Goal: Transaction & Acquisition: Purchase product/service

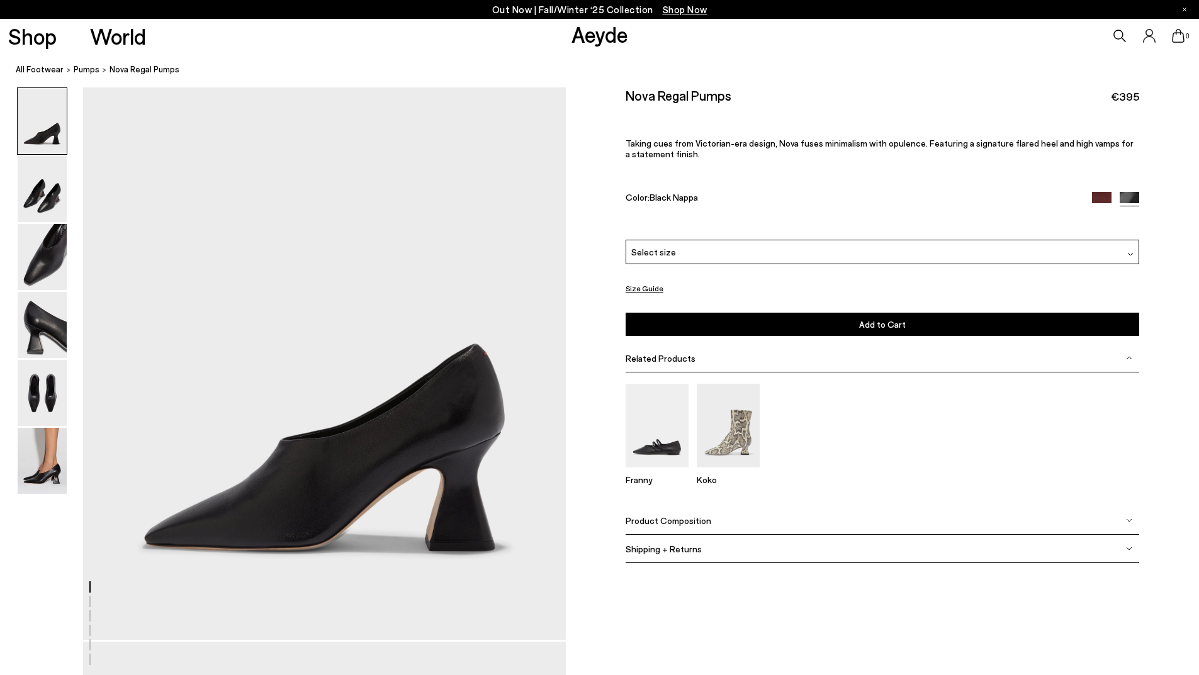
scroll to position [63, 0]
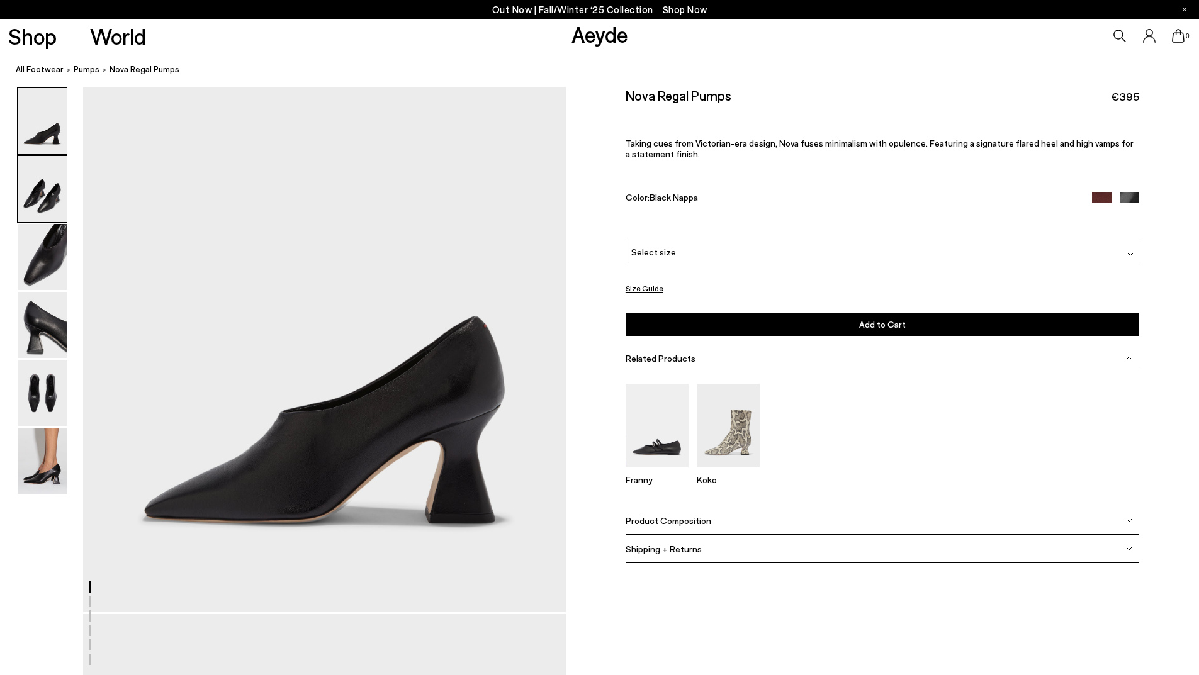
click at [44, 189] on img at bounding box center [42, 189] width 49 height 66
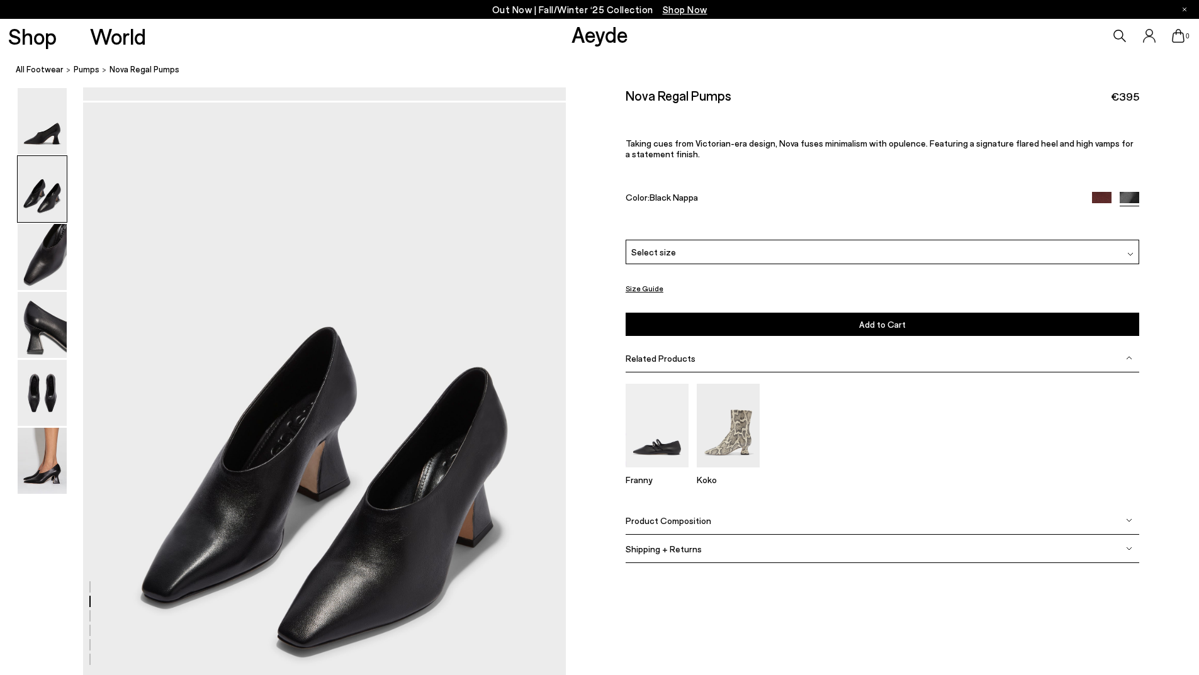
scroll to position [591, 0]
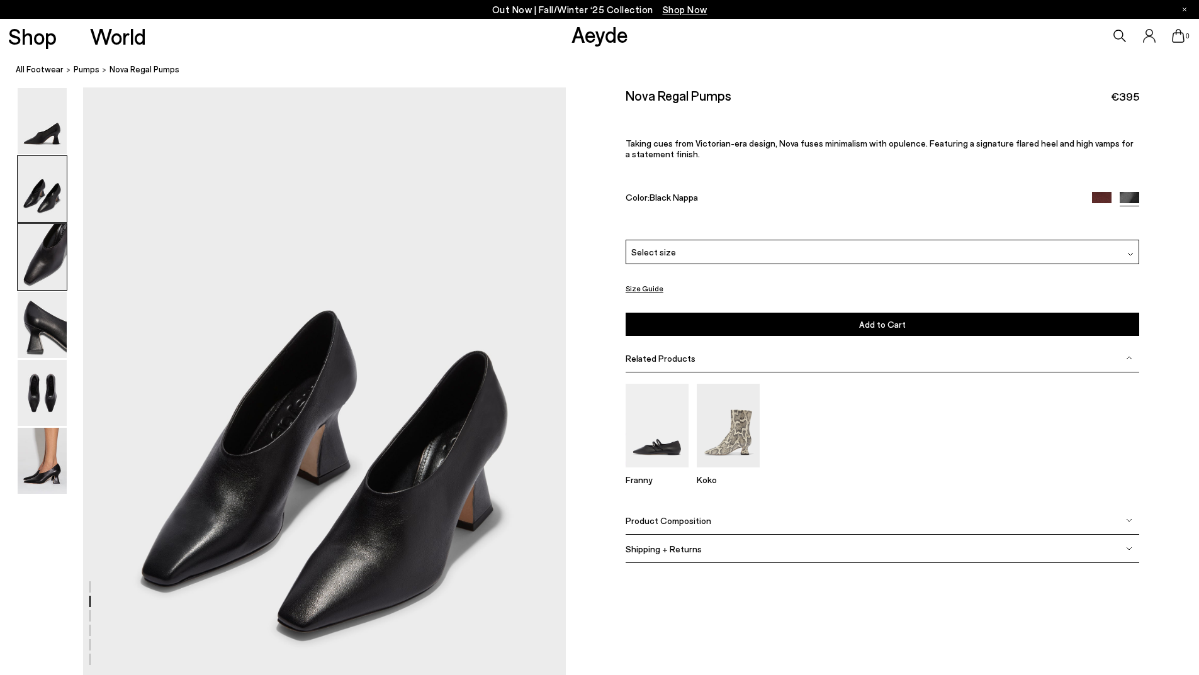
click at [43, 276] on img at bounding box center [42, 257] width 49 height 66
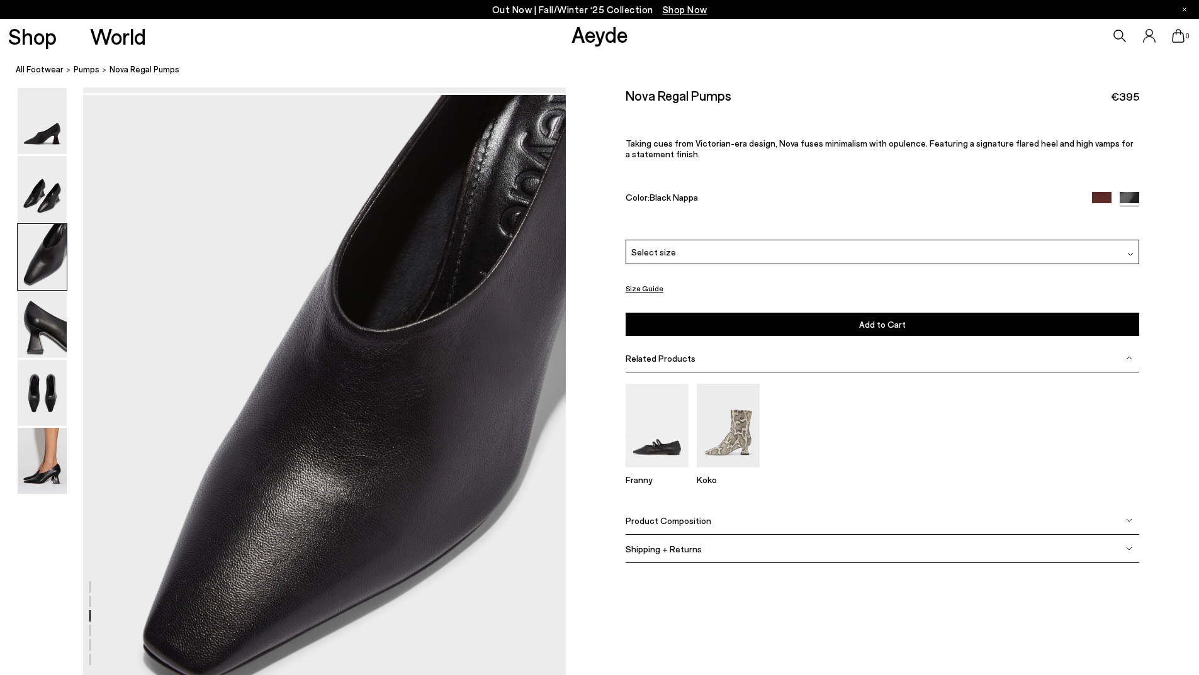
scroll to position [1236, 0]
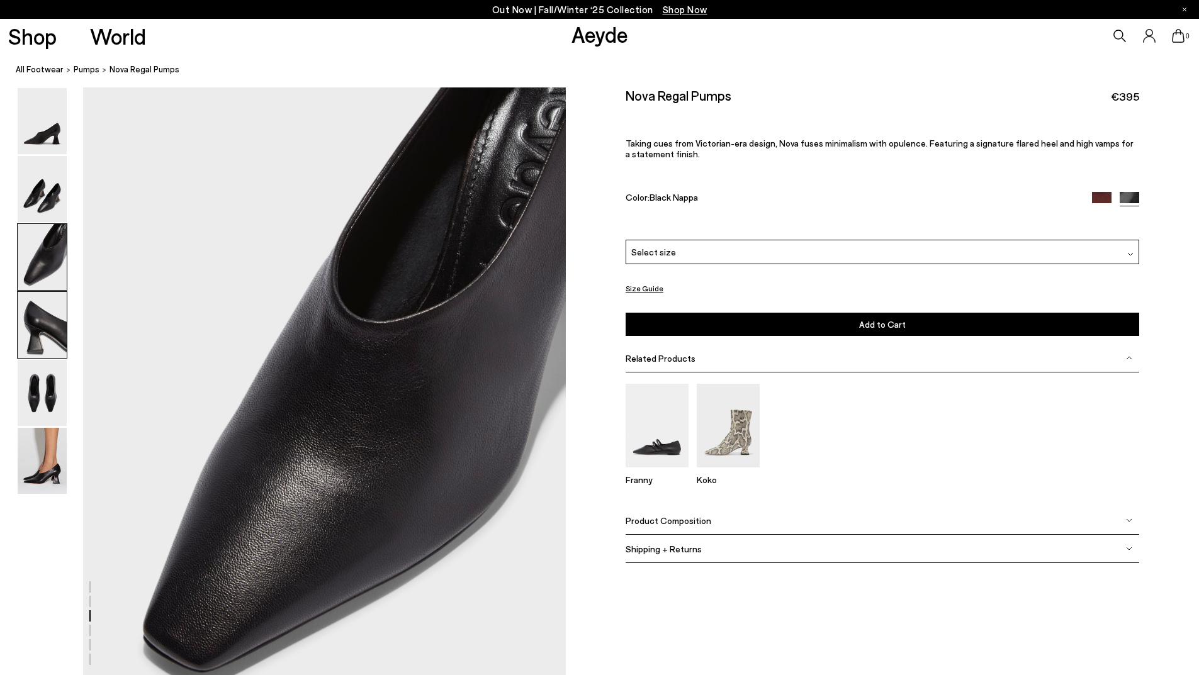
click at [26, 335] on img at bounding box center [42, 325] width 49 height 66
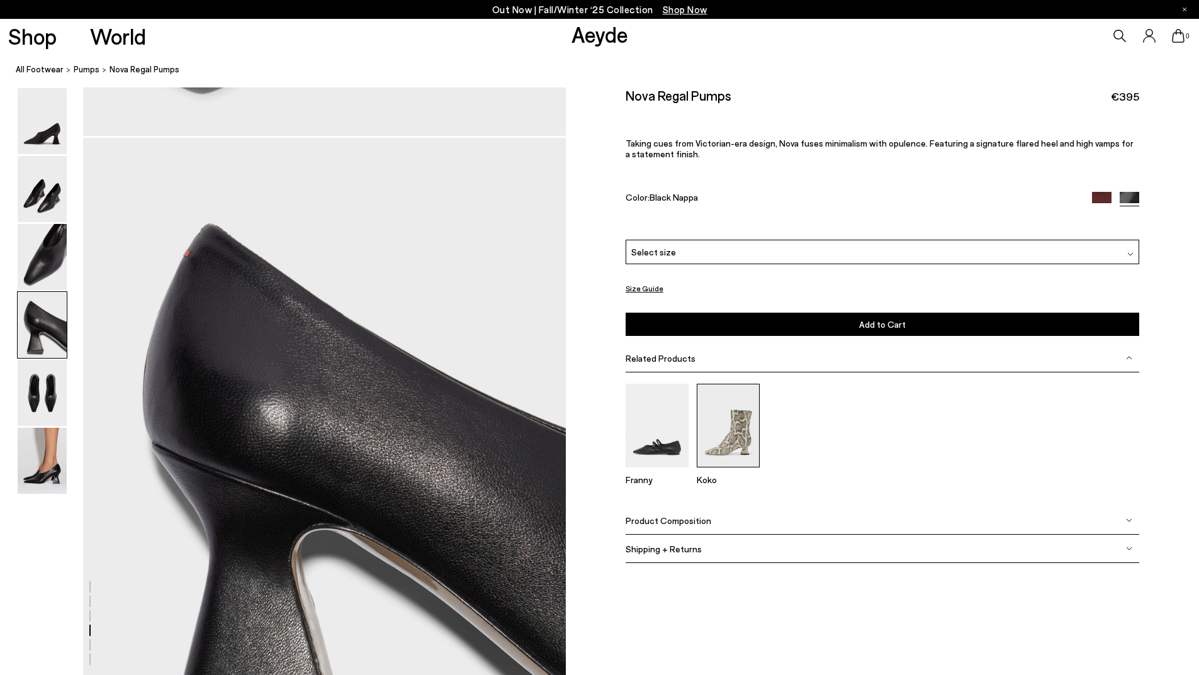
scroll to position [1881, 0]
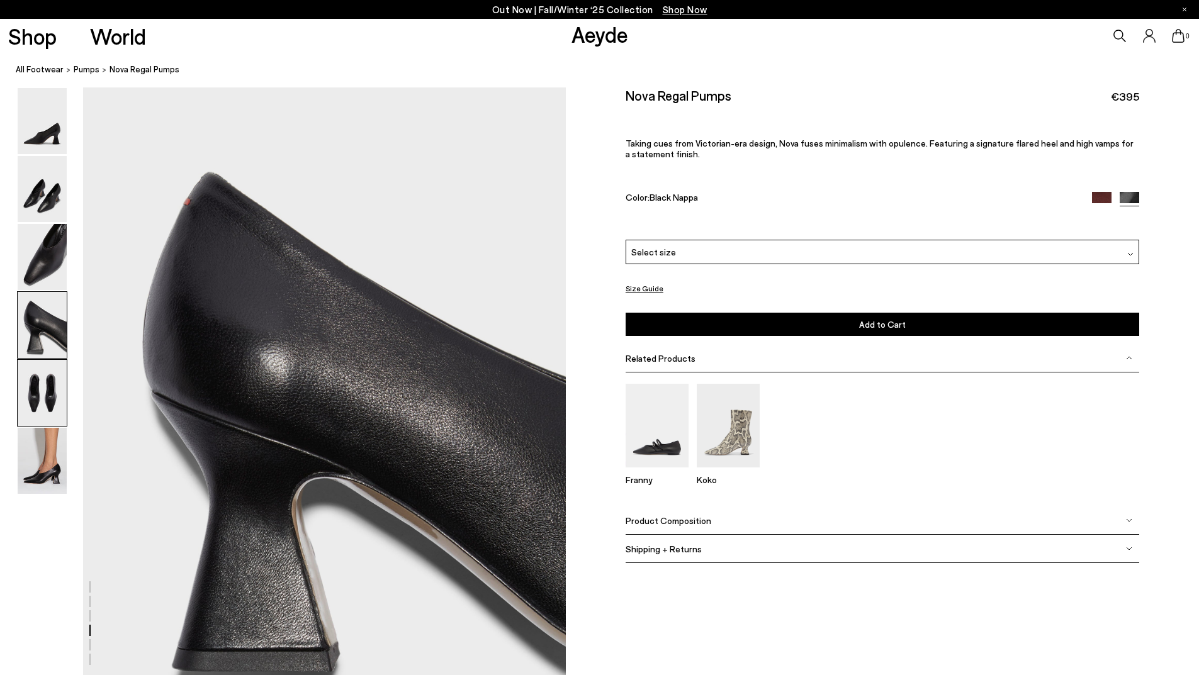
click at [49, 374] on img at bounding box center [42, 393] width 49 height 66
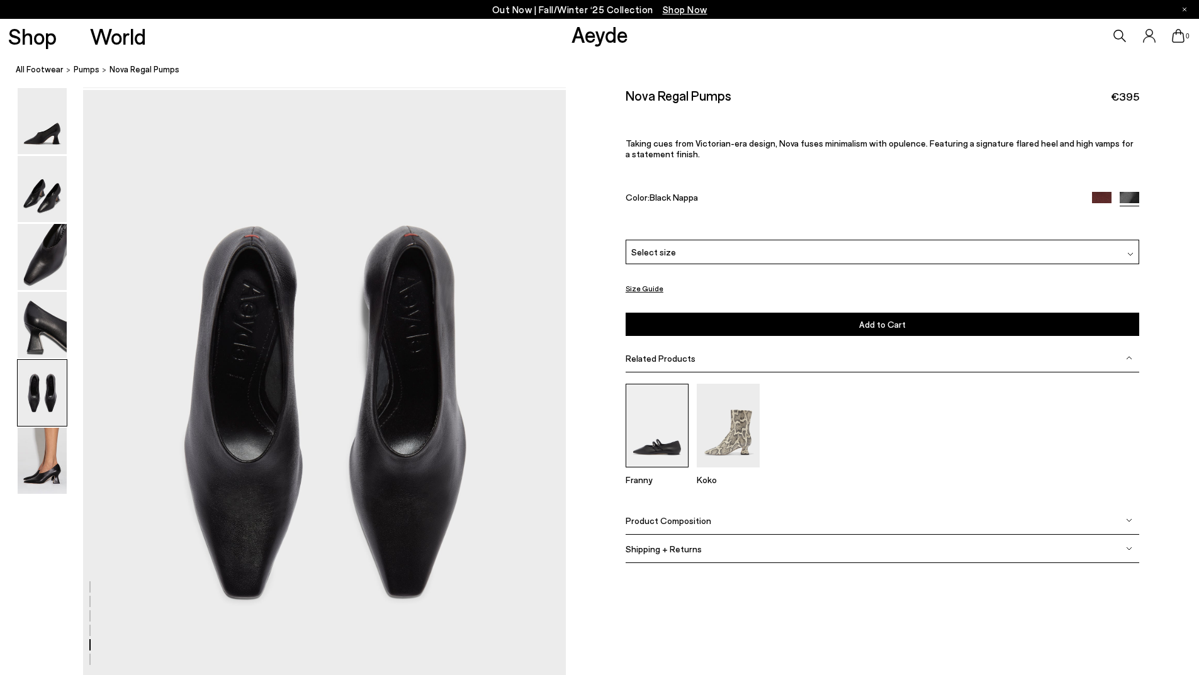
scroll to position [2526, 0]
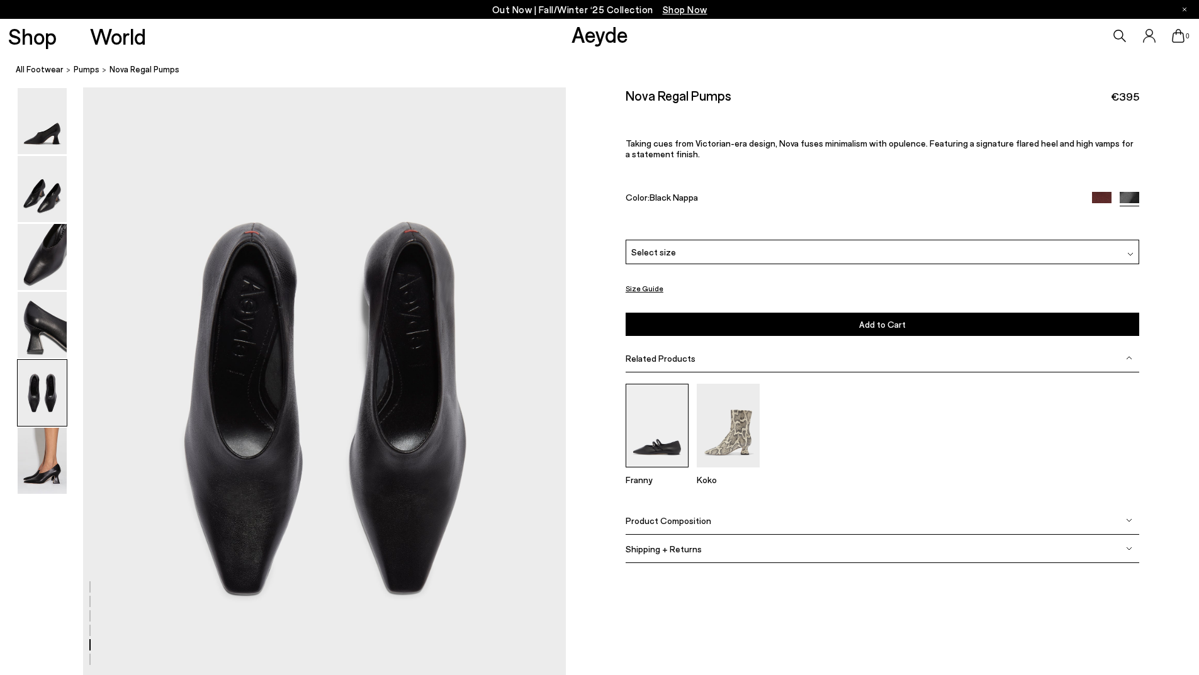
click at [677, 445] on img at bounding box center [656, 426] width 63 height 84
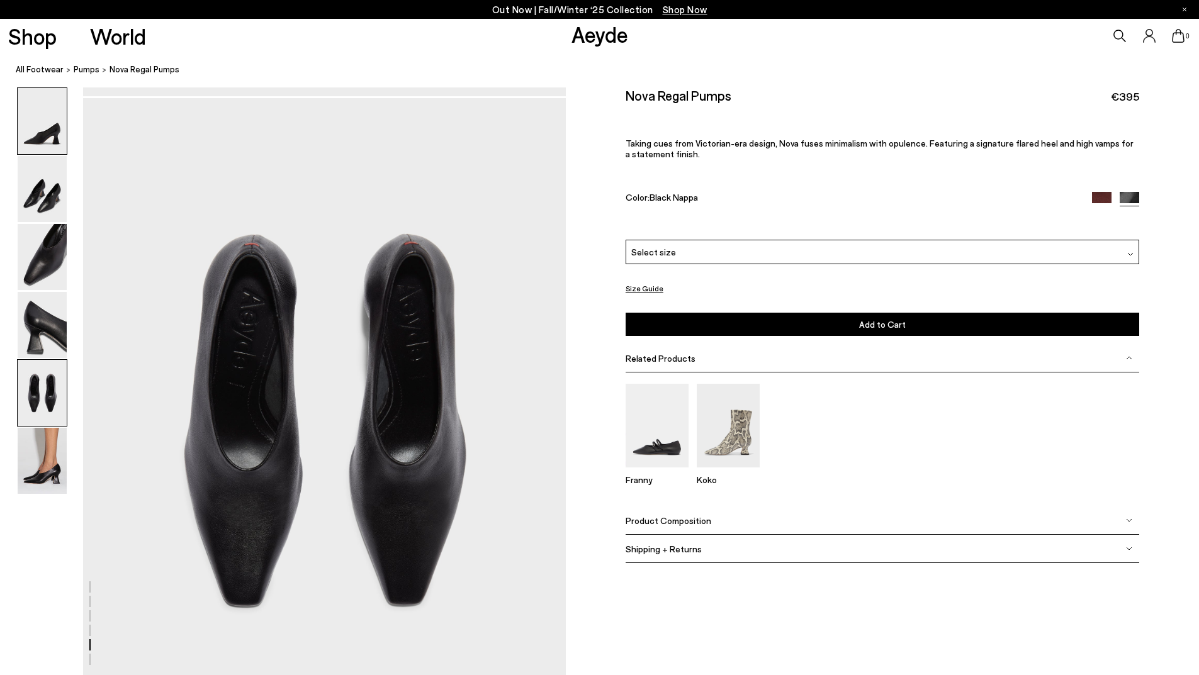
click at [55, 122] on img at bounding box center [42, 121] width 49 height 66
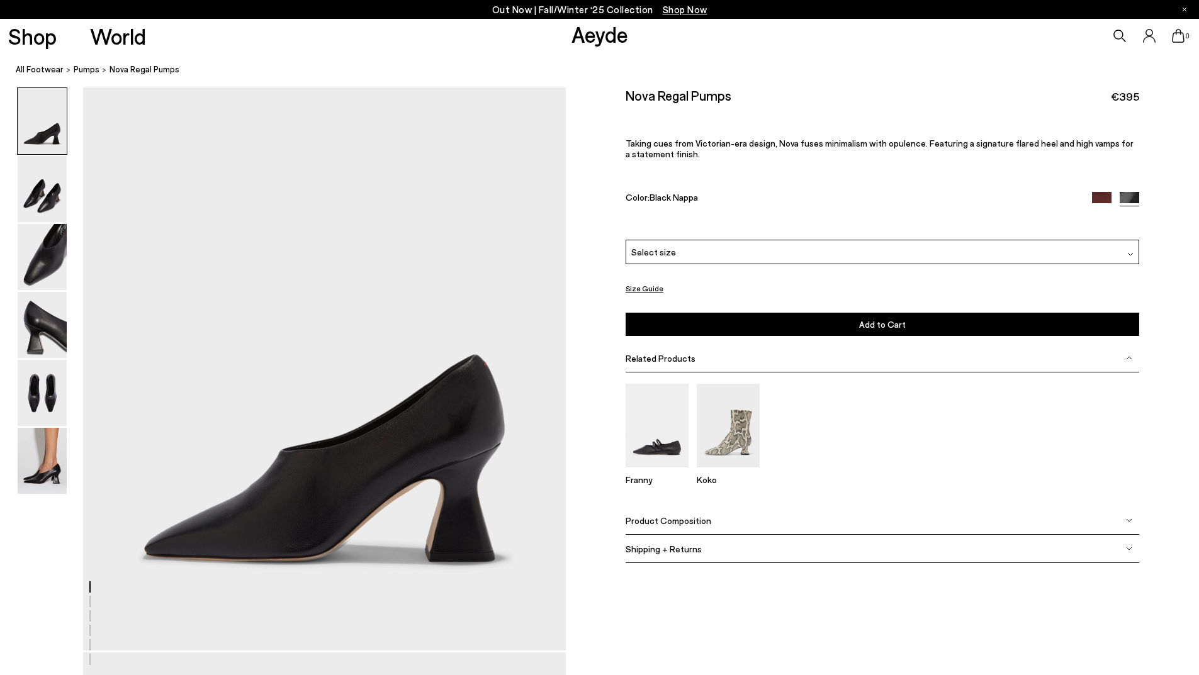
scroll to position [0, 0]
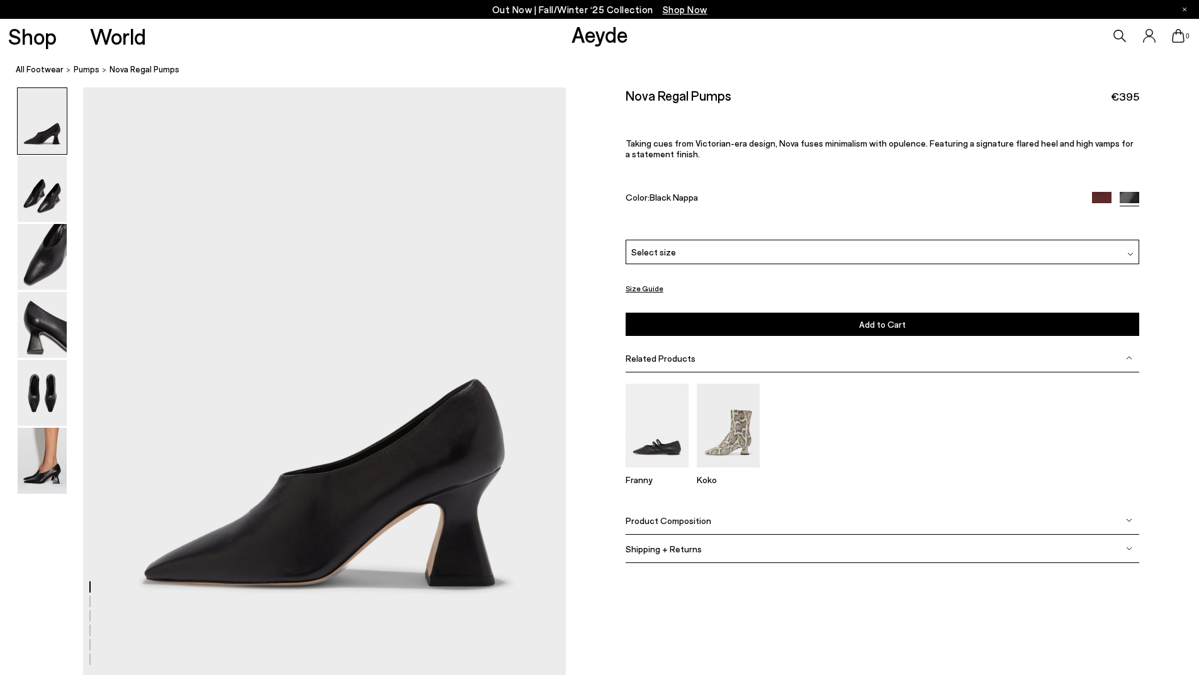
click at [1099, 199] on img at bounding box center [1102, 202] width 20 height 20
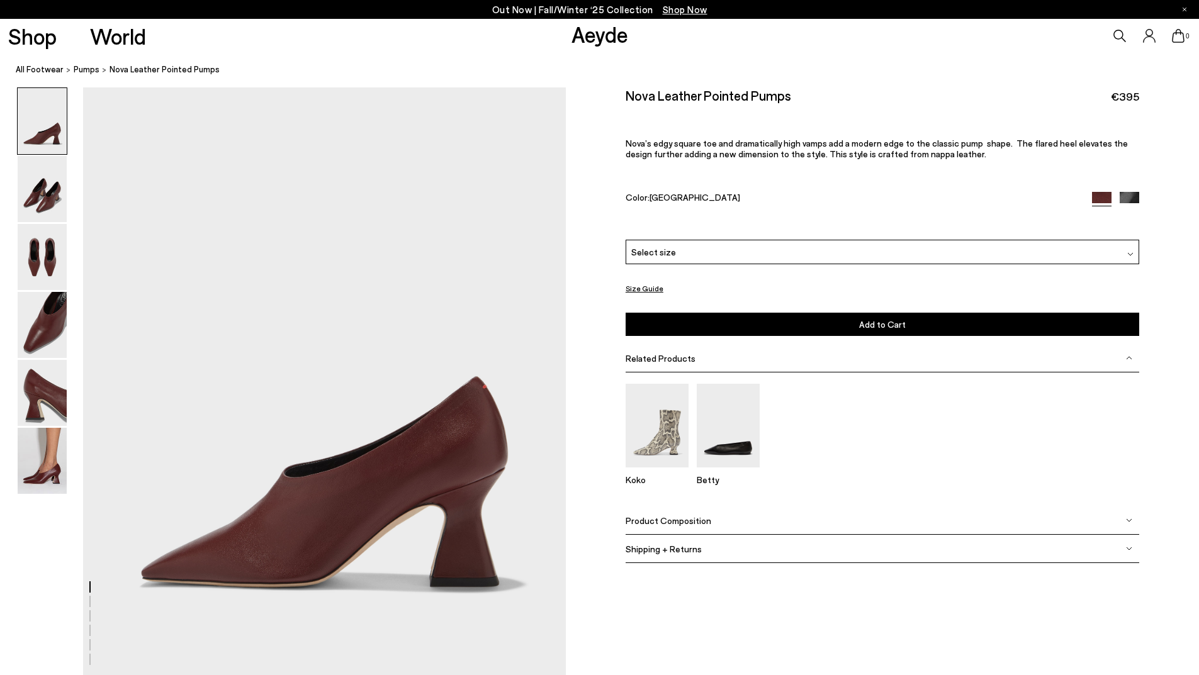
click at [19, 201] on img at bounding box center [42, 189] width 49 height 66
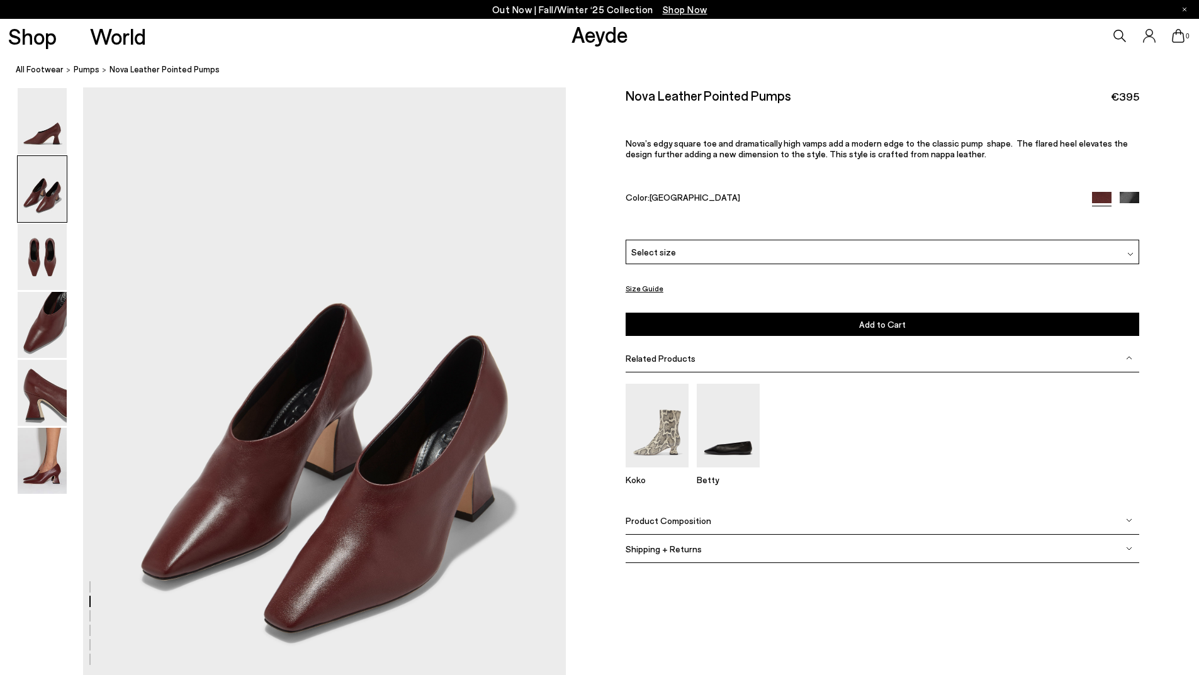
scroll to position [591, 0]
click at [54, 260] on img at bounding box center [42, 257] width 49 height 66
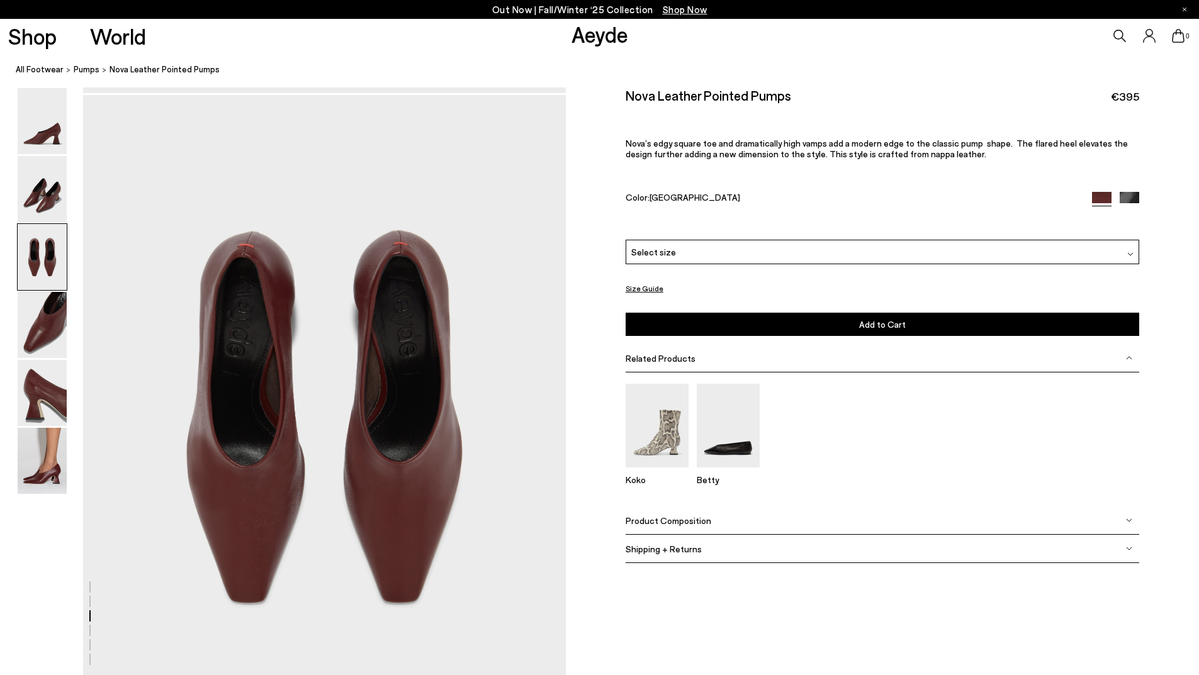
scroll to position [1236, 0]
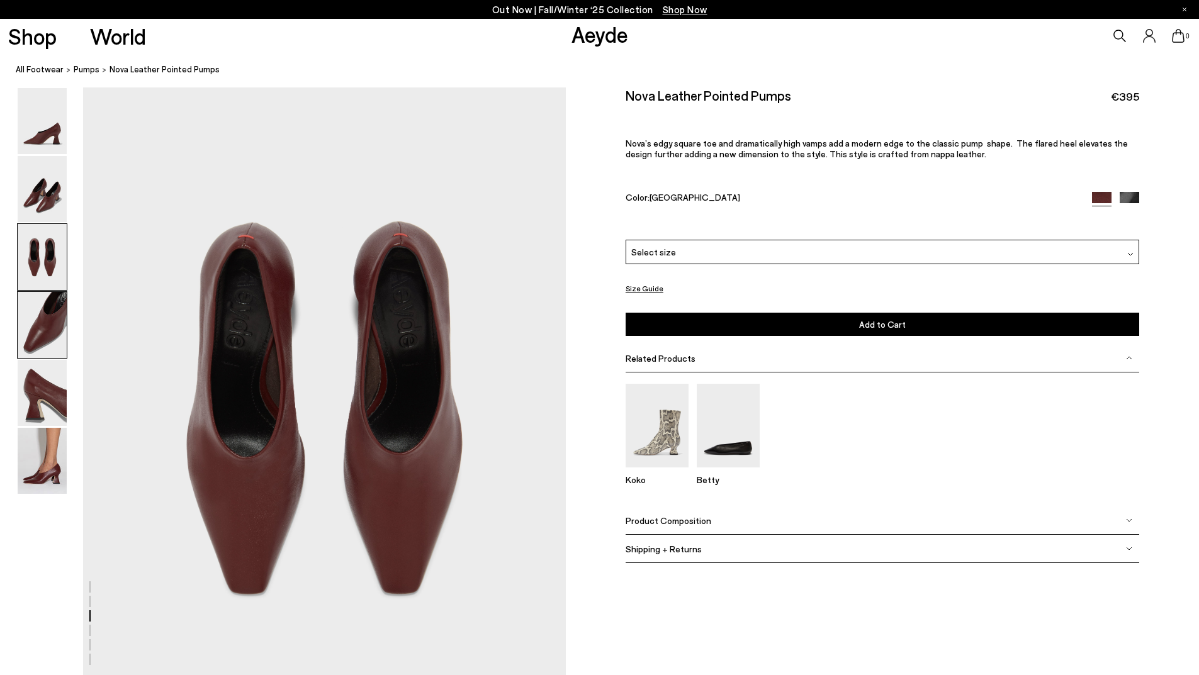
click at [43, 320] on img at bounding box center [42, 325] width 49 height 66
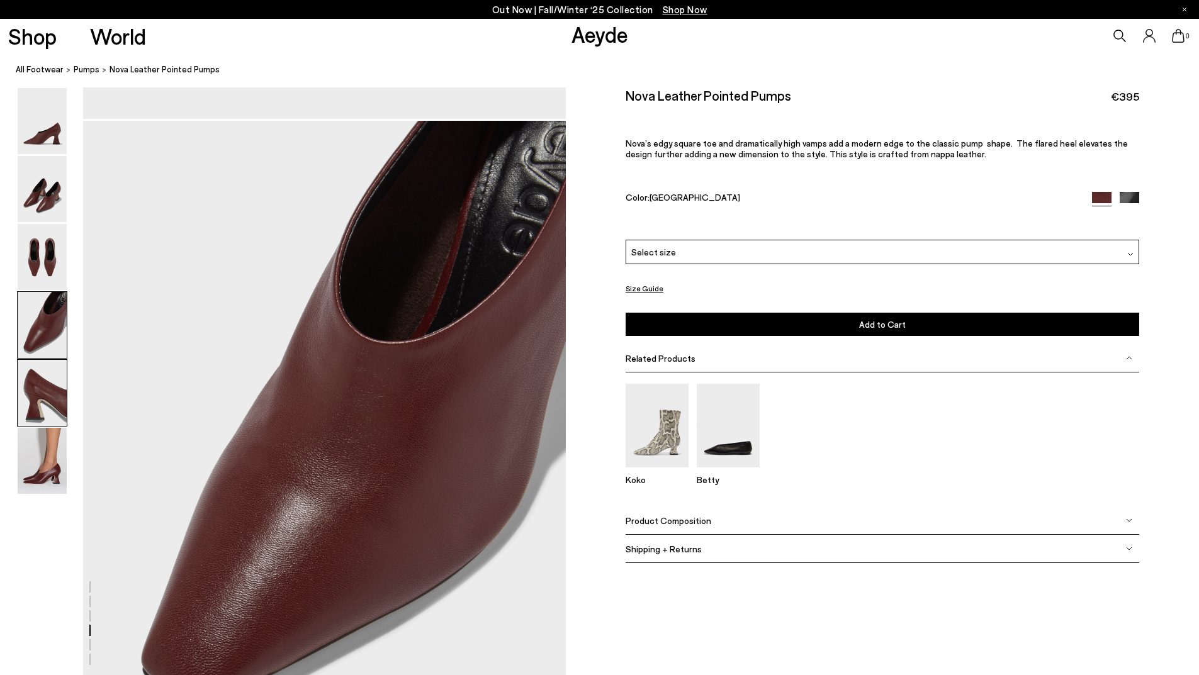
scroll to position [1881, 0]
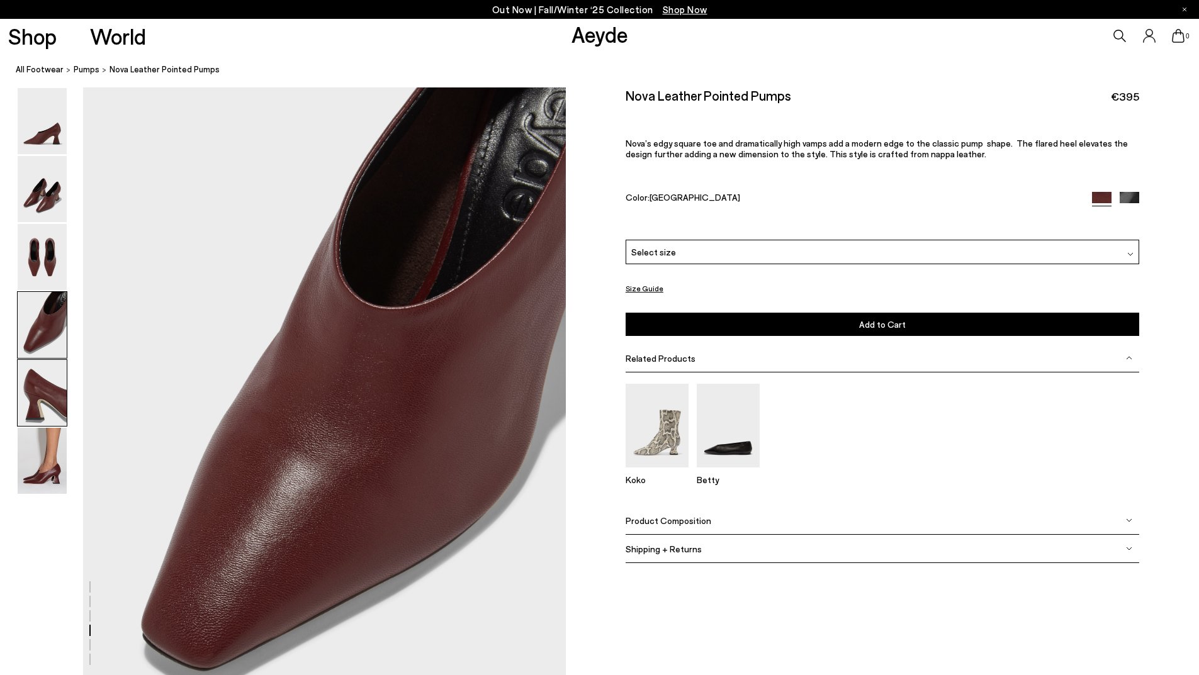
click at [62, 403] on img at bounding box center [42, 393] width 49 height 66
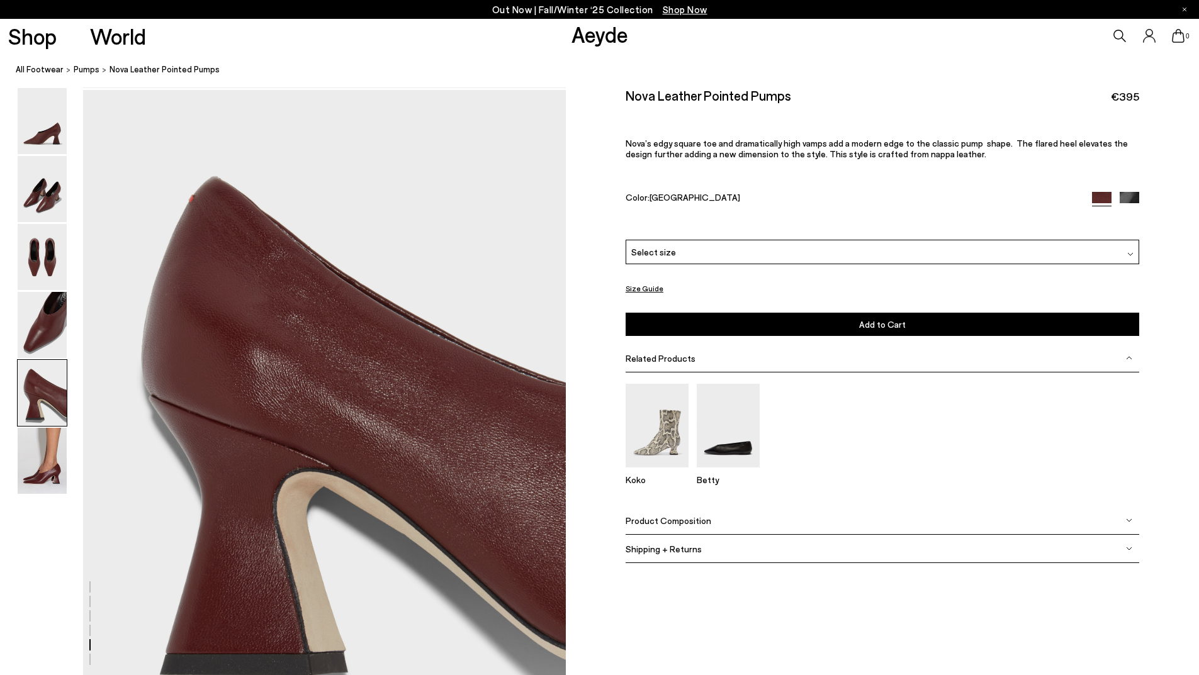
scroll to position [2526, 0]
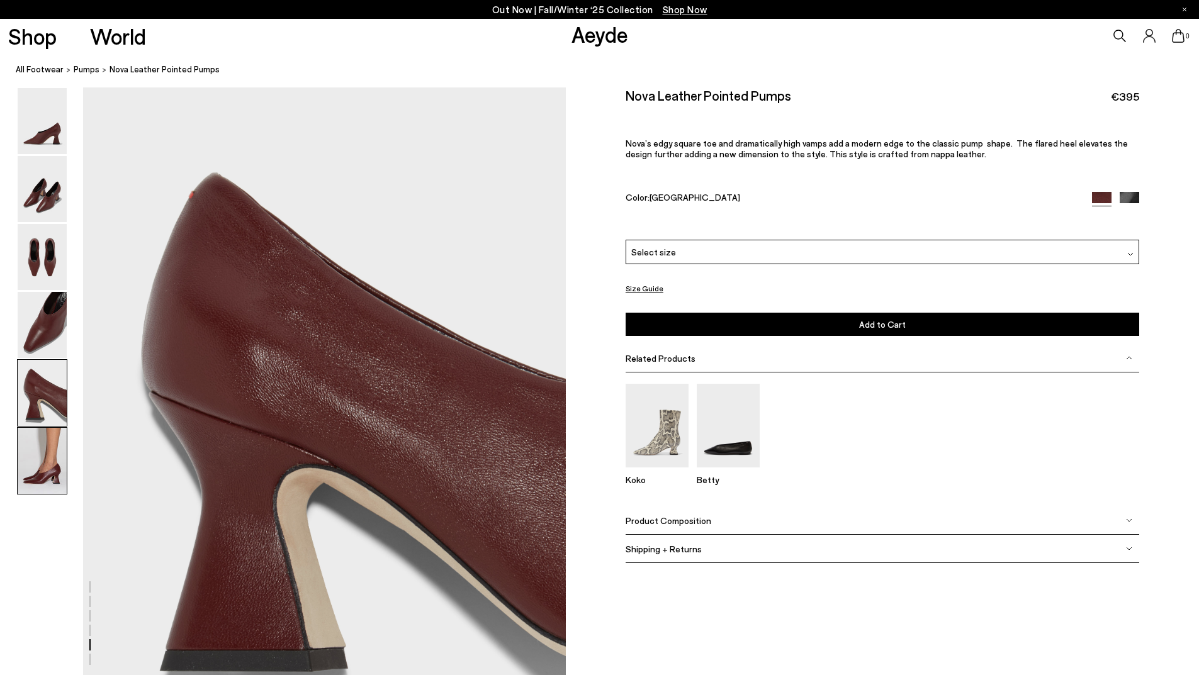
click at [45, 474] on img at bounding box center [42, 461] width 49 height 66
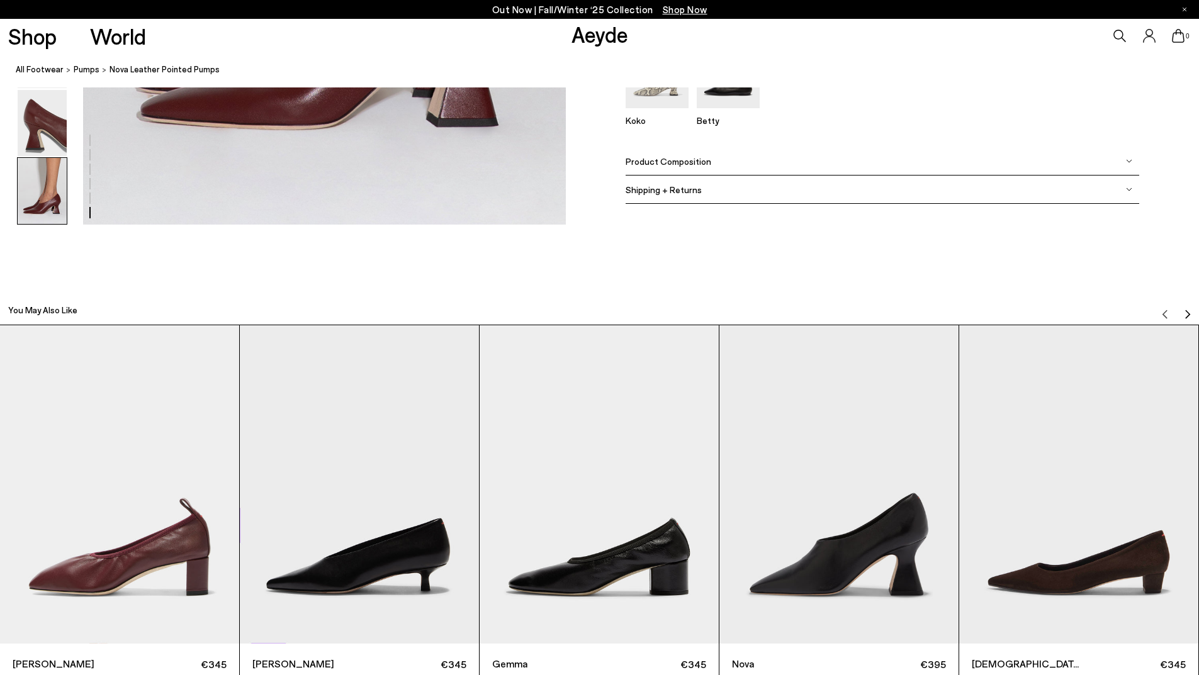
scroll to position [3698, 0]
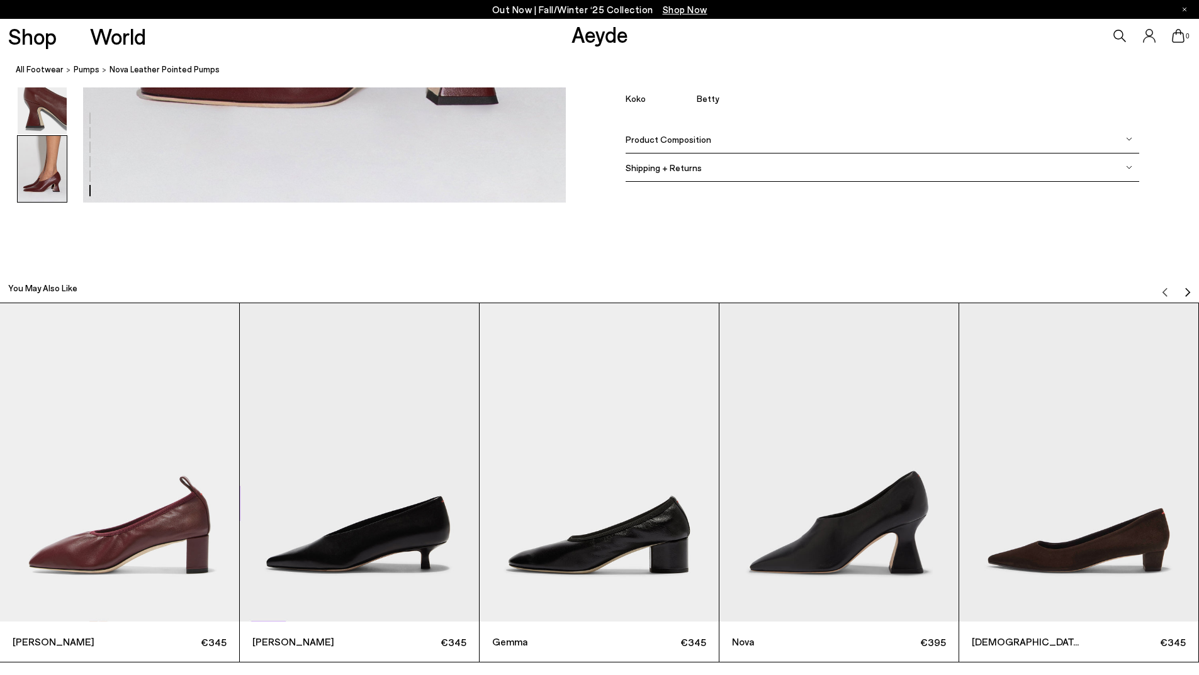
click at [395, 528] on img "2 / 12" at bounding box center [359, 462] width 239 height 319
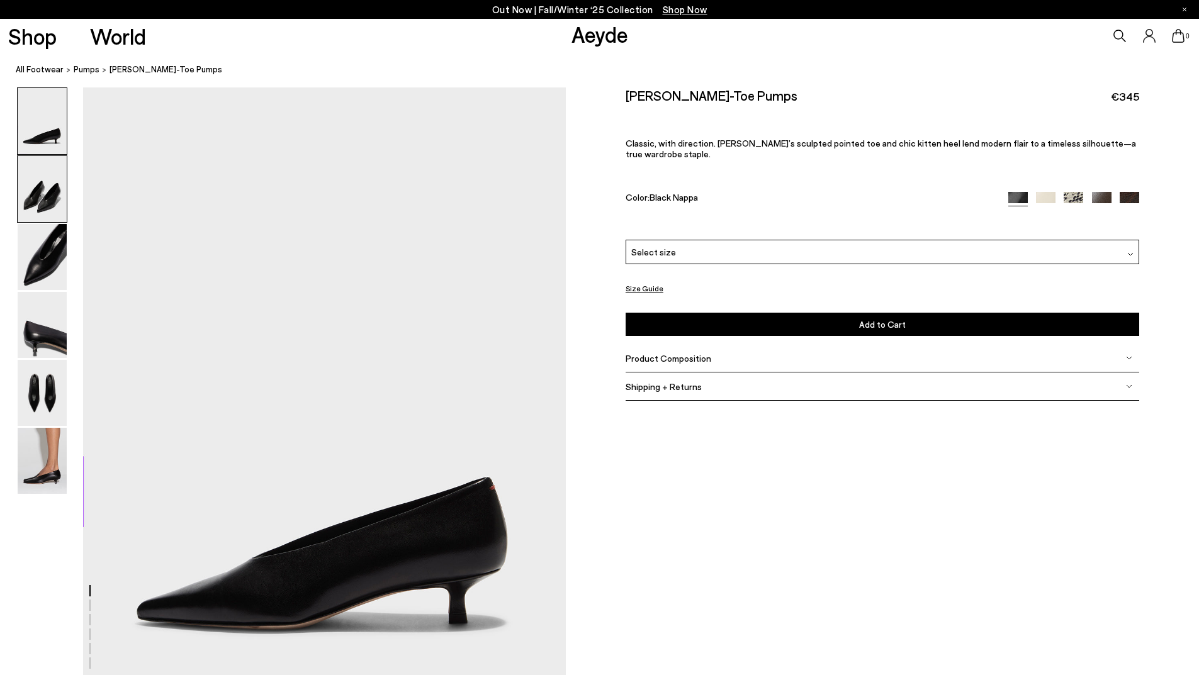
click at [38, 181] on img at bounding box center [42, 189] width 49 height 66
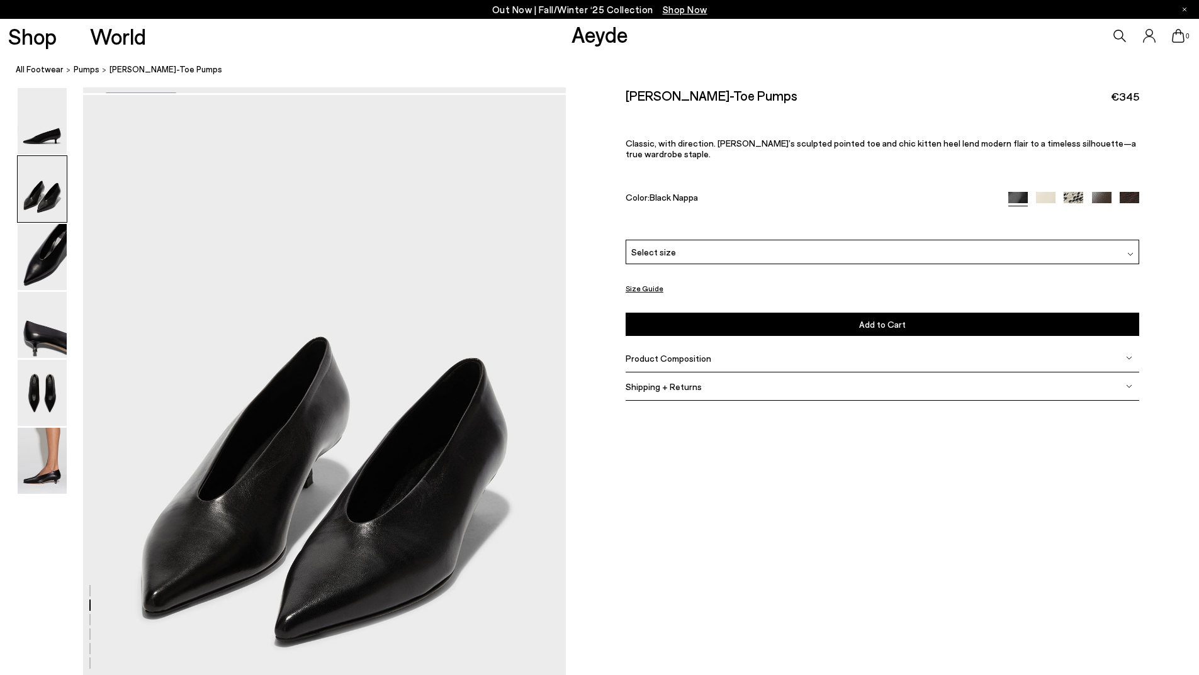
scroll to position [646, 0]
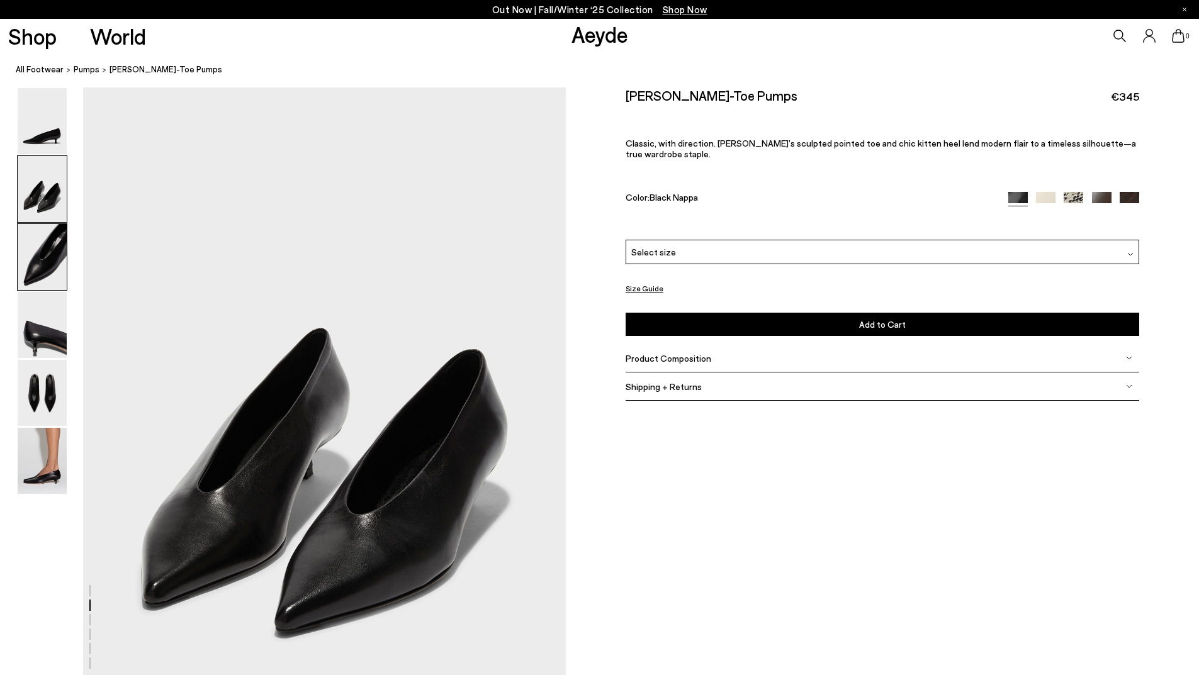
click at [65, 271] on img at bounding box center [42, 257] width 49 height 66
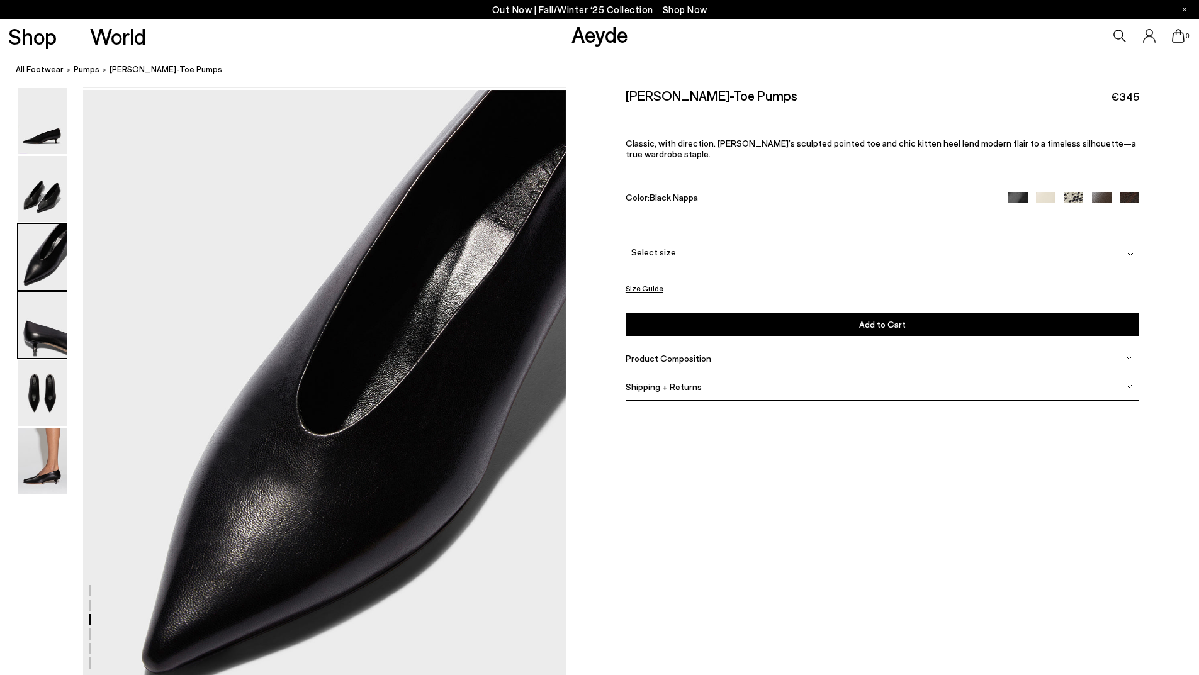
click at [39, 338] on img at bounding box center [42, 325] width 49 height 66
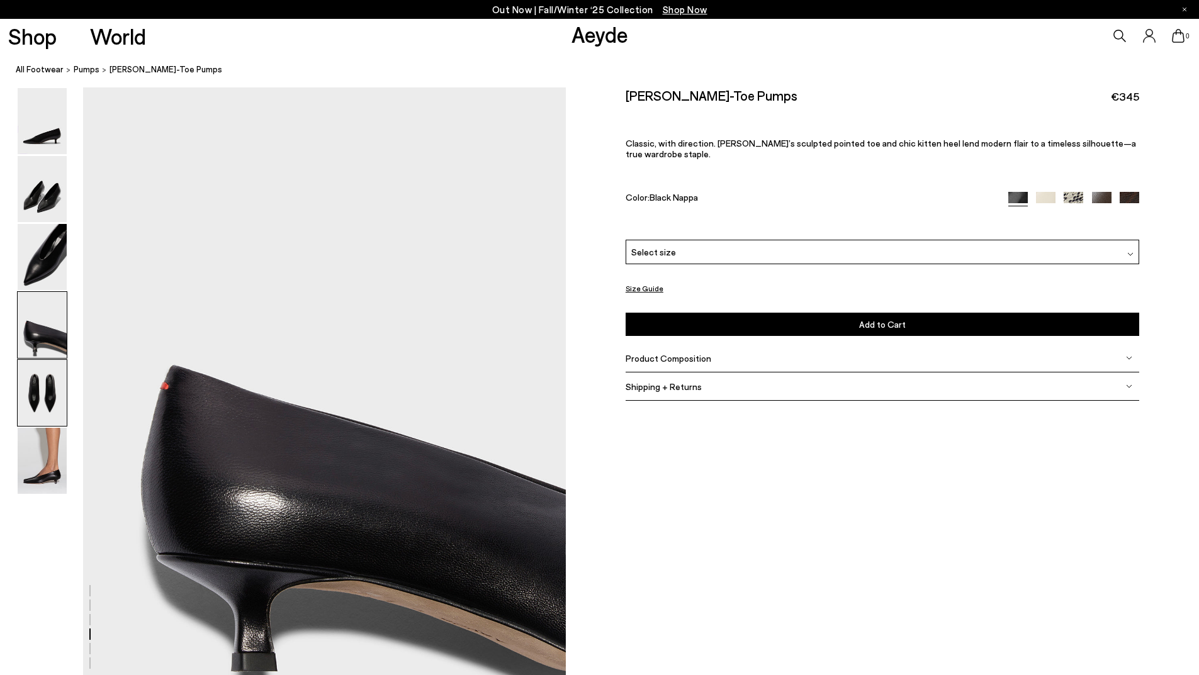
click at [37, 379] on img at bounding box center [42, 393] width 49 height 66
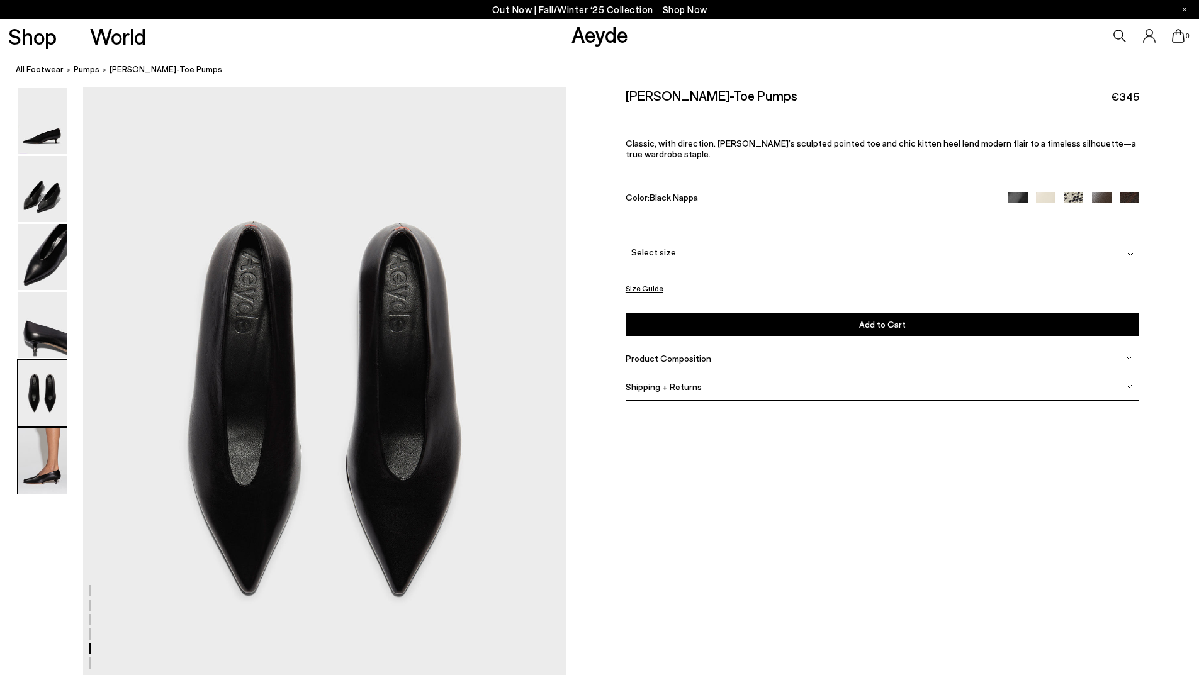
click at [37, 447] on img at bounding box center [42, 461] width 49 height 66
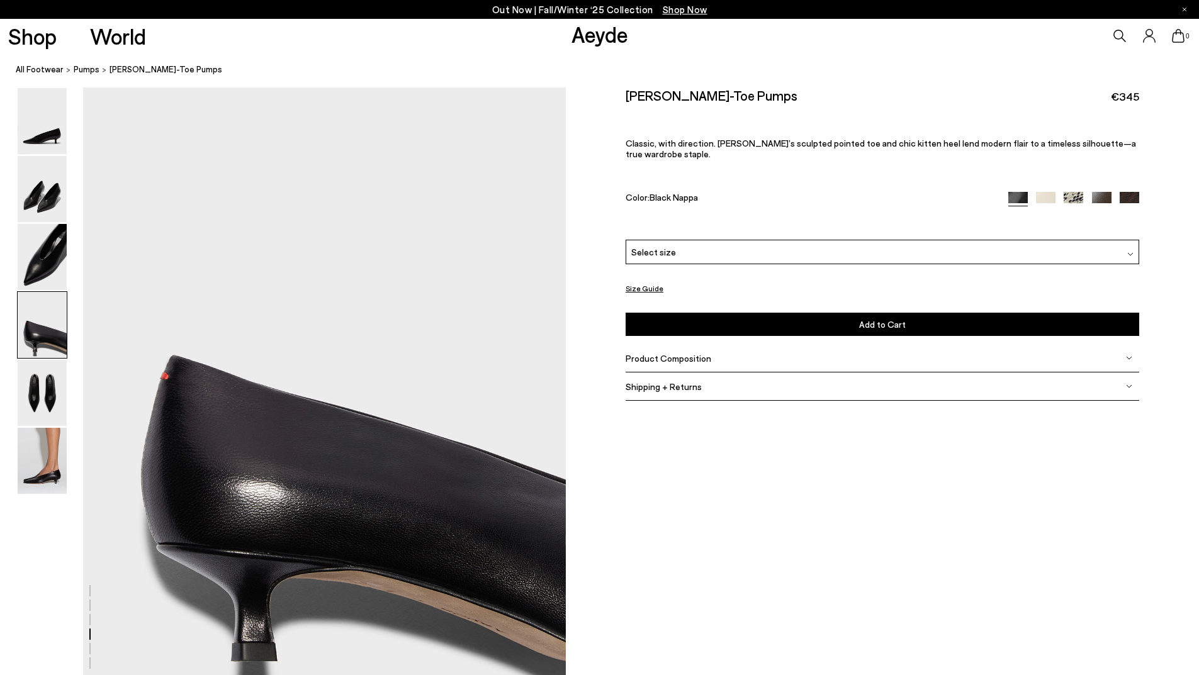
scroll to position [1866, 0]
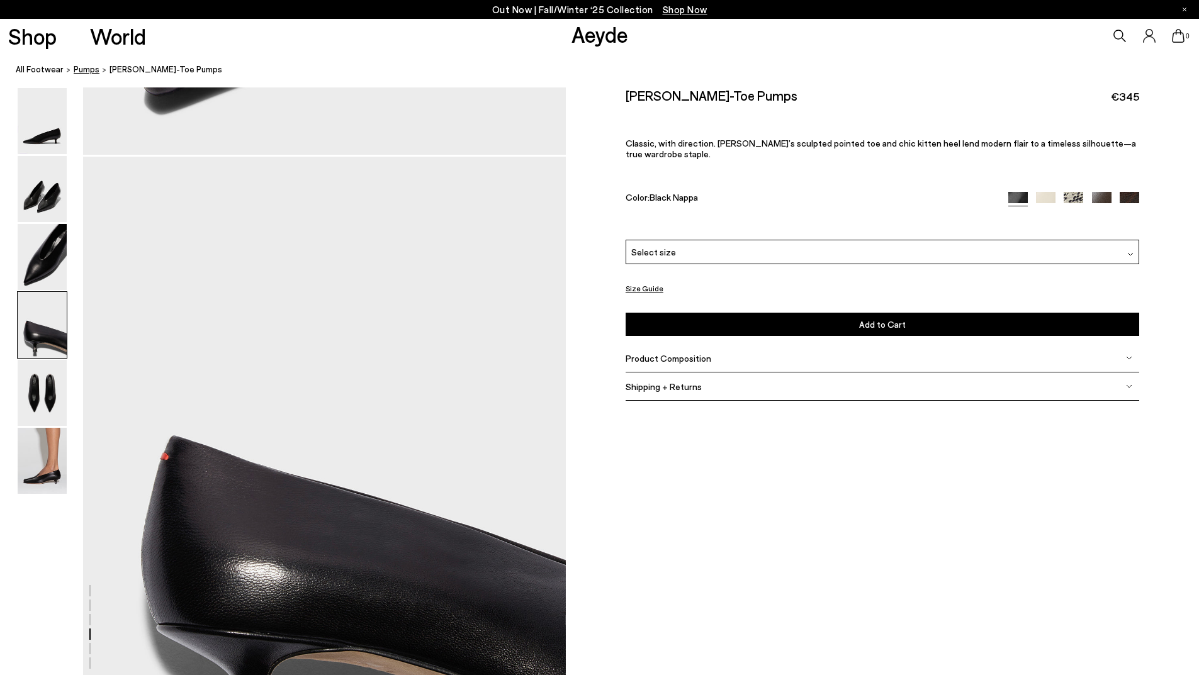
click at [87, 73] on span "pumps" at bounding box center [87, 69] width 26 height 10
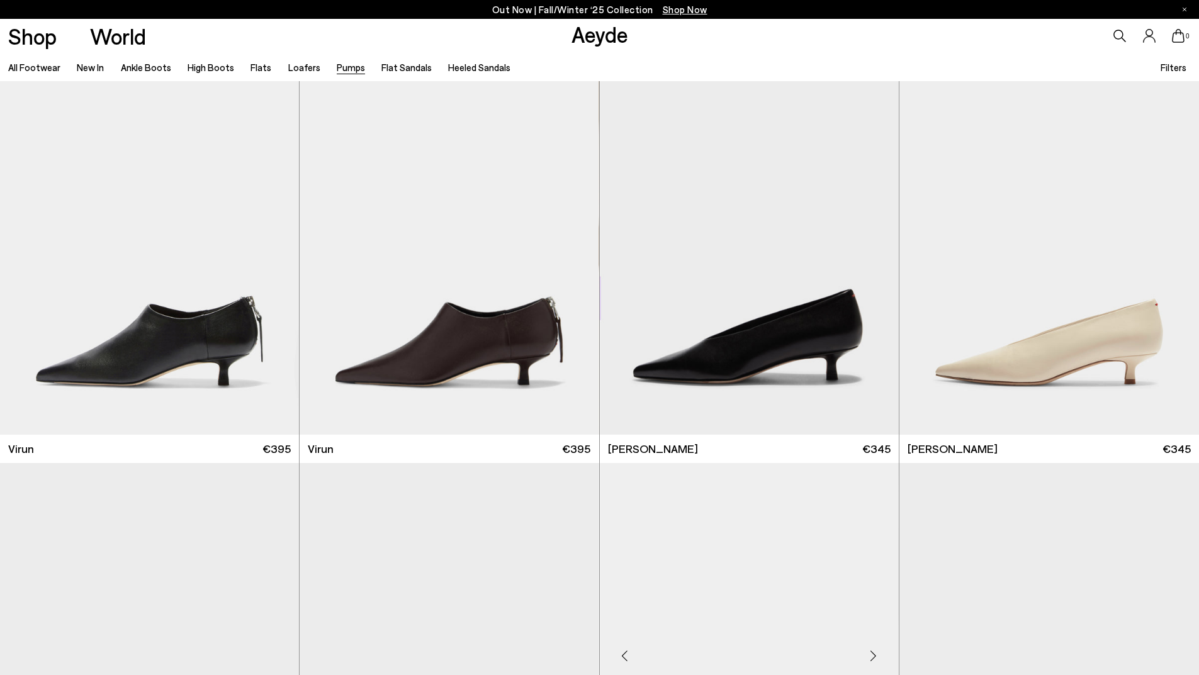
scroll to position [1636, 0]
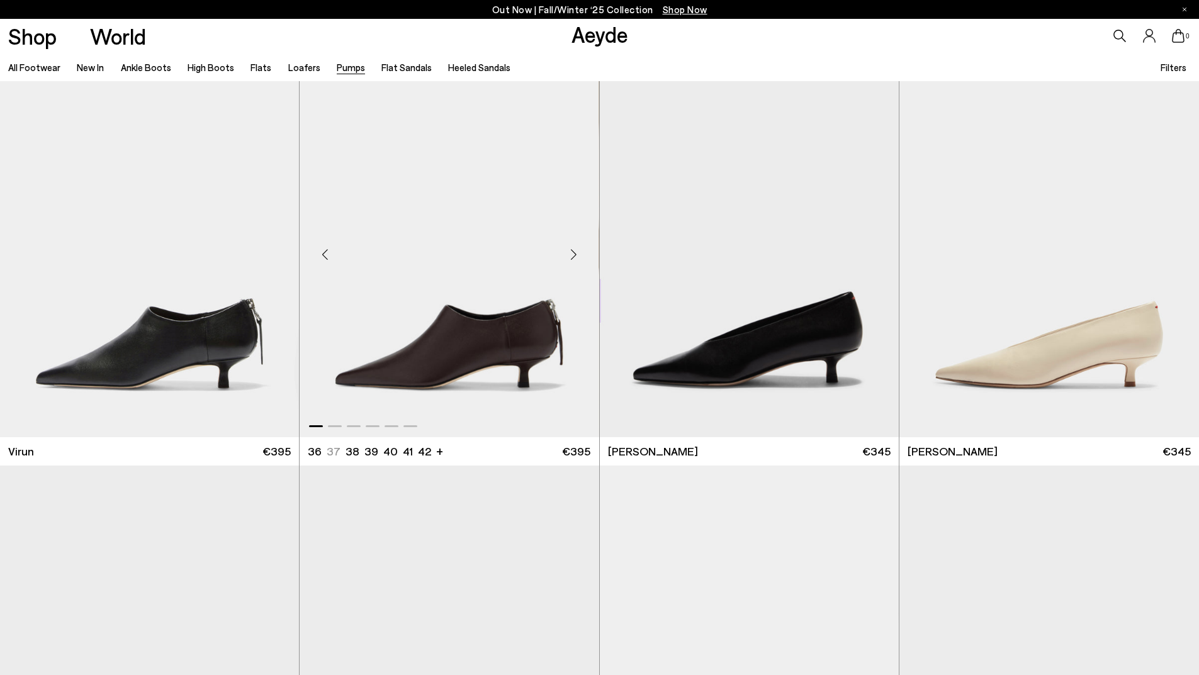
click at [491, 355] on img "1 / 6" at bounding box center [448, 250] width 299 height 376
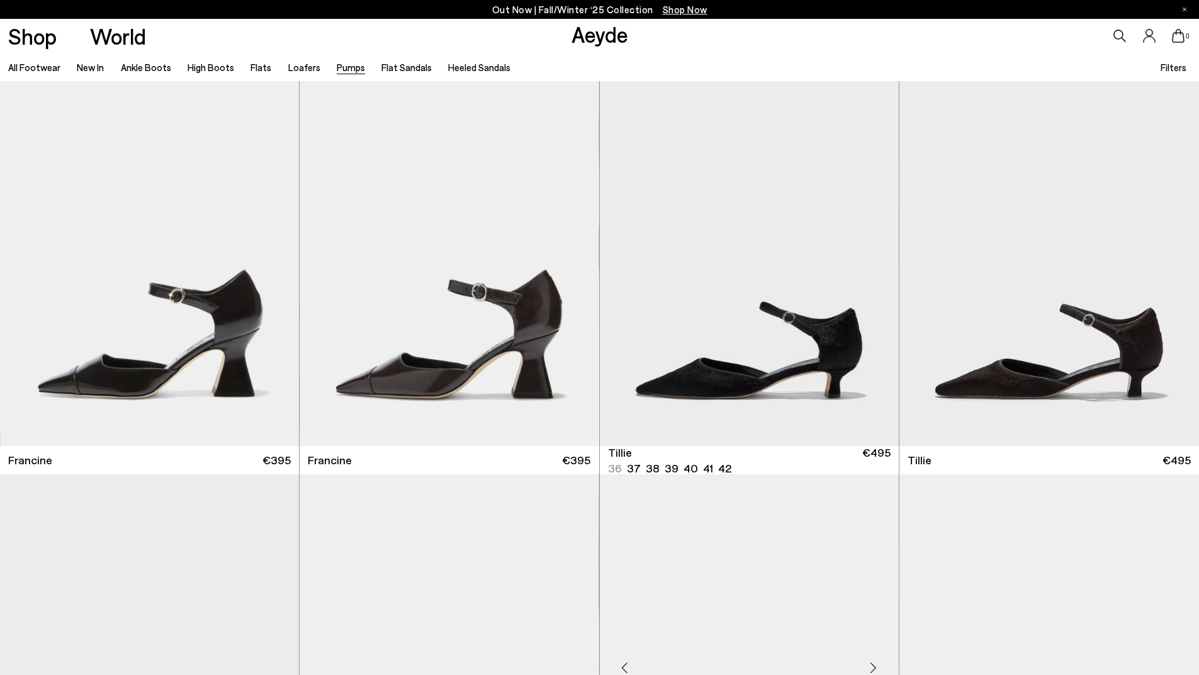
scroll to position [0, 0]
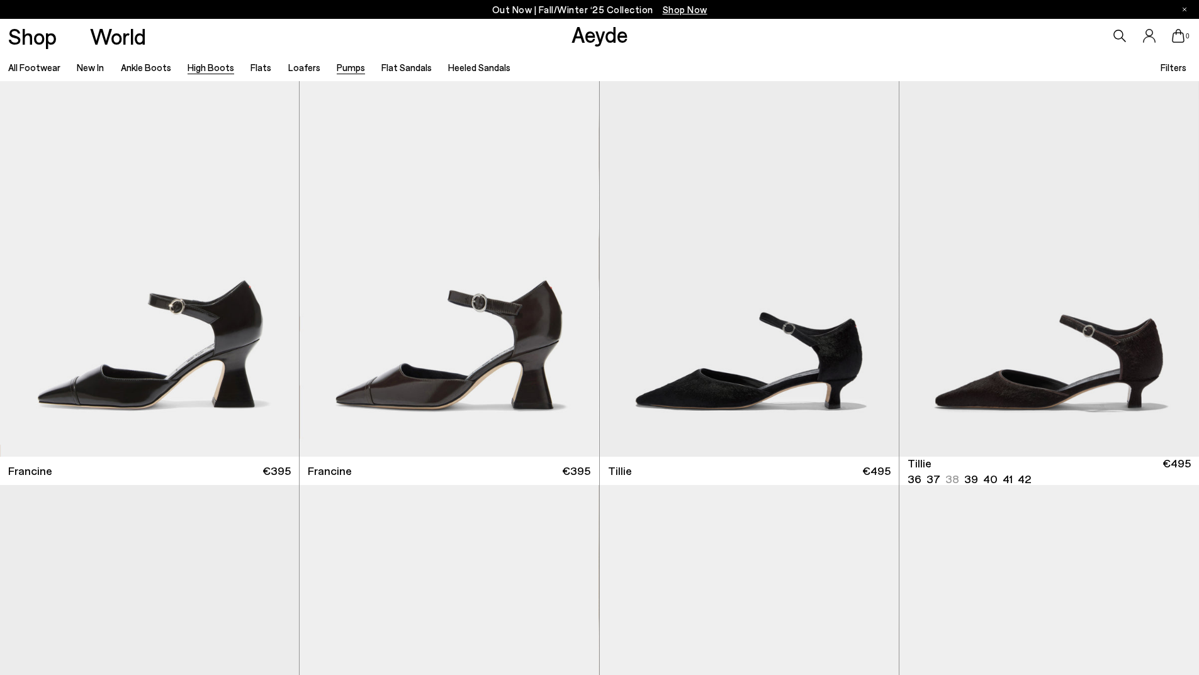
click at [221, 69] on link "High Boots" at bounding box center [210, 67] width 47 height 11
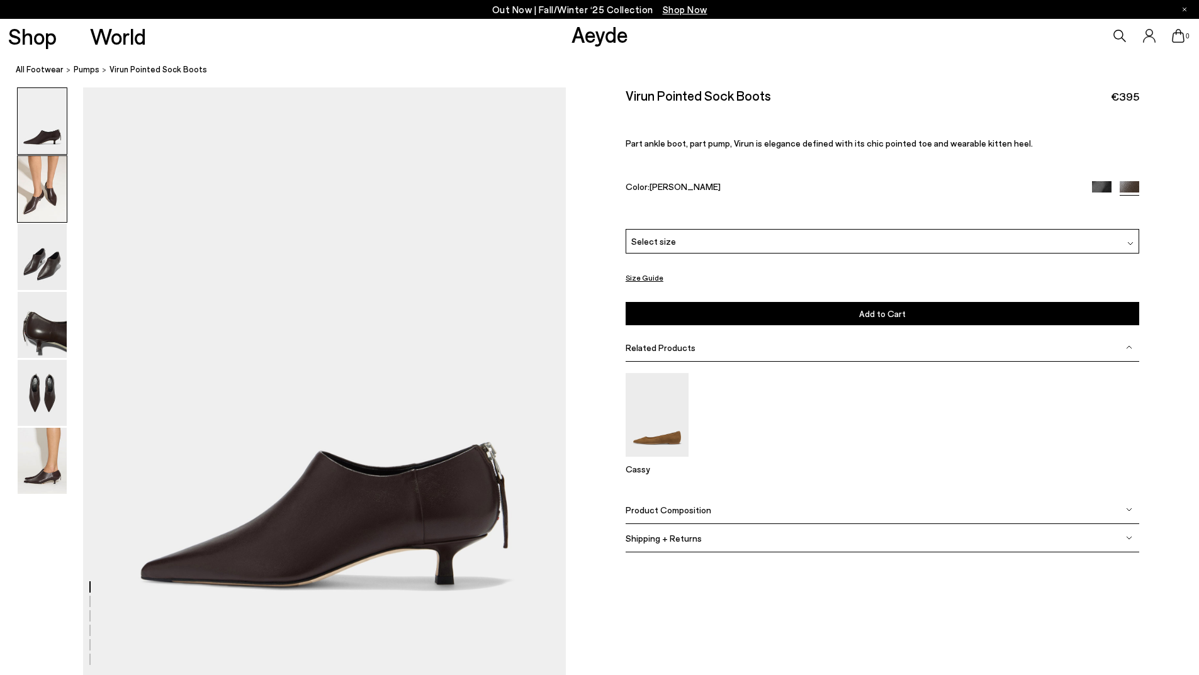
click at [60, 198] on img at bounding box center [42, 189] width 49 height 66
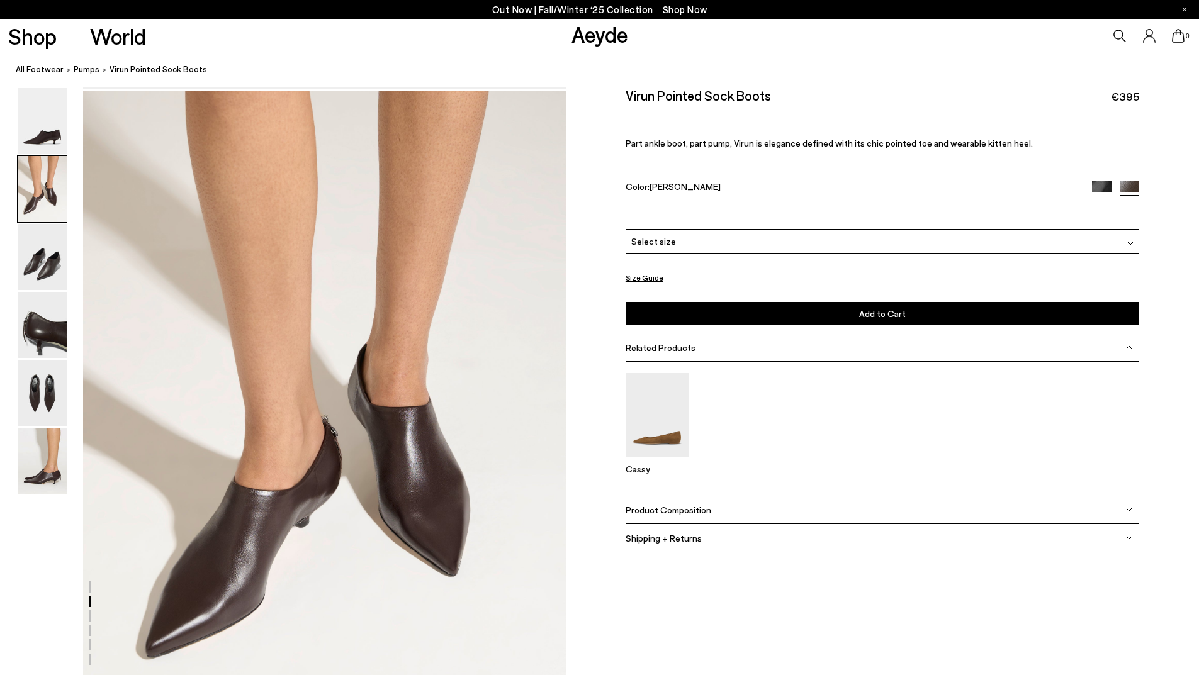
scroll to position [591, 0]
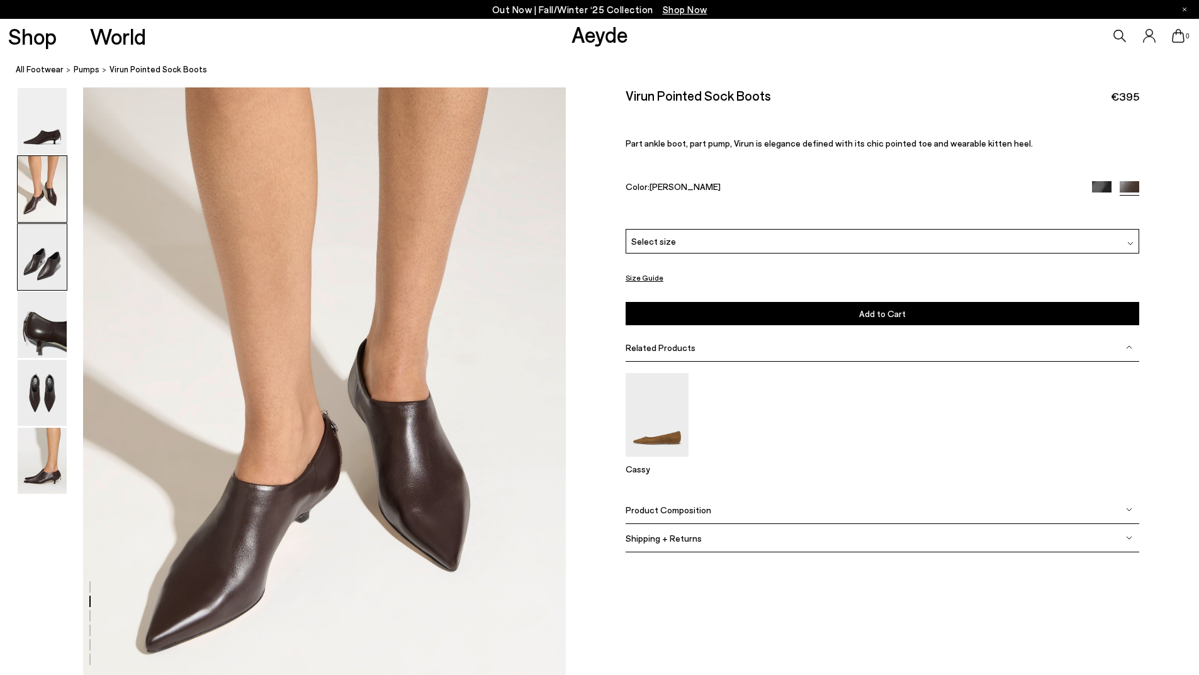
click at [46, 269] on img at bounding box center [42, 257] width 49 height 66
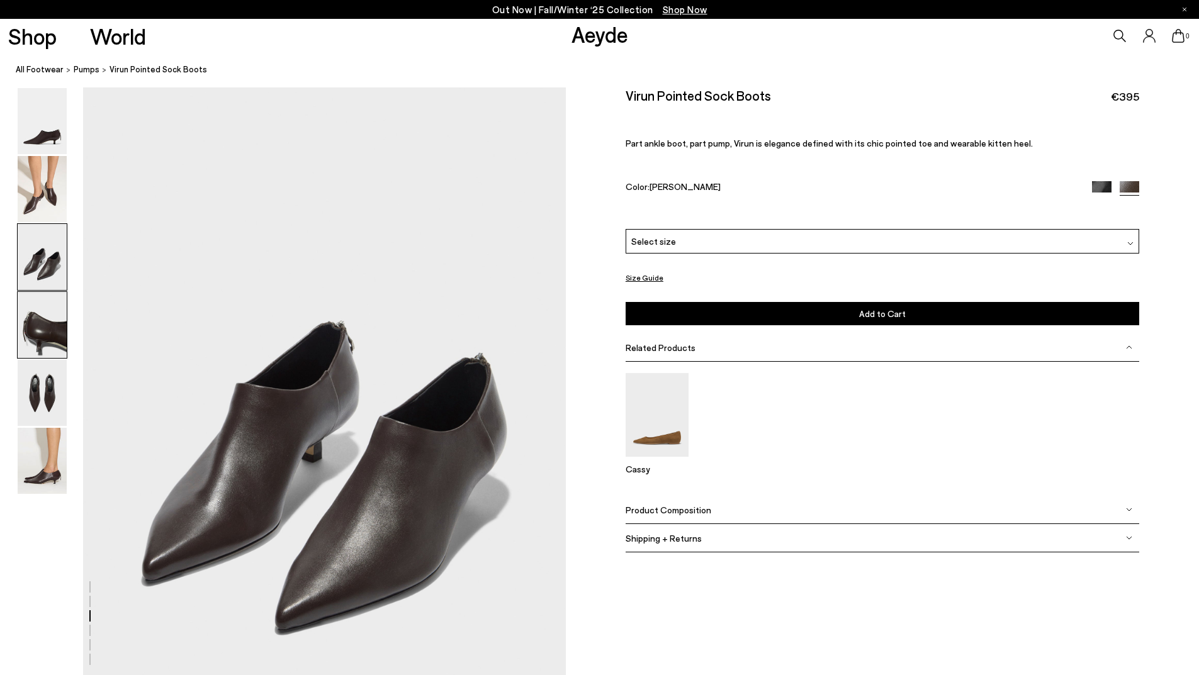
click at [44, 329] on img at bounding box center [42, 325] width 49 height 66
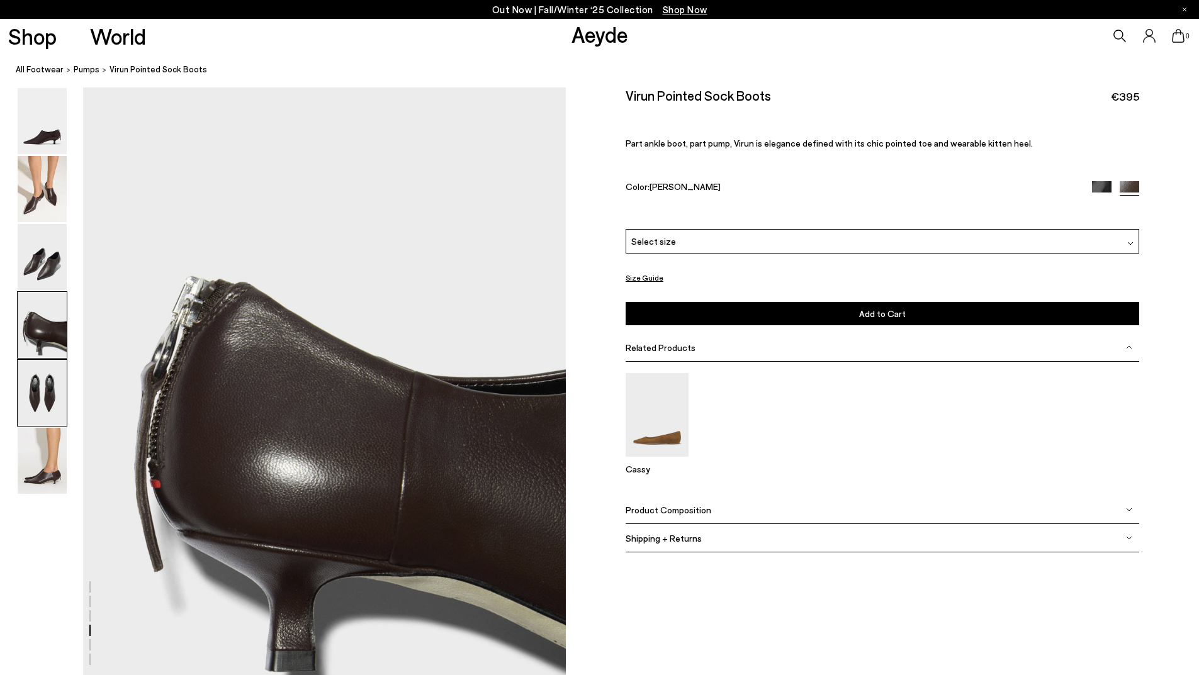
click at [46, 384] on img at bounding box center [42, 393] width 49 height 66
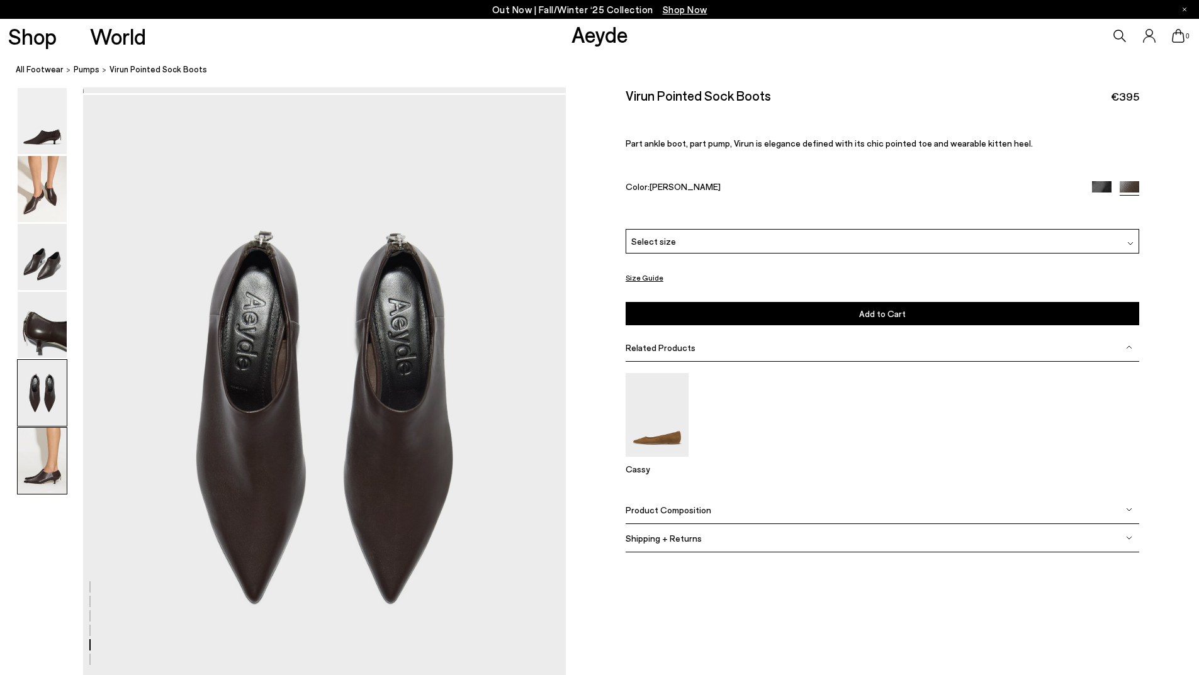
scroll to position [2526, 0]
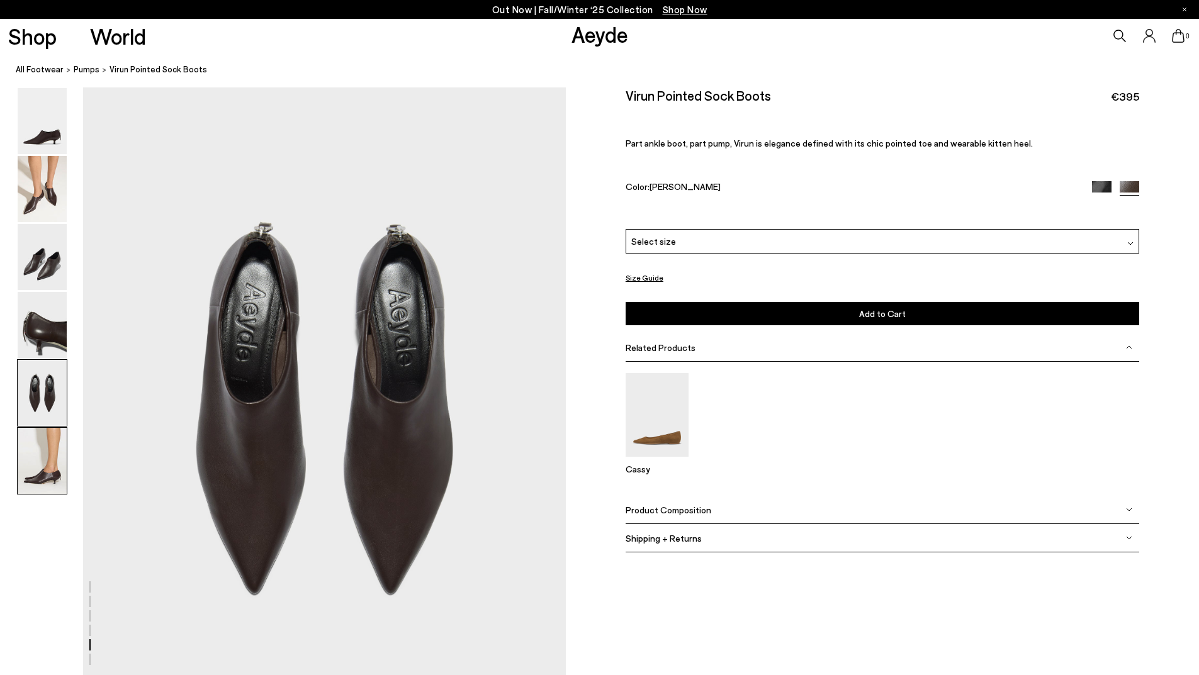
click at [49, 477] on img at bounding box center [42, 461] width 49 height 66
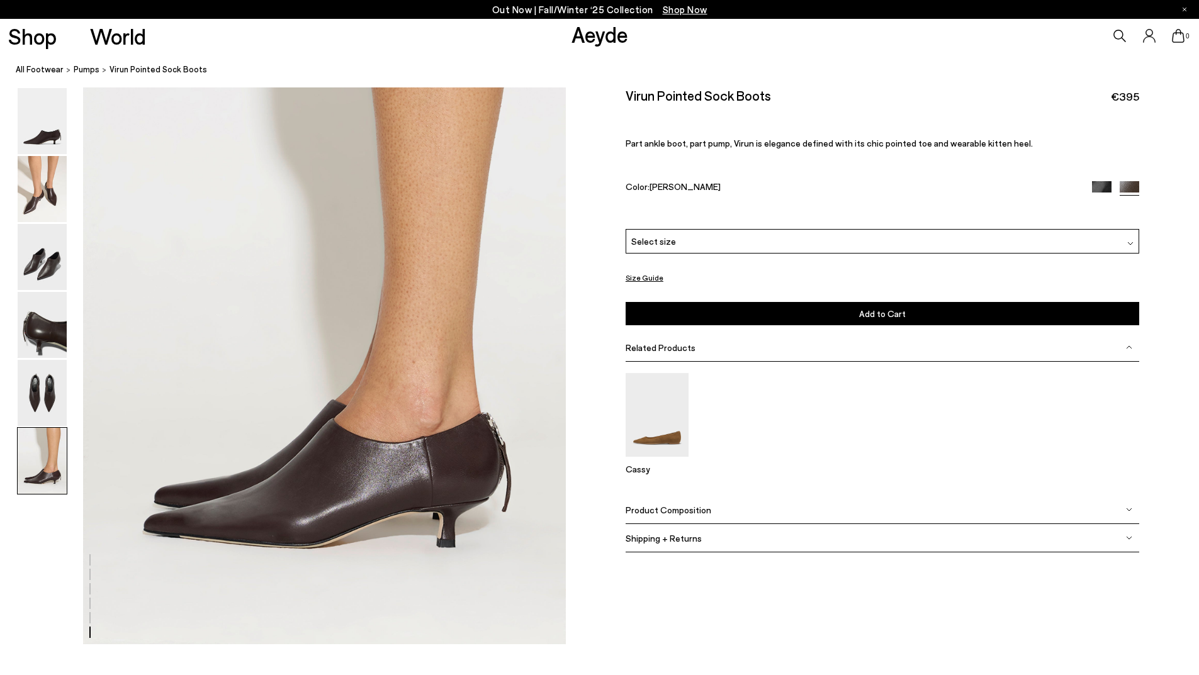
scroll to position [3257, 0]
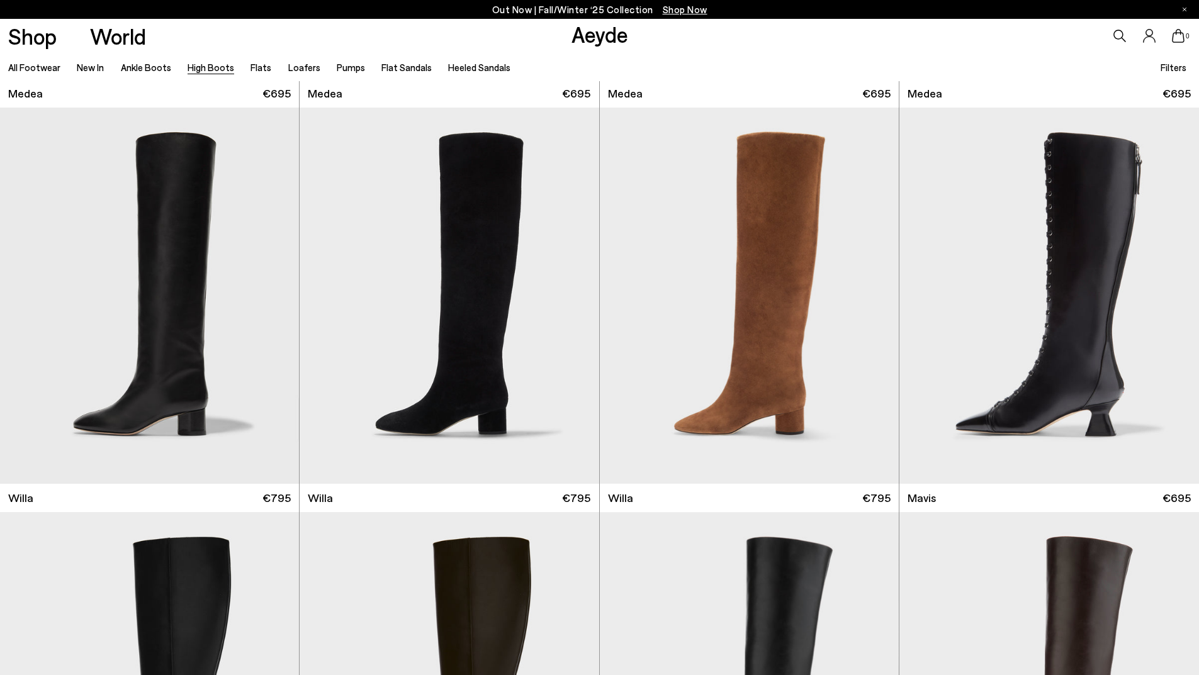
scroll to position [755, 0]
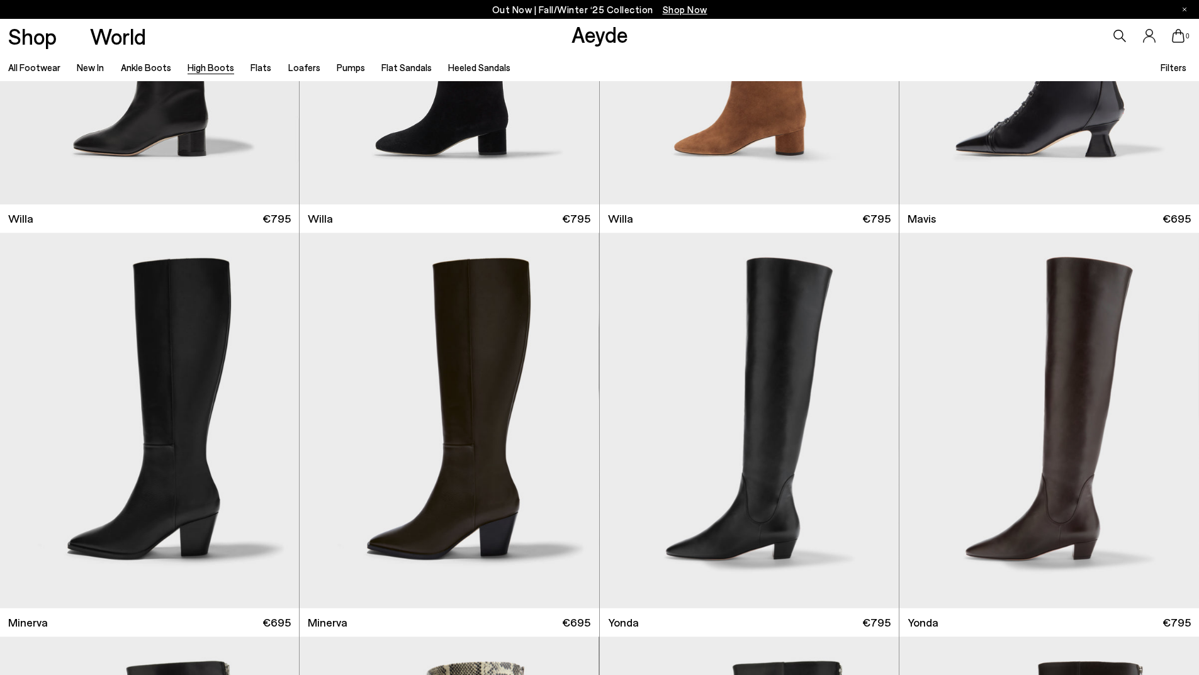
scroll to position [629, 0]
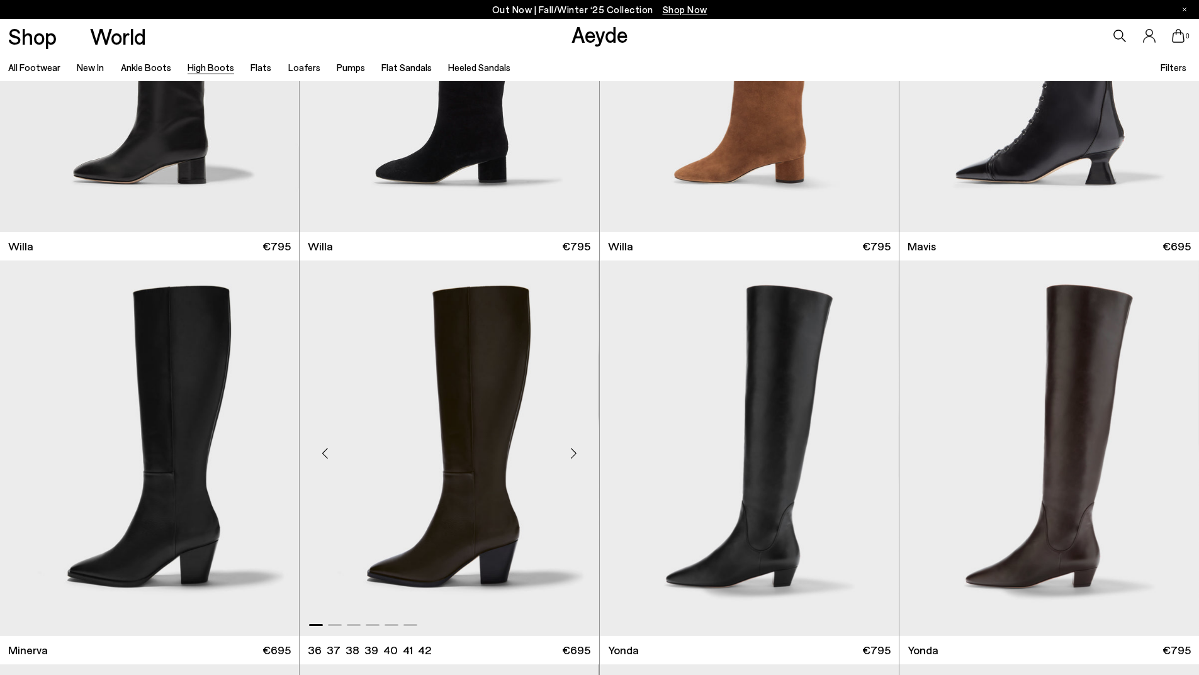
click at [488, 376] on img "1 / 6" at bounding box center [448, 448] width 299 height 376
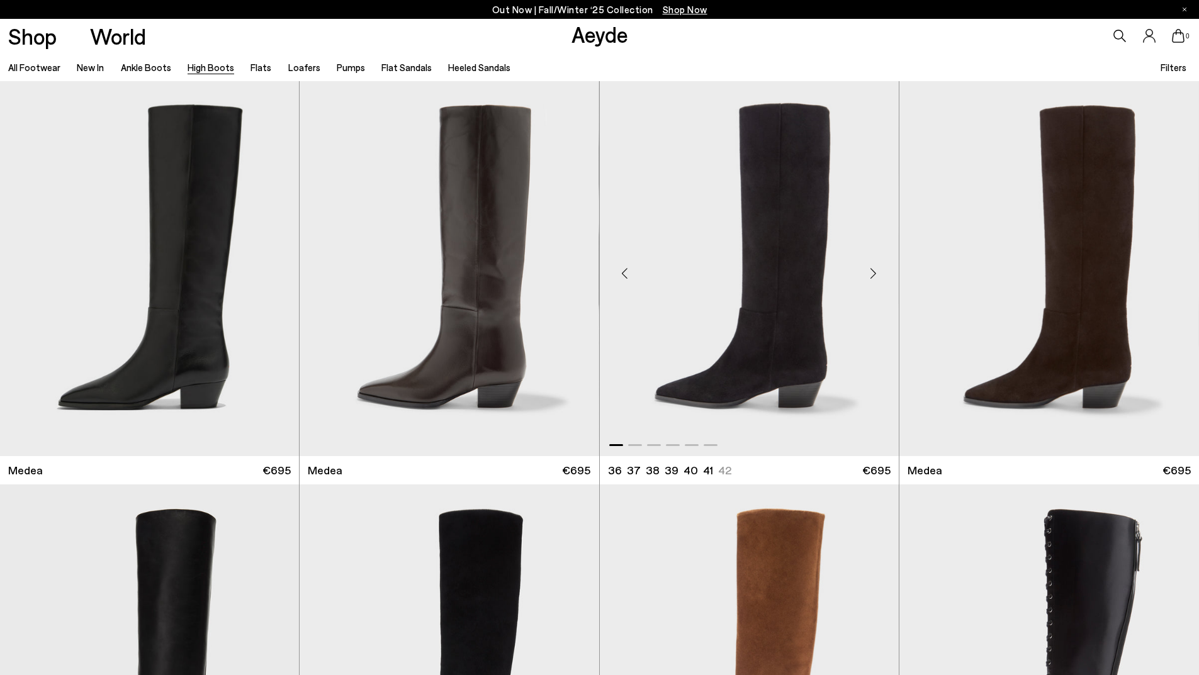
scroll to position [0, 0]
click at [73, 66] on ul "All Footwear New In Ankle Boots High Boots Flats Loafers Pumps Flat Sandals Hee…" at bounding box center [267, 67] width 519 height 28
click at [88, 65] on link "New In" at bounding box center [90, 67] width 27 height 11
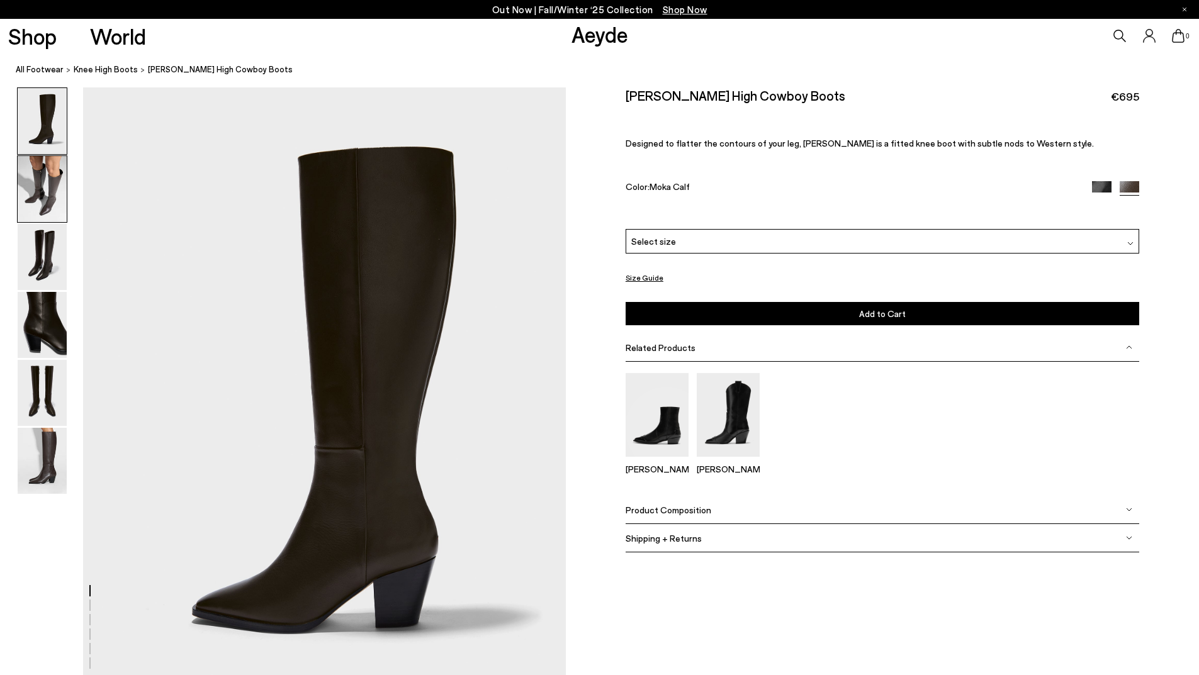
click at [54, 187] on img at bounding box center [42, 189] width 49 height 66
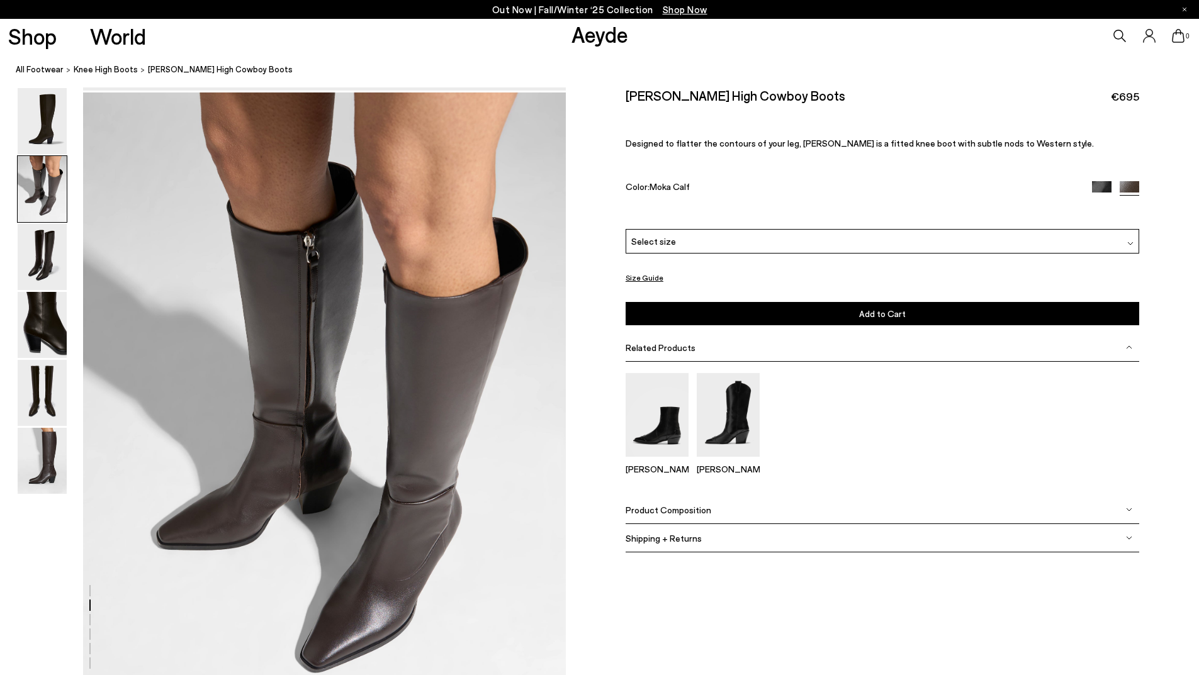
scroll to position [646, 0]
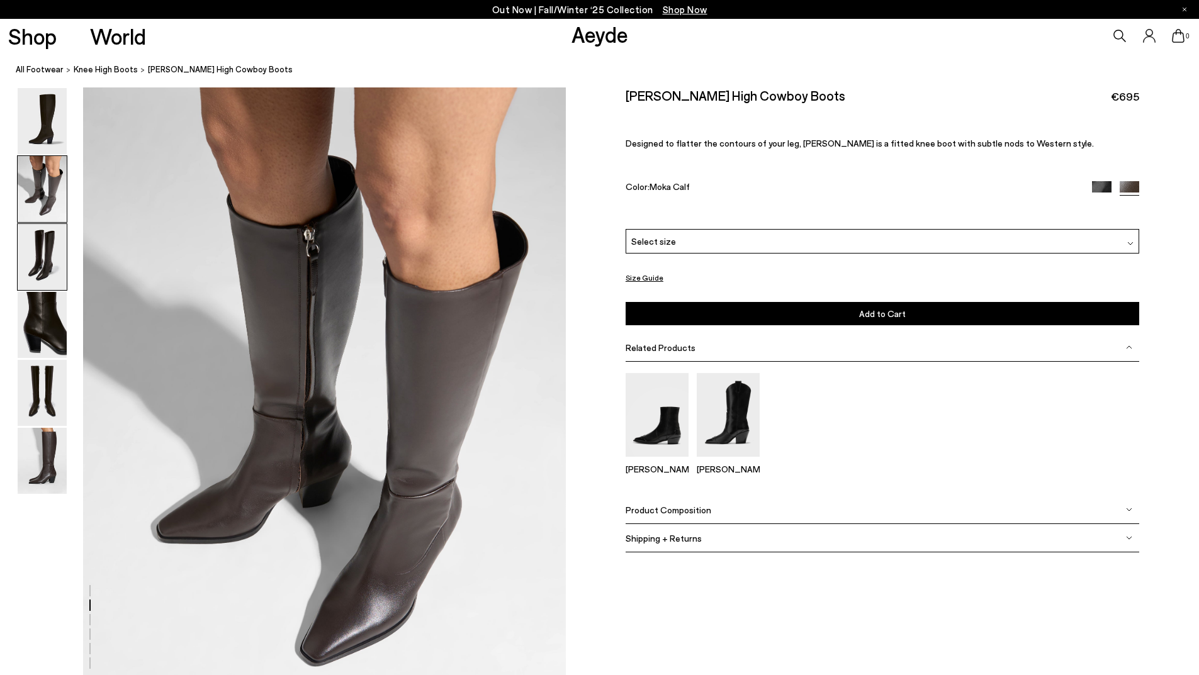
click at [47, 254] on img at bounding box center [42, 257] width 49 height 66
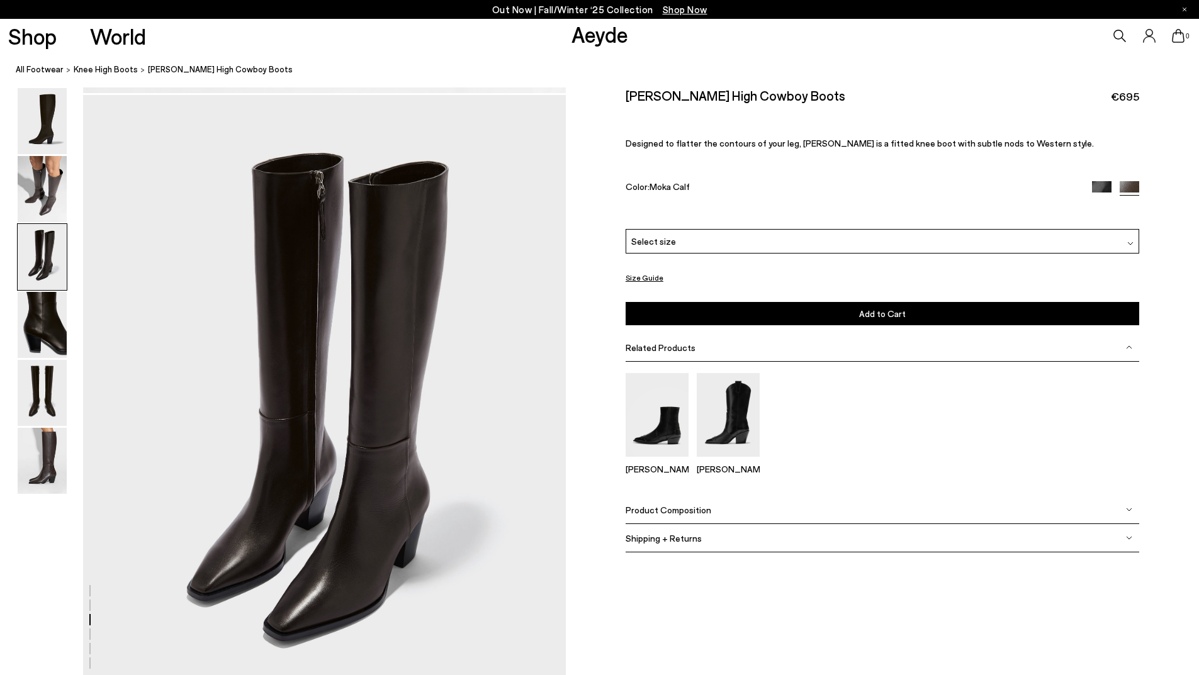
scroll to position [1291, 0]
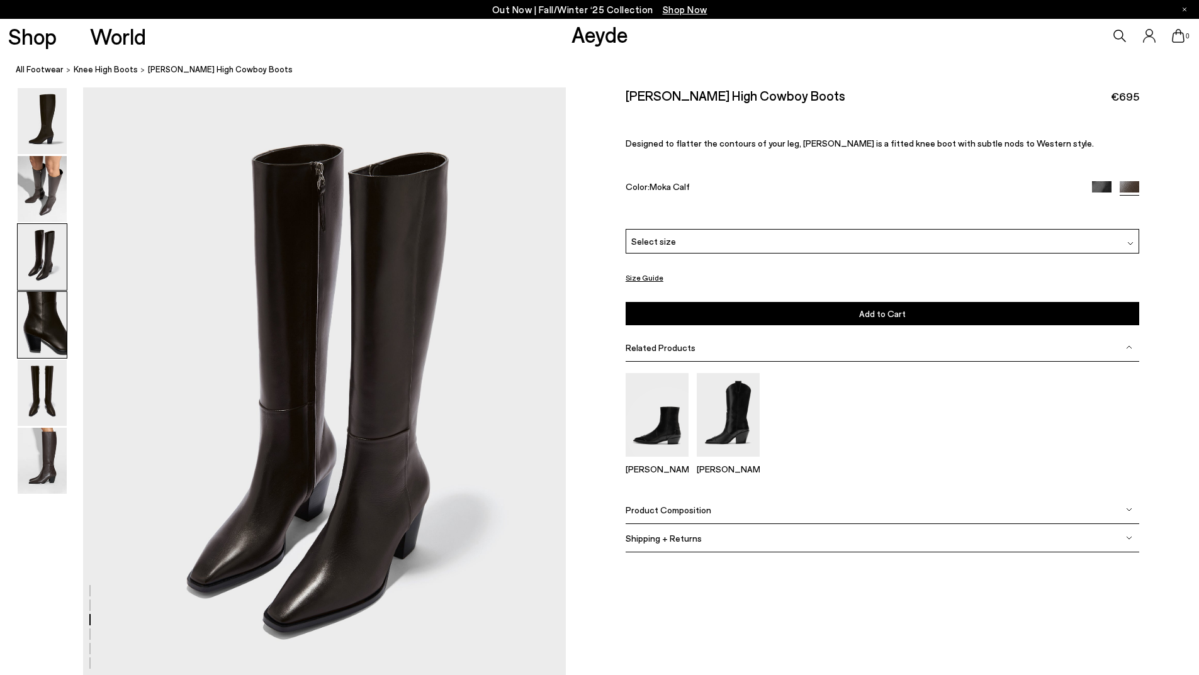
click at [47, 331] on img at bounding box center [42, 325] width 49 height 66
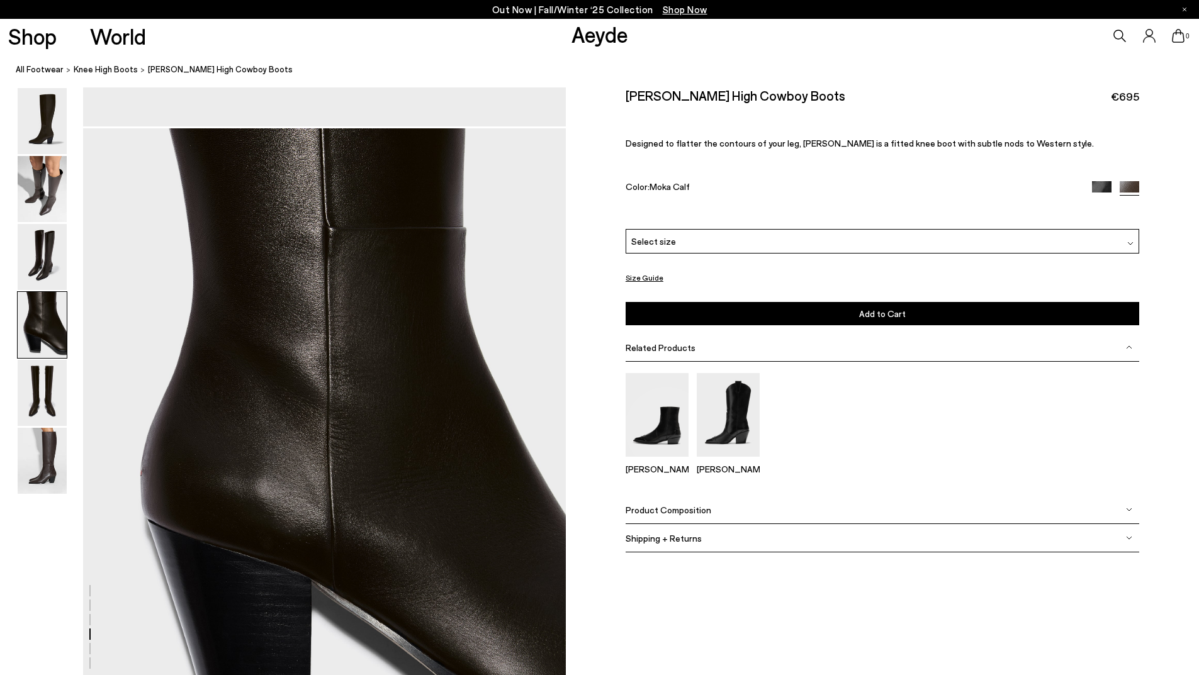
scroll to position [1936, 0]
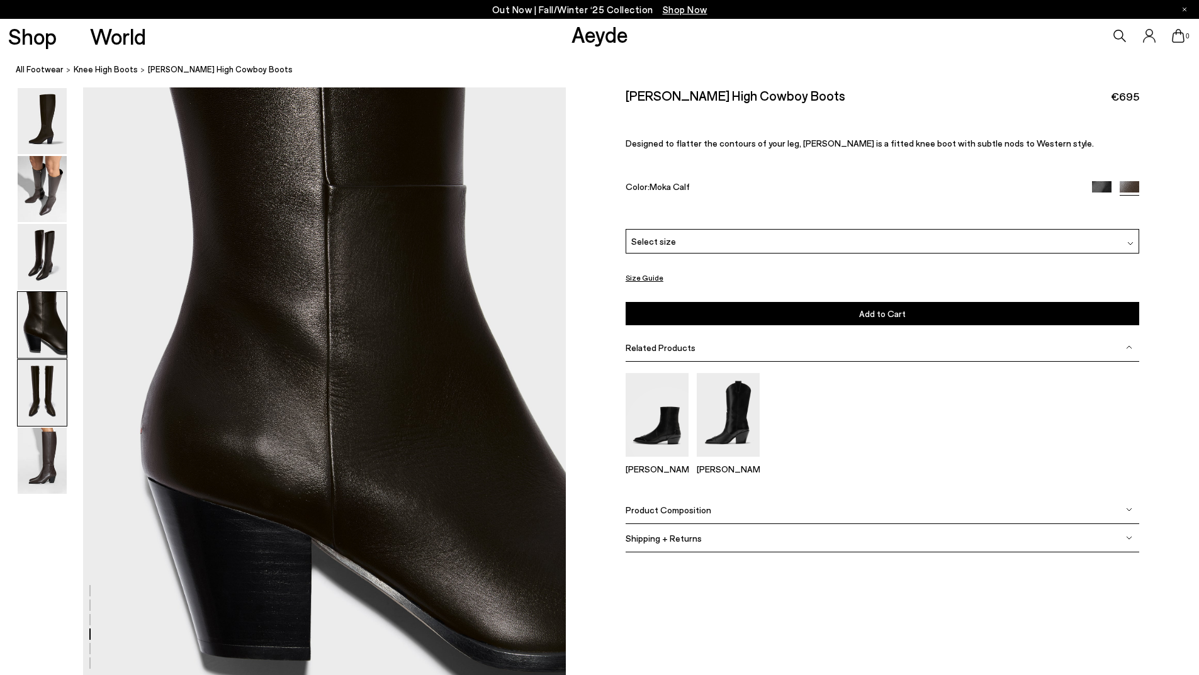
click at [38, 398] on img at bounding box center [42, 393] width 49 height 66
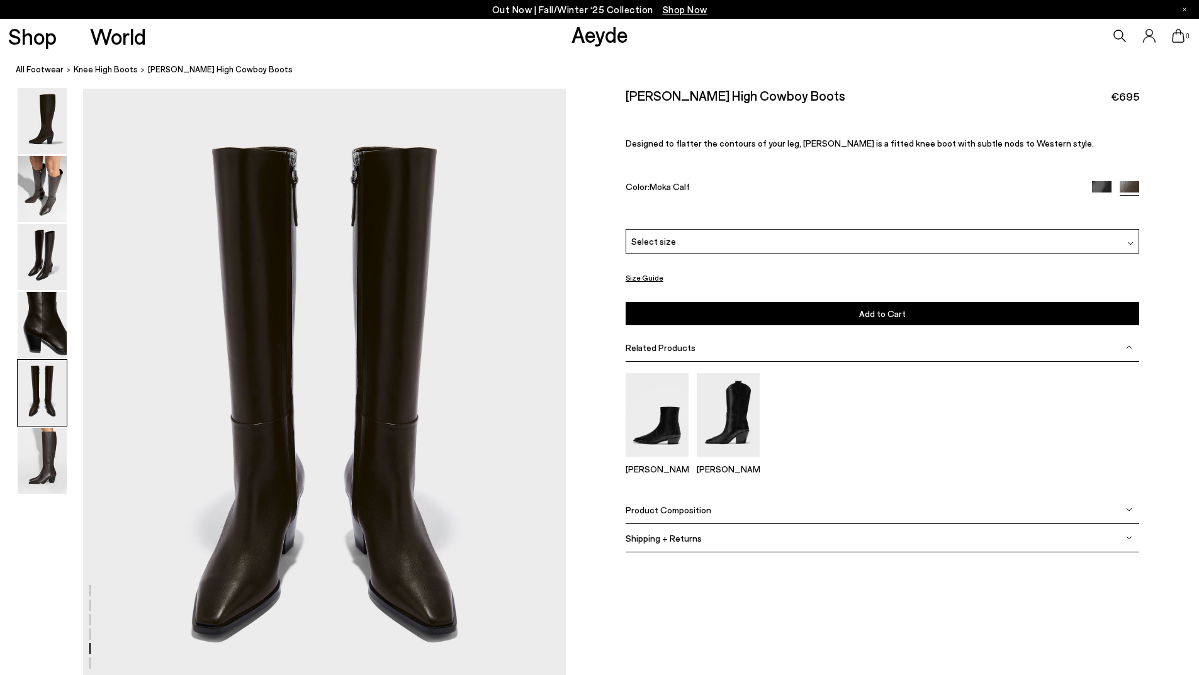
scroll to position [2582, 0]
click at [666, 541] on span "Shipping + Returns" at bounding box center [663, 538] width 76 height 11
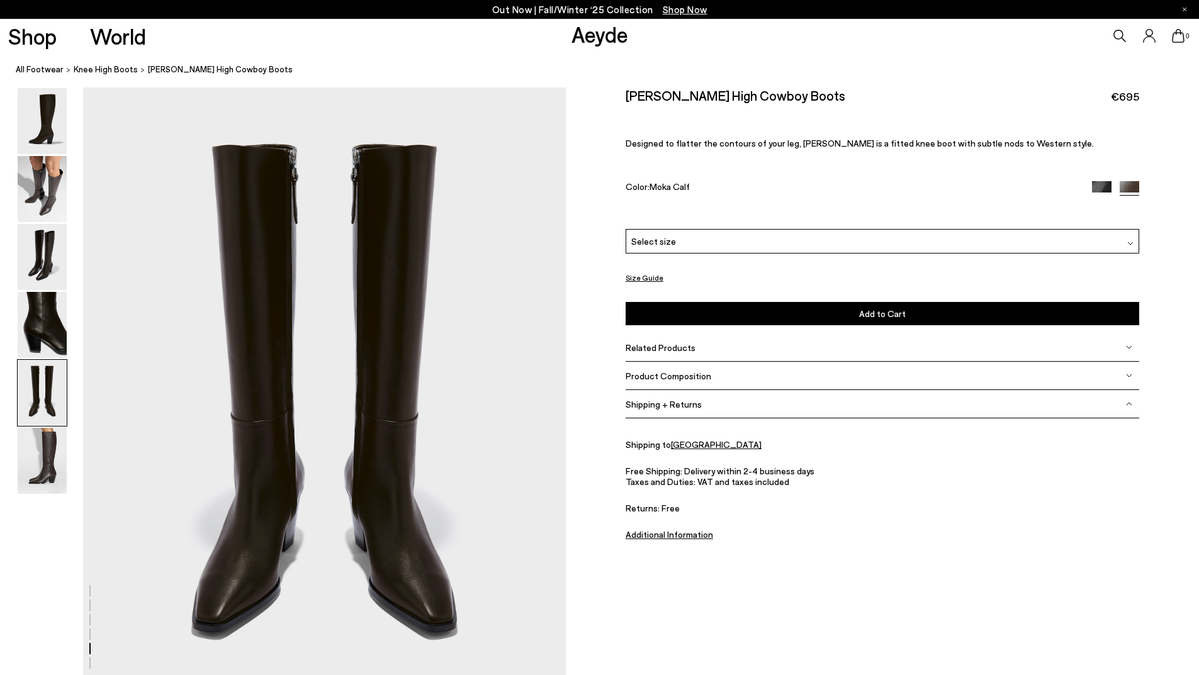
click at [1126, 406] on img at bounding box center [1129, 404] width 6 height 6
click at [746, 384] on div "Product Composition" at bounding box center [881, 376] width 513 height 28
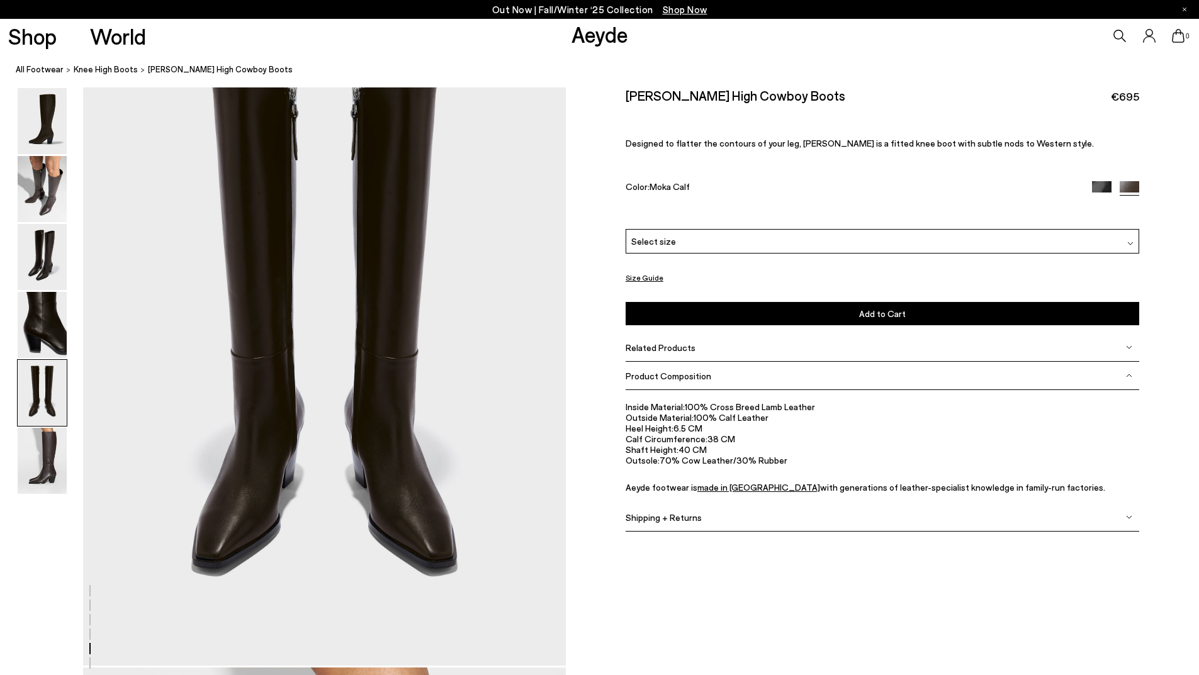
scroll to position [2644, 0]
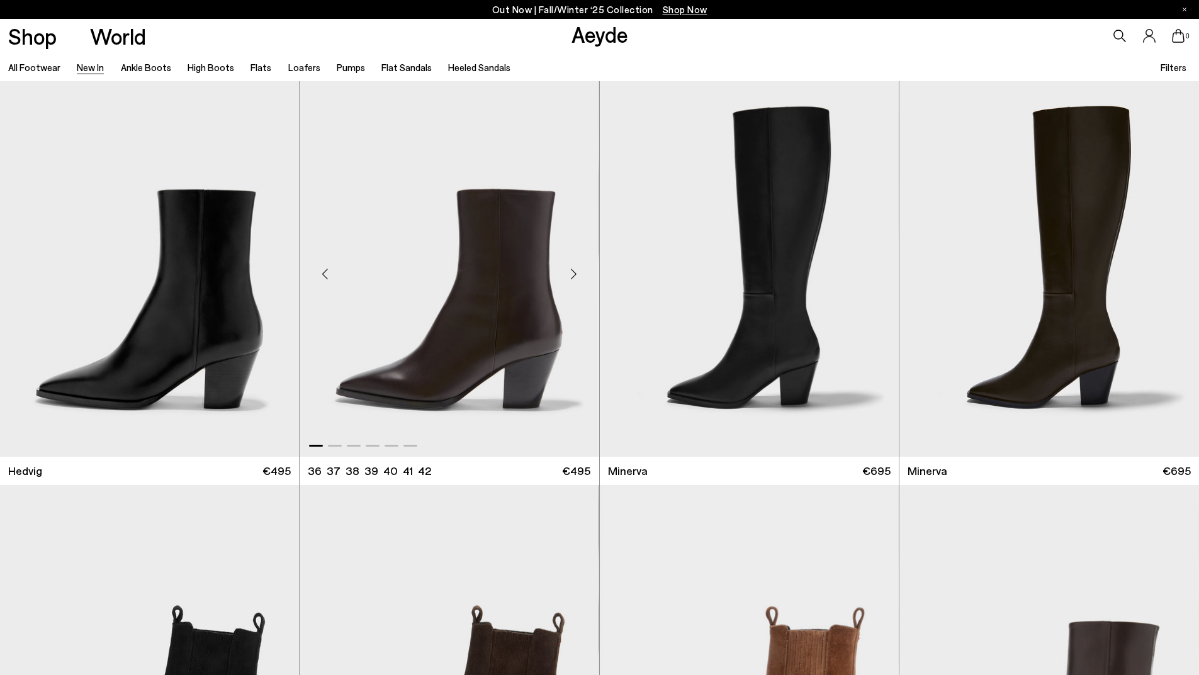
click at [513, 289] on img "1 / 6" at bounding box center [448, 269] width 299 height 376
click at [212, 242] on img "1 / 6" at bounding box center [149, 269] width 299 height 376
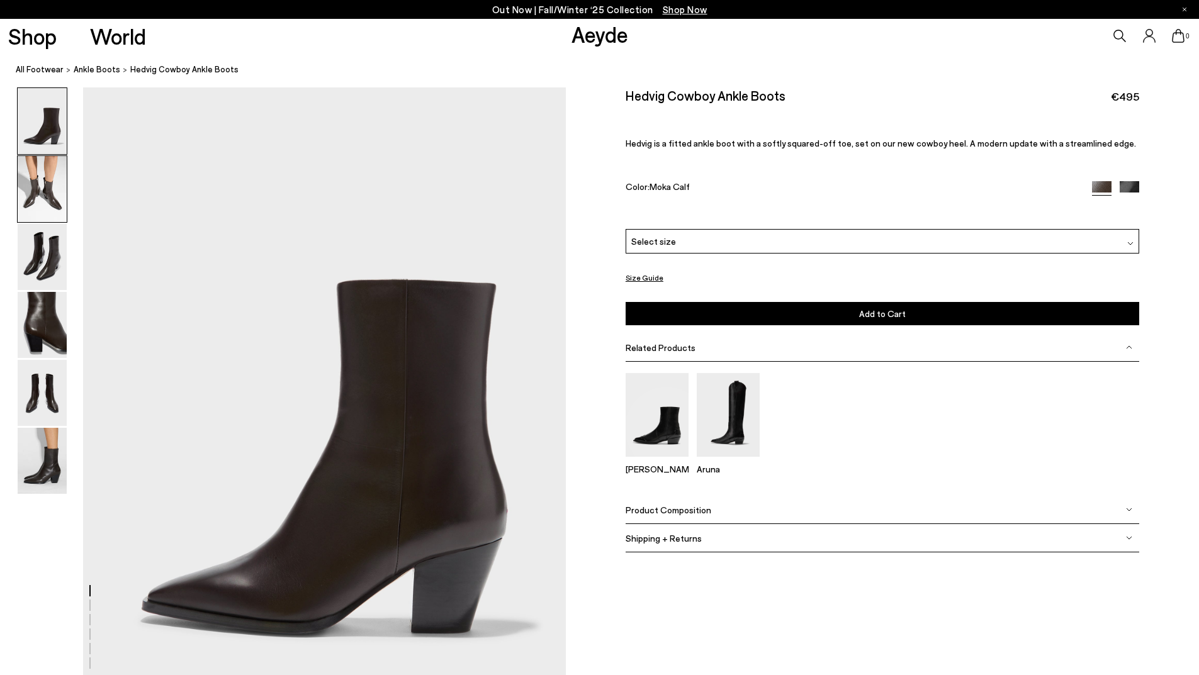
click at [57, 203] on img at bounding box center [42, 189] width 49 height 66
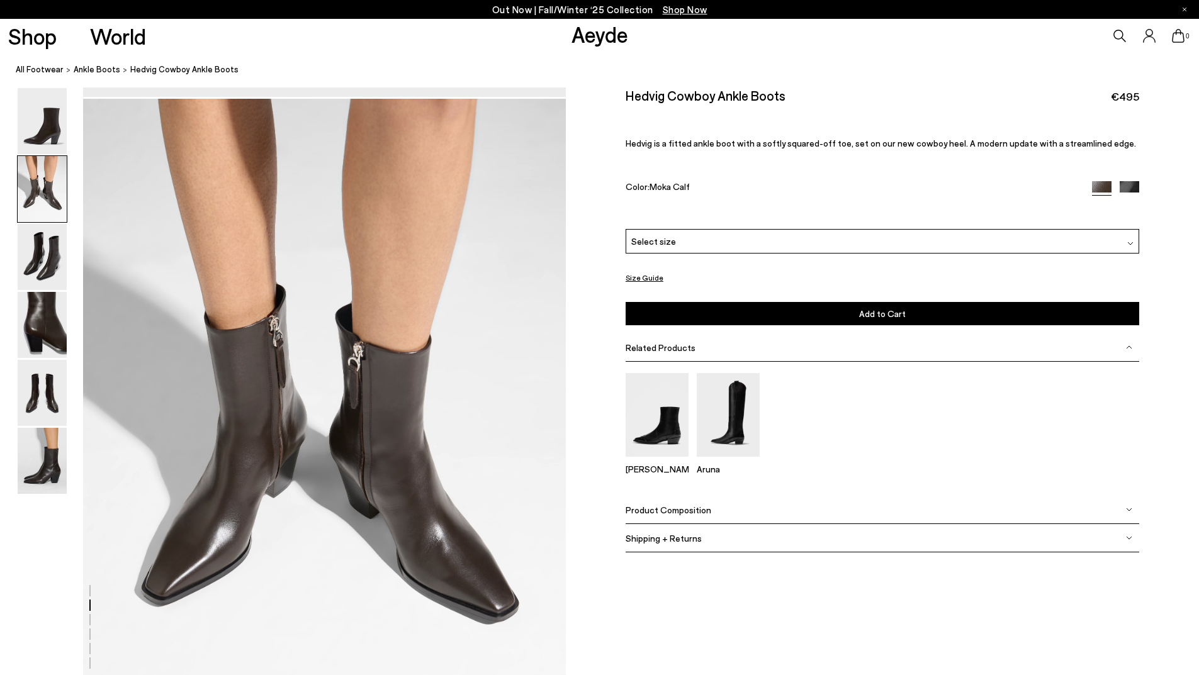
scroll to position [646, 0]
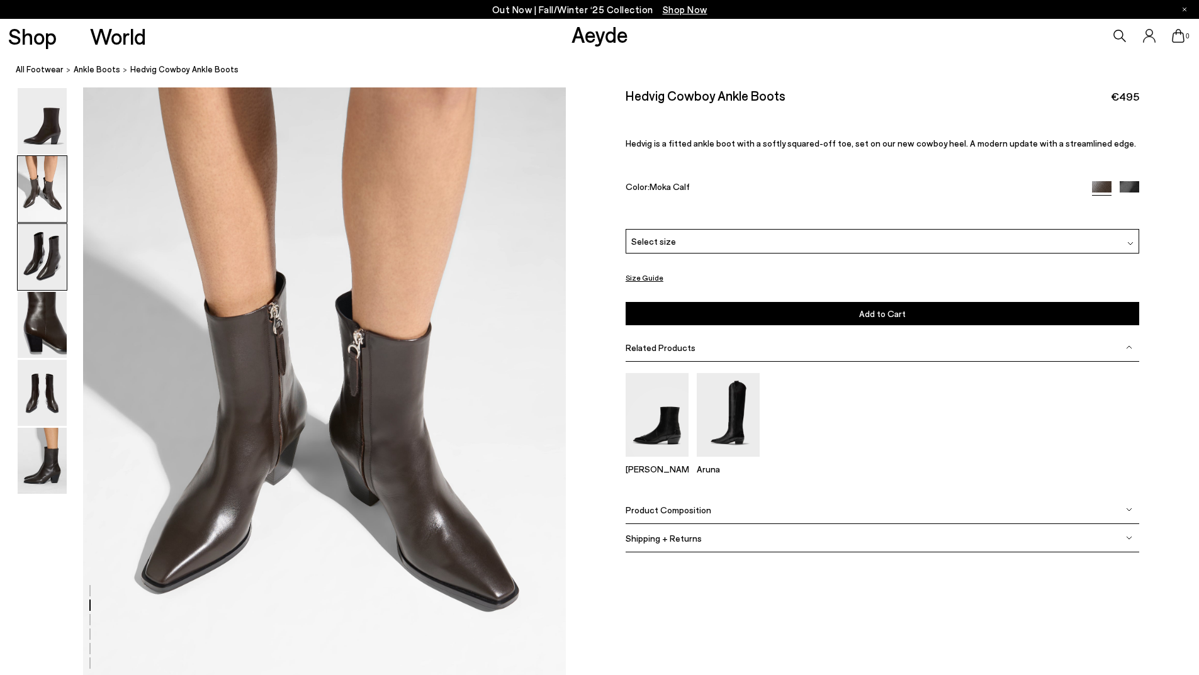
click at [29, 259] on img at bounding box center [42, 257] width 49 height 66
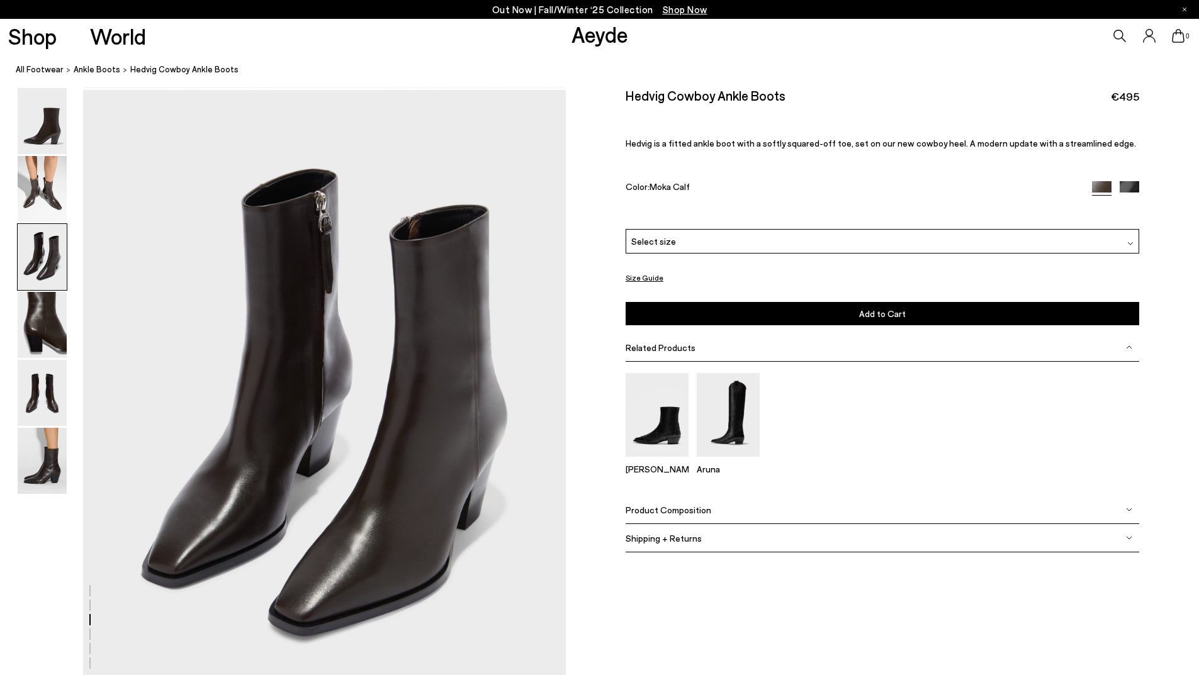
scroll to position [1291, 0]
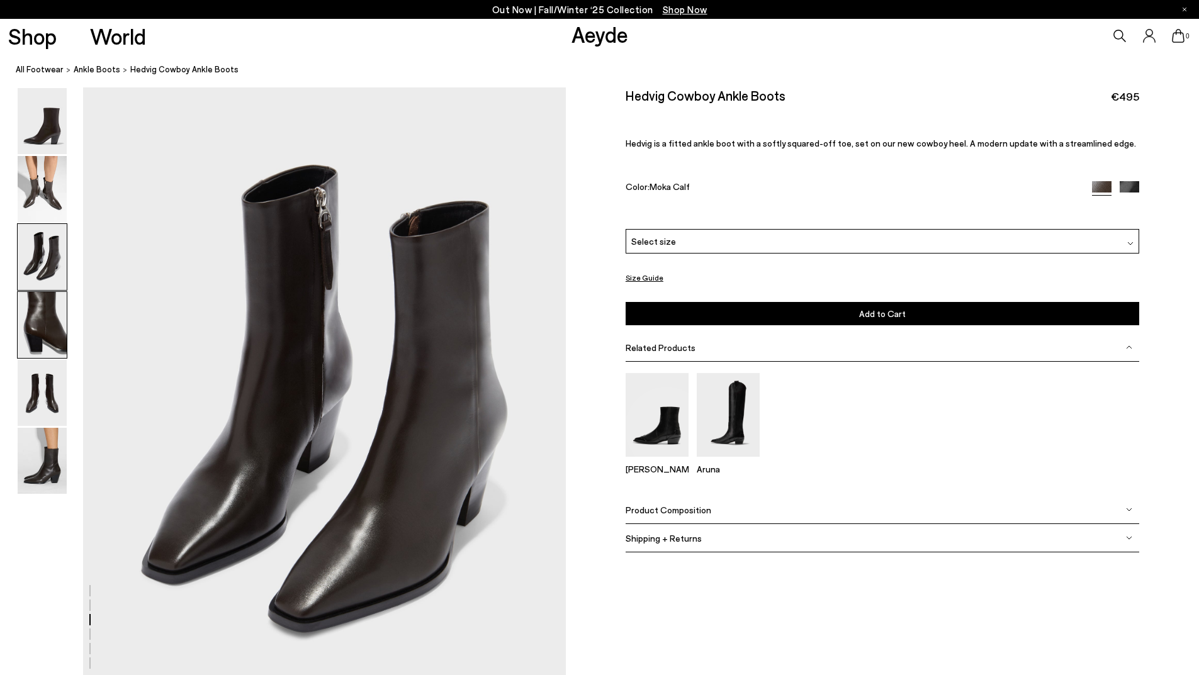
click at [42, 327] on img at bounding box center [42, 325] width 49 height 66
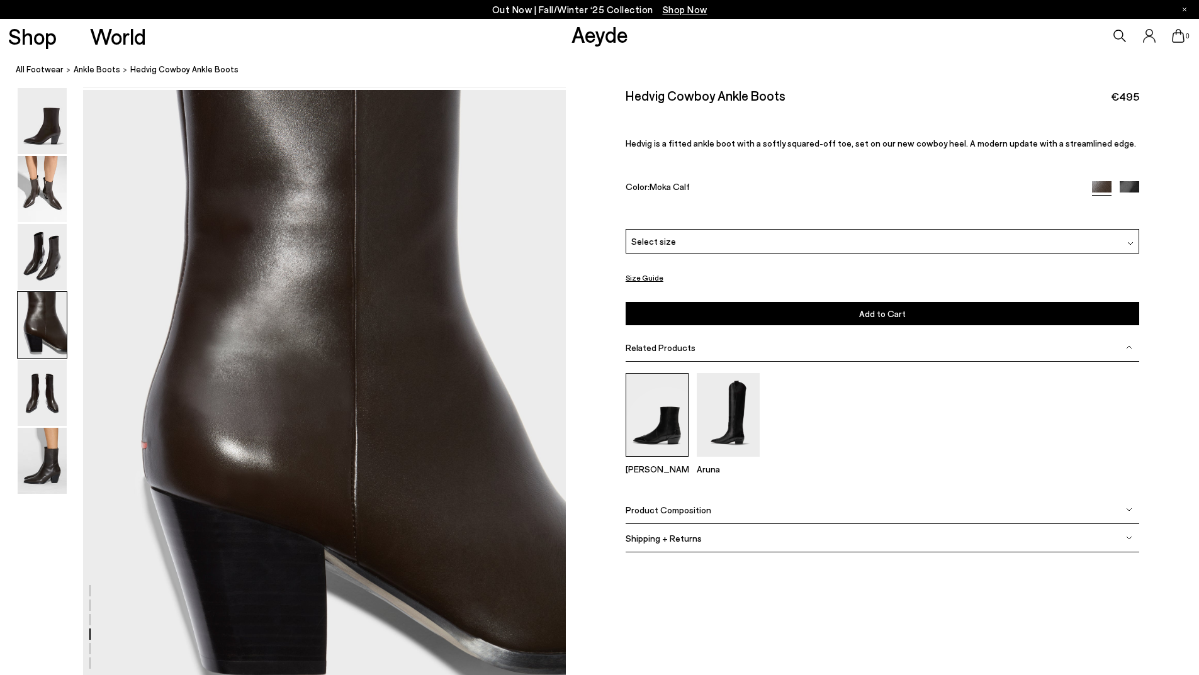
scroll to position [1936, 0]
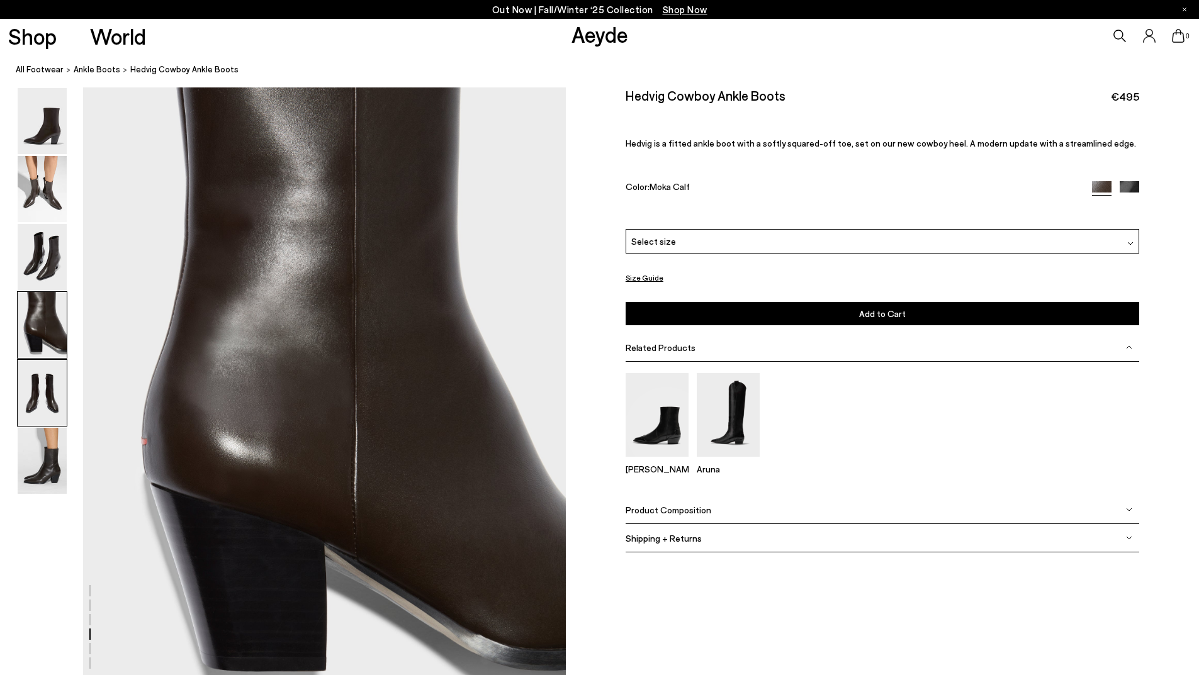
click at [44, 401] on img at bounding box center [42, 393] width 49 height 66
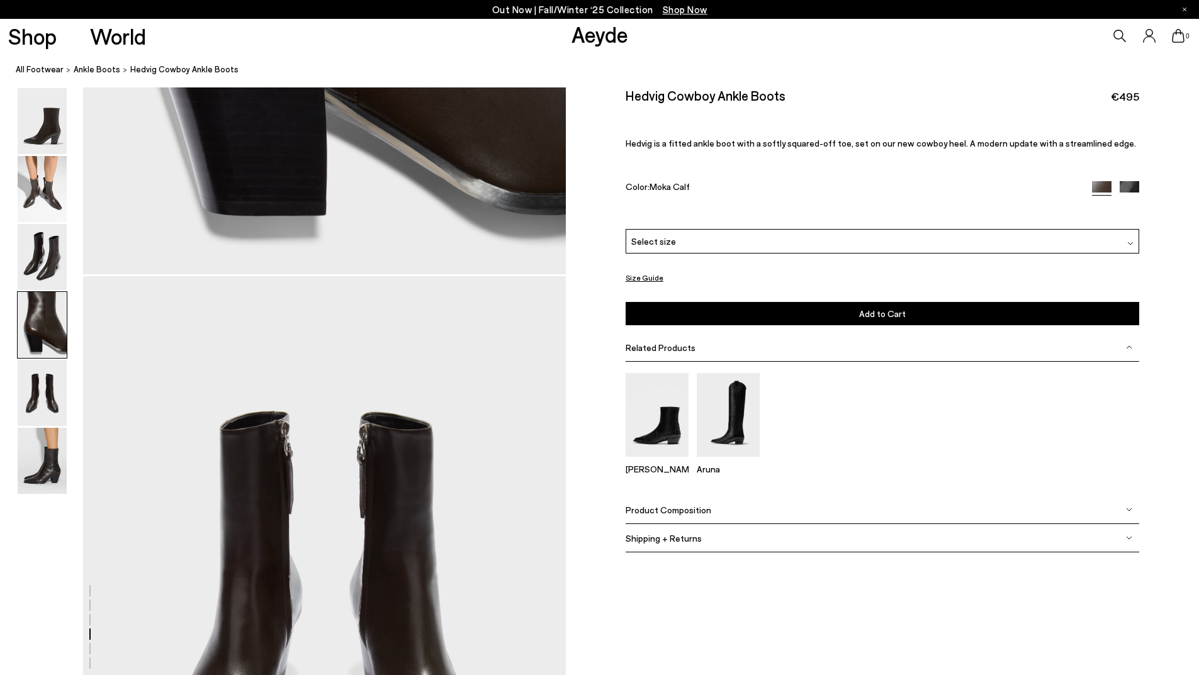
scroll to position [2141, 0]
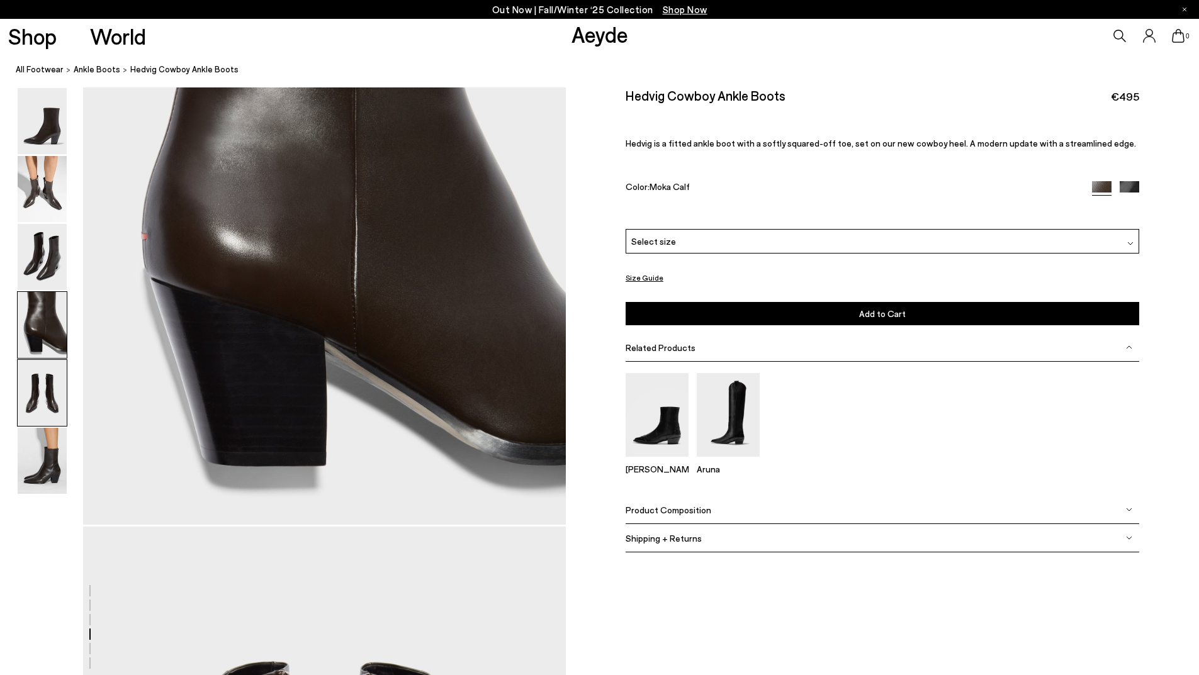
click at [49, 406] on img at bounding box center [42, 393] width 49 height 66
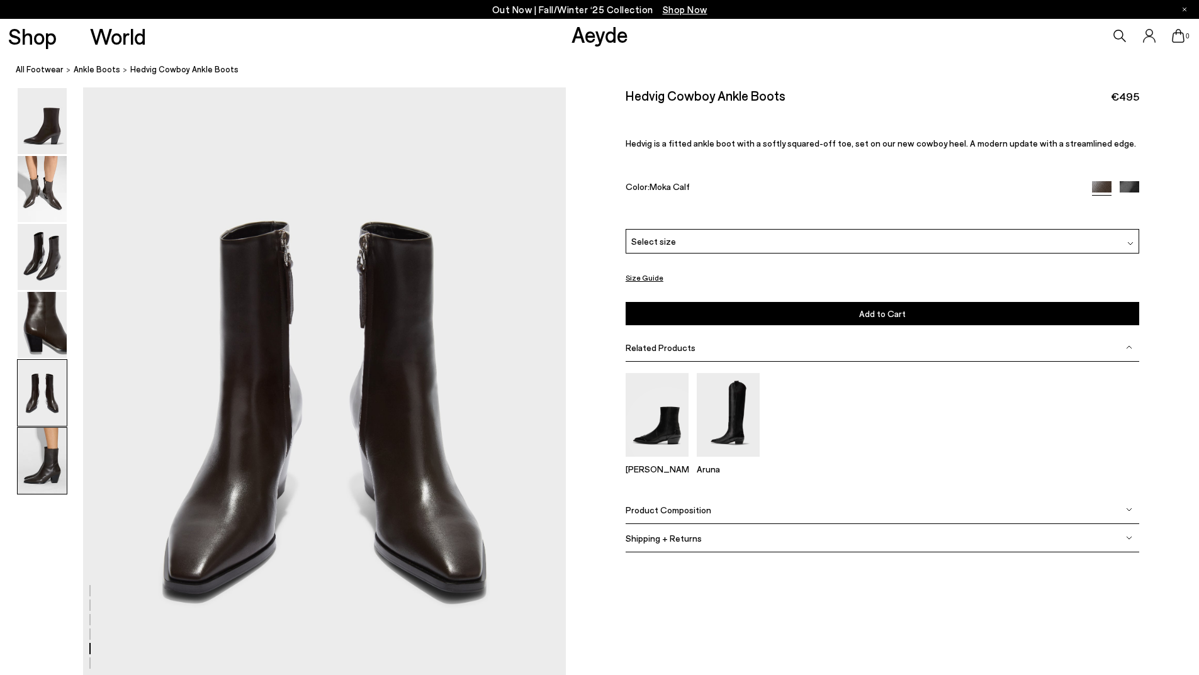
click at [45, 461] on img at bounding box center [42, 461] width 49 height 66
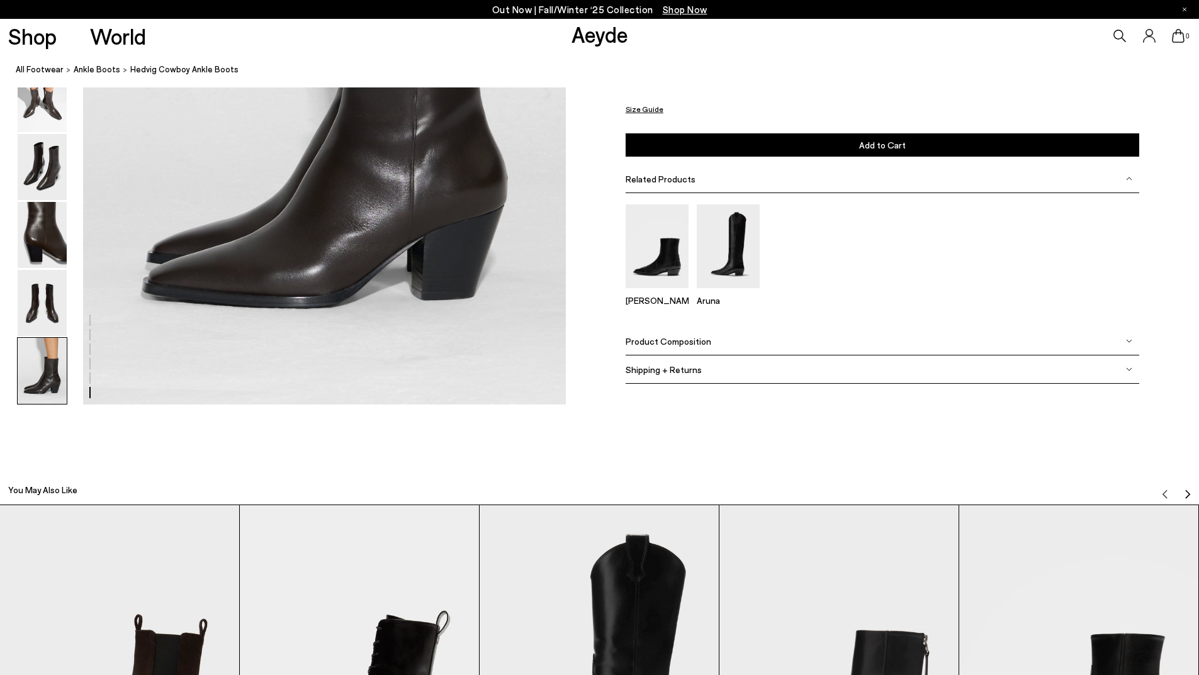
scroll to position [3187, 0]
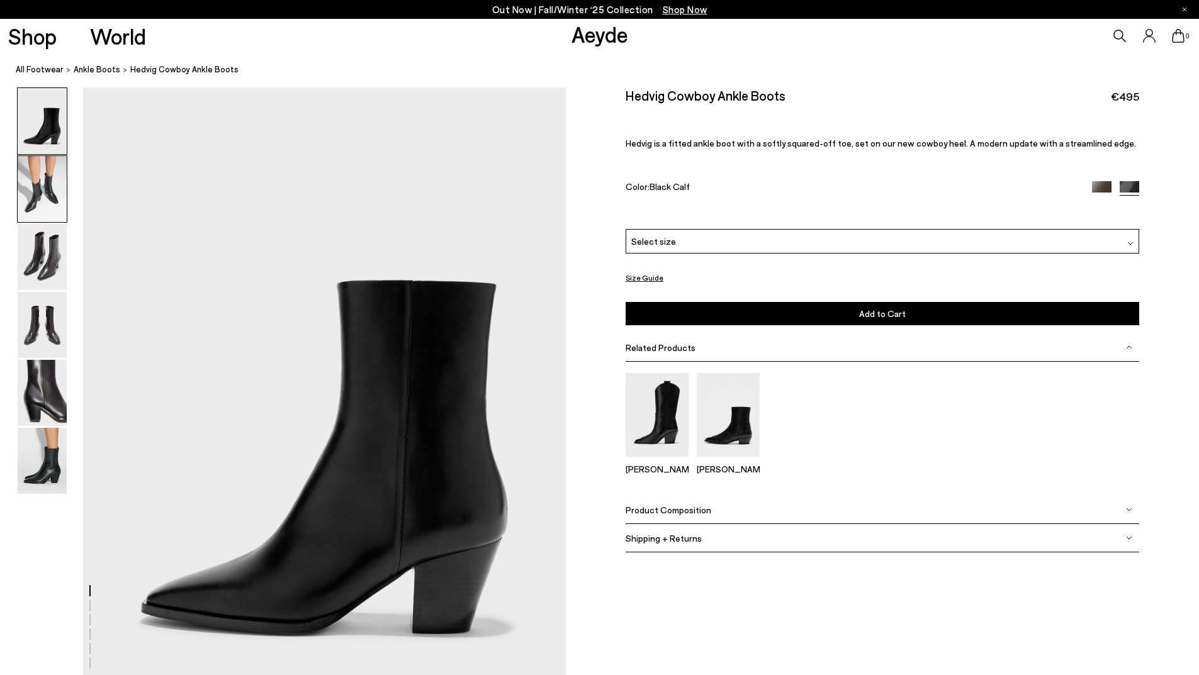
click at [52, 186] on img at bounding box center [42, 189] width 49 height 66
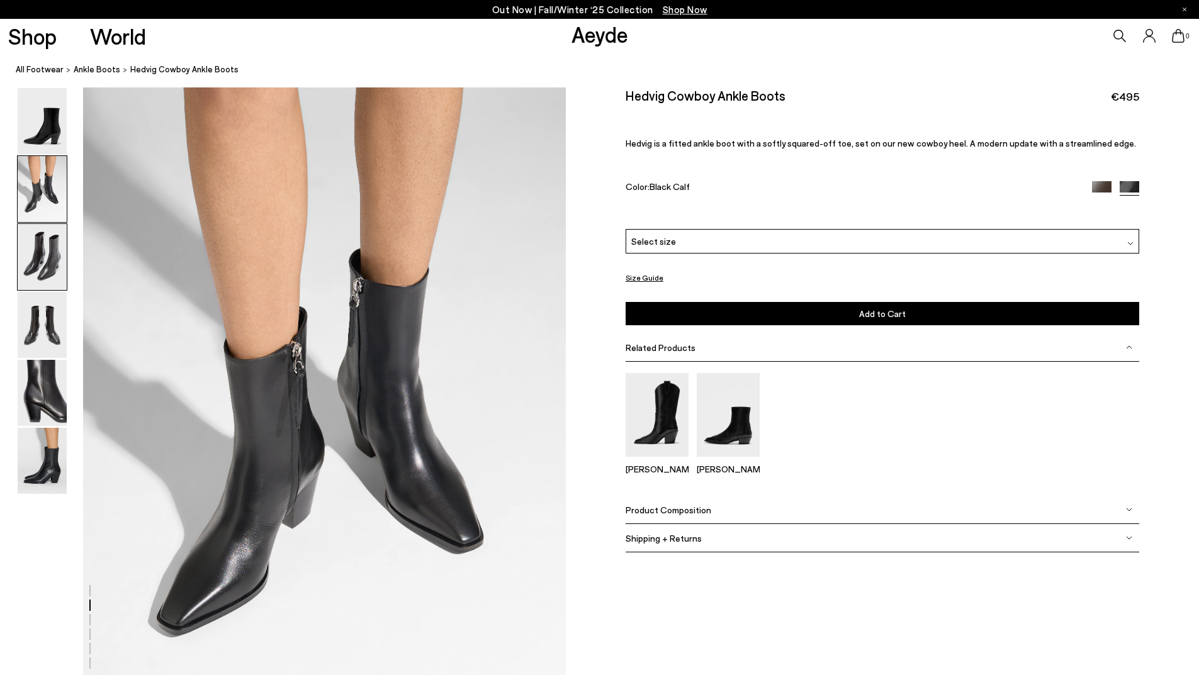
scroll to position [646, 0]
click at [48, 262] on img at bounding box center [42, 257] width 49 height 66
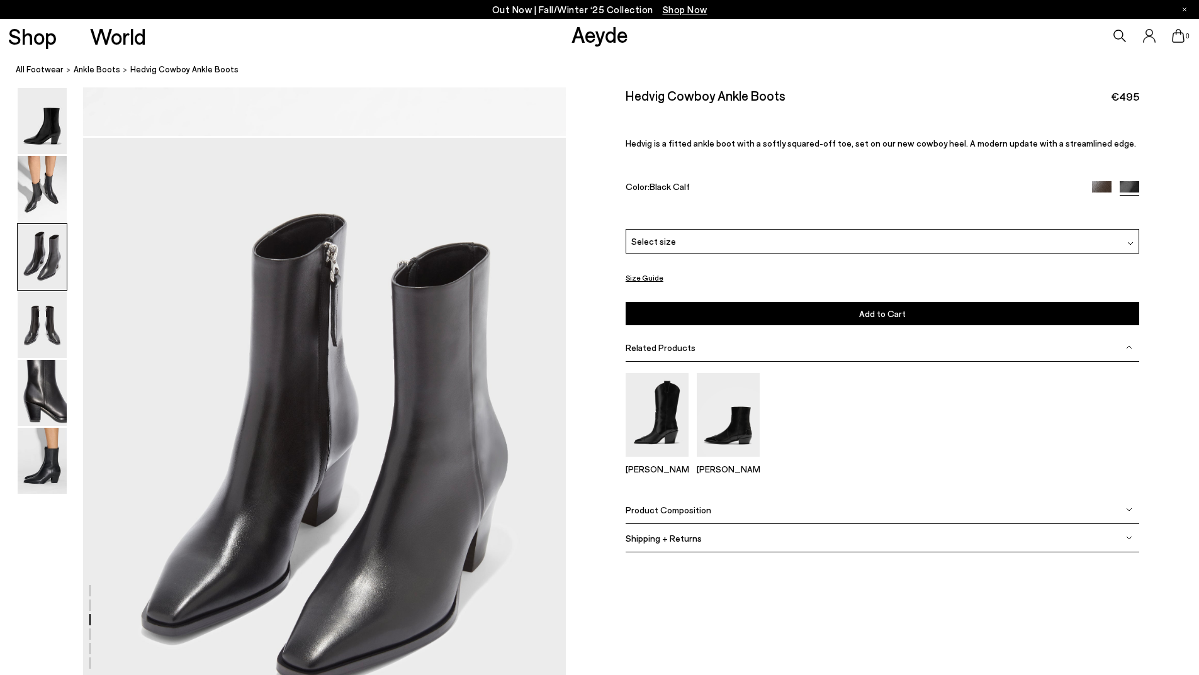
scroll to position [1291, 0]
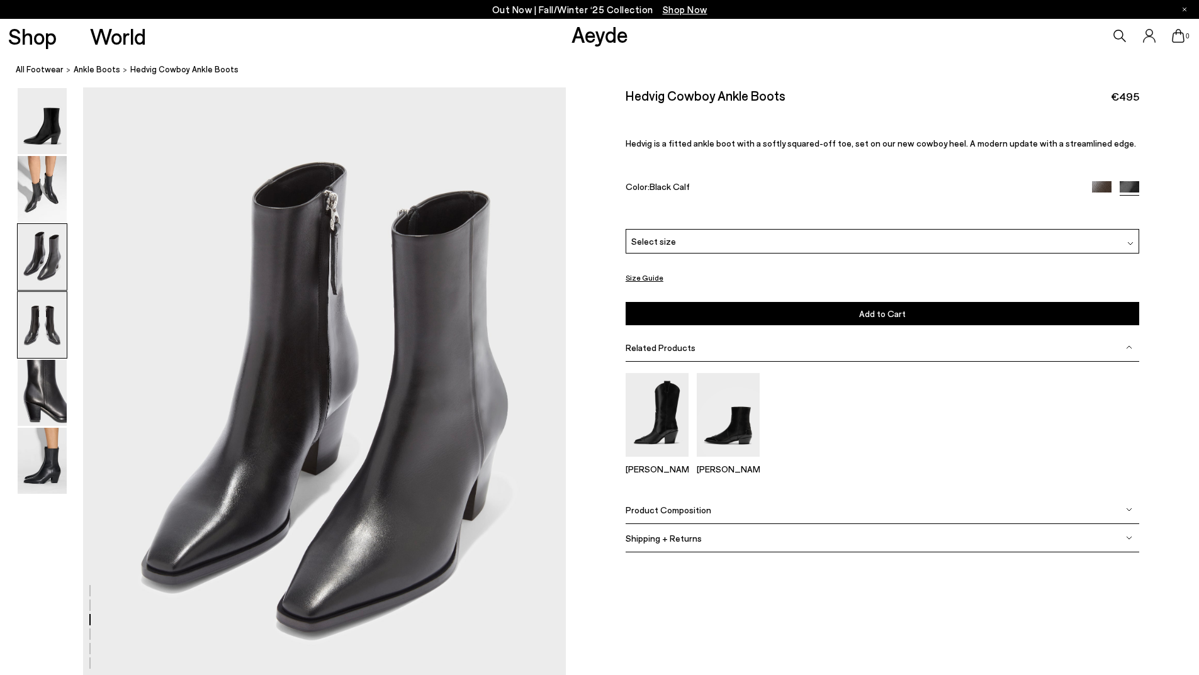
click at [55, 328] on img at bounding box center [42, 325] width 49 height 66
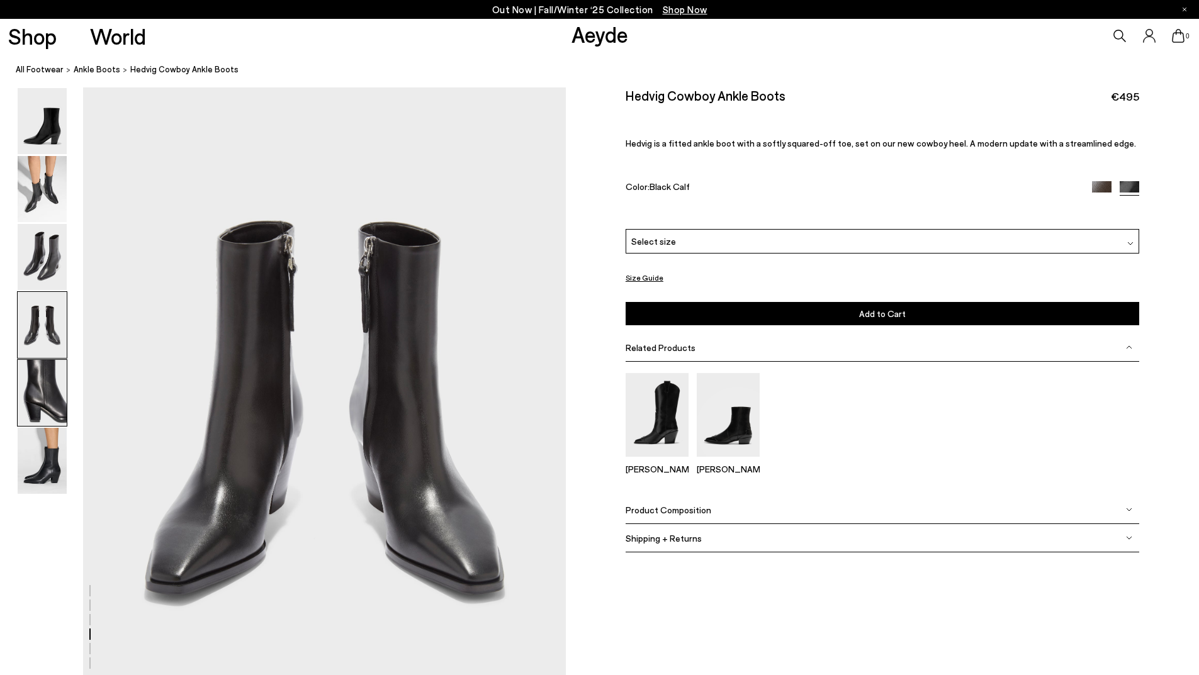
click at [38, 390] on img at bounding box center [42, 393] width 49 height 66
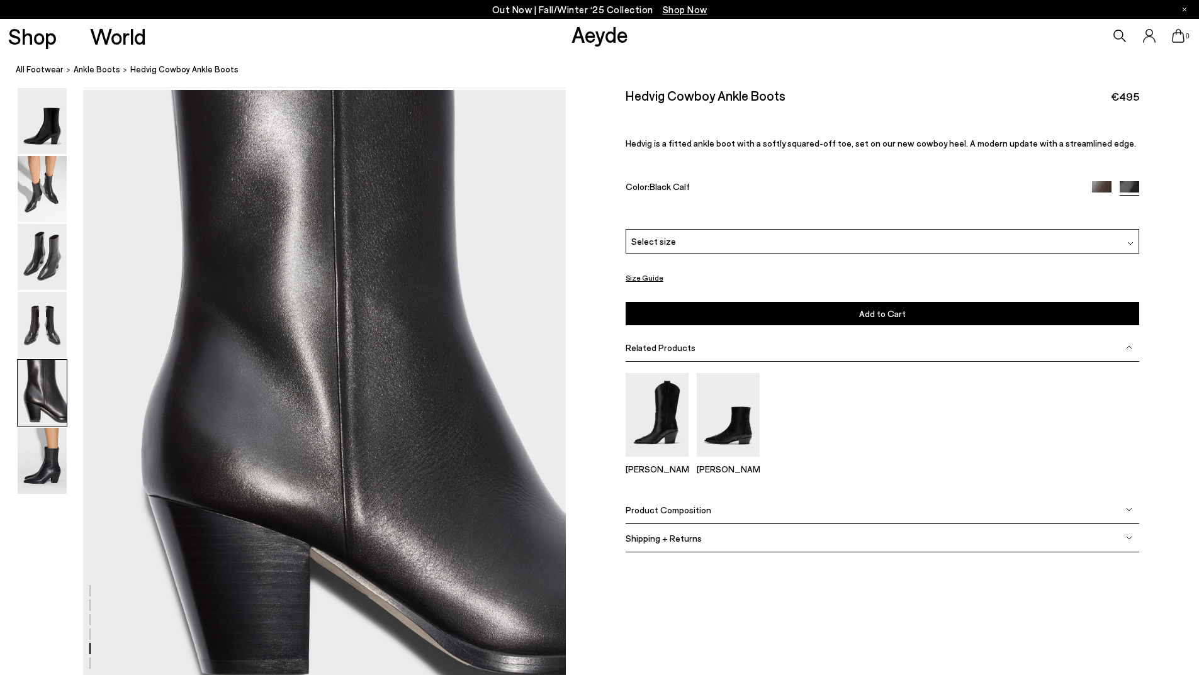
scroll to position [2582, 0]
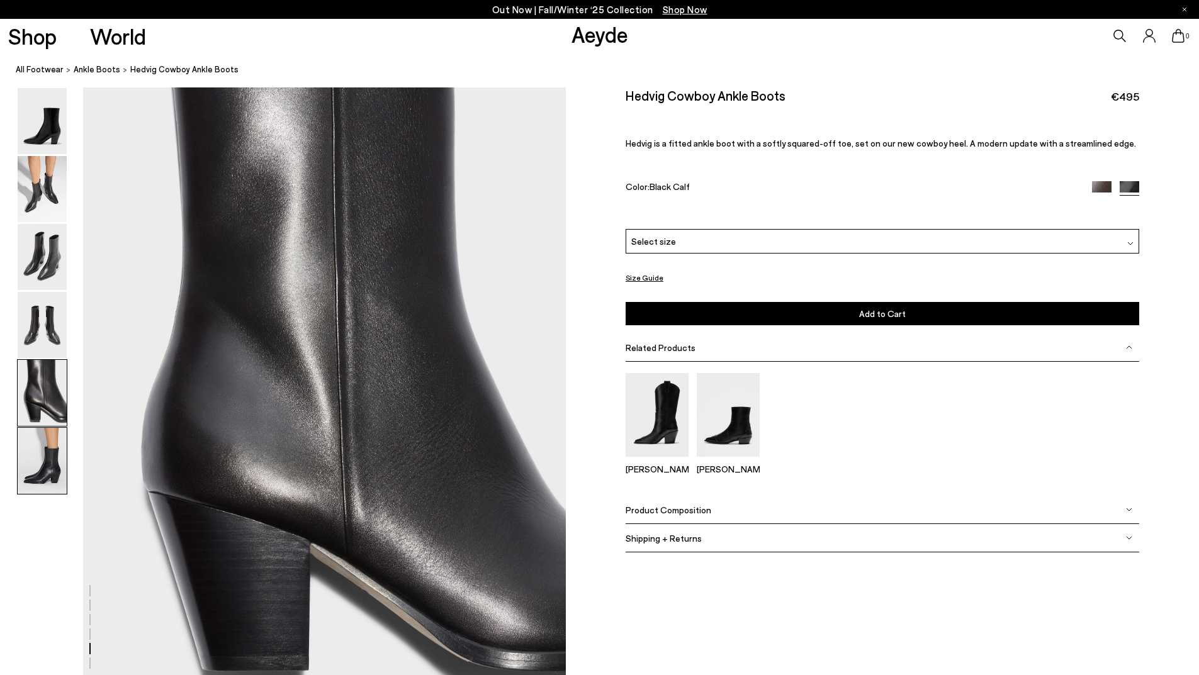
click at [34, 457] on img at bounding box center [42, 461] width 49 height 66
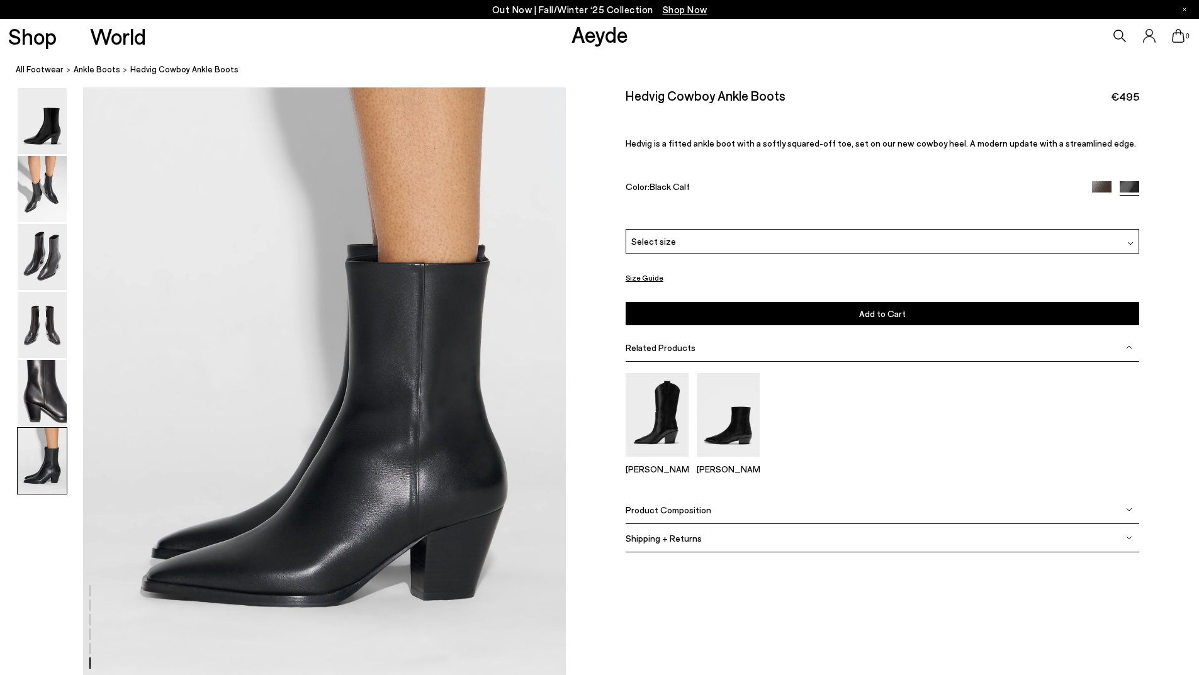
scroll to position [3313, 0]
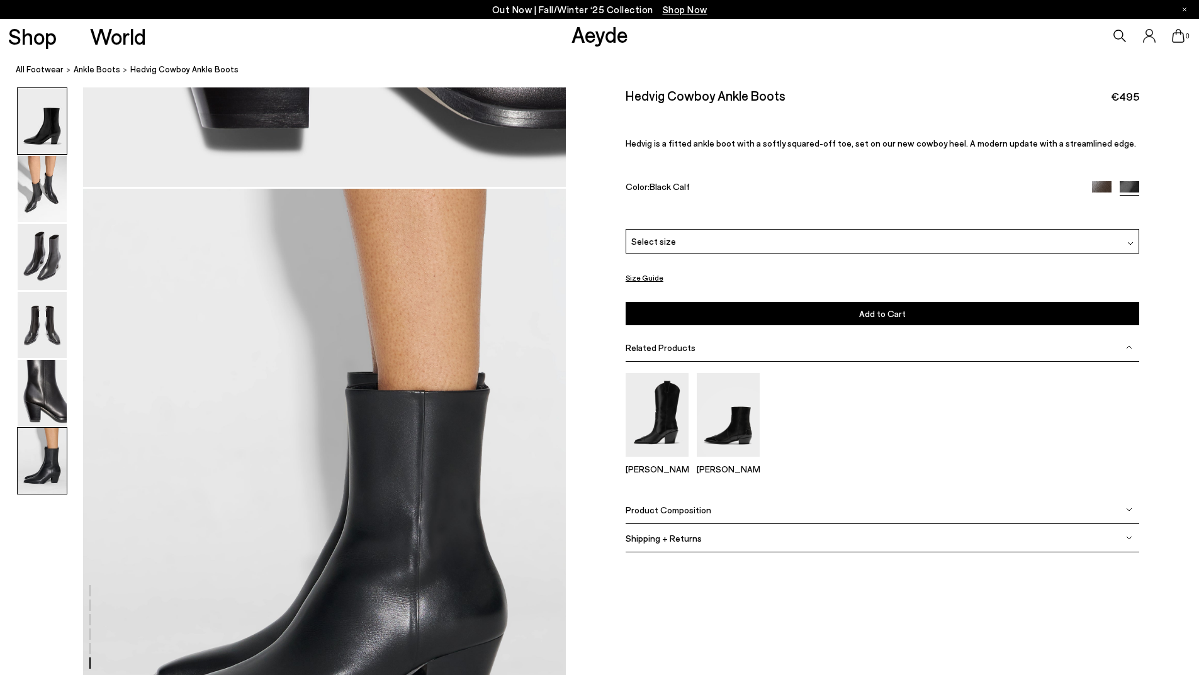
click at [49, 120] on img at bounding box center [42, 121] width 49 height 66
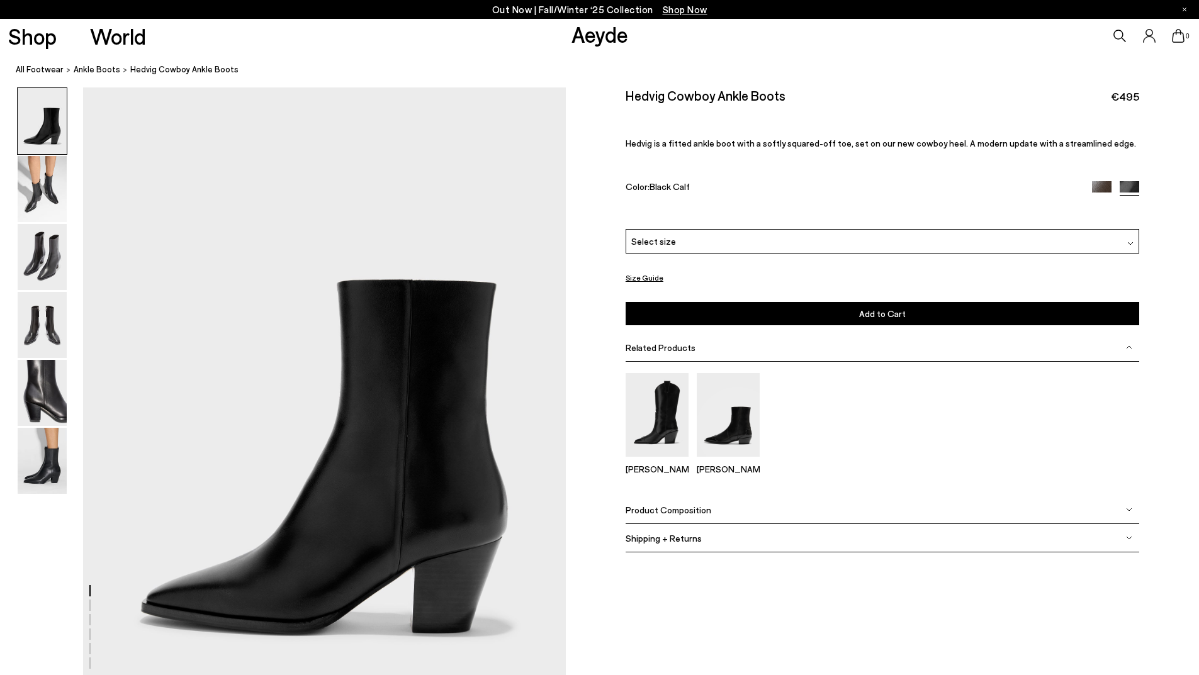
scroll to position [0, 0]
click at [836, 236] on div "Select size" at bounding box center [881, 241] width 513 height 25
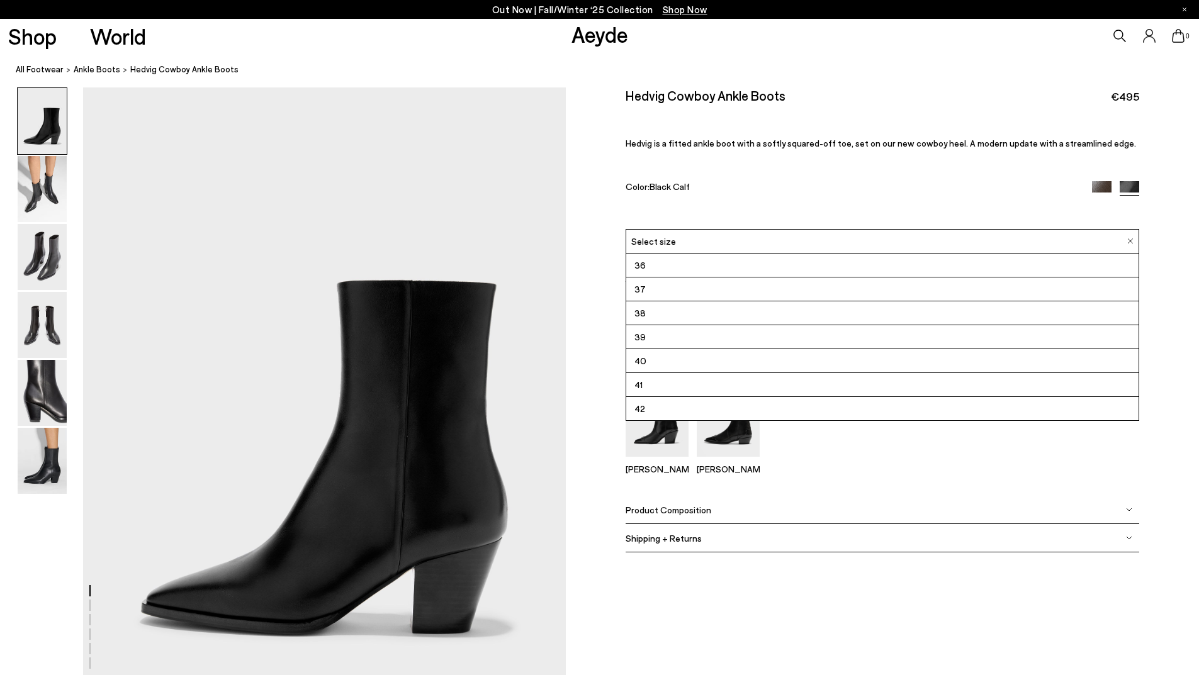
click at [668, 314] on li "38" at bounding box center [882, 313] width 512 height 24
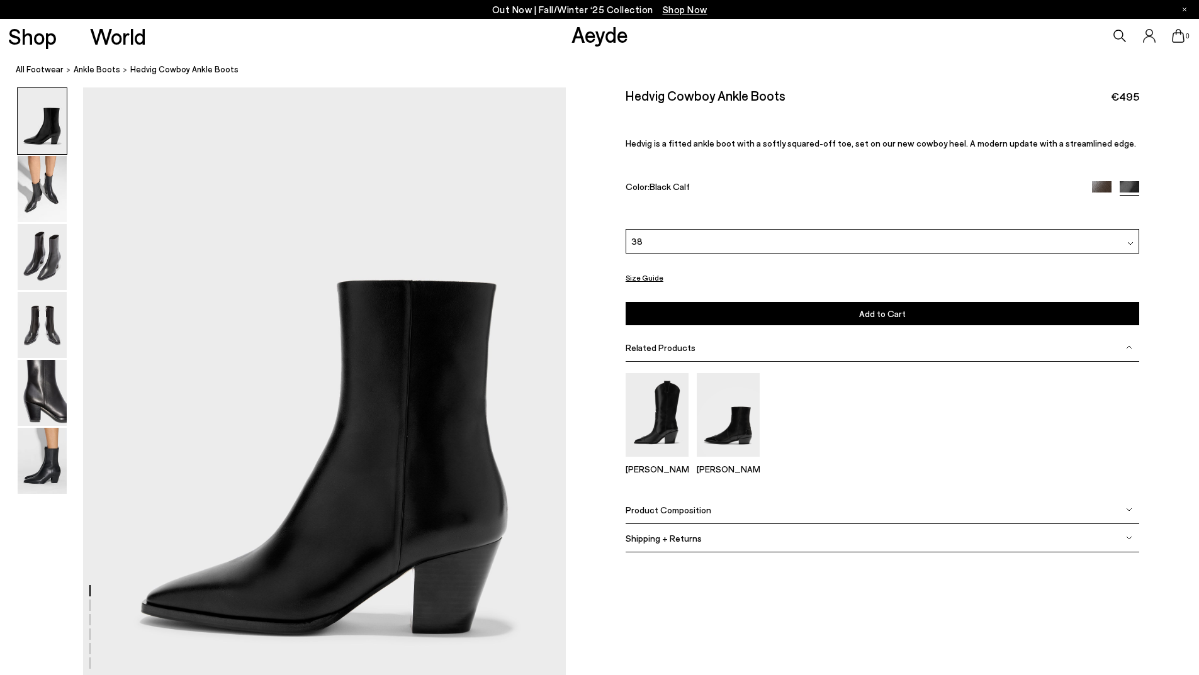
click at [901, 313] on span "Add to Cart" at bounding box center [882, 313] width 47 height 11
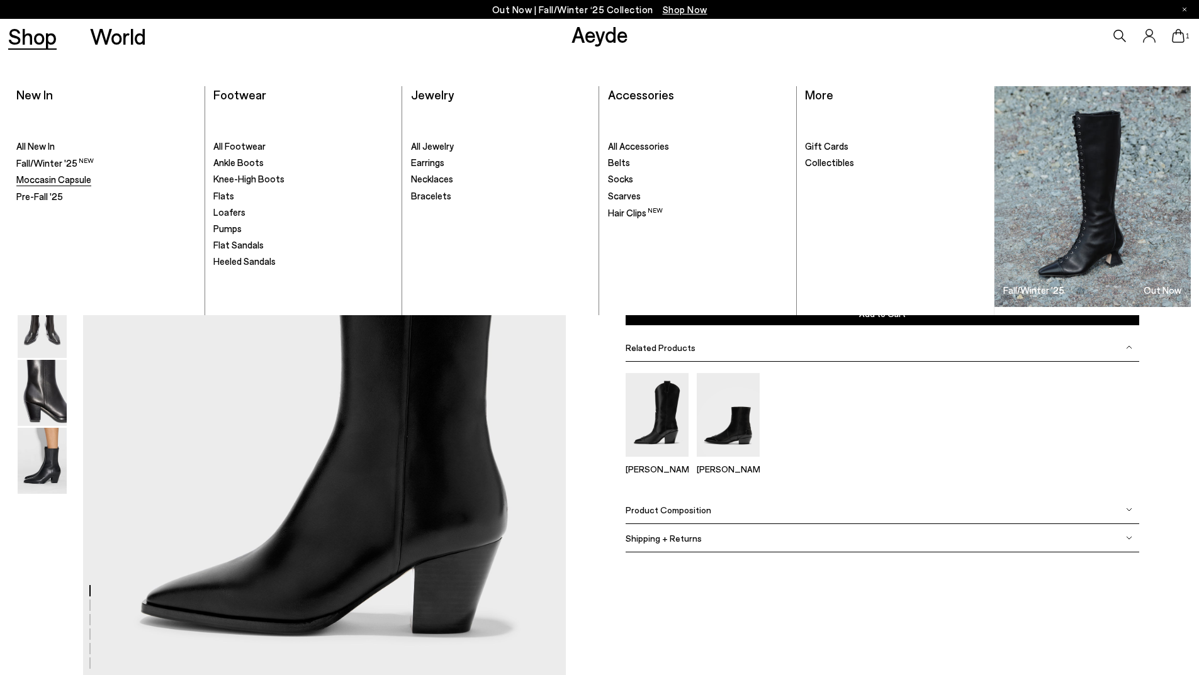
click at [69, 175] on span "Moccasin Capsule" at bounding box center [53, 179] width 75 height 11
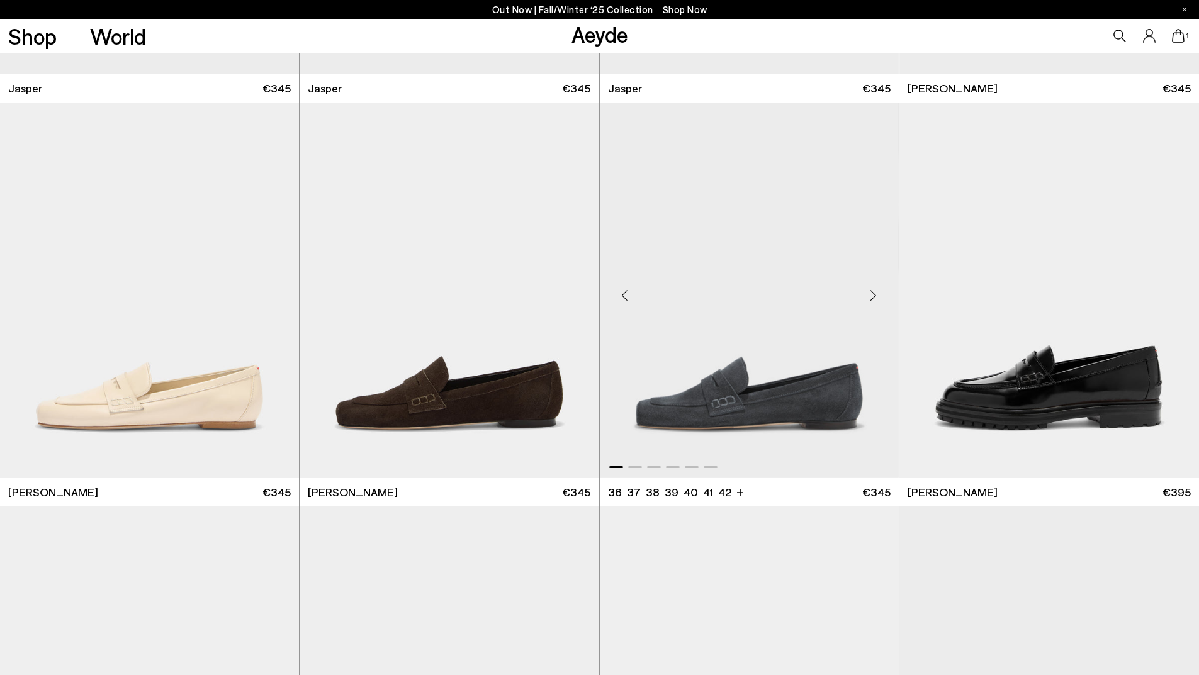
scroll to position [1007, 0]
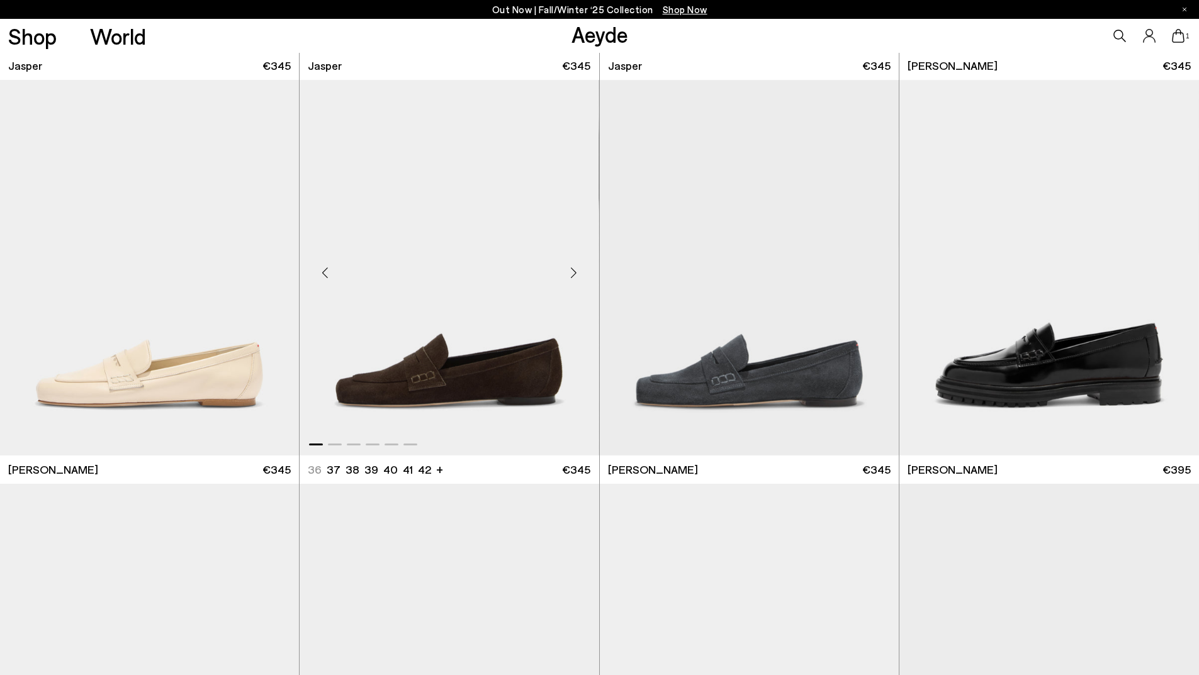
click at [419, 364] on img "1 / 6" at bounding box center [448, 268] width 299 height 376
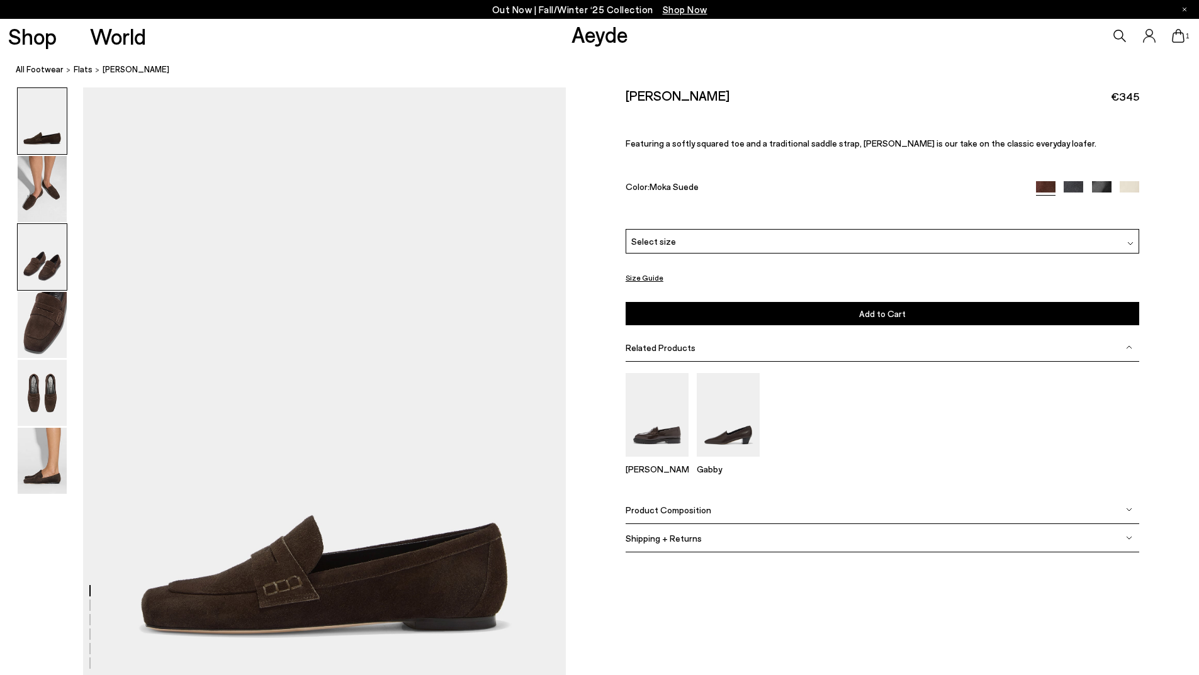
click at [33, 270] on img at bounding box center [42, 257] width 49 height 66
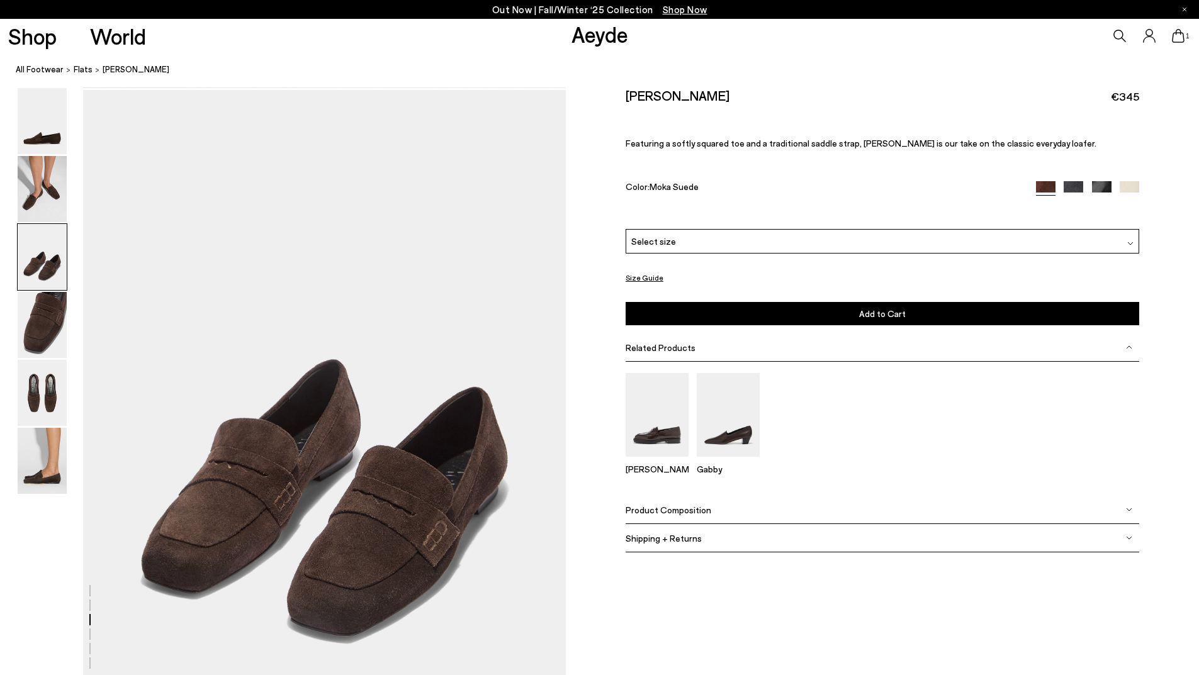
scroll to position [1291, 0]
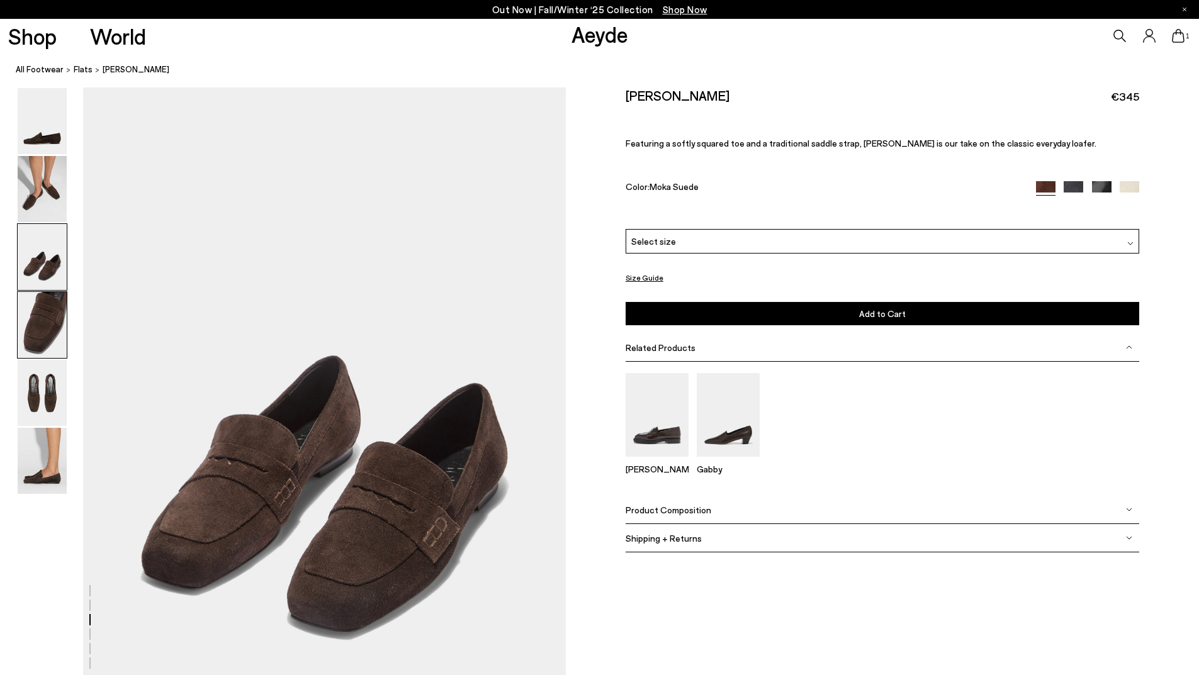
click at [46, 334] on img at bounding box center [42, 325] width 49 height 66
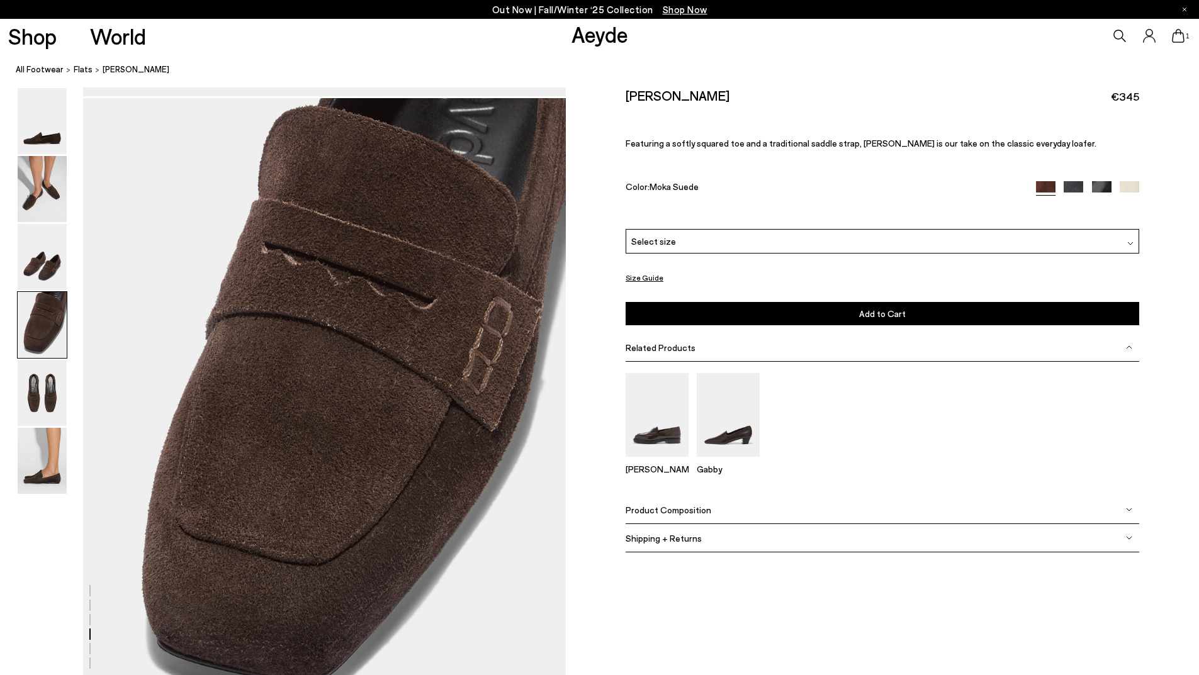
scroll to position [1936, 0]
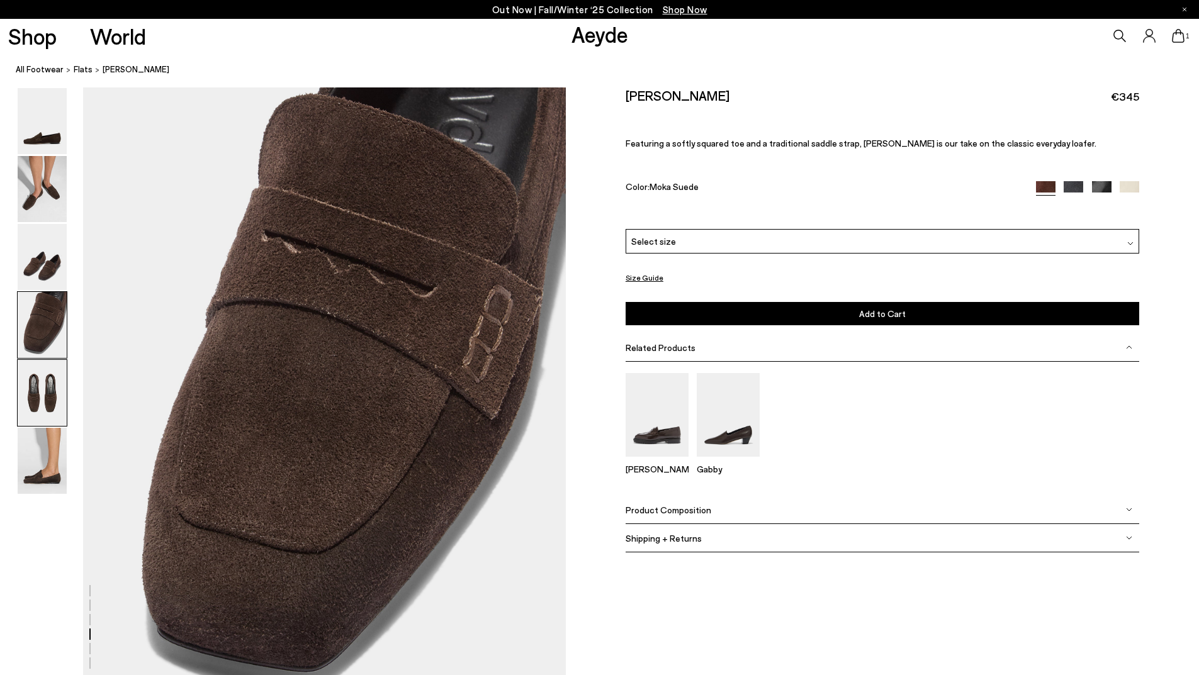
click at [58, 384] on img at bounding box center [42, 393] width 49 height 66
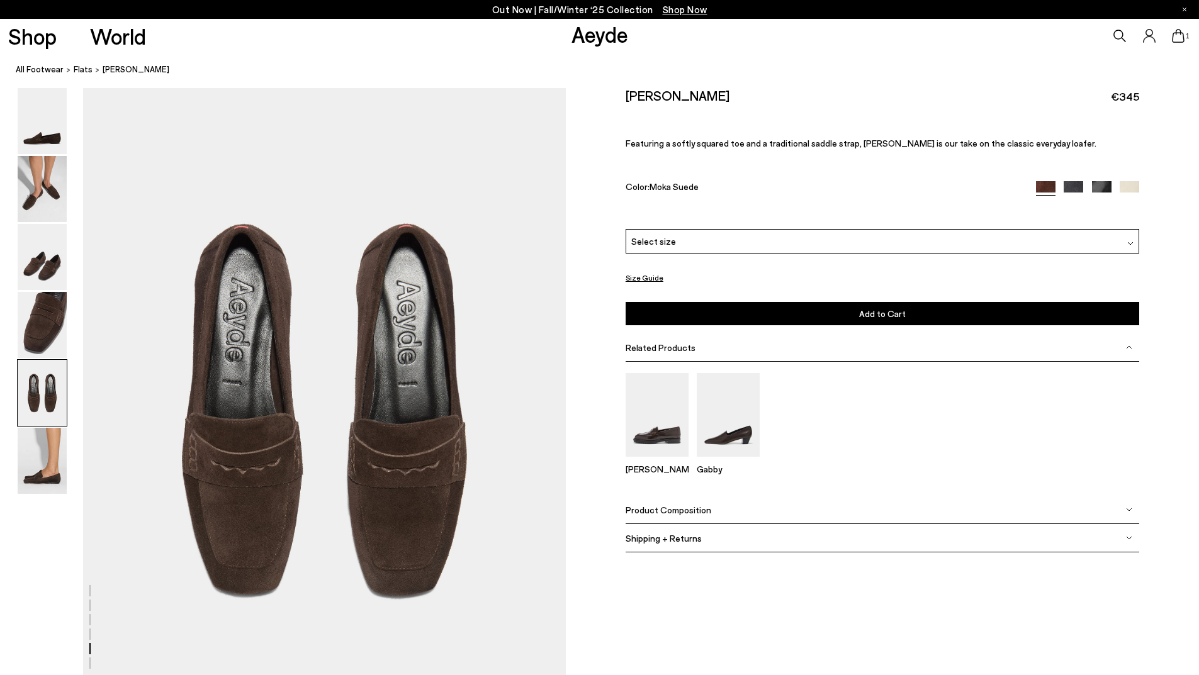
scroll to position [2582, 0]
click at [28, 467] on img at bounding box center [42, 461] width 49 height 66
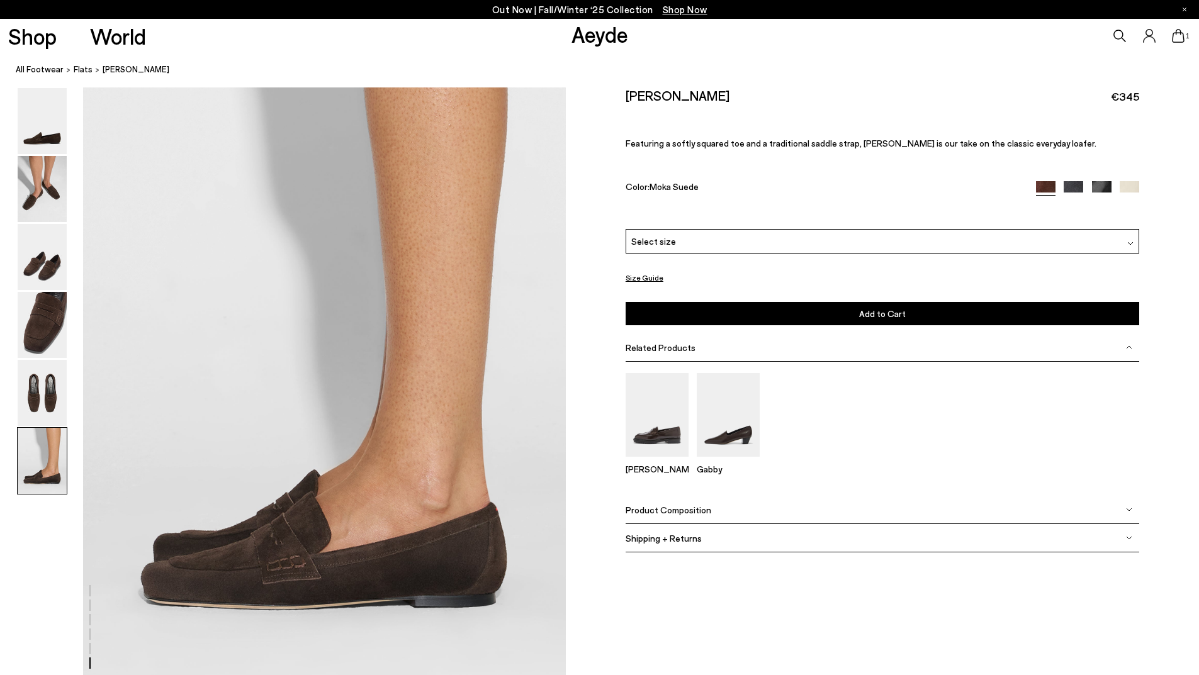
scroll to position [3187, 0]
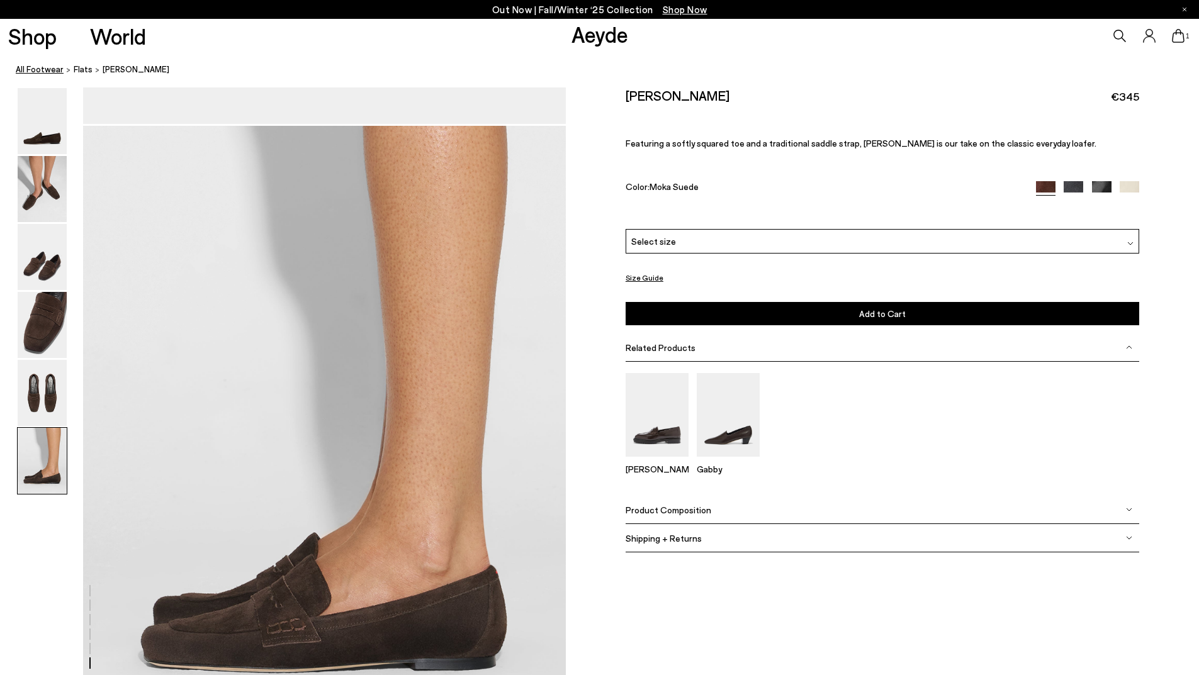
click at [53, 69] on link "All Footwear" at bounding box center [40, 69] width 48 height 13
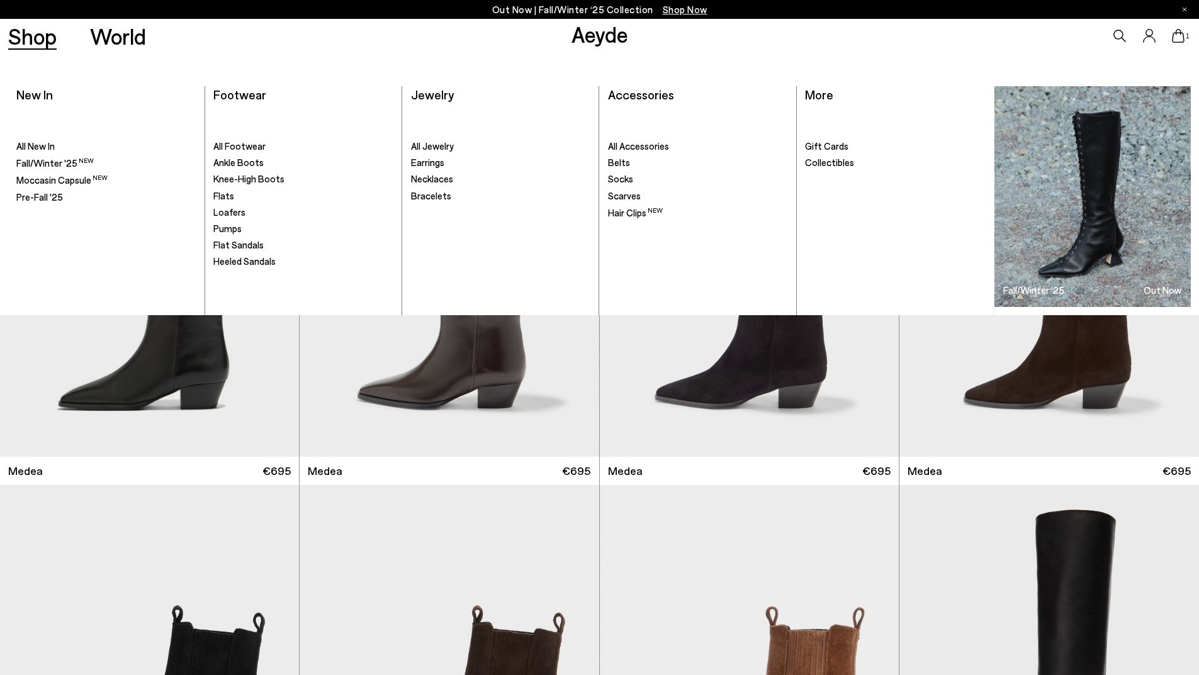
click at [48, 31] on link "Shop" at bounding box center [32, 36] width 48 height 22
click at [33, 201] on span "Pre-Fall '25" at bounding box center [39, 196] width 47 height 11
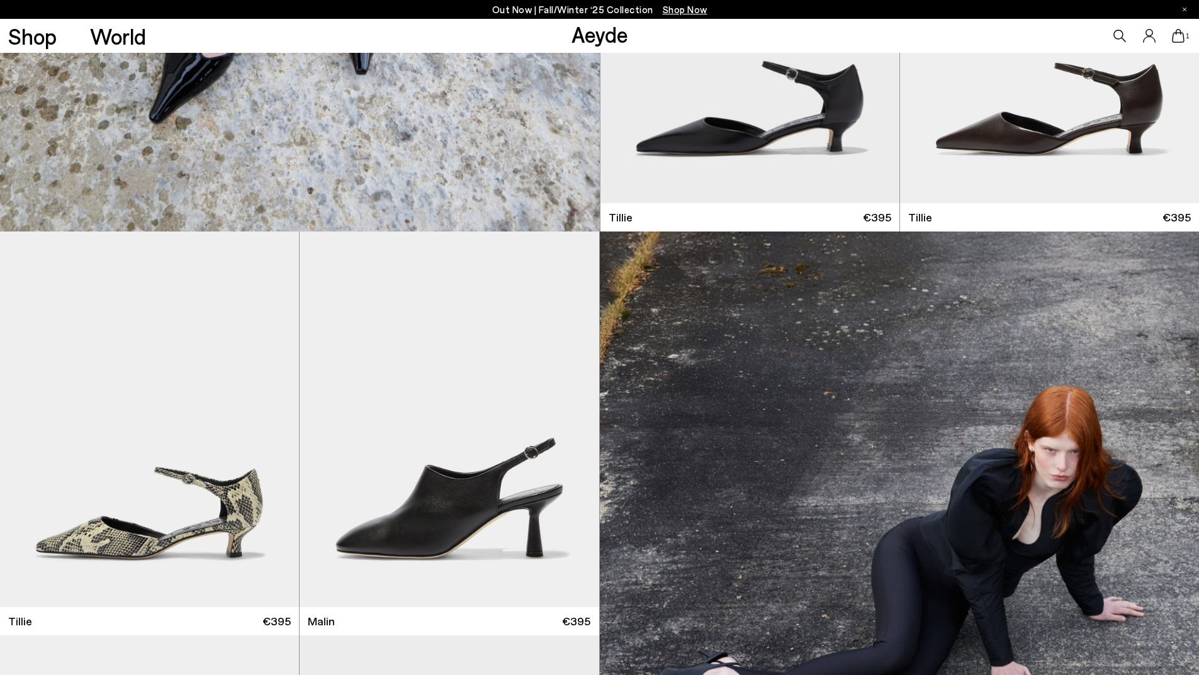
scroll to position [3335, 0]
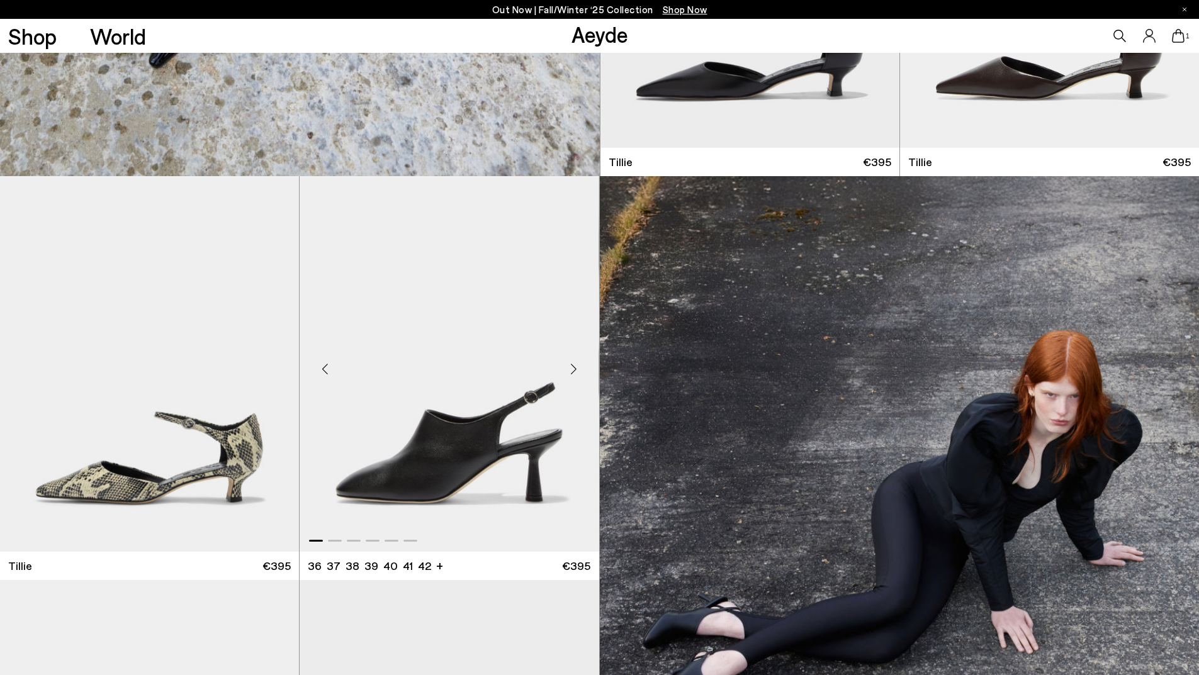
click at [469, 429] on img "1 / 6" at bounding box center [448, 364] width 299 height 376
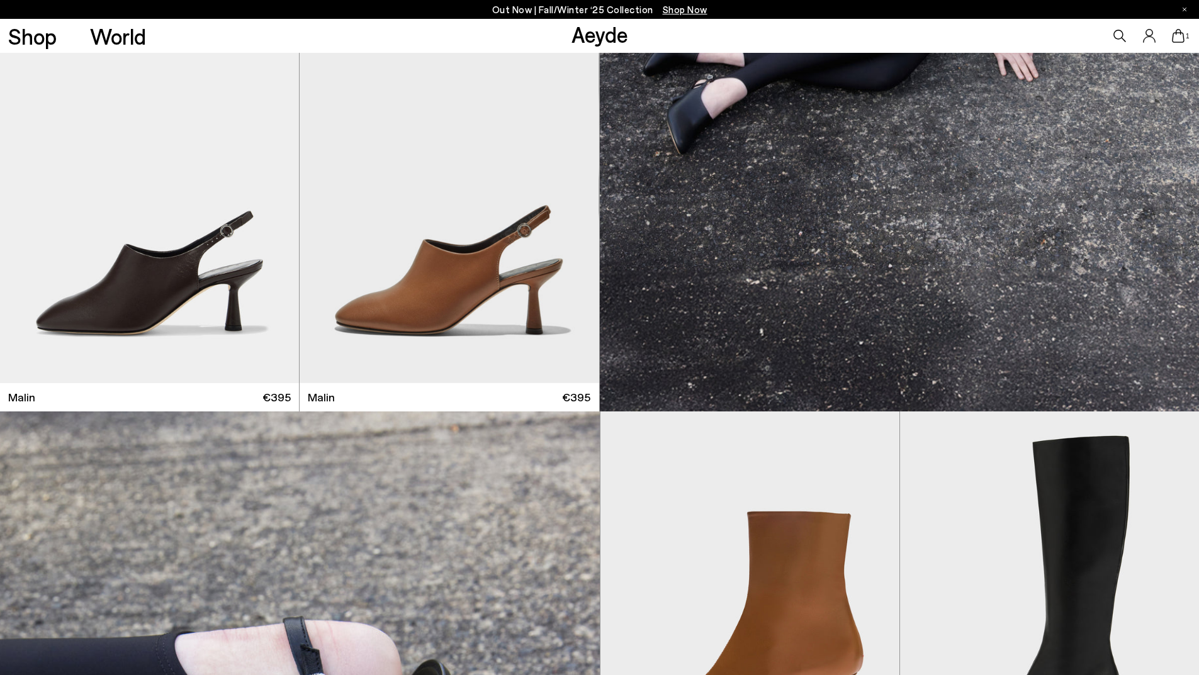
scroll to position [4278, 0]
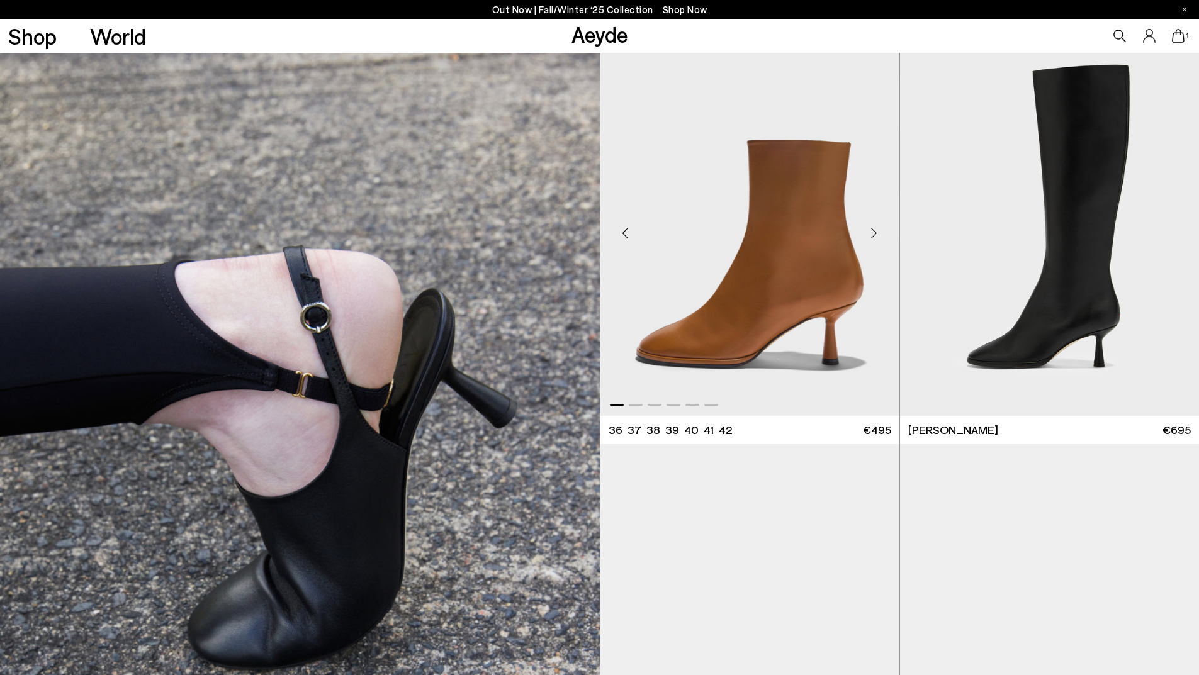
click at [819, 272] on img "1 / 6" at bounding box center [749, 228] width 299 height 376
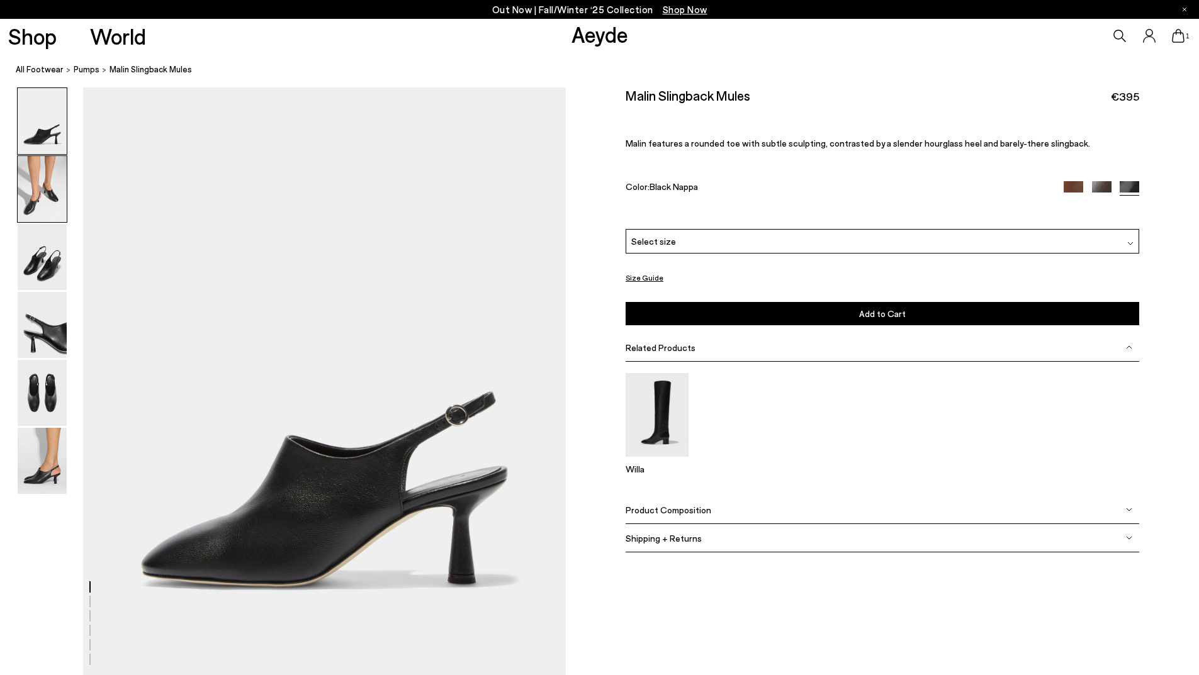
click at [53, 205] on img at bounding box center [42, 189] width 49 height 66
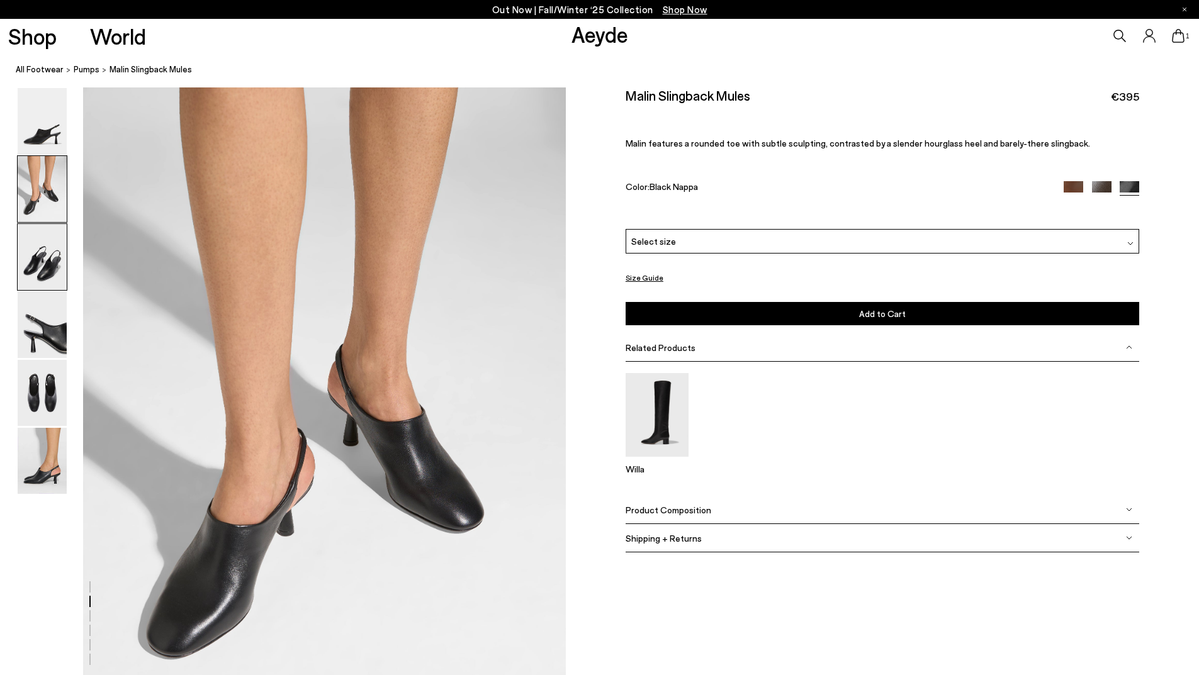
click at [43, 238] on img at bounding box center [42, 257] width 49 height 66
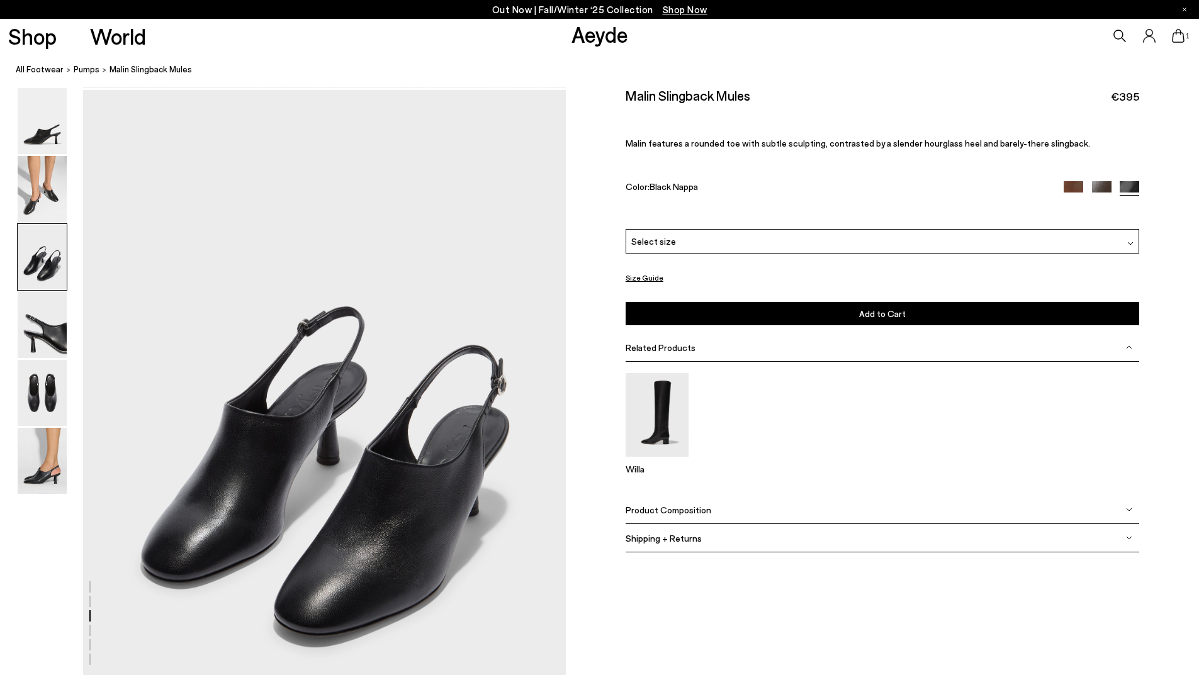
scroll to position [1236, 0]
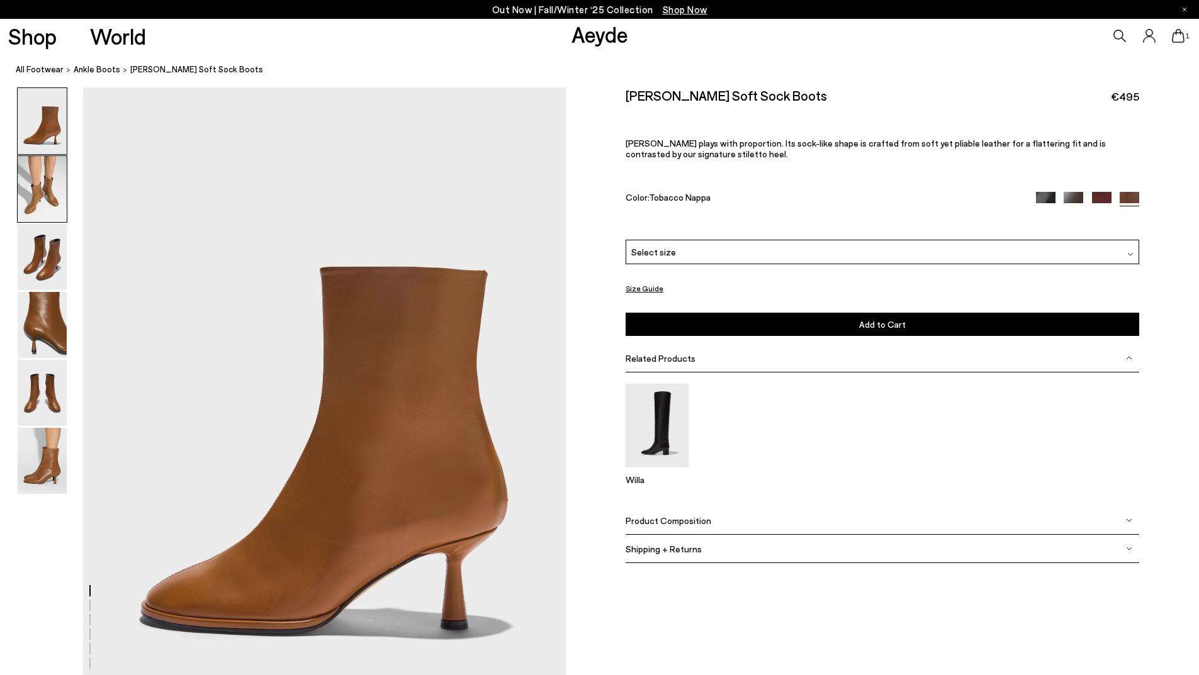
click at [32, 195] on img at bounding box center [42, 189] width 49 height 66
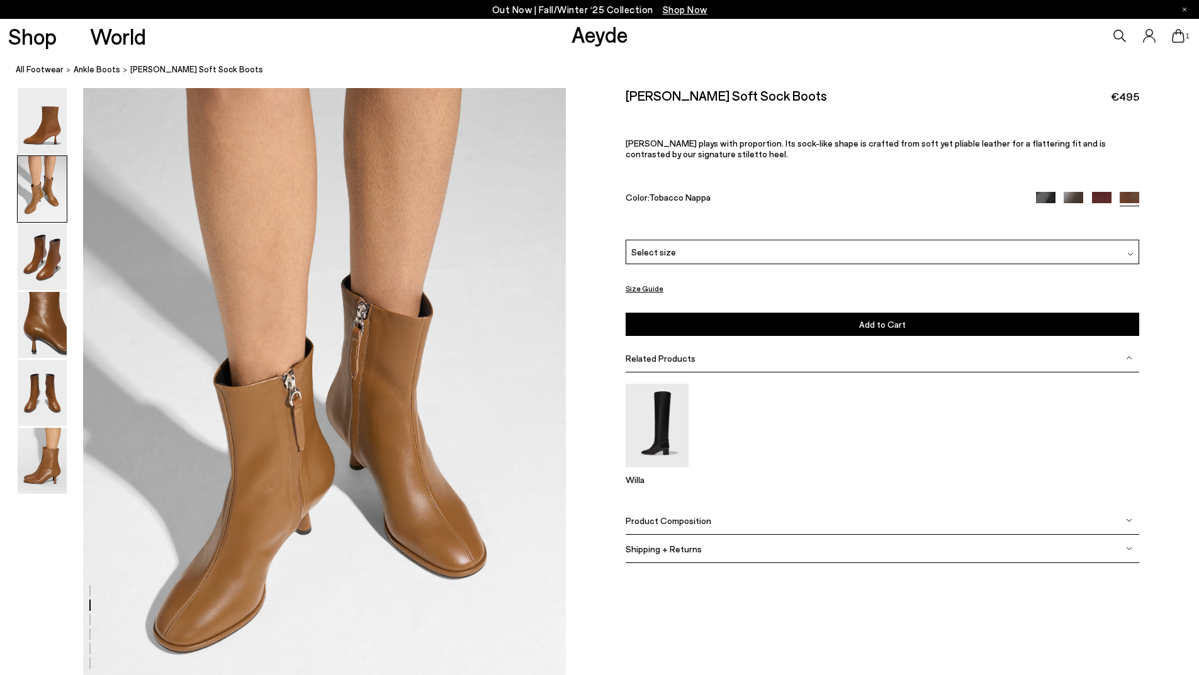
scroll to position [646, 0]
click at [50, 245] on img at bounding box center [42, 257] width 49 height 66
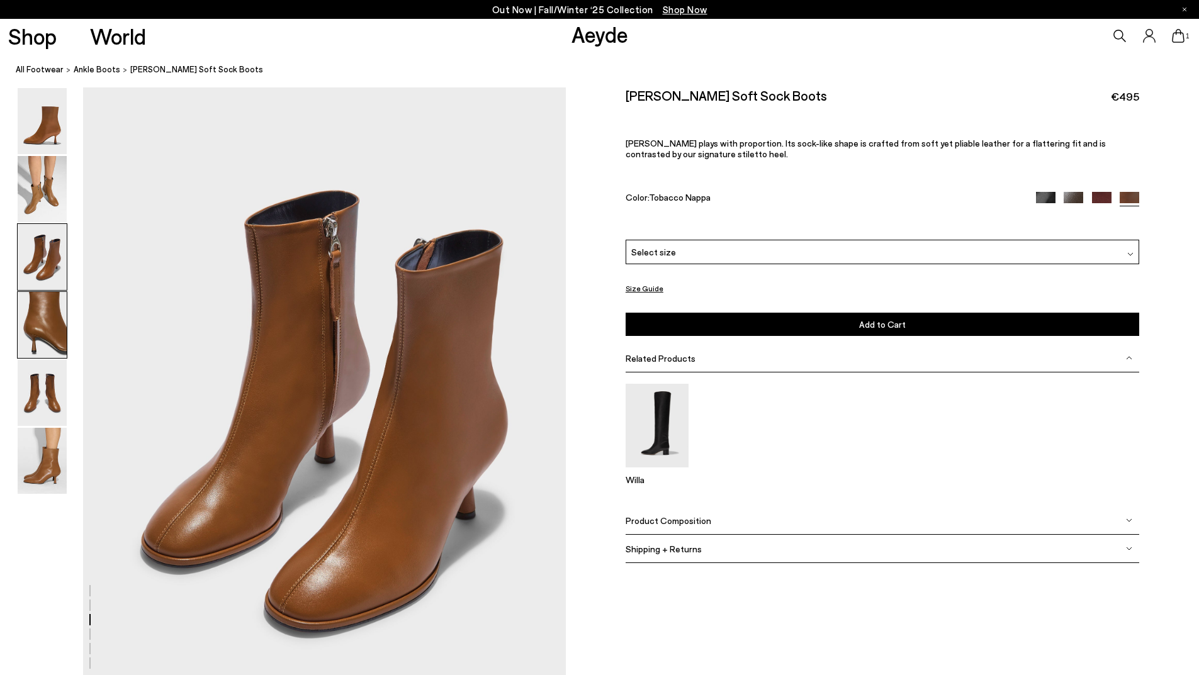
click at [64, 311] on img at bounding box center [42, 325] width 49 height 66
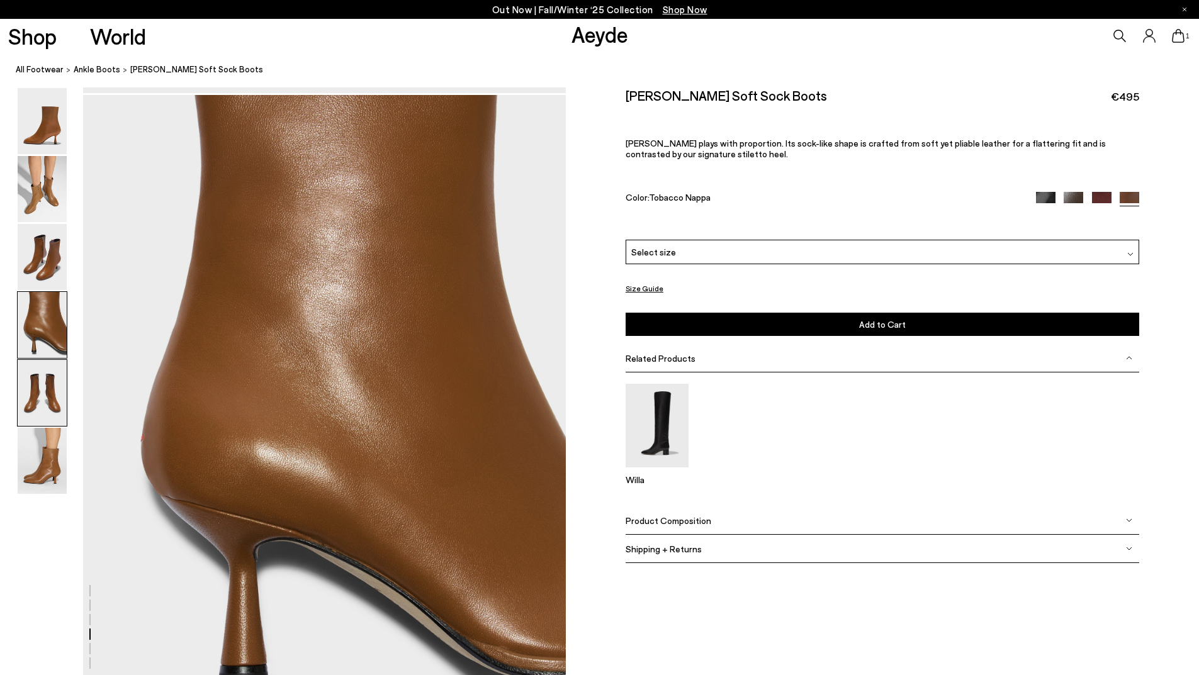
scroll to position [1936, 0]
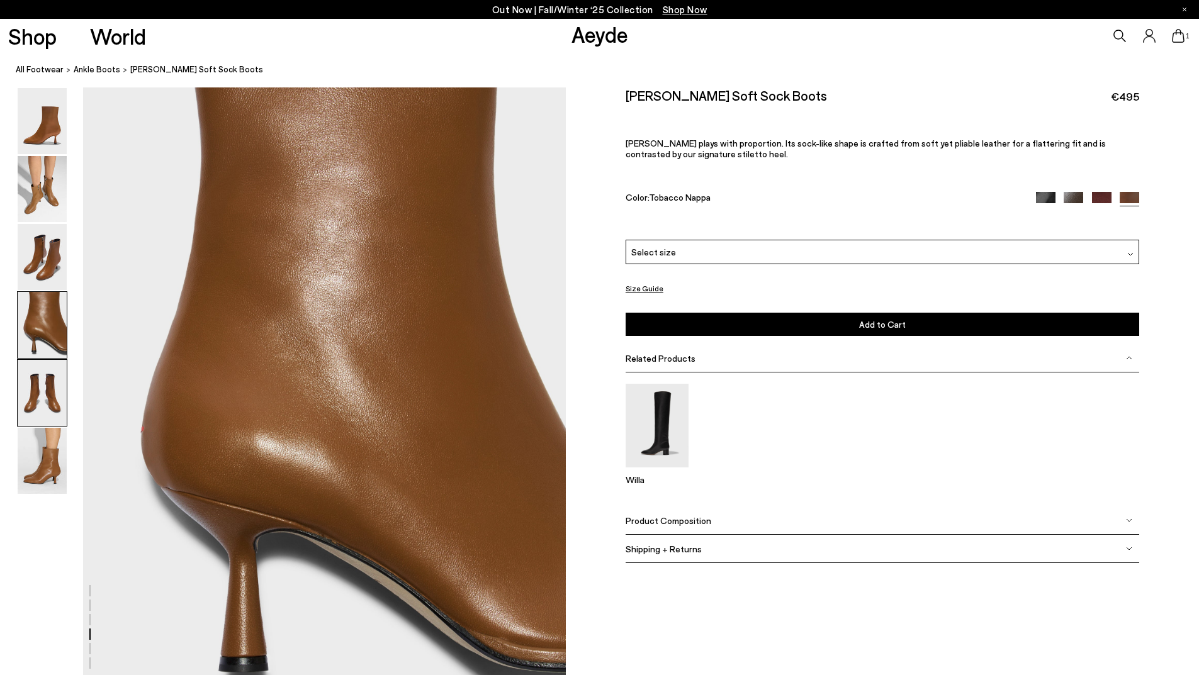
click at [38, 416] on img at bounding box center [42, 393] width 49 height 66
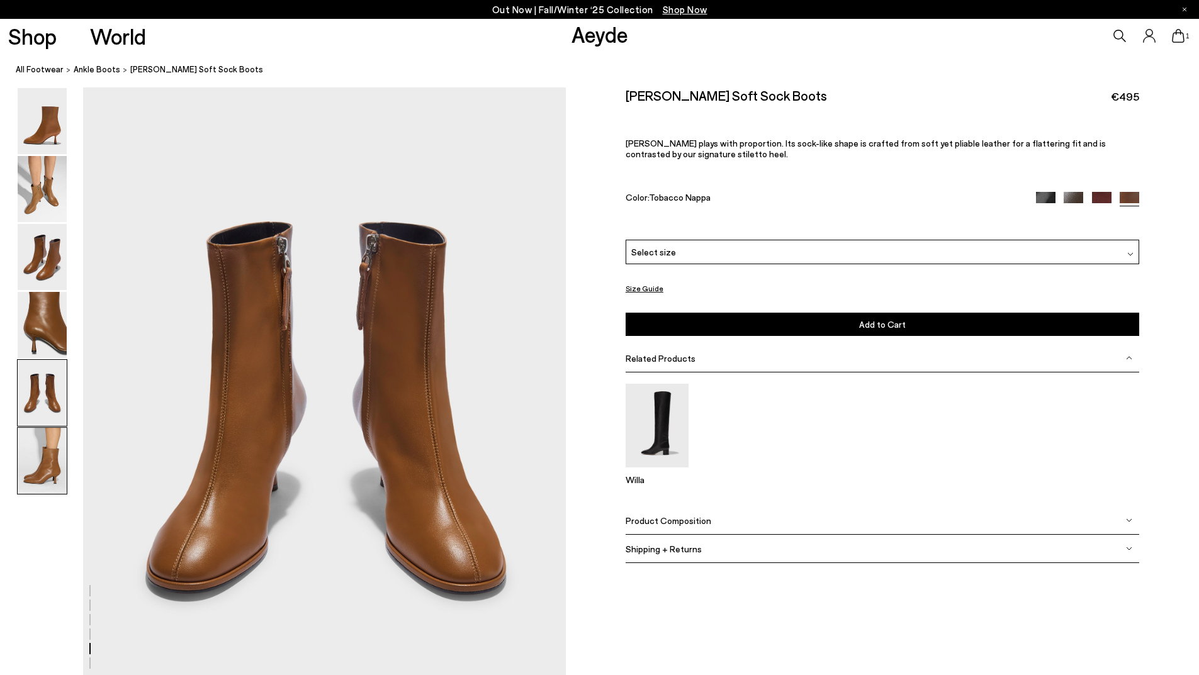
click at [47, 474] on img at bounding box center [42, 461] width 49 height 66
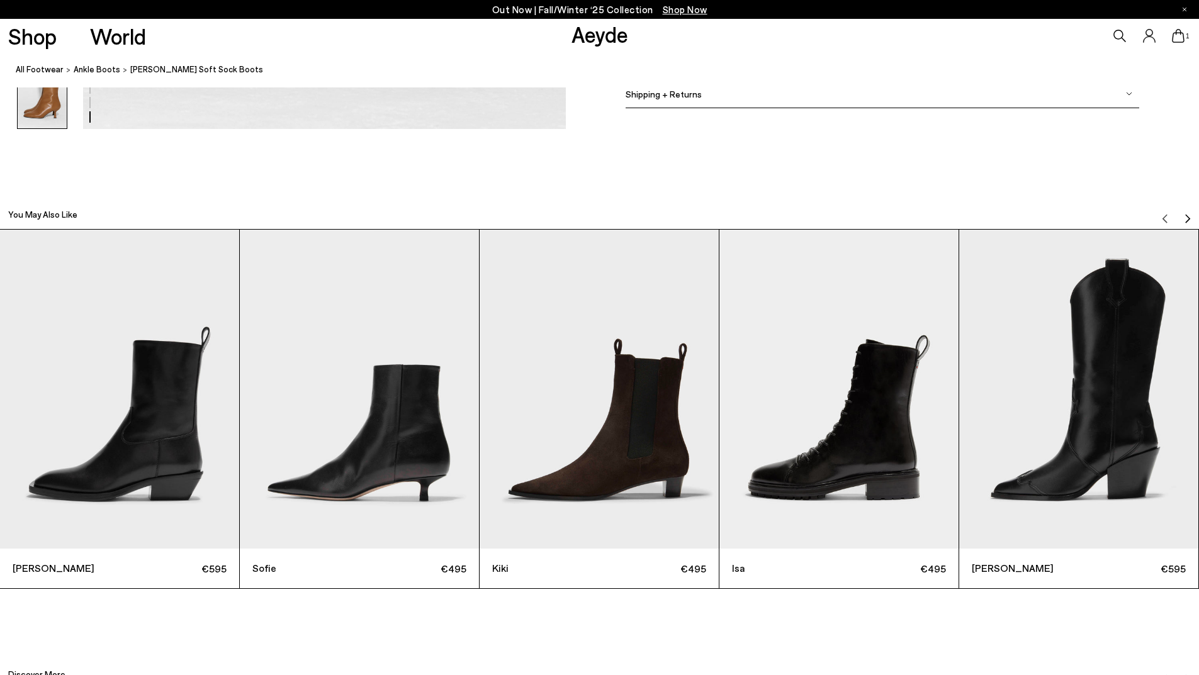
scroll to position [3816, 0]
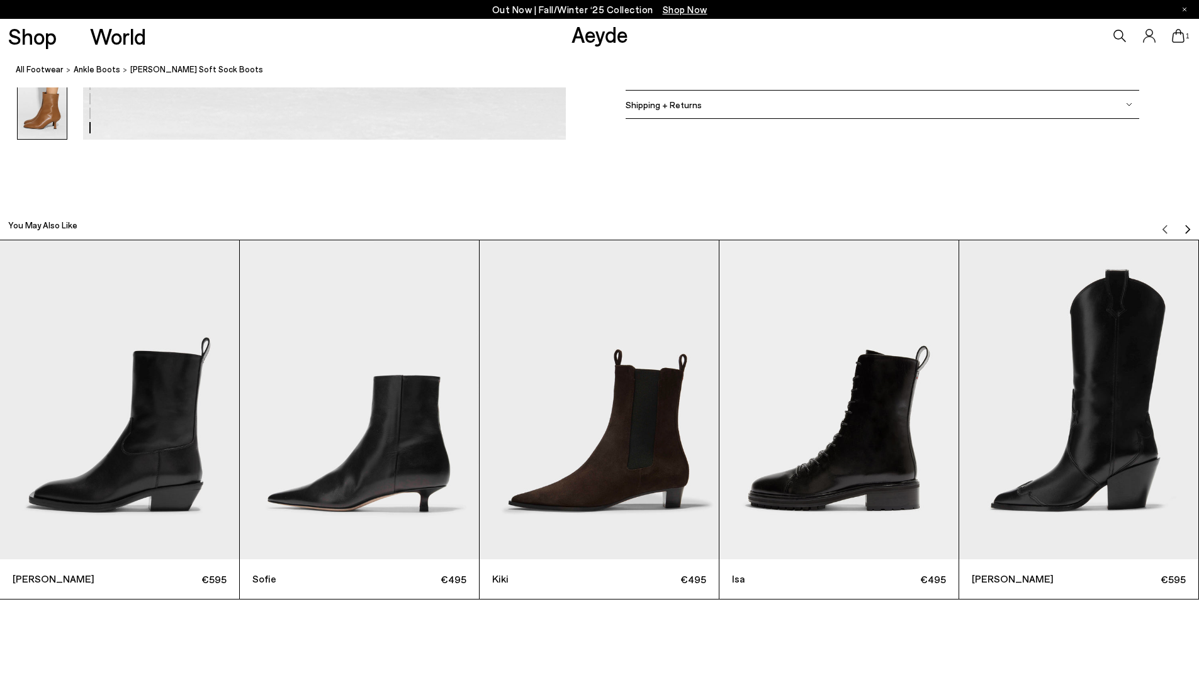
click at [1188, 230] on img "Next slide" at bounding box center [1187, 230] width 10 height 10
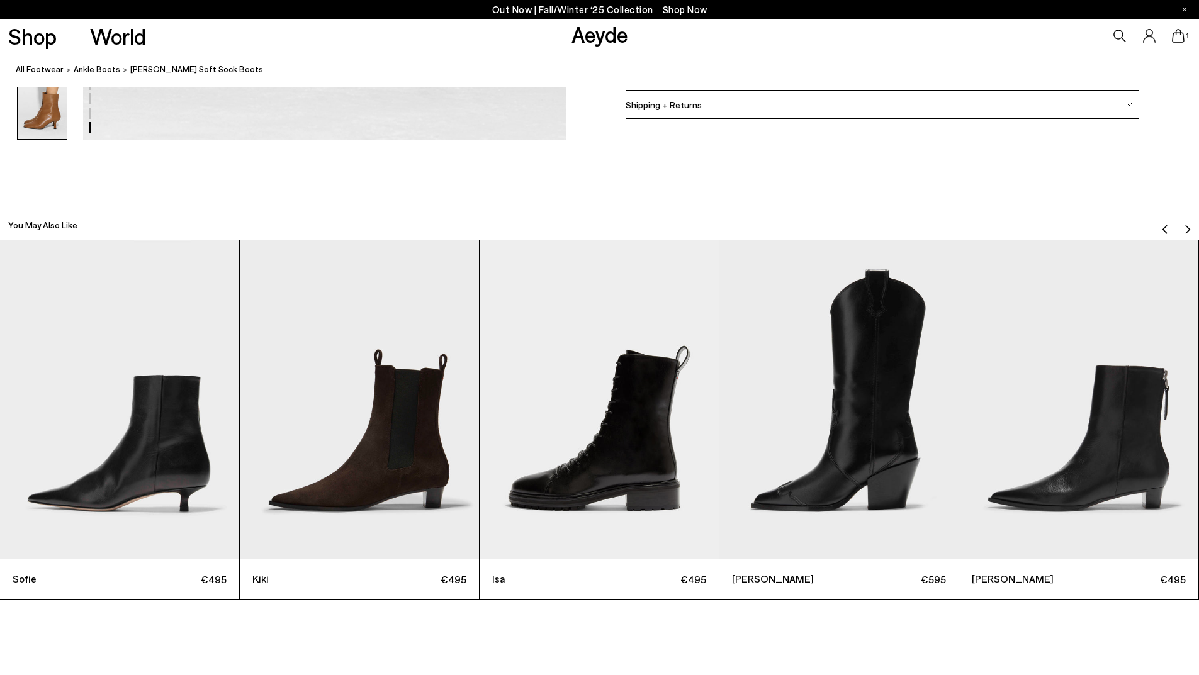
click at [1188, 230] on img "Next slide" at bounding box center [1187, 230] width 10 height 10
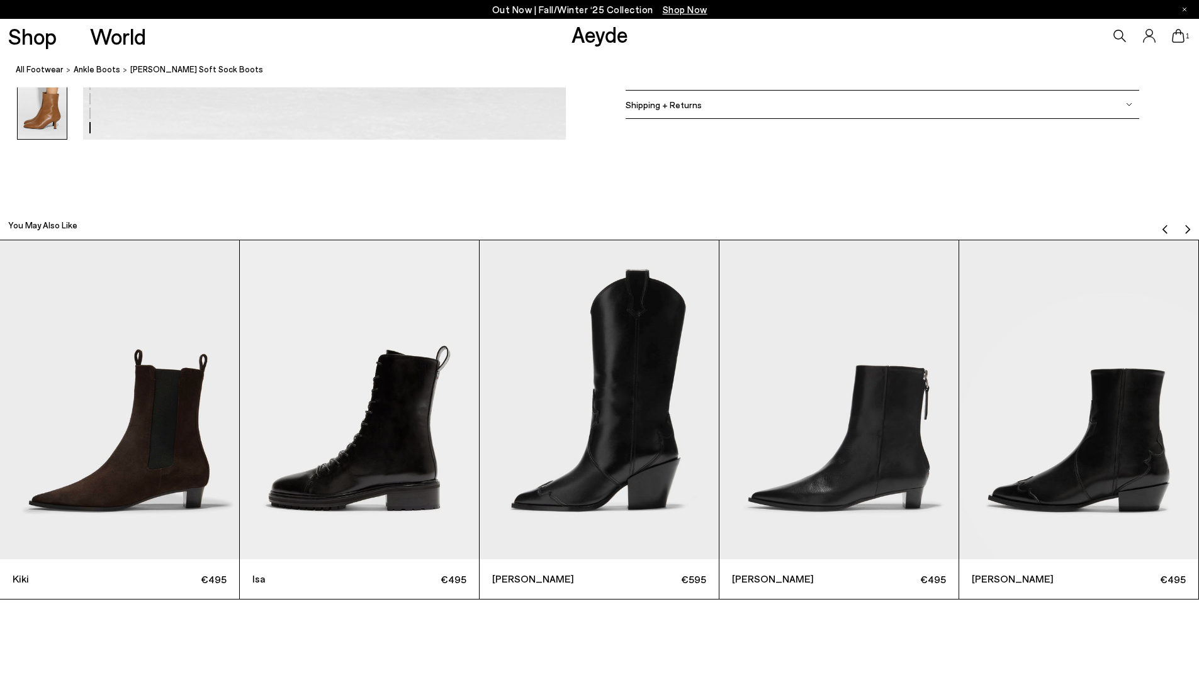
click at [1188, 230] on img "Next slide" at bounding box center [1187, 230] width 10 height 10
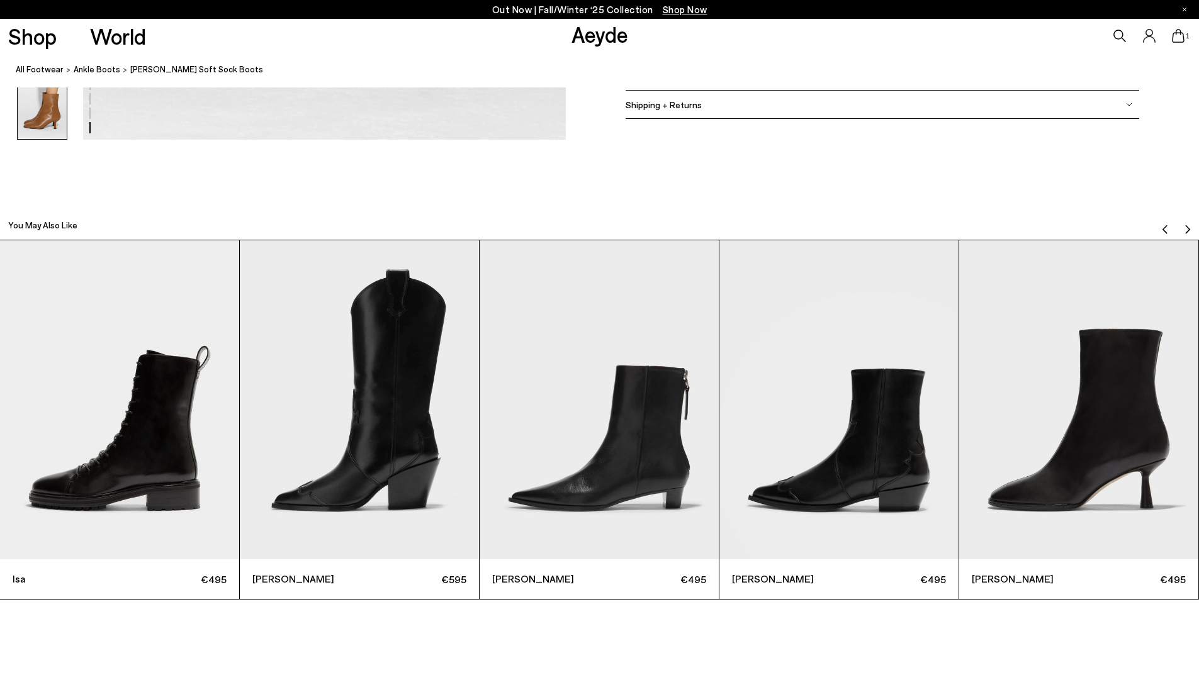
click at [1188, 230] on img "Next slide" at bounding box center [1187, 230] width 10 height 10
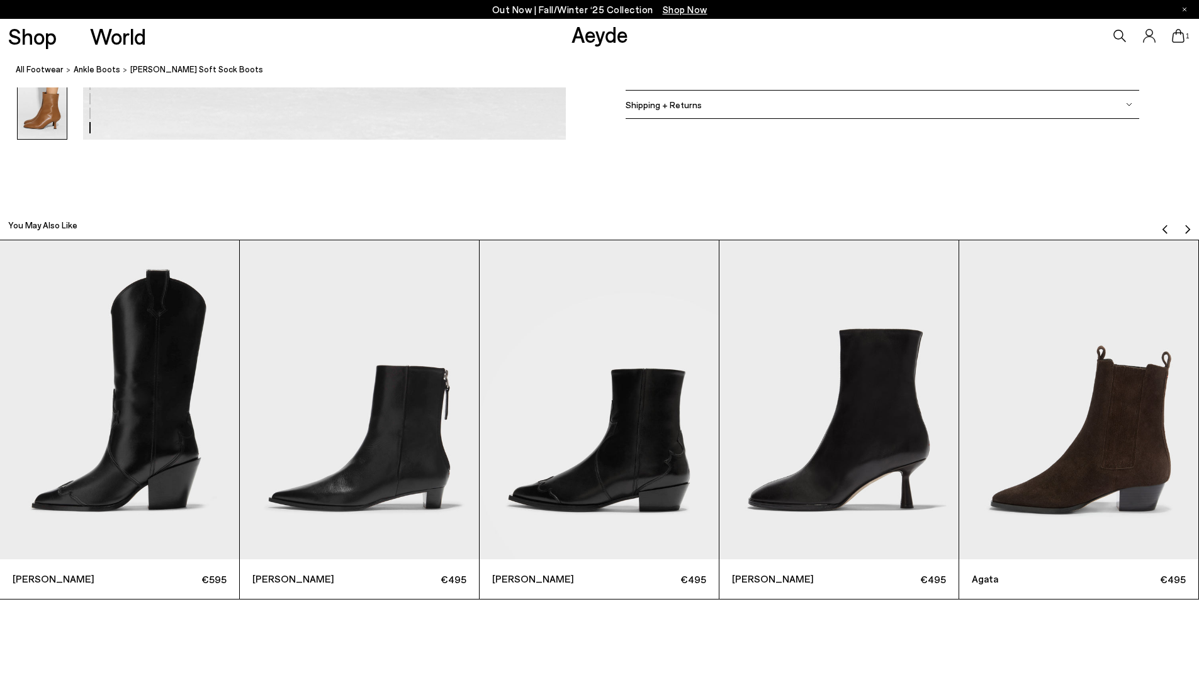
click at [1188, 230] on img "Next slide" at bounding box center [1187, 230] width 10 height 10
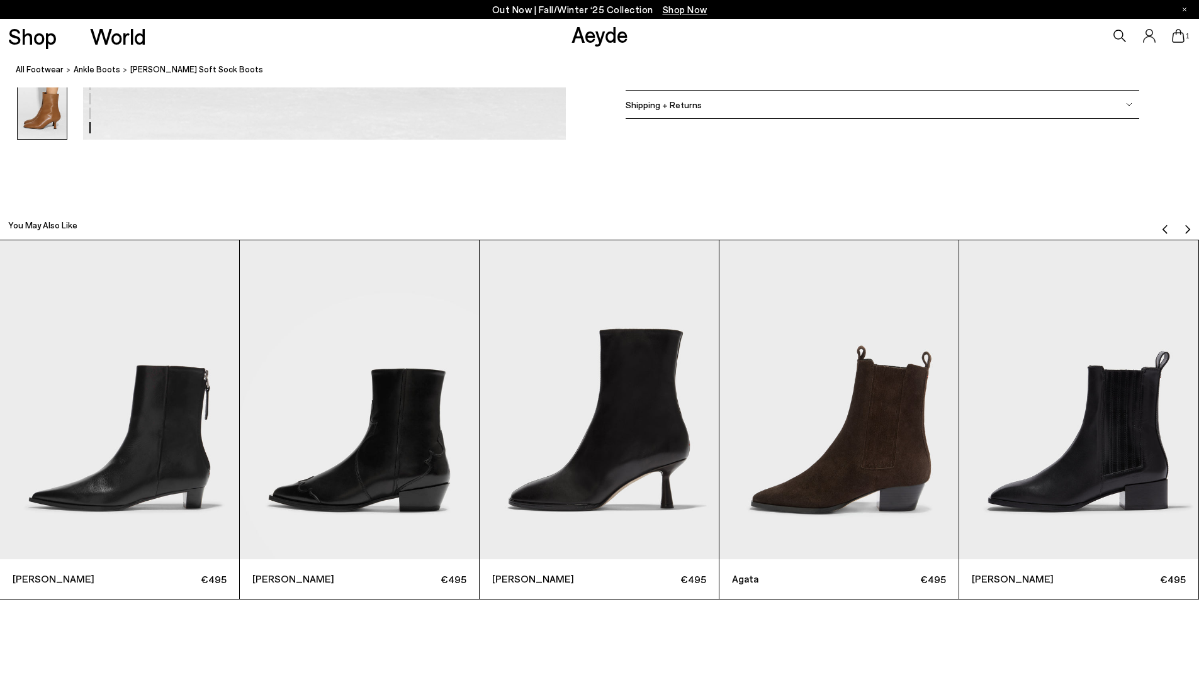
click at [581, 415] on img "8 / 12" at bounding box center [598, 399] width 239 height 319
click at [1188, 230] on img "Next slide" at bounding box center [1187, 230] width 10 height 10
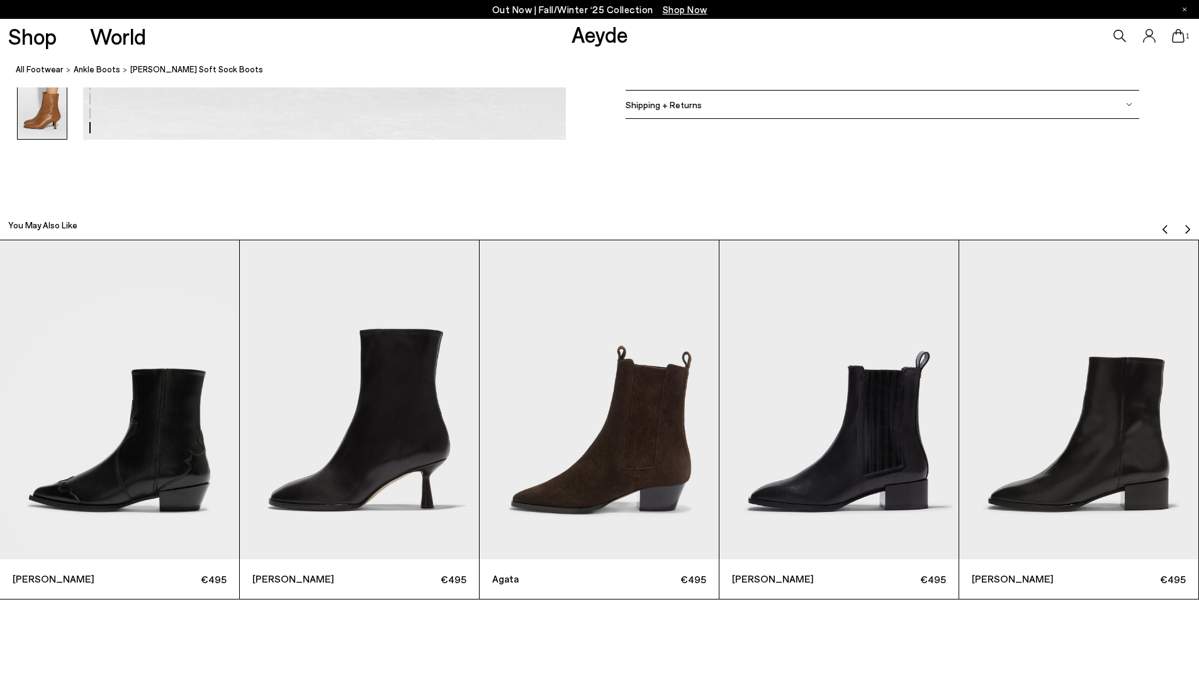
click at [1187, 230] on img "Next slide" at bounding box center [1187, 230] width 10 height 10
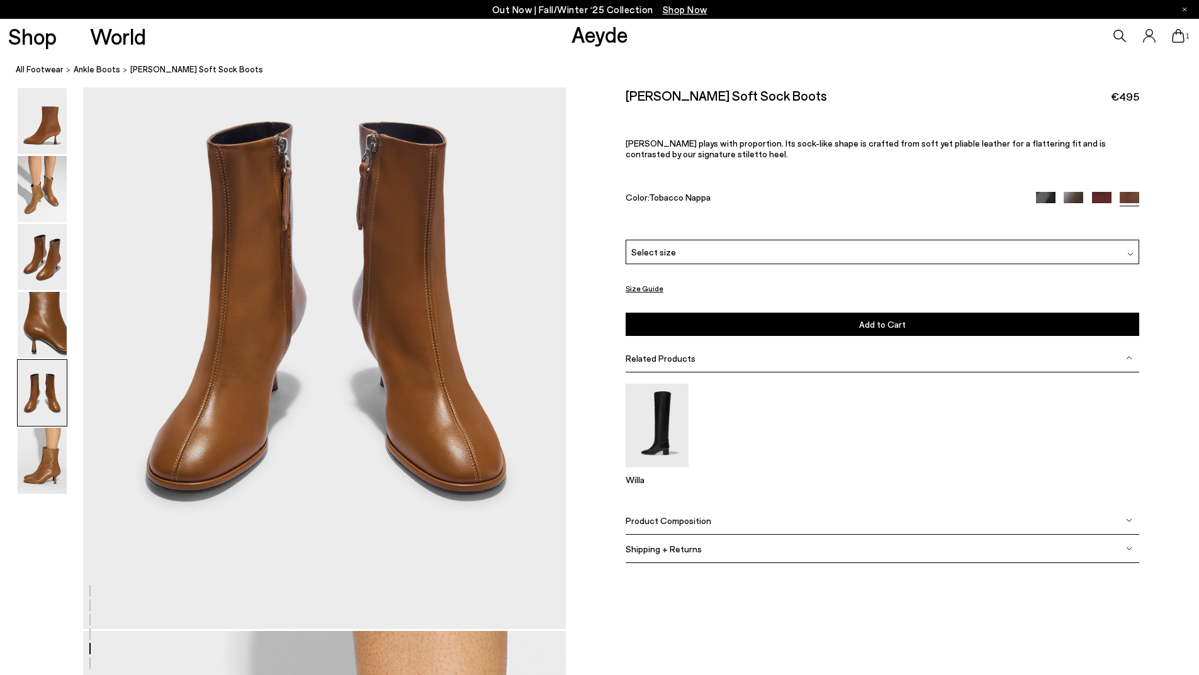
scroll to position [2621, 0]
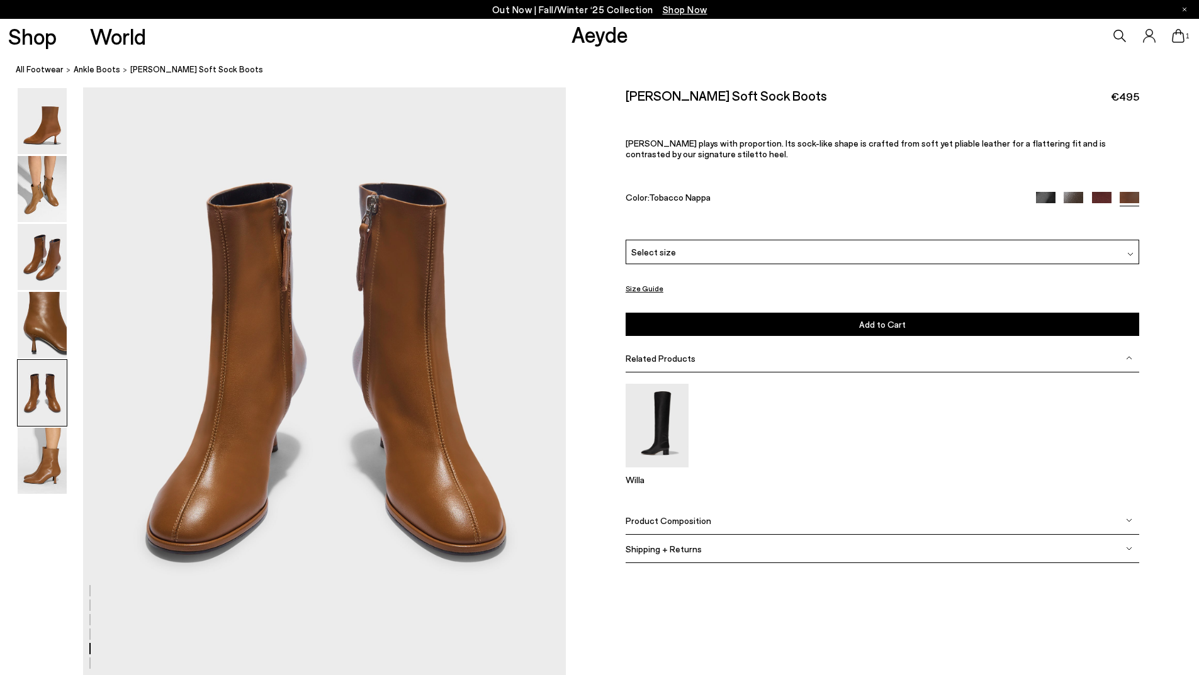
click at [1096, 197] on img at bounding box center [1102, 202] width 20 height 20
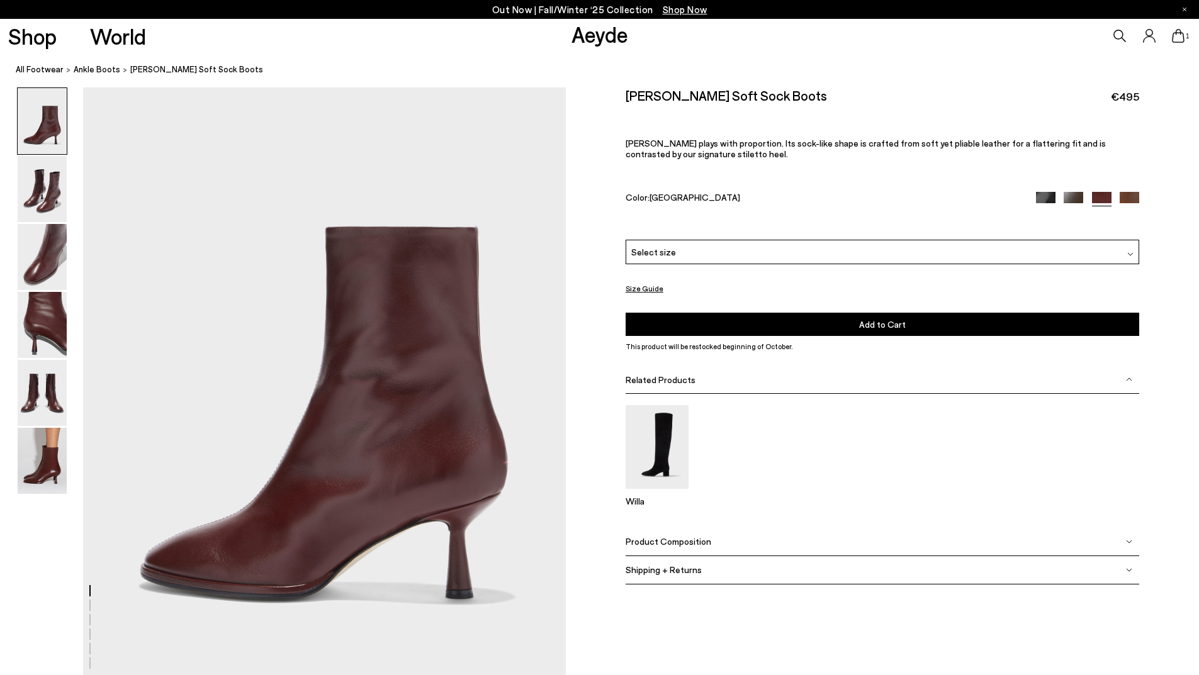
scroll to position [63, 0]
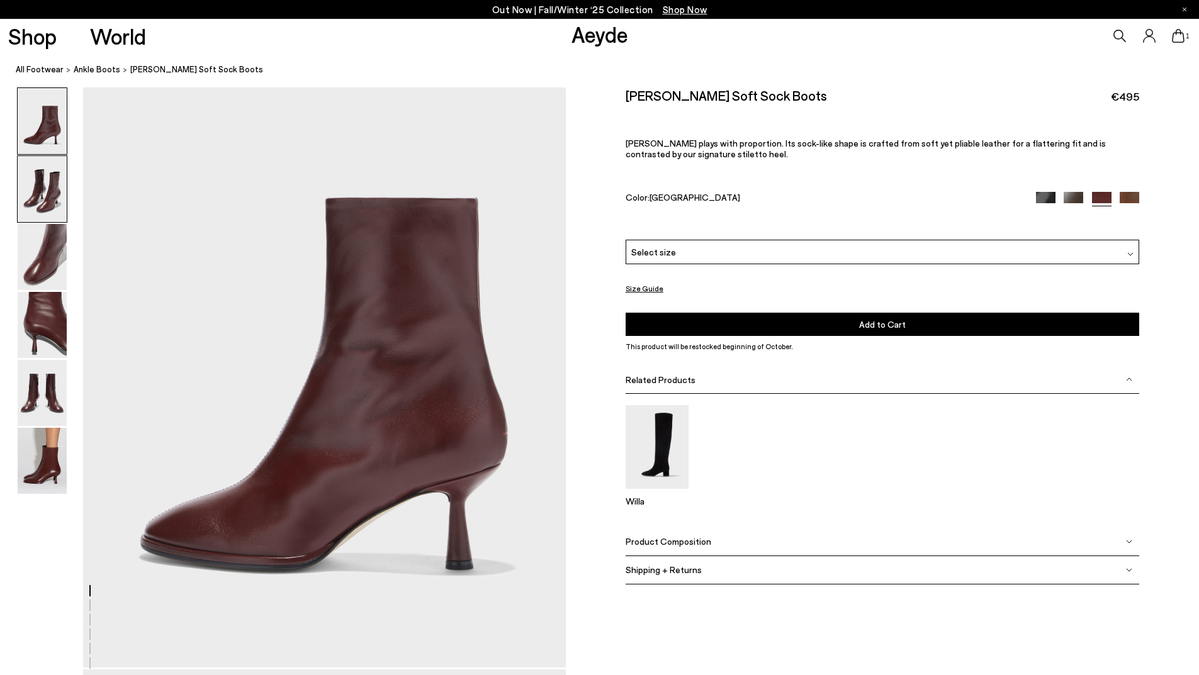
click at [57, 188] on img at bounding box center [42, 189] width 49 height 66
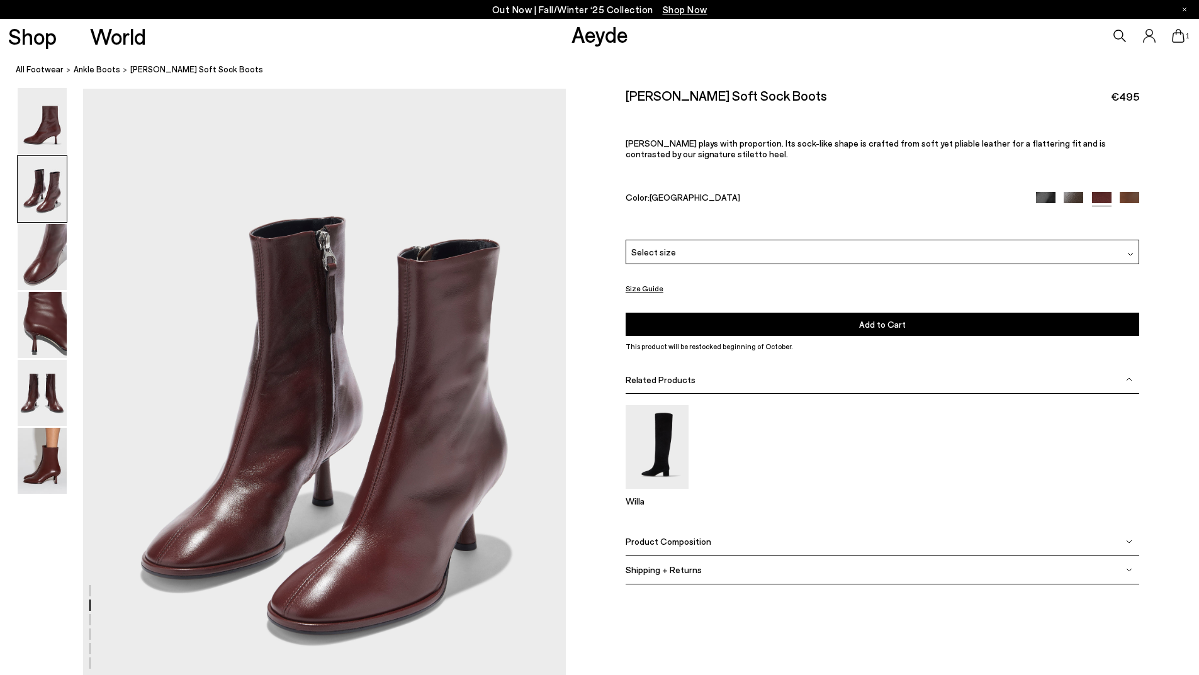
scroll to position [646, 0]
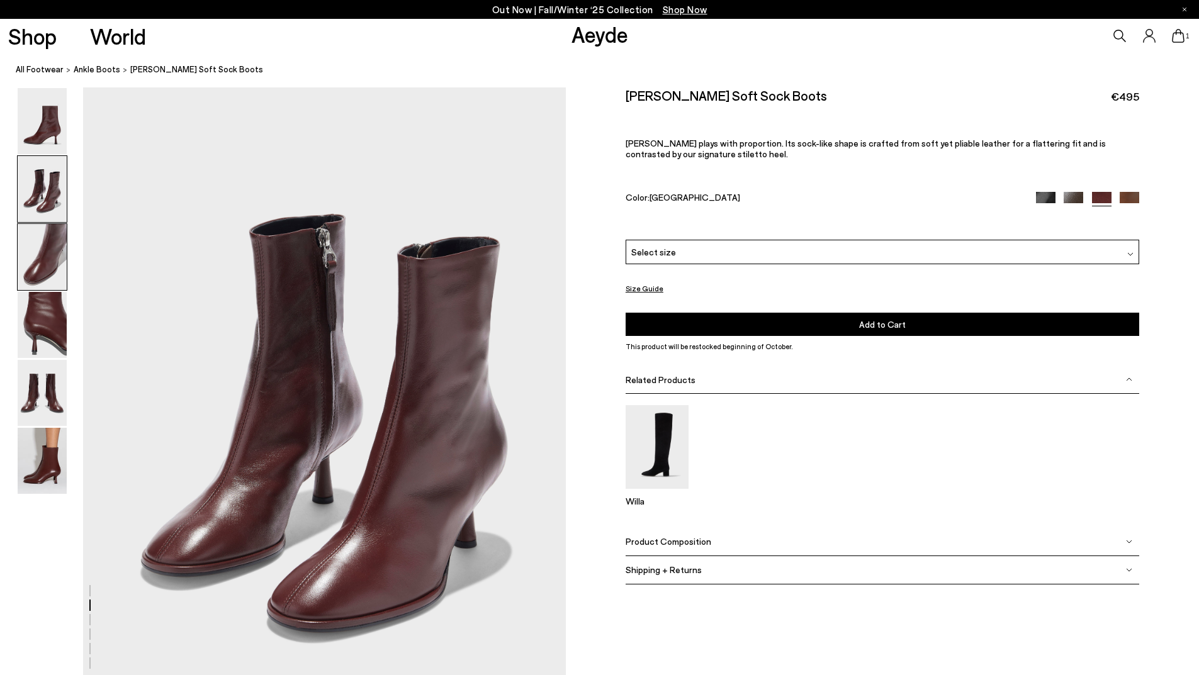
click at [56, 263] on img at bounding box center [42, 257] width 49 height 66
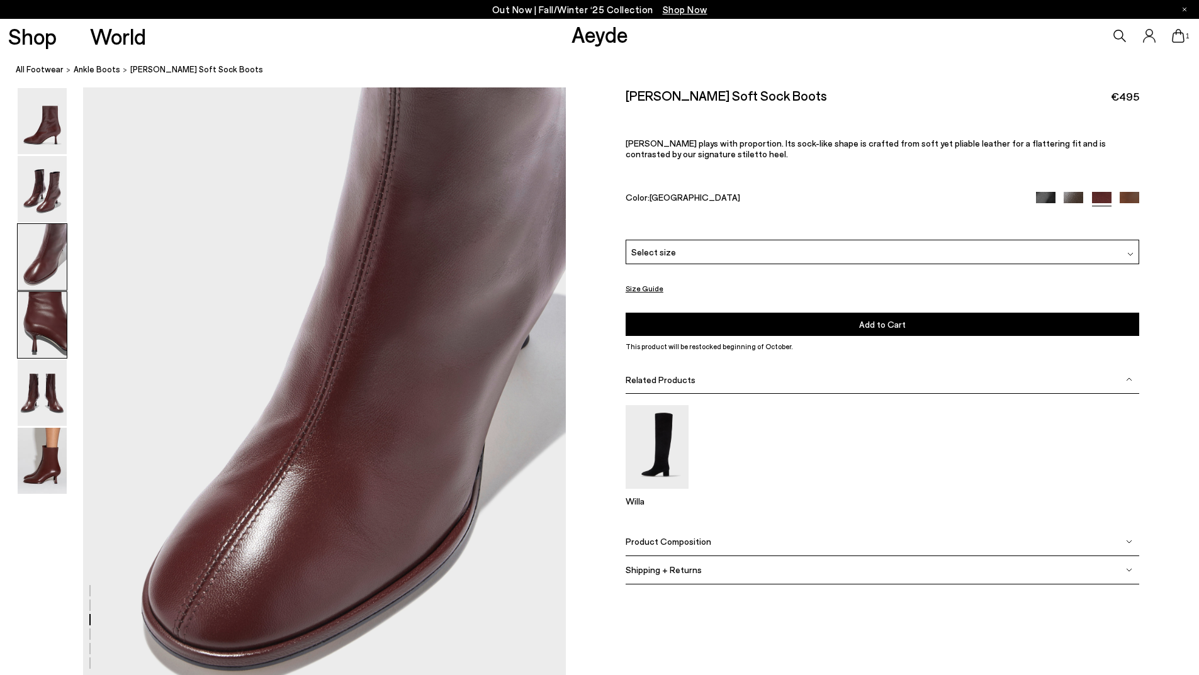
click at [44, 335] on img at bounding box center [42, 325] width 49 height 66
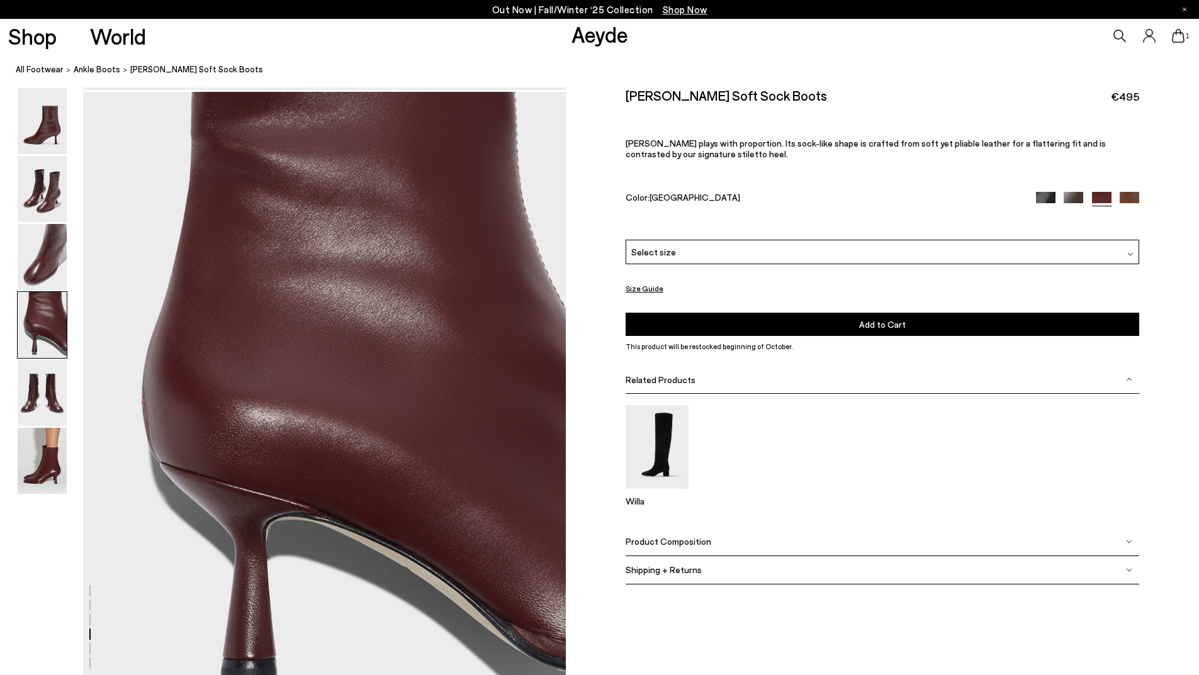
scroll to position [1936, 0]
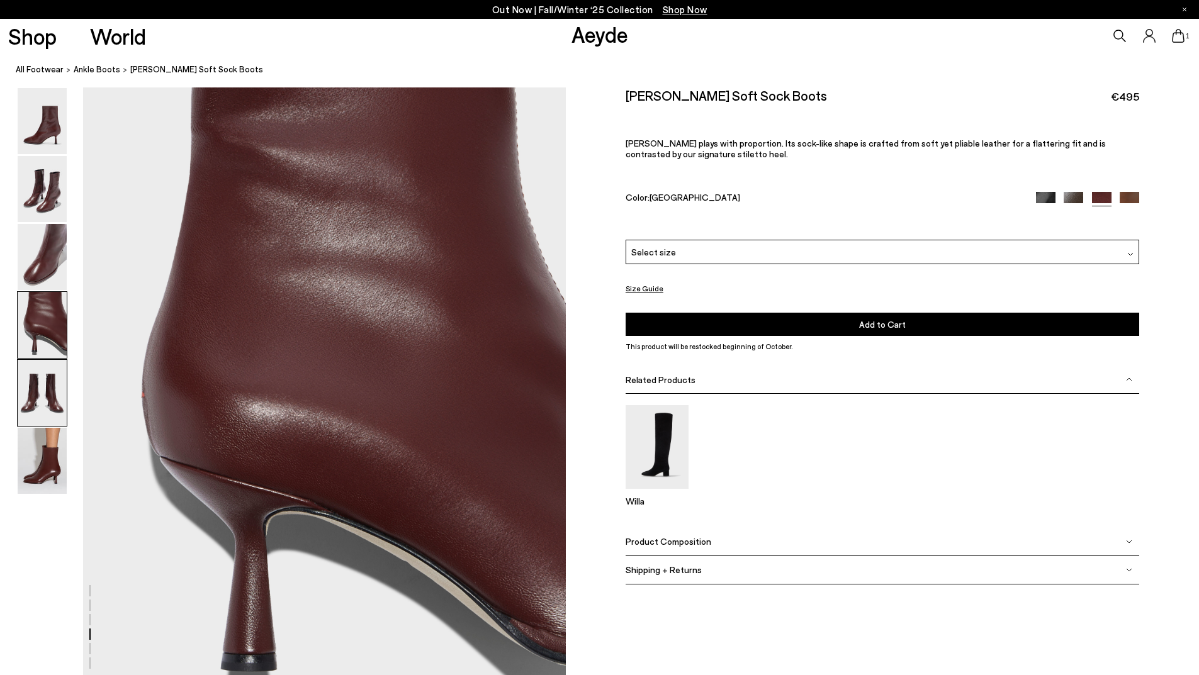
click at [30, 396] on img at bounding box center [42, 393] width 49 height 66
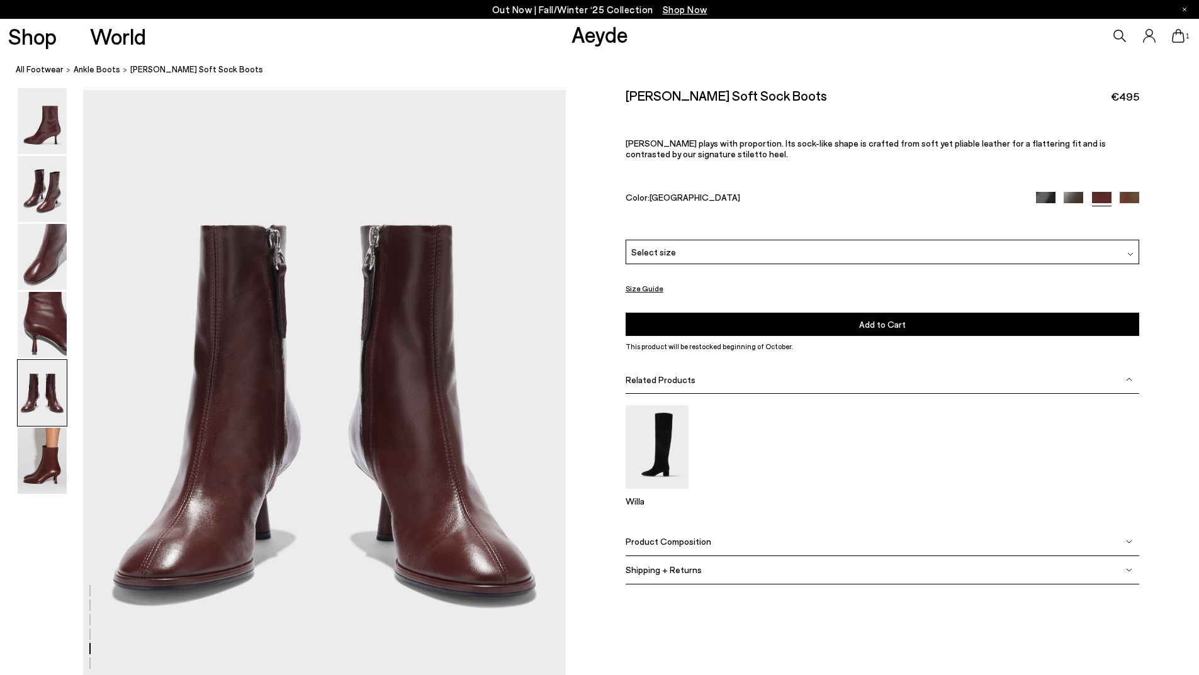
scroll to position [2582, 0]
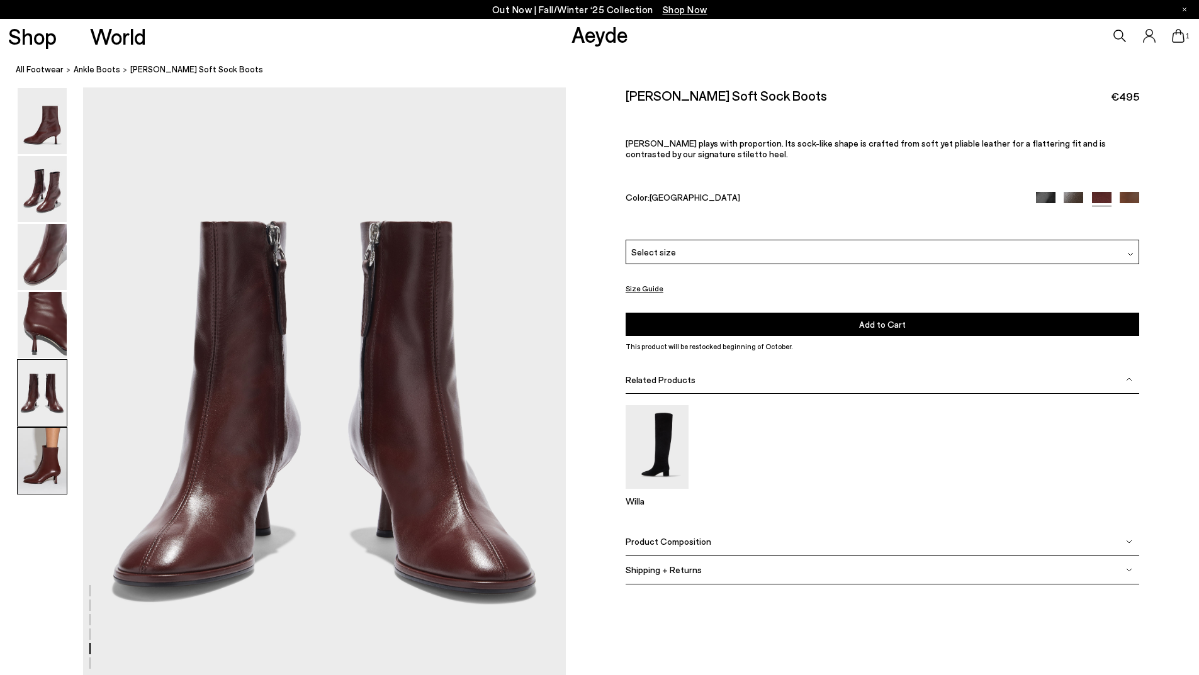
click at [52, 455] on img at bounding box center [42, 461] width 49 height 66
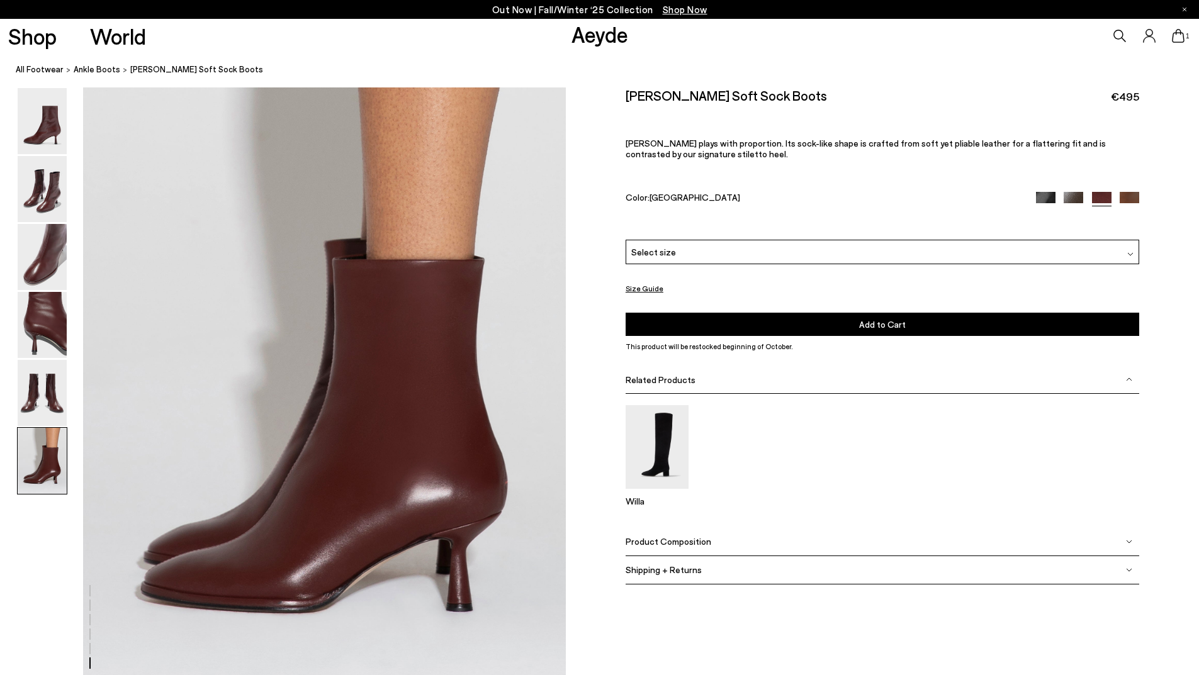
scroll to position [3226, 0]
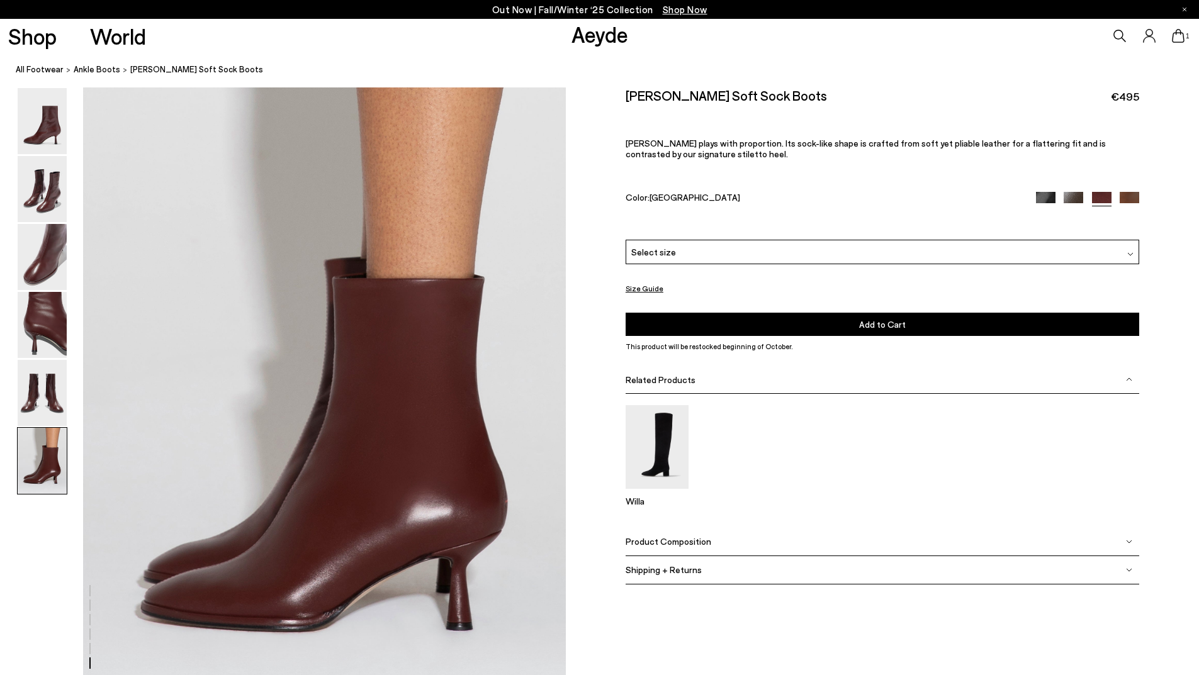
click at [1065, 196] on img at bounding box center [1073, 202] width 20 height 20
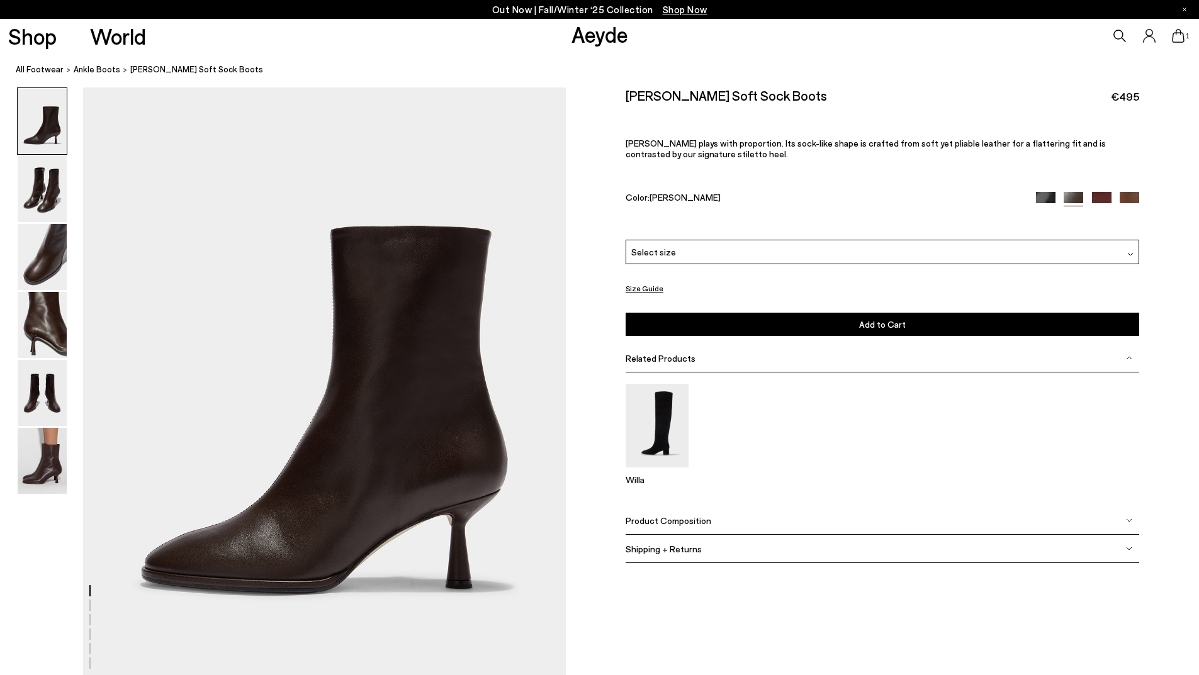
scroll to position [63, 0]
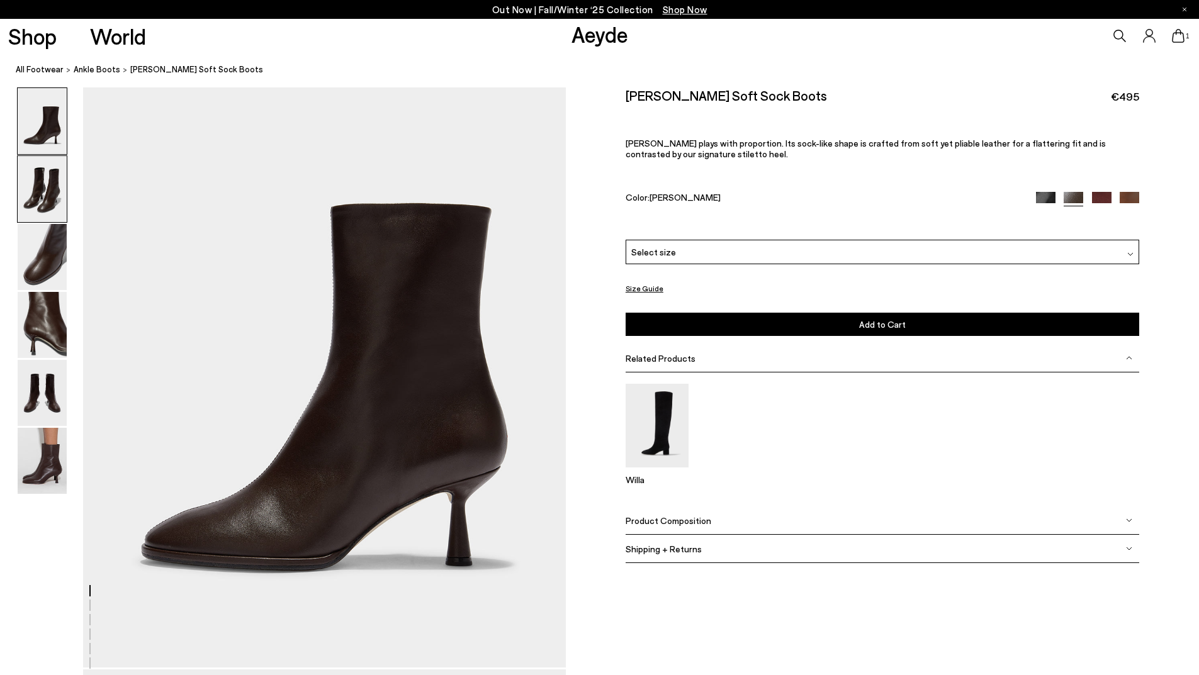
click at [48, 198] on img at bounding box center [42, 189] width 49 height 66
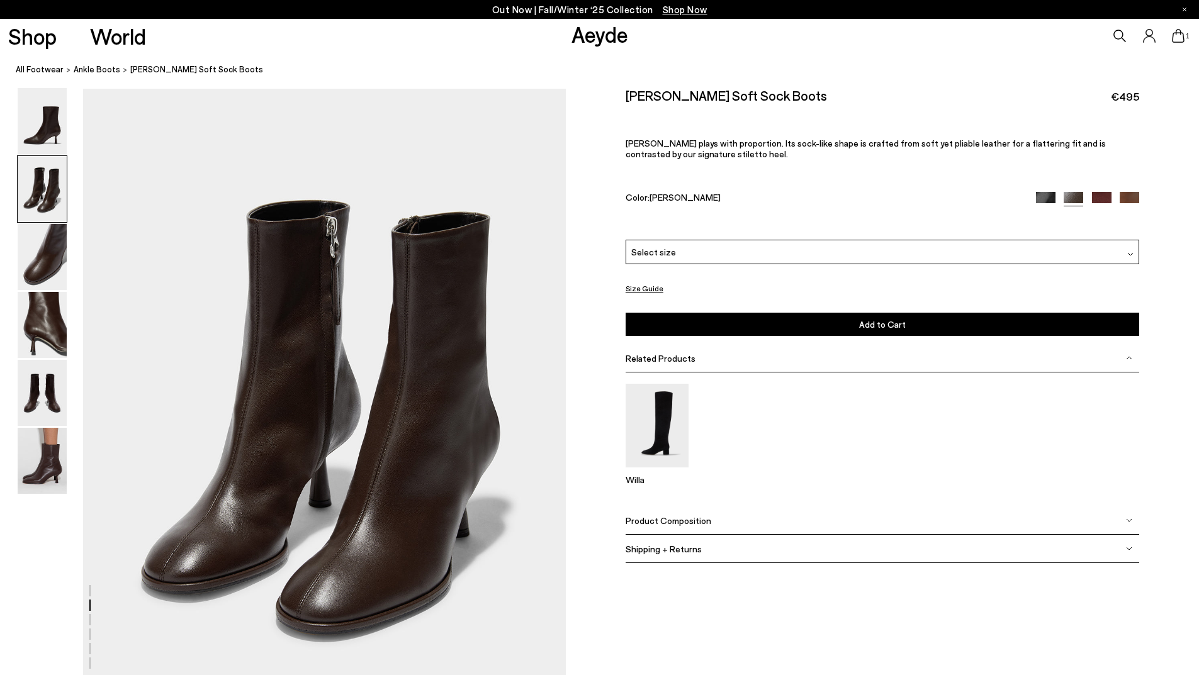
scroll to position [646, 0]
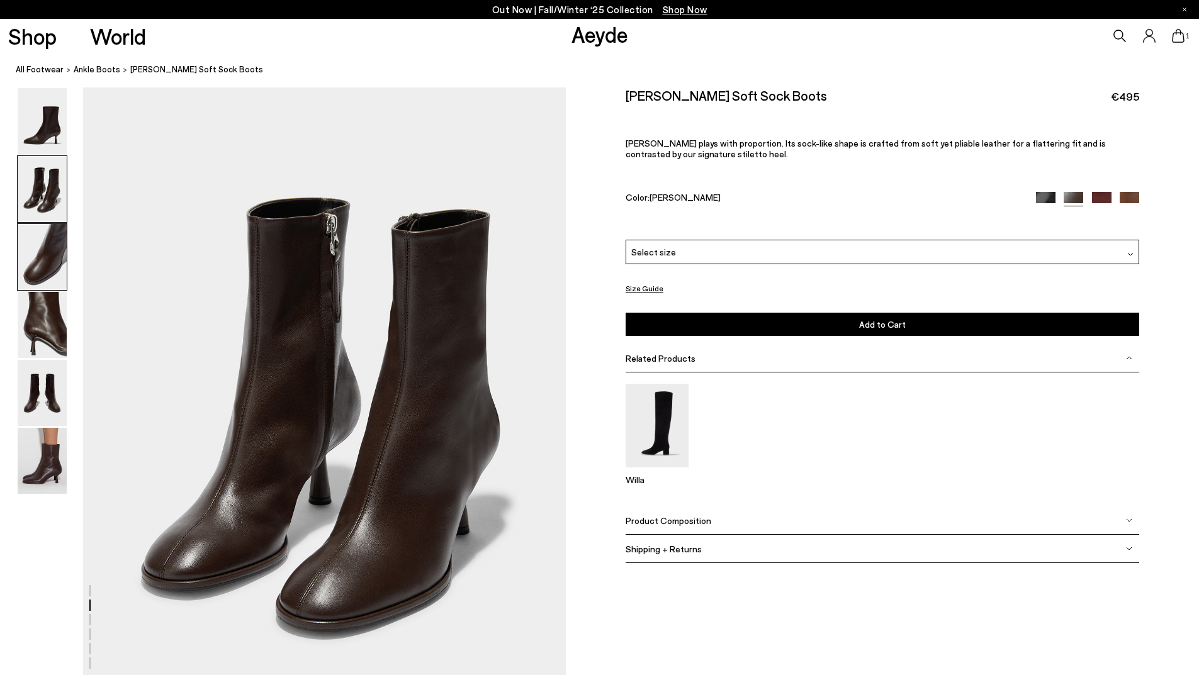
click at [36, 257] on img at bounding box center [42, 257] width 49 height 66
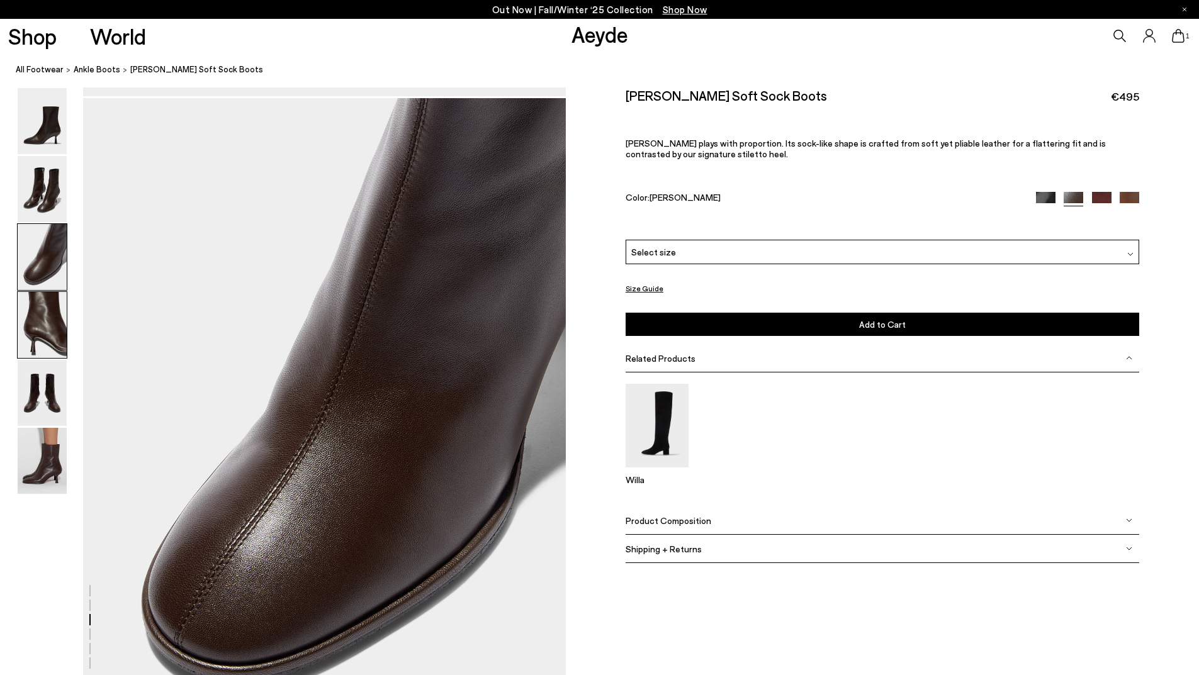
scroll to position [1291, 0]
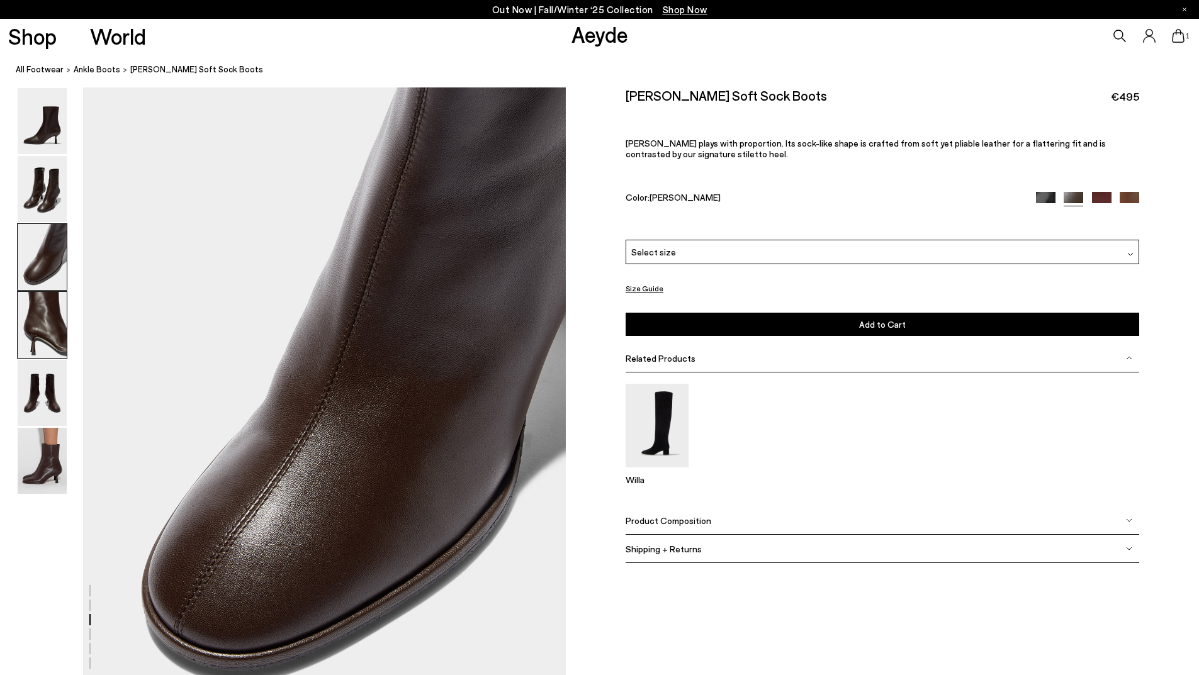
click at [31, 333] on img at bounding box center [42, 325] width 49 height 66
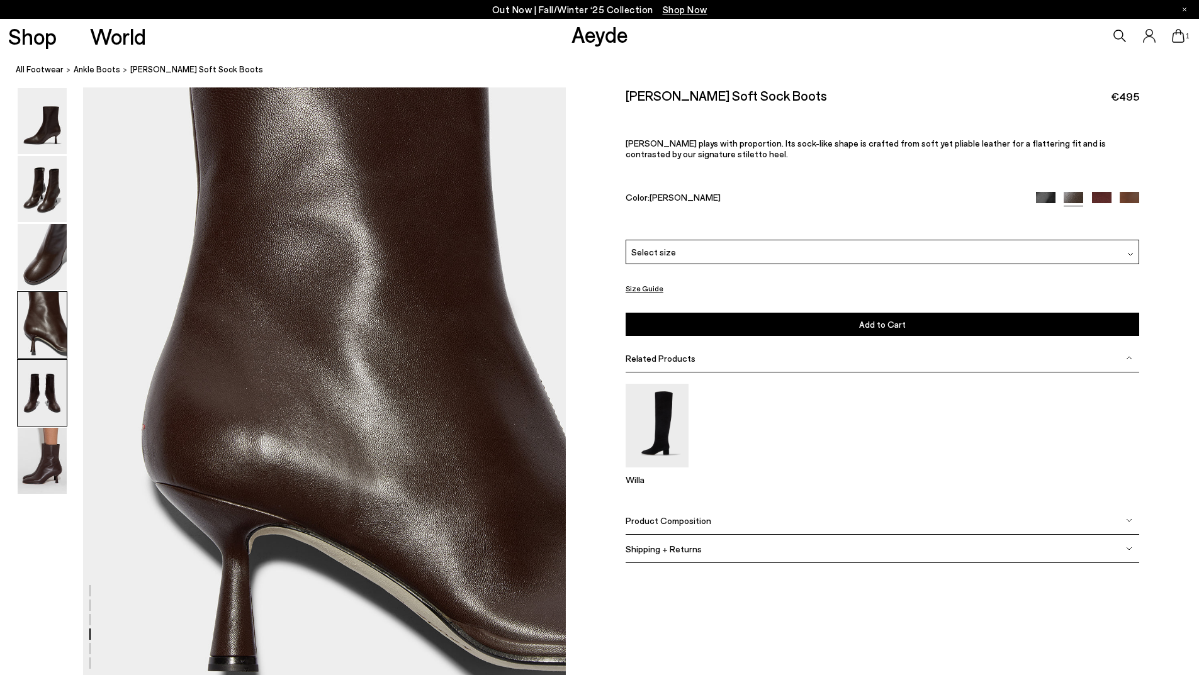
click at [43, 410] on img at bounding box center [42, 393] width 49 height 66
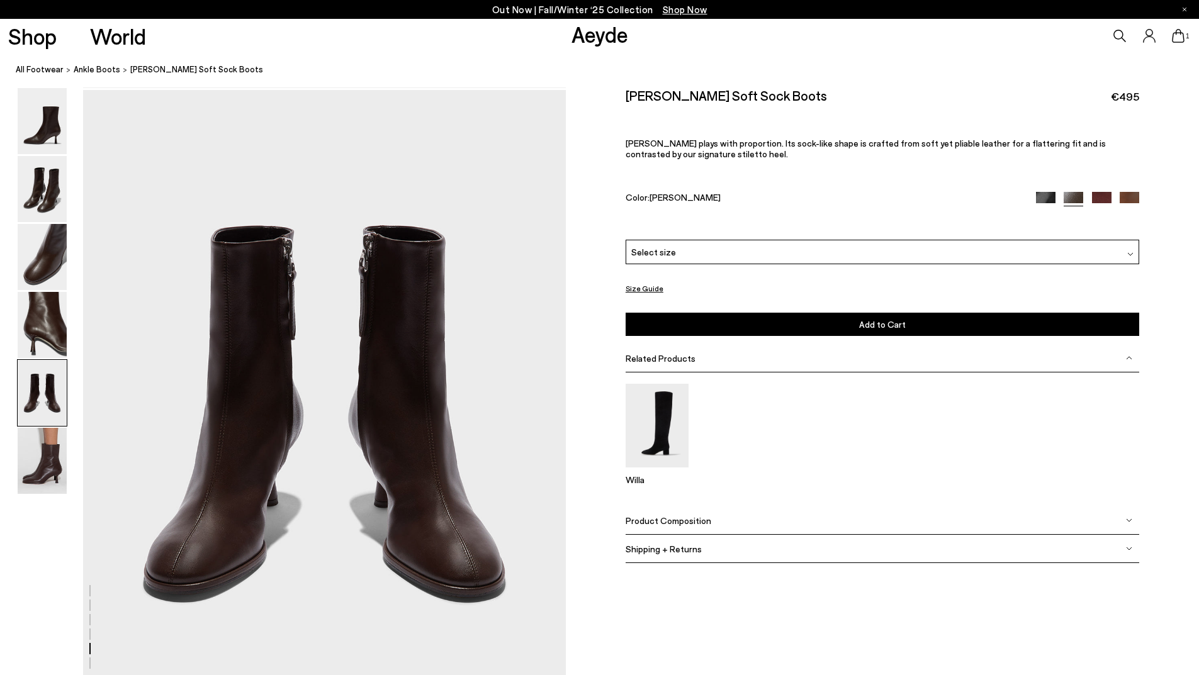
scroll to position [2582, 0]
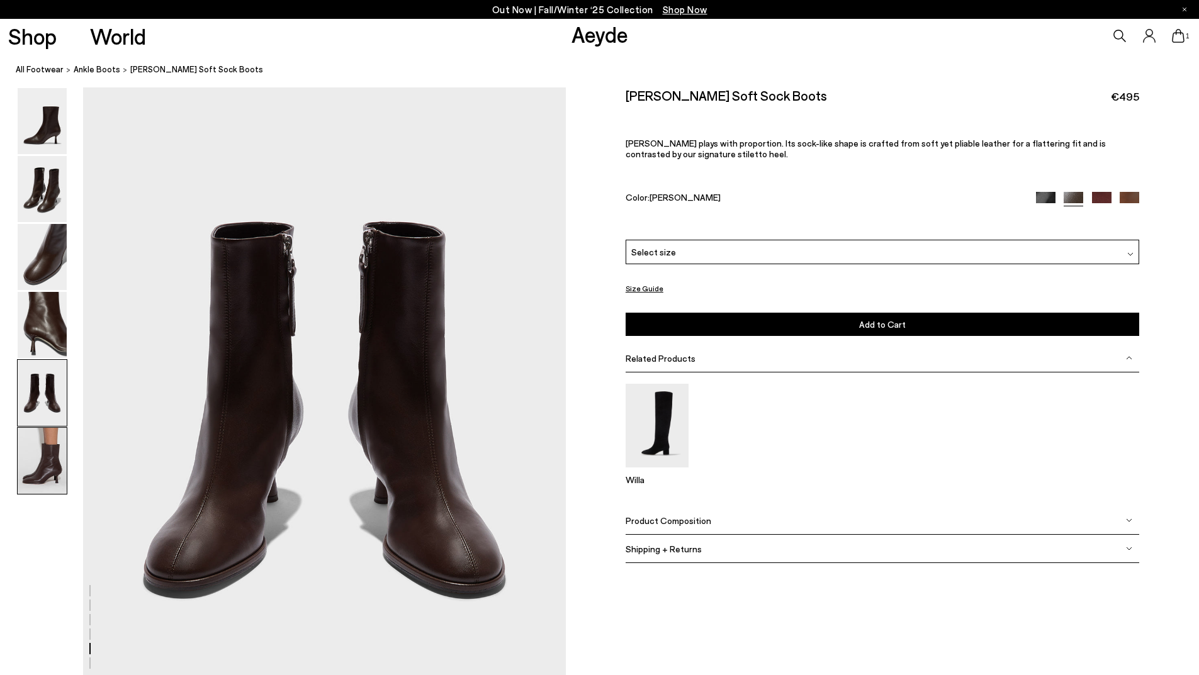
click at [30, 466] on img at bounding box center [42, 461] width 49 height 66
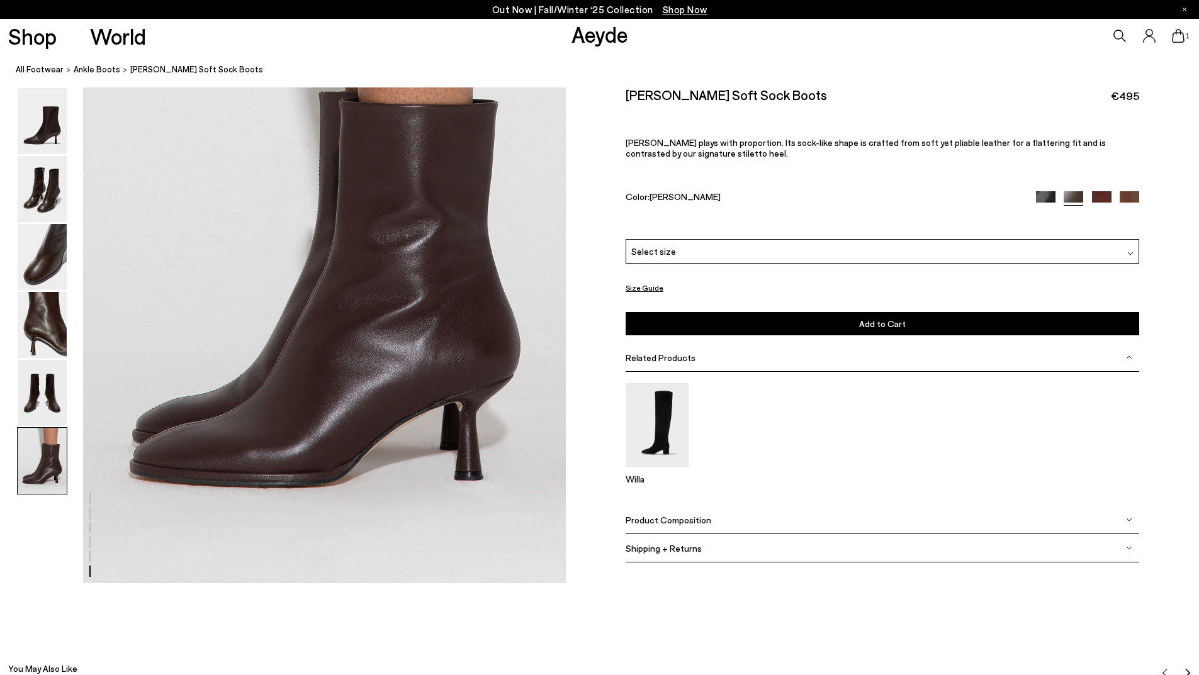
scroll to position [3352, 0]
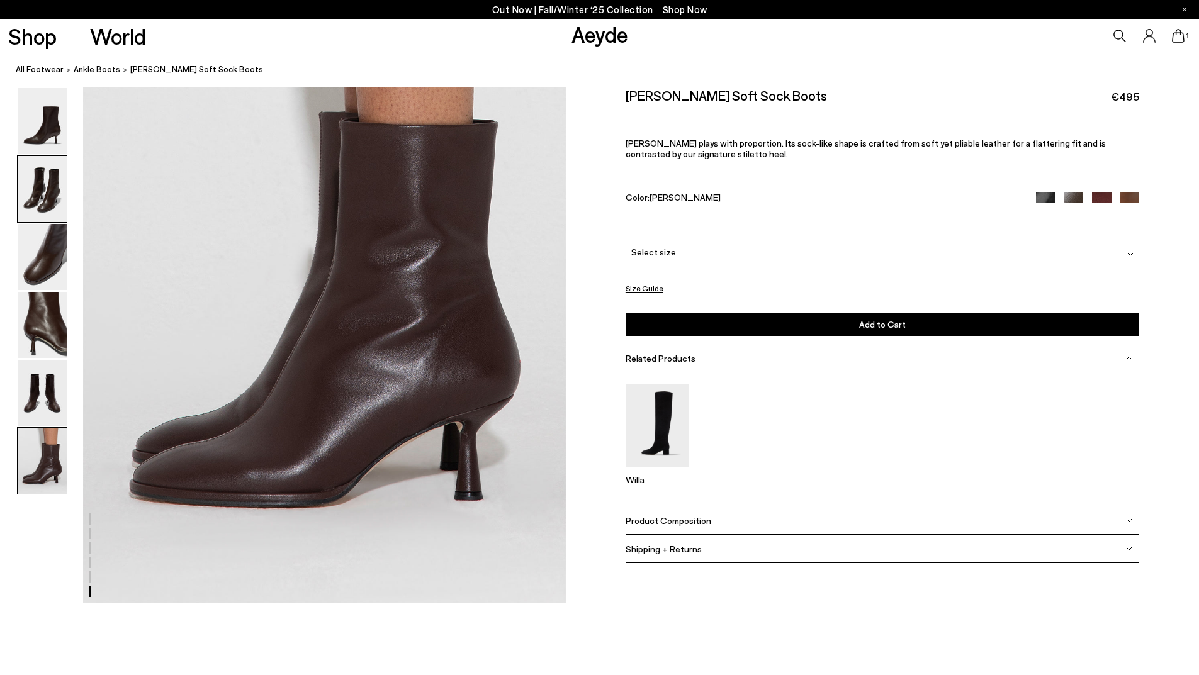
click at [46, 186] on img at bounding box center [42, 189] width 49 height 66
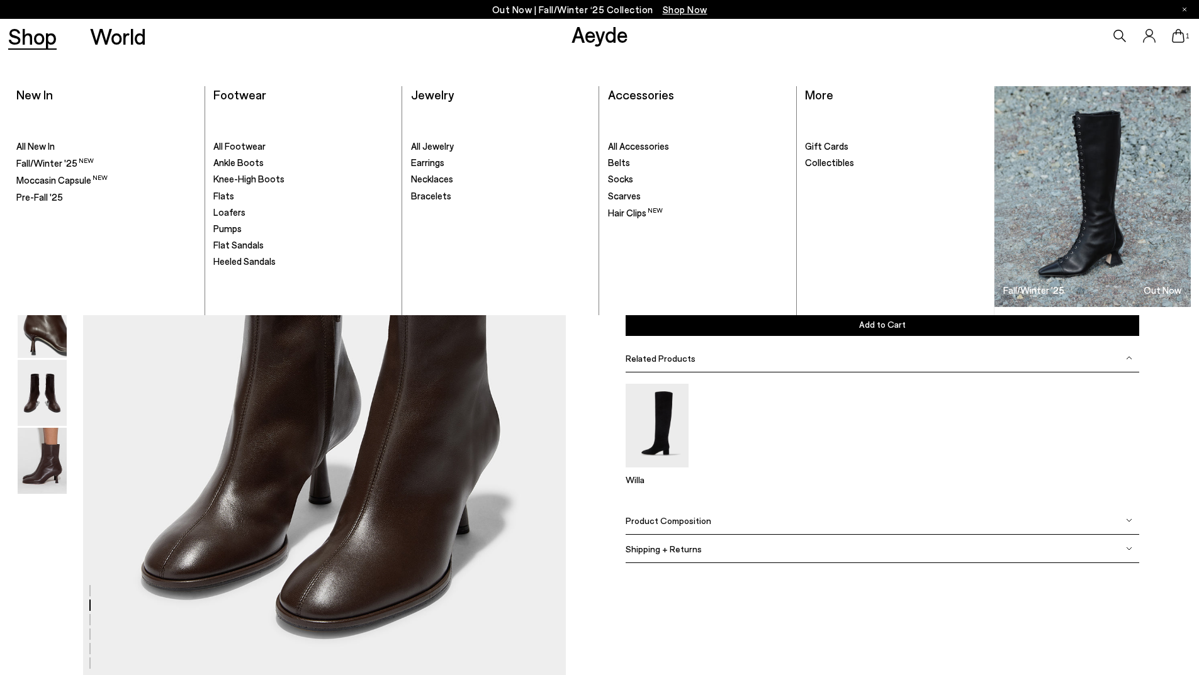
scroll to position [646, 0]
click at [45, 167] on span "Fall/Winter '25" at bounding box center [46, 162] width 61 height 11
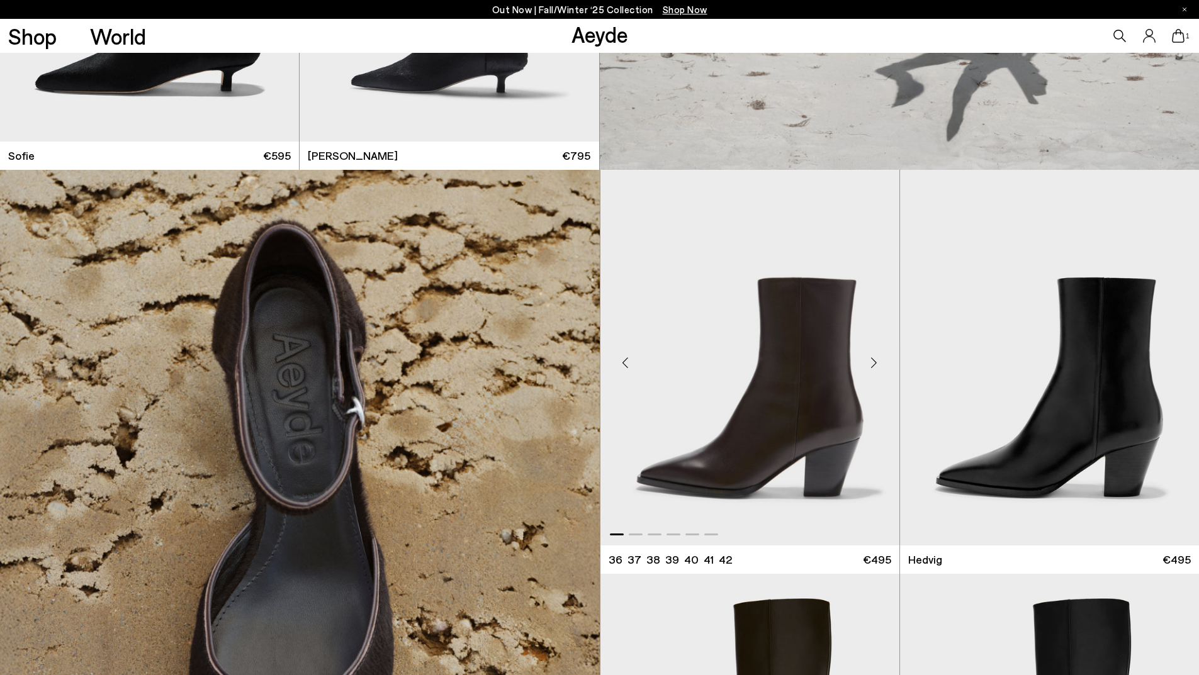
scroll to position [2580, 0]
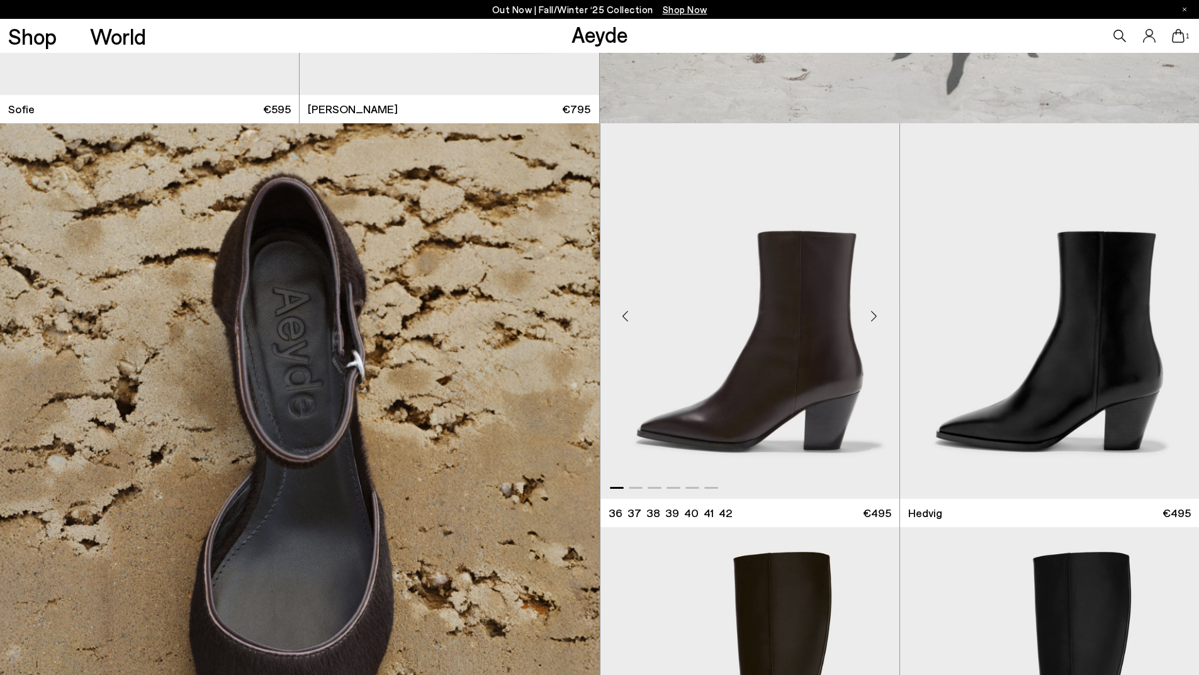
click at [753, 383] on img "1 / 6" at bounding box center [749, 311] width 299 height 376
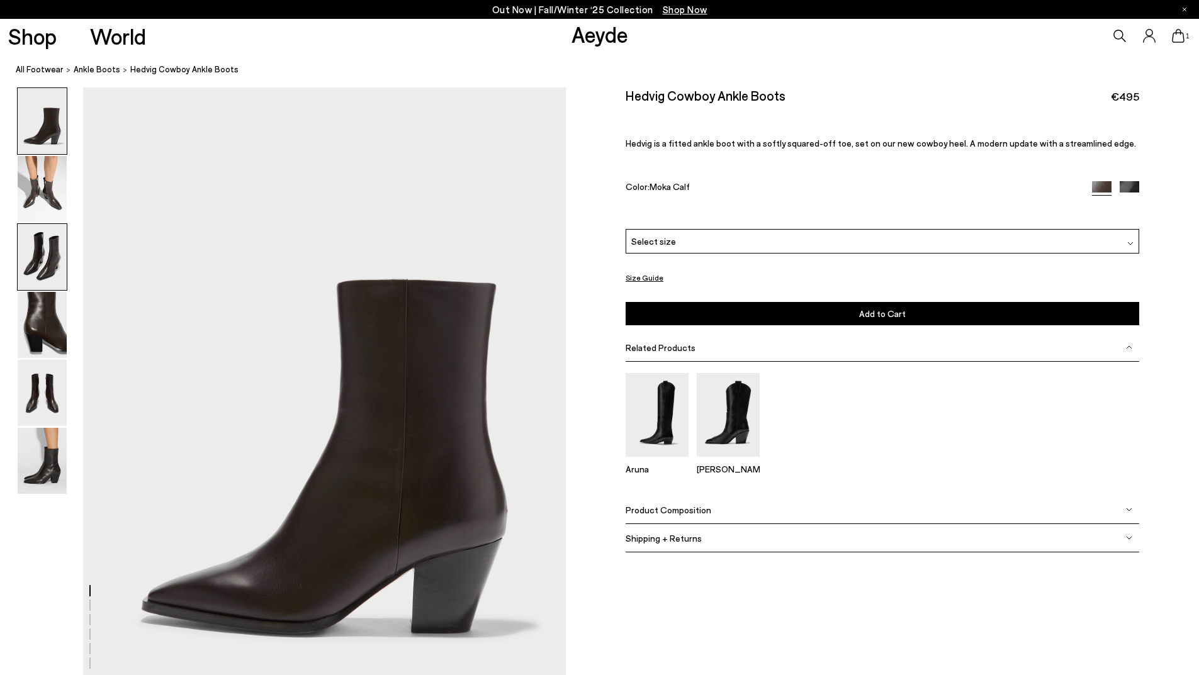
click at [28, 260] on img at bounding box center [42, 257] width 49 height 66
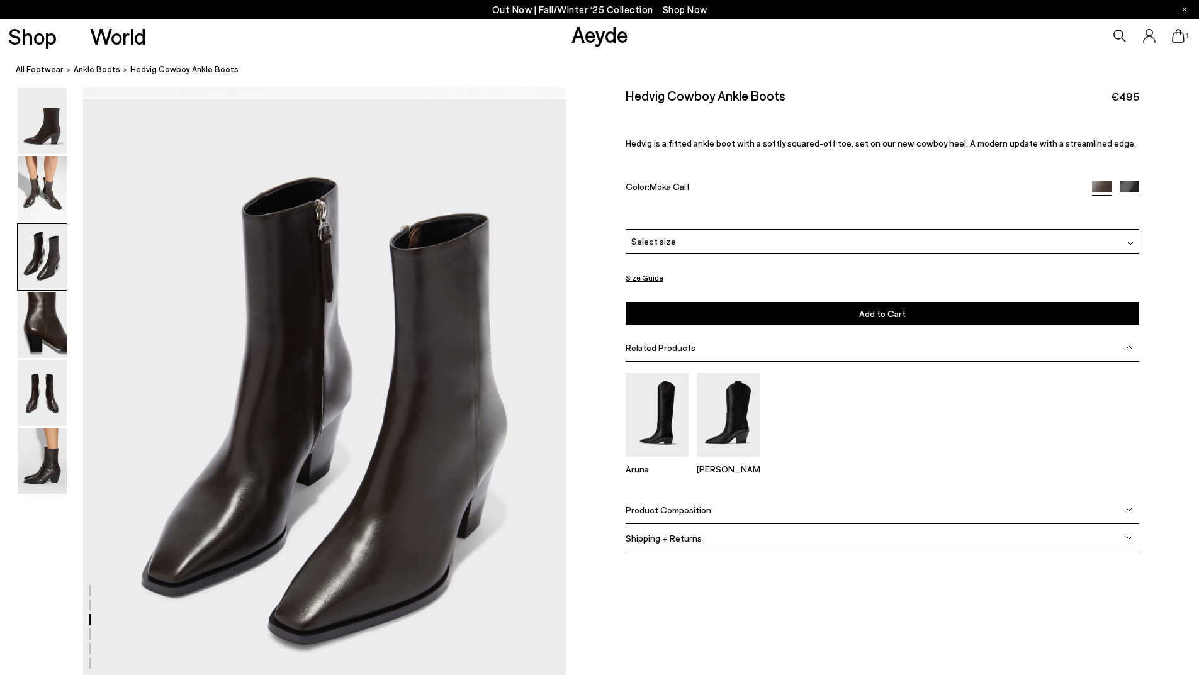
scroll to position [1291, 0]
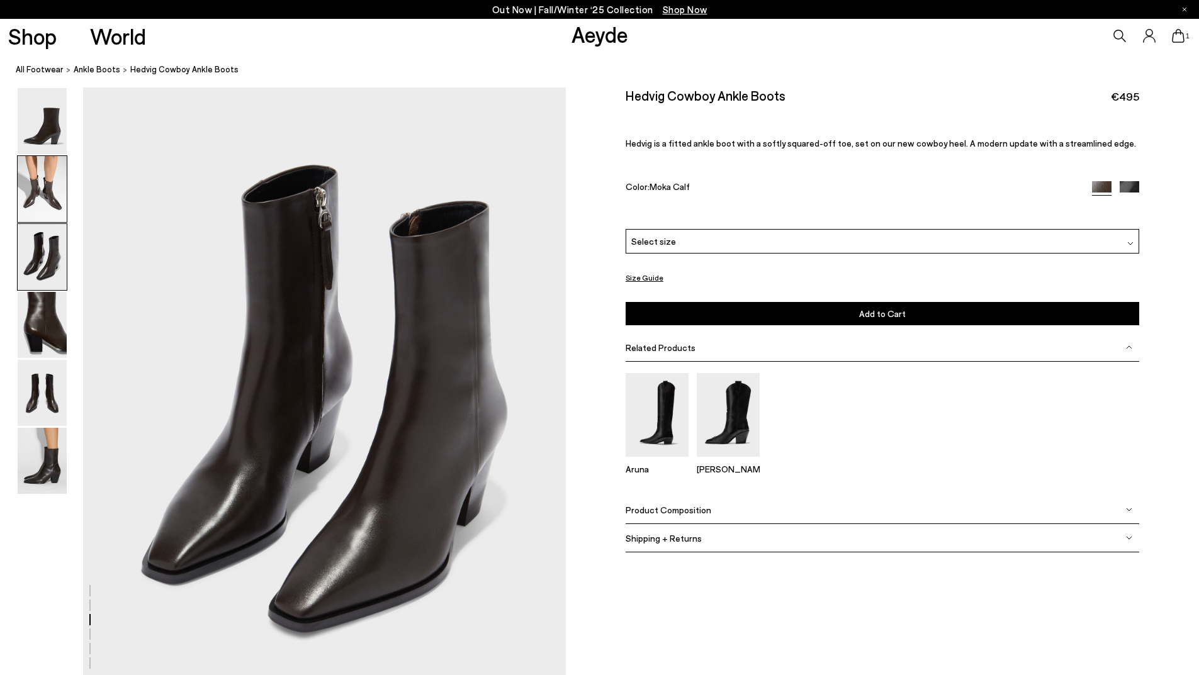
click at [57, 187] on img at bounding box center [42, 189] width 49 height 66
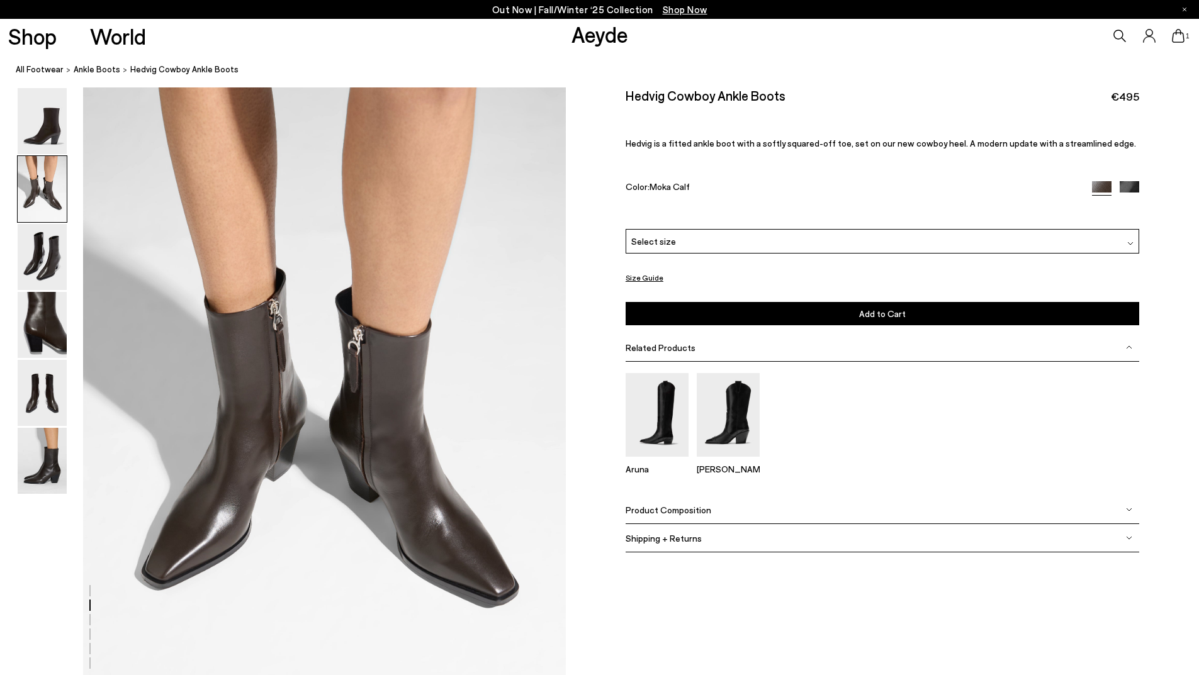
scroll to position [646, 0]
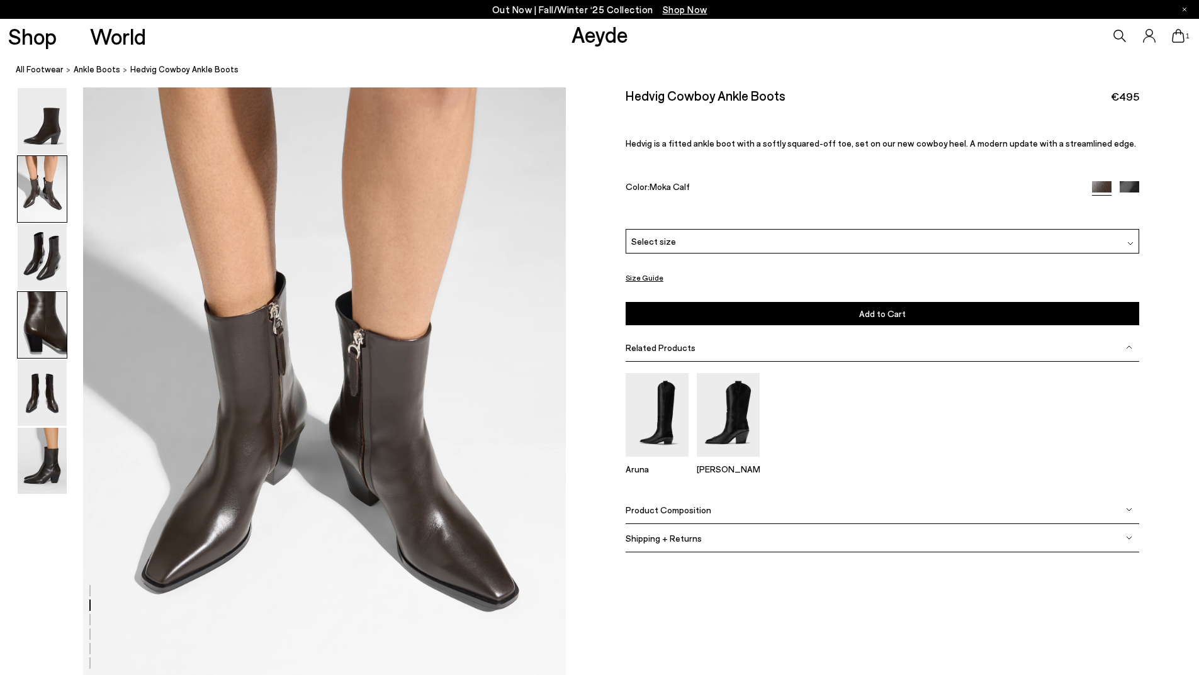
click at [33, 335] on img at bounding box center [42, 325] width 49 height 66
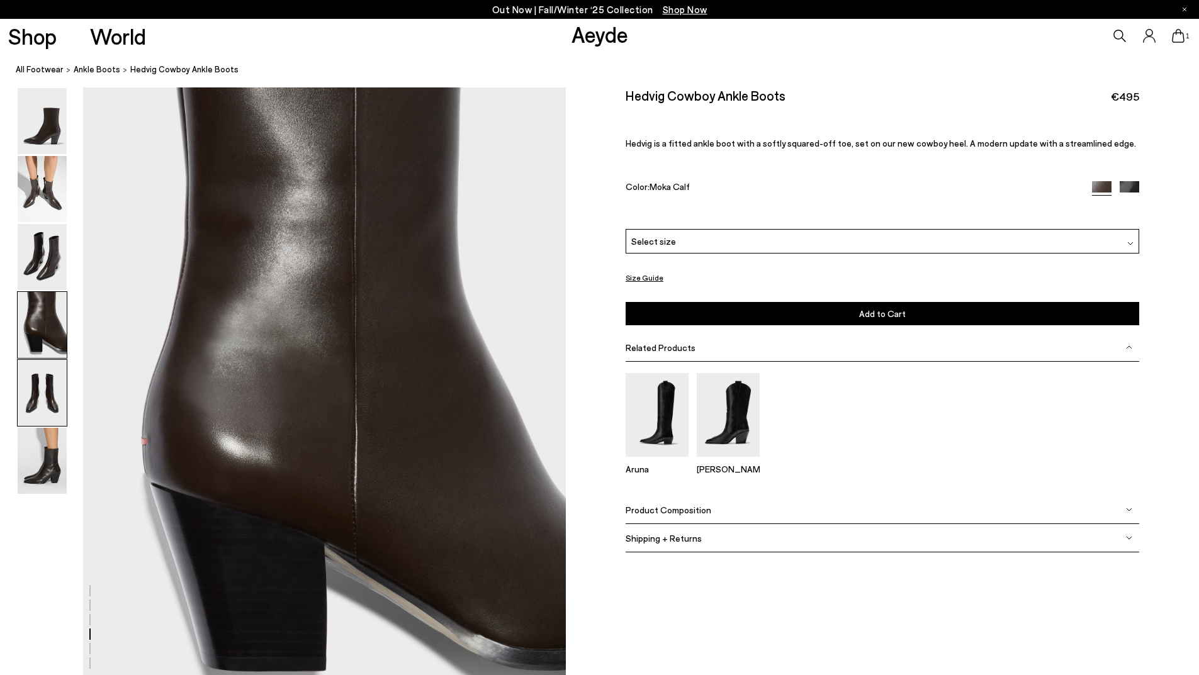
click at [34, 395] on img at bounding box center [42, 393] width 49 height 66
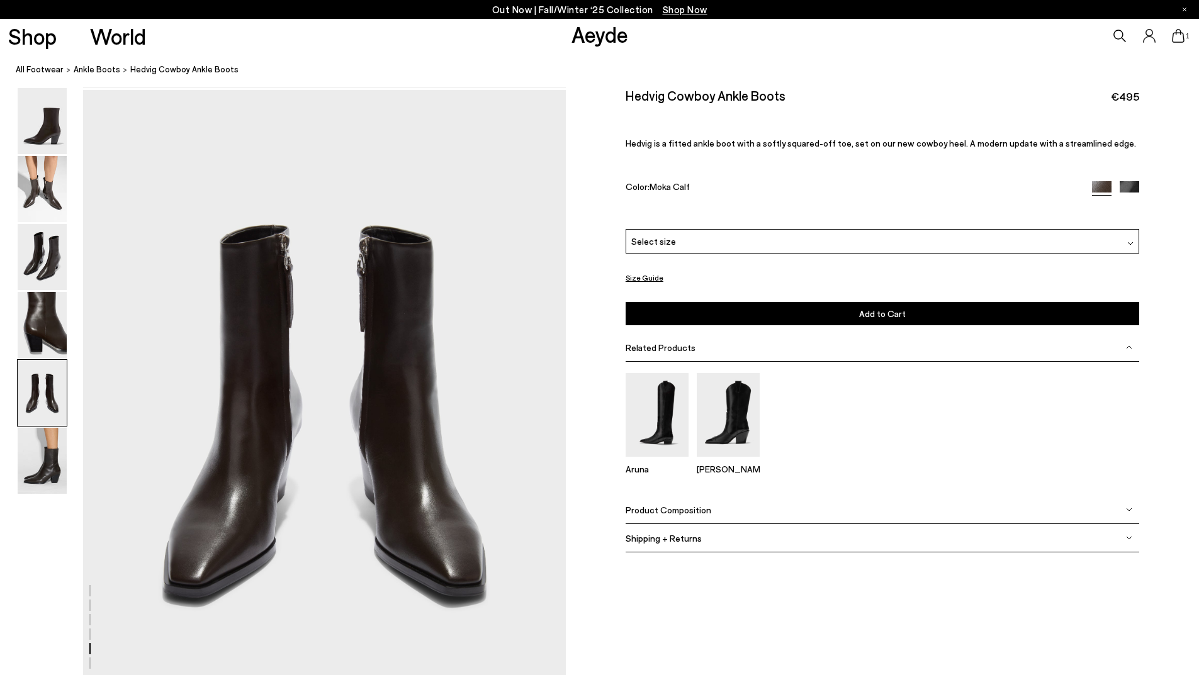
scroll to position [2582, 0]
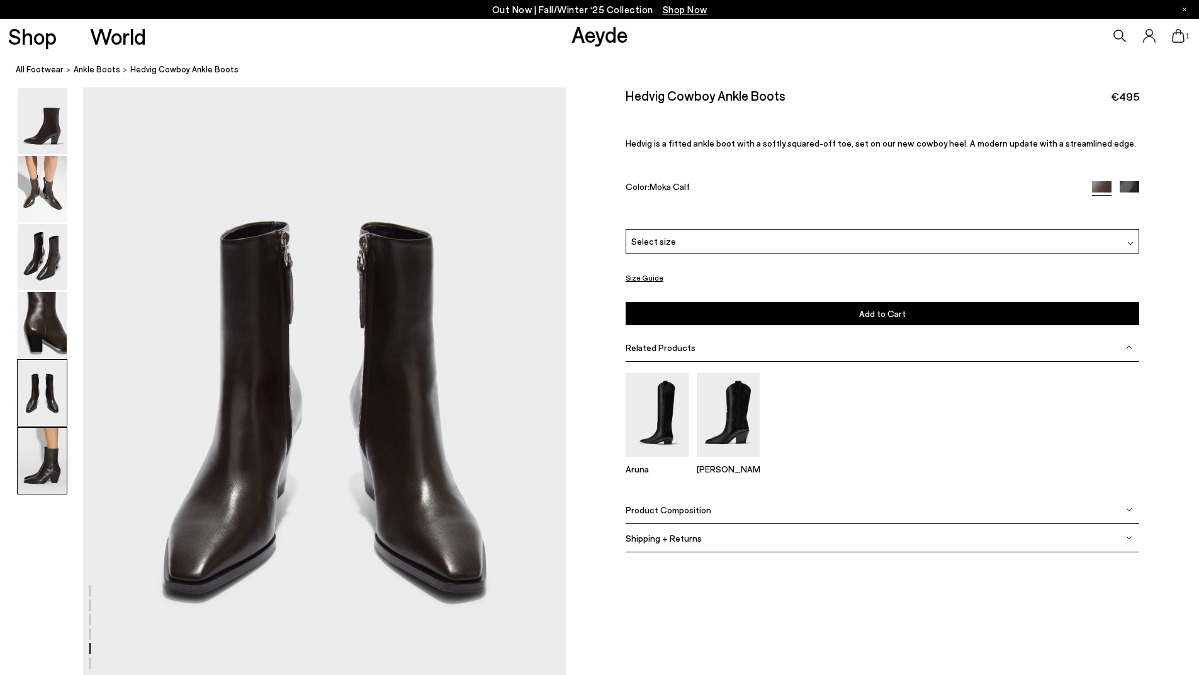
click at [34, 469] on img at bounding box center [42, 461] width 49 height 66
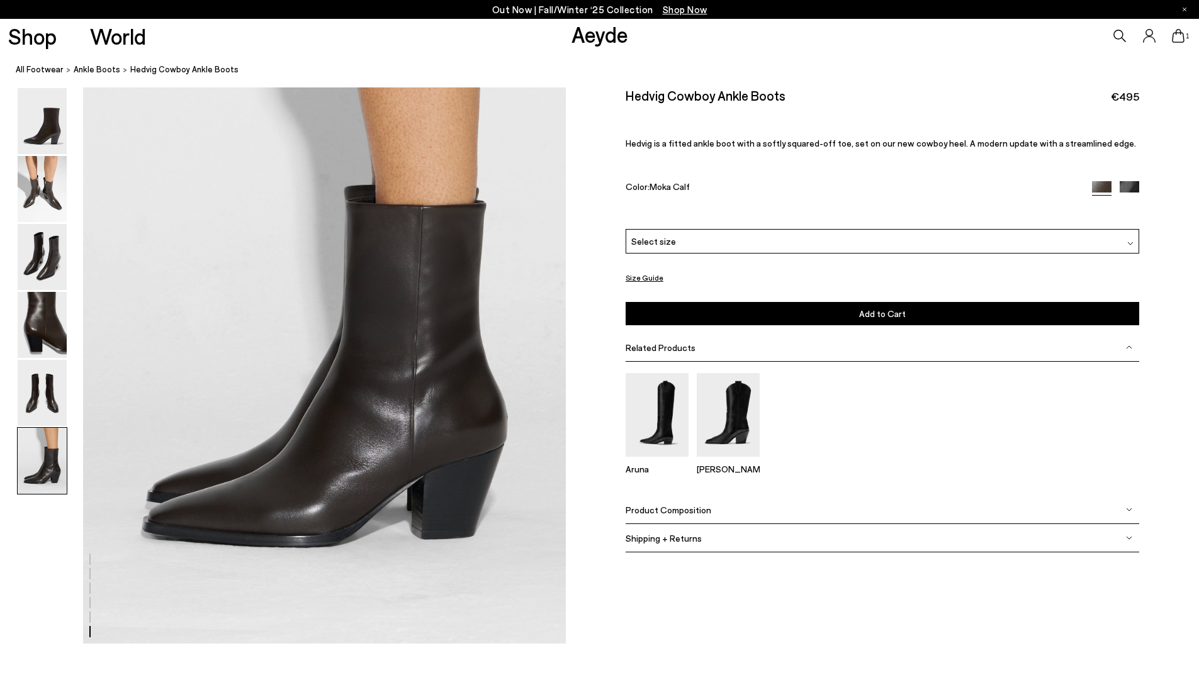
scroll to position [3313, 0]
click at [1182, 41] on icon at bounding box center [1178, 36] width 13 height 14
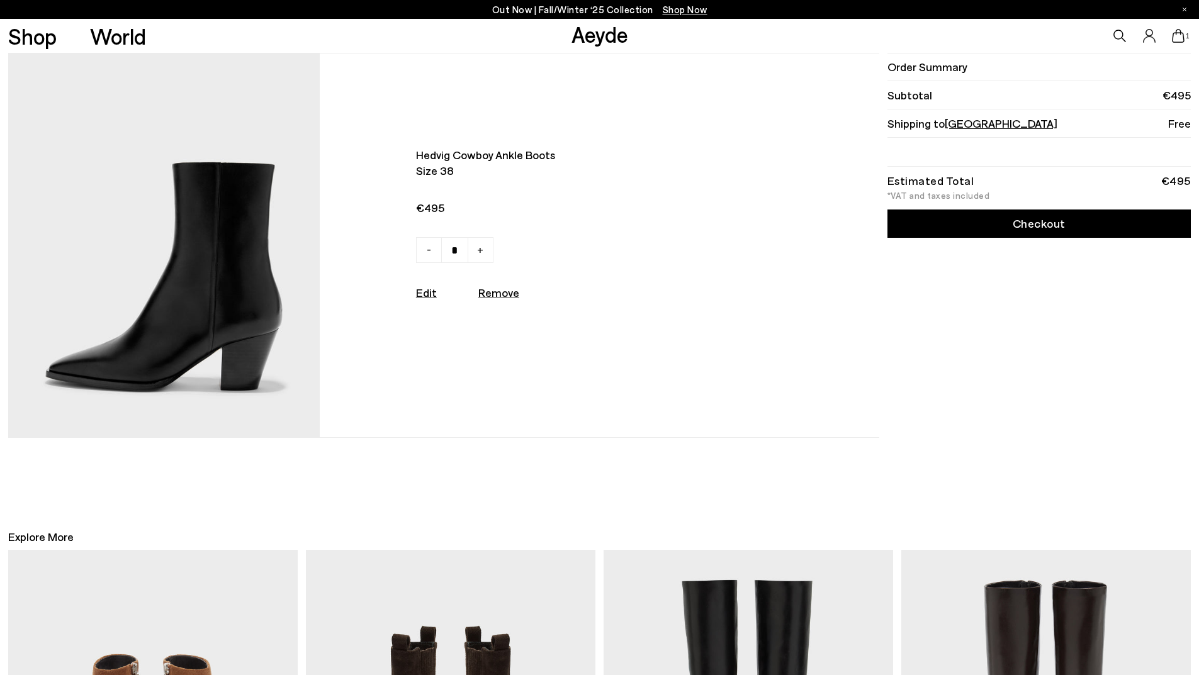
click at [198, 281] on img at bounding box center [163, 245] width 311 height 384
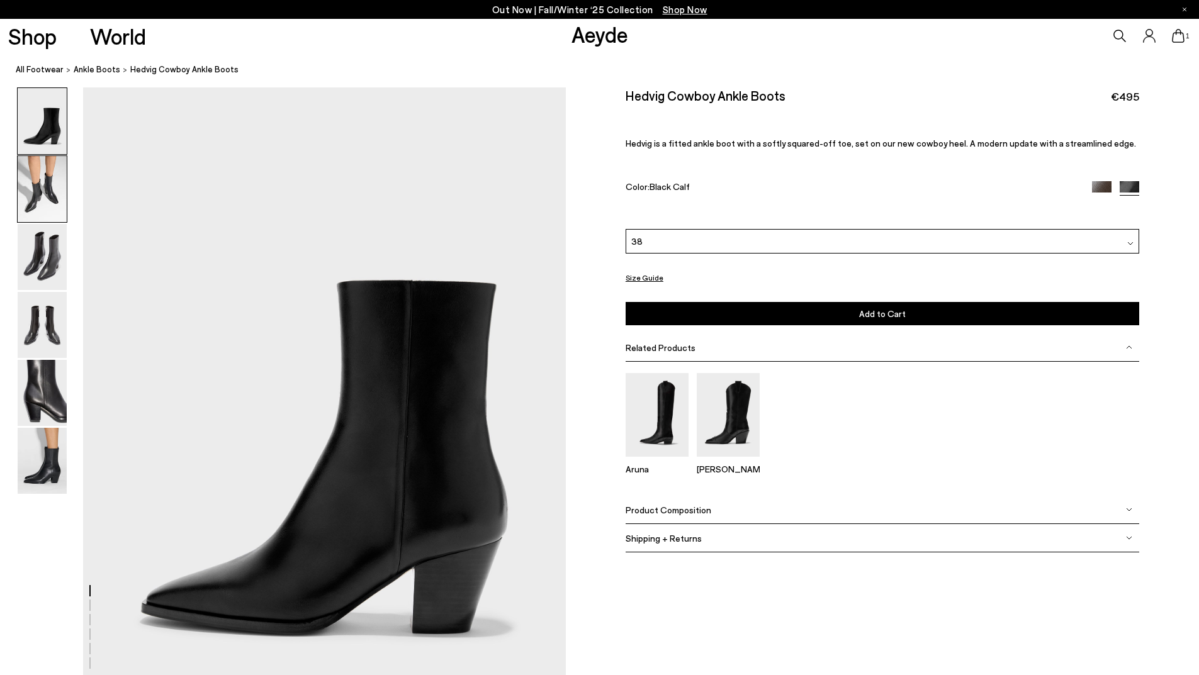
click at [46, 195] on img at bounding box center [42, 189] width 49 height 66
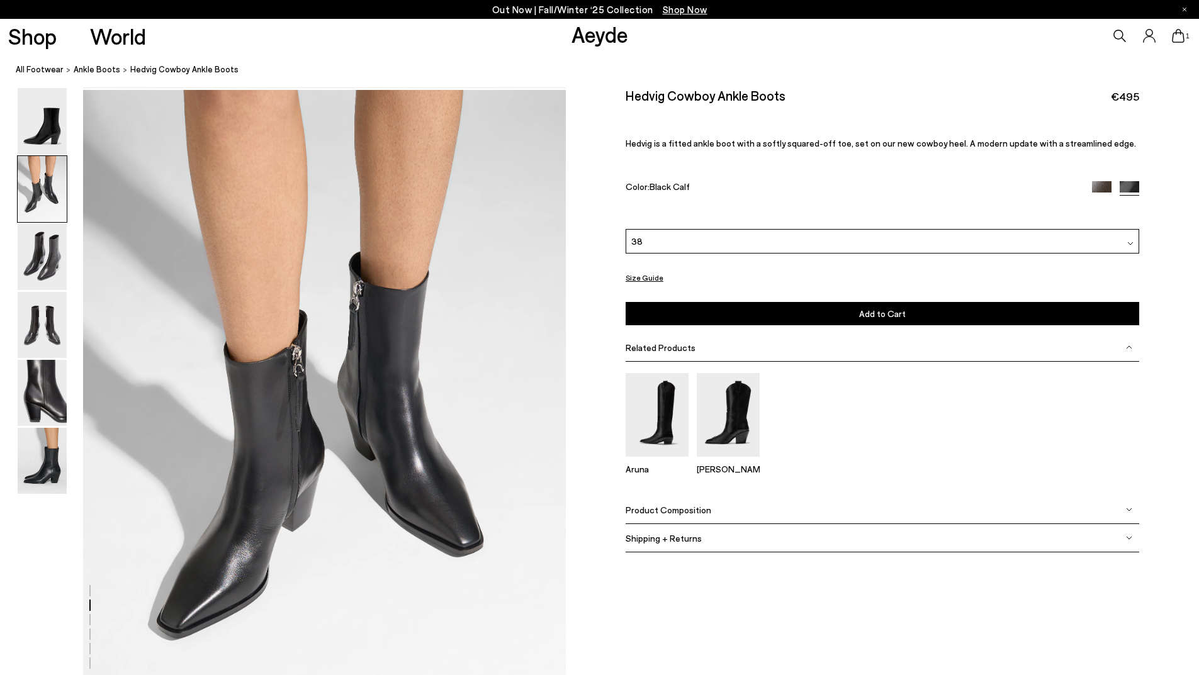
scroll to position [646, 0]
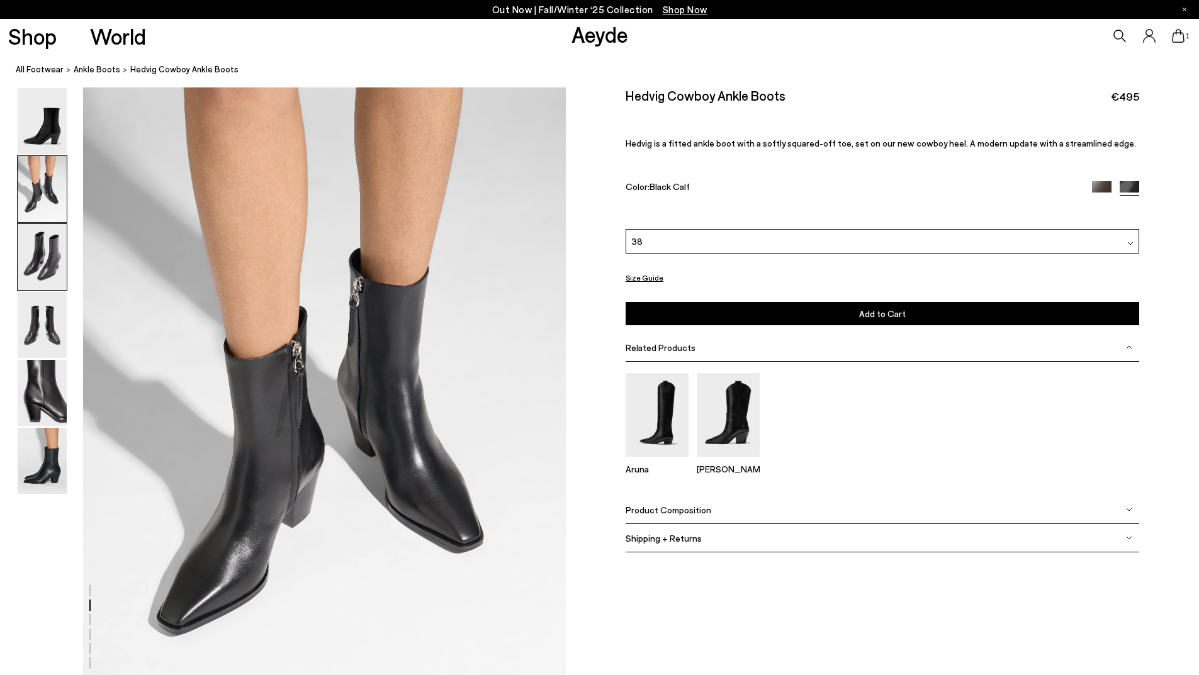
click at [37, 269] on img at bounding box center [42, 257] width 49 height 66
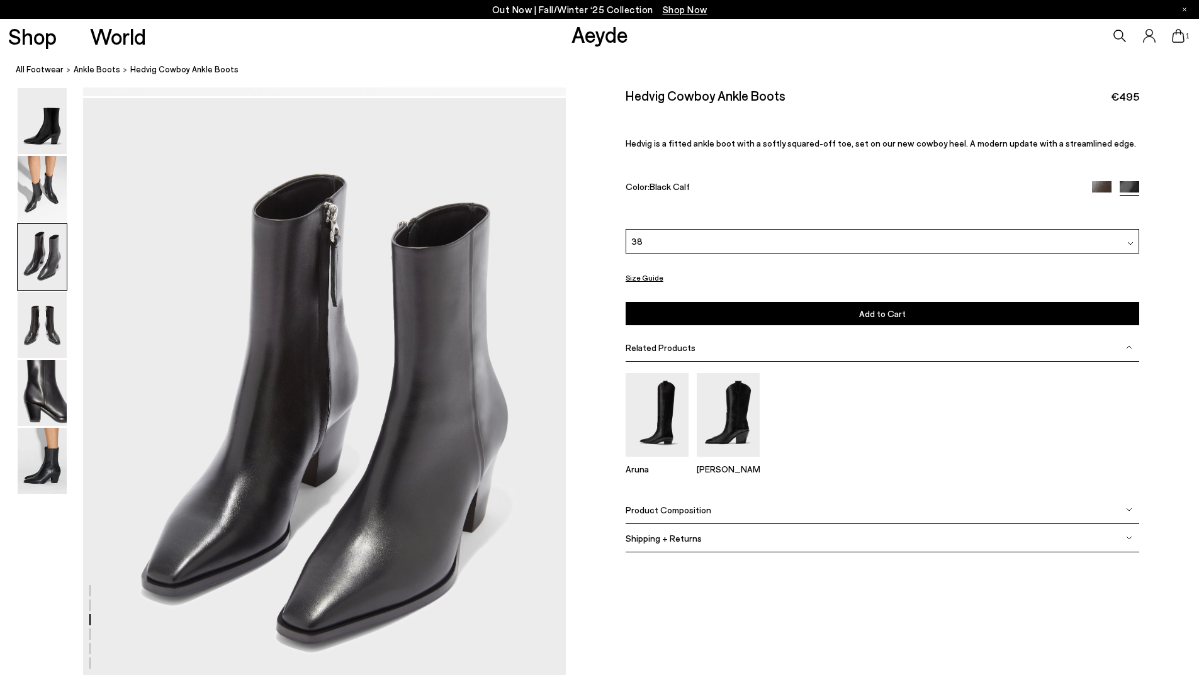
scroll to position [1291, 0]
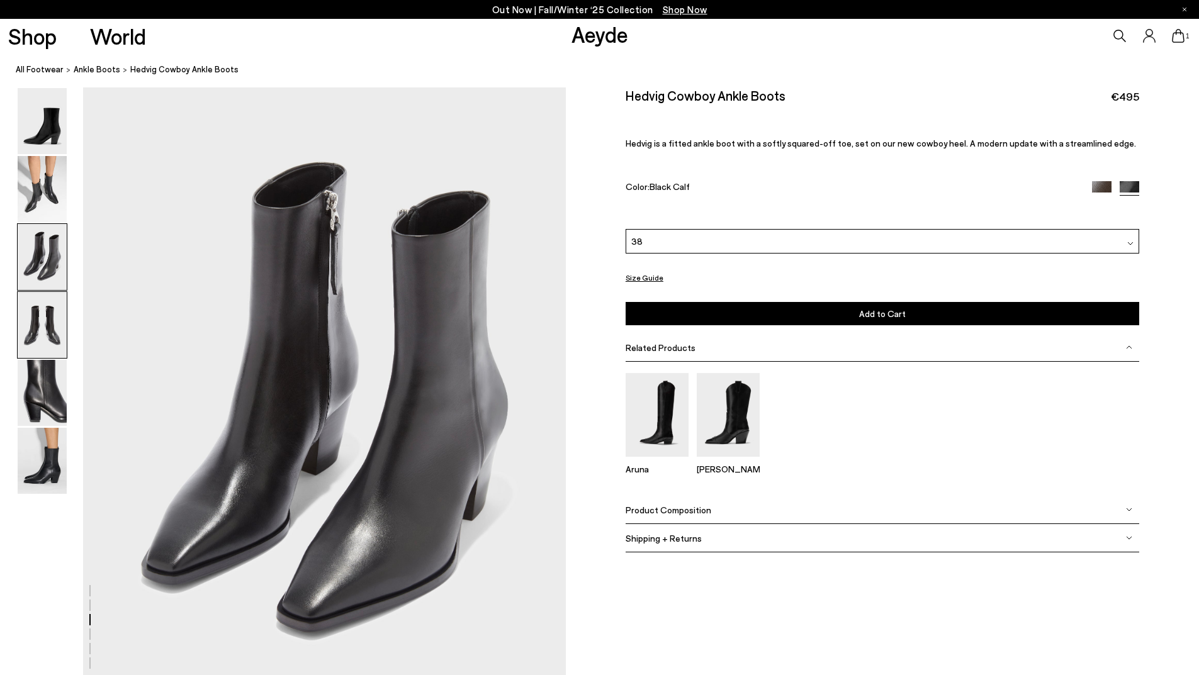
click at [52, 329] on img at bounding box center [42, 325] width 49 height 66
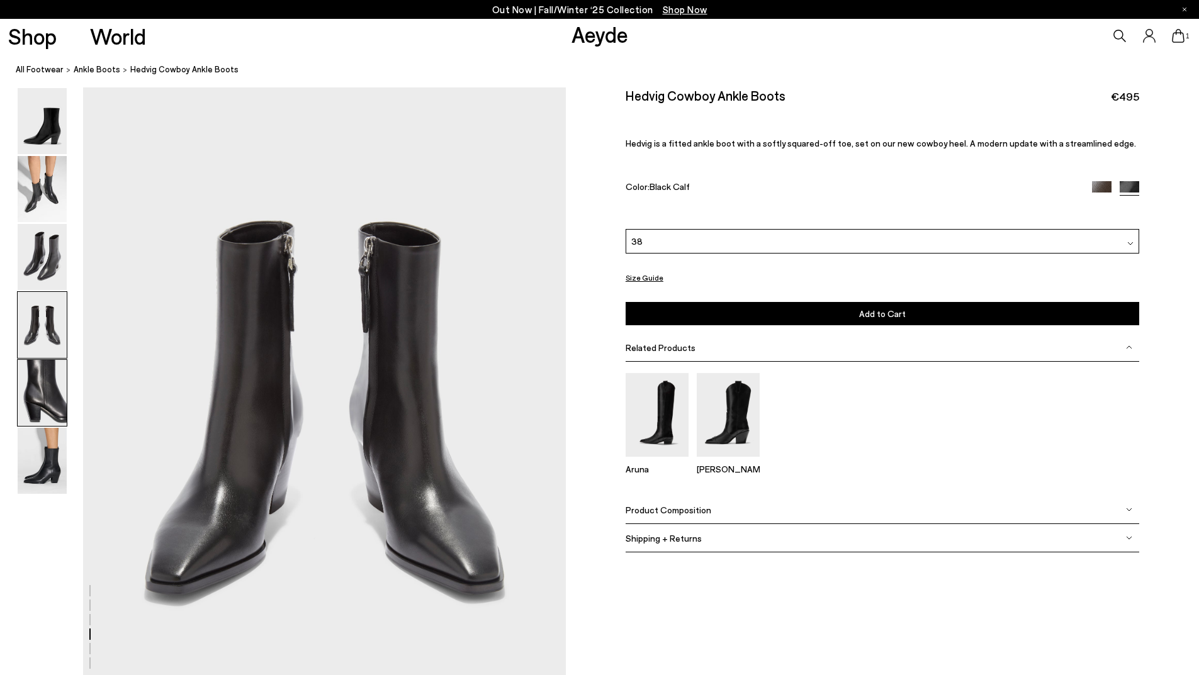
click at [62, 408] on img at bounding box center [42, 393] width 49 height 66
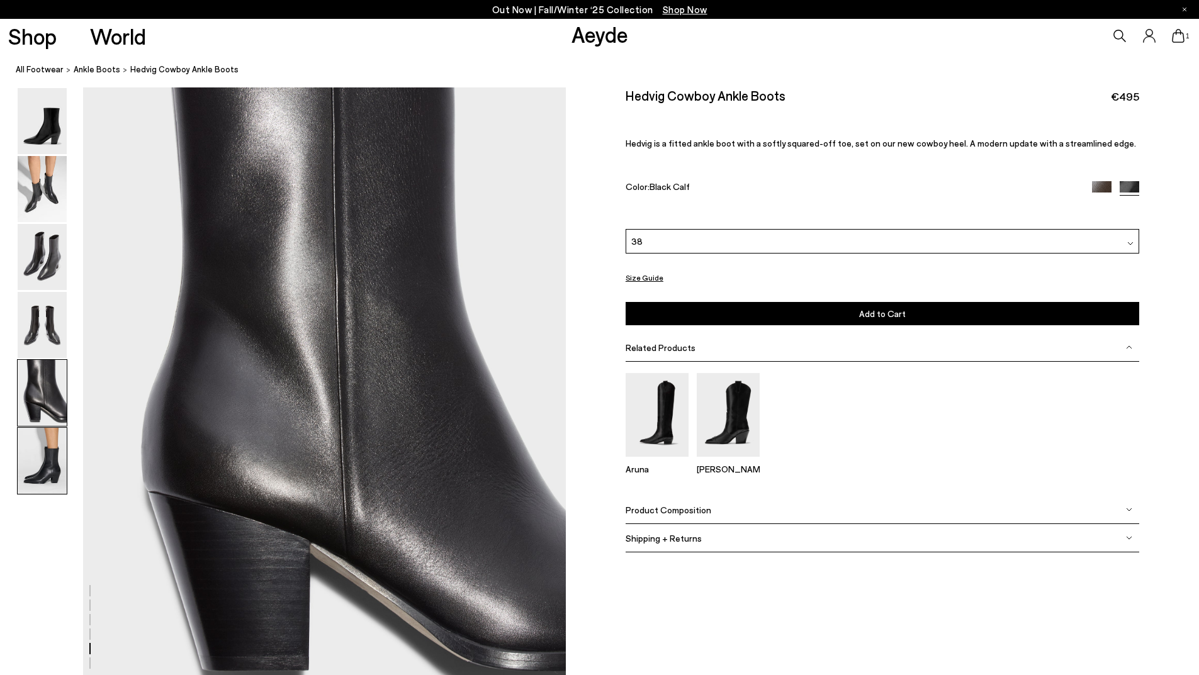
click at [48, 461] on img at bounding box center [42, 461] width 49 height 66
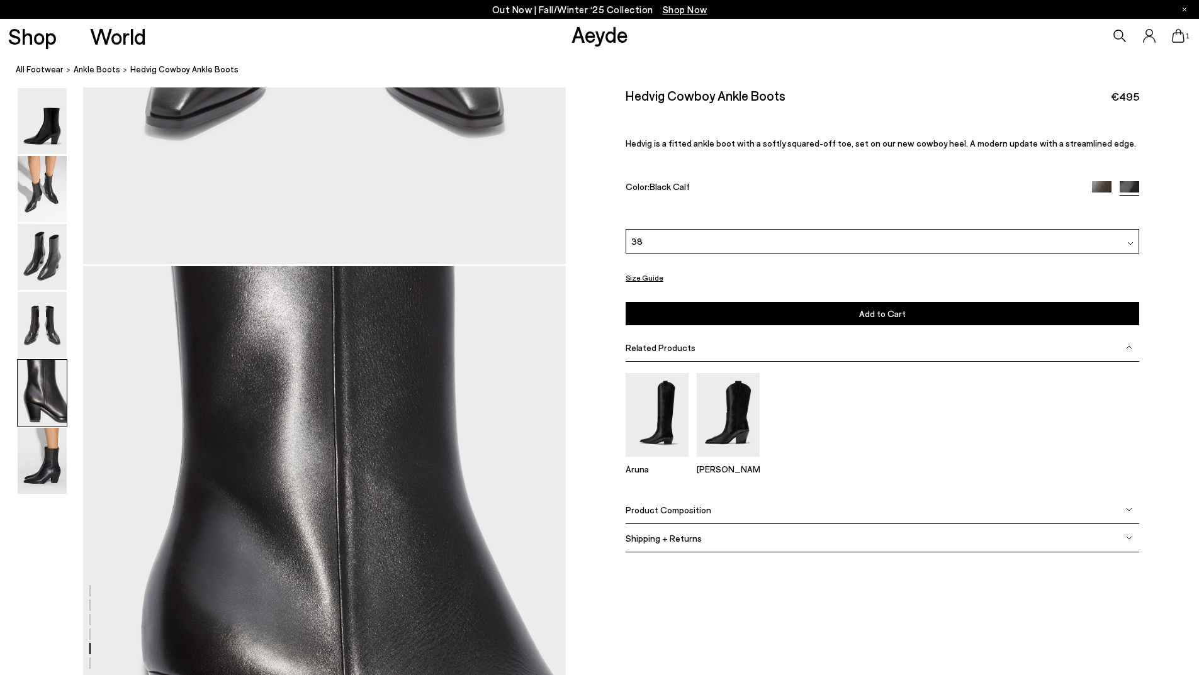
scroll to position [2306, 0]
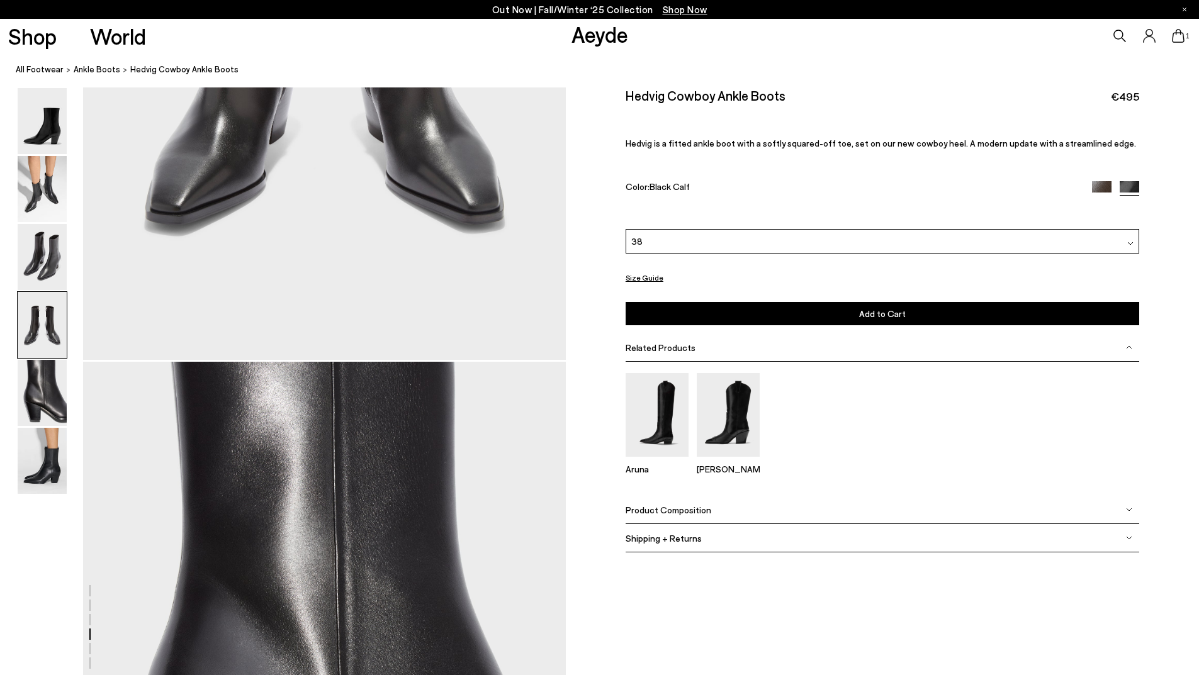
click at [1181, 33] on icon at bounding box center [1178, 36] width 13 height 14
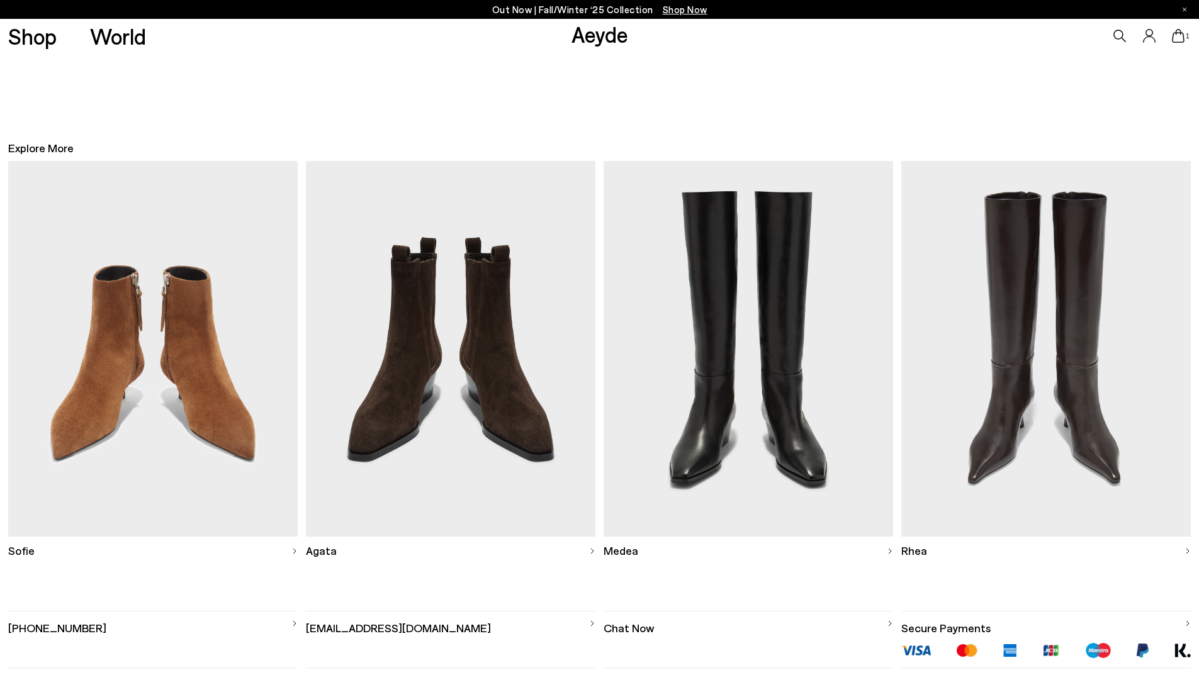
scroll to position [440, 0]
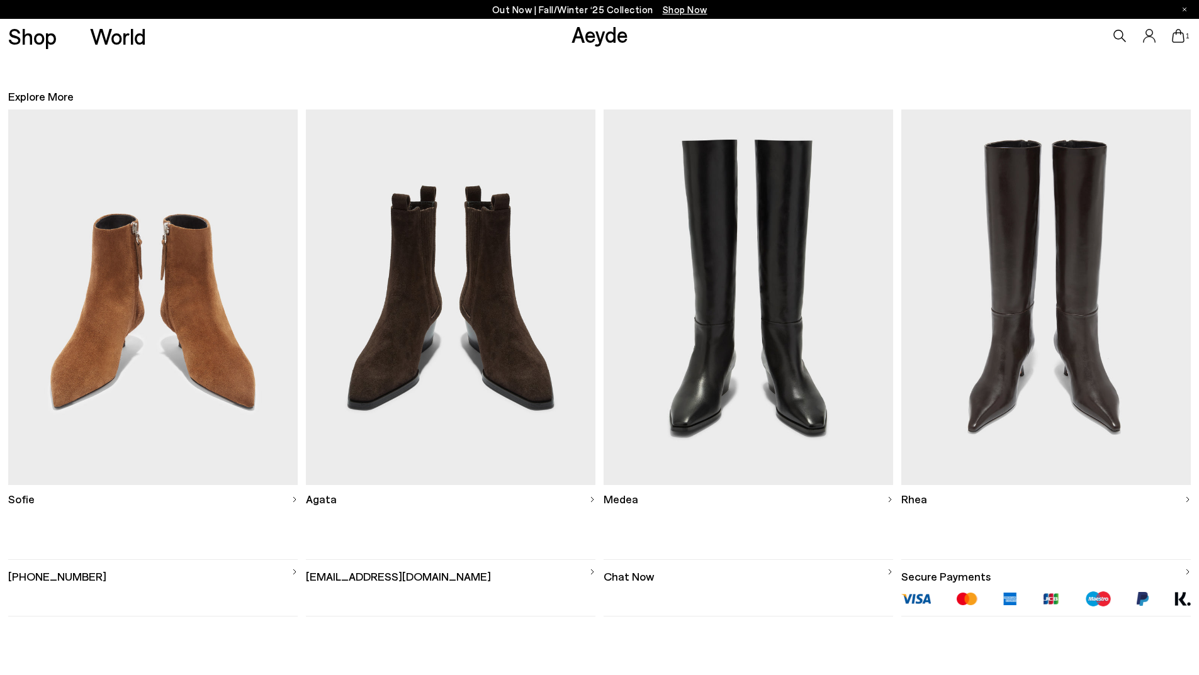
click at [458, 328] on img at bounding box center [450, 297] width 289 height 376
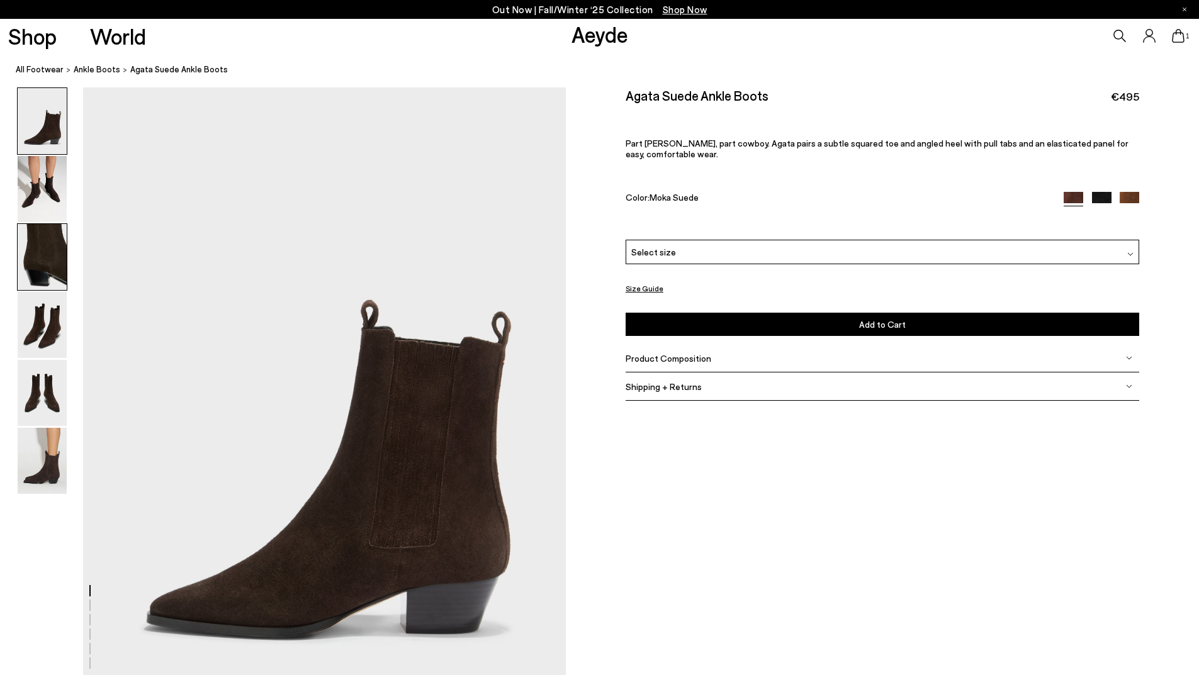
click at [49, 257] on img at bounding box center [42, 257] width 49 height 66
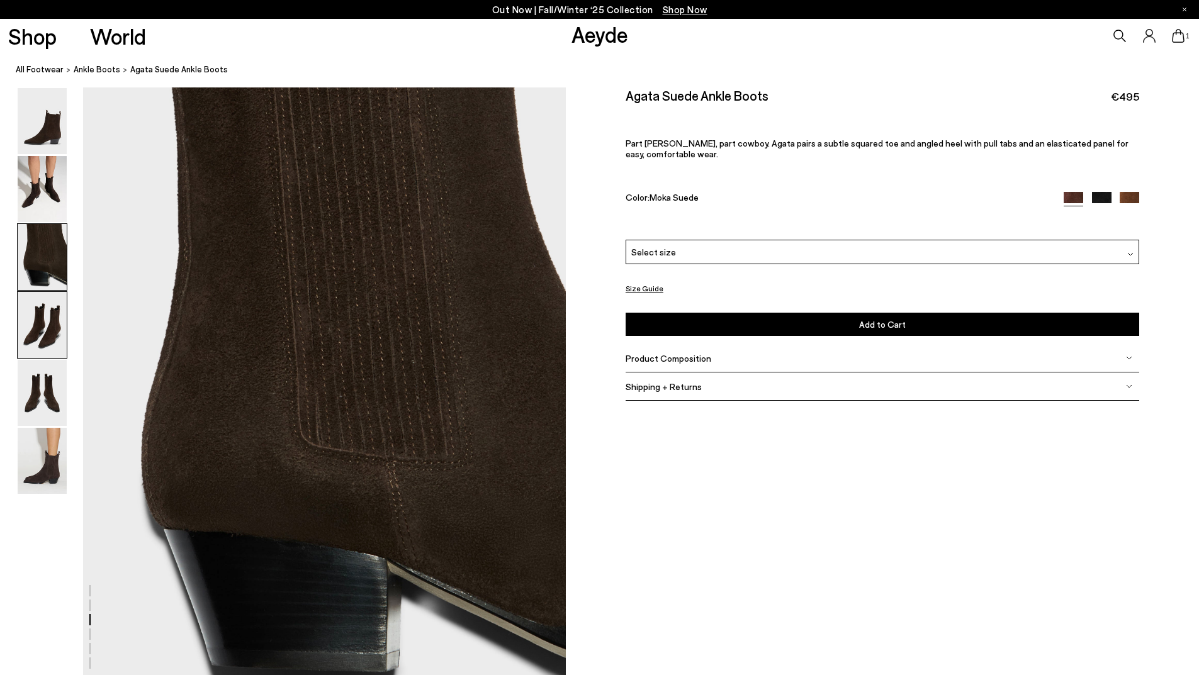
click at [54, 325] on img at bounding box center [42, 325] width 49 height 66
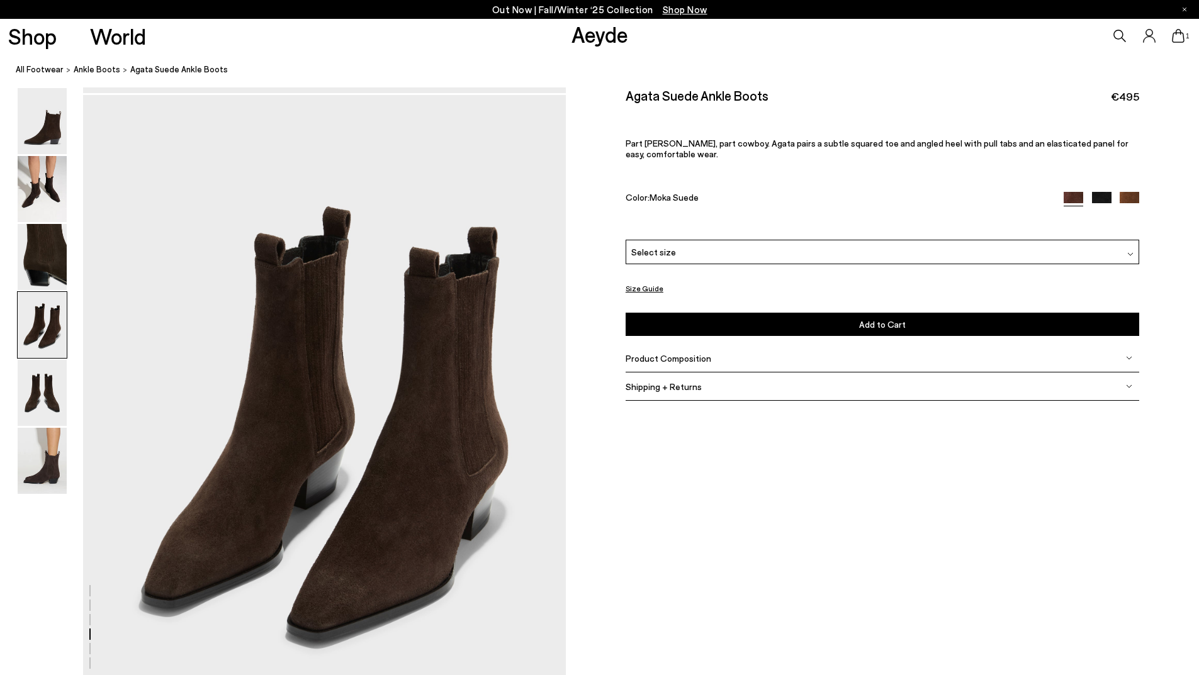
scroll to position [1936, 0]
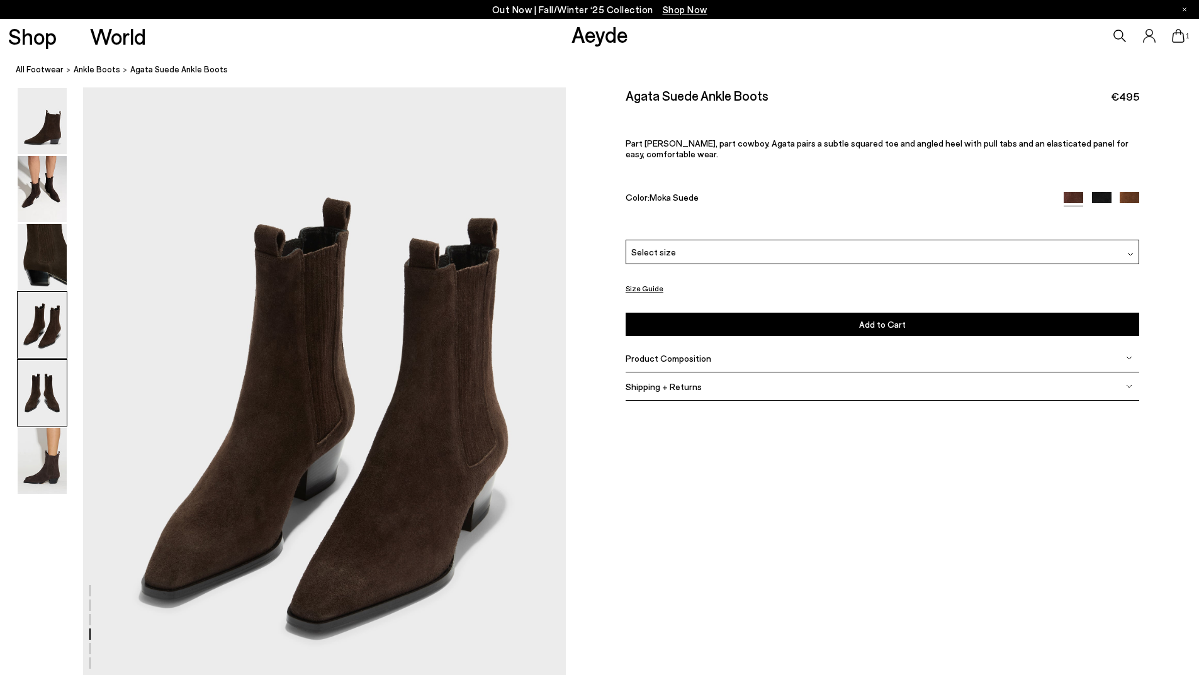
click at [56, 399] on img at bounding box center [42, 393] width 49 height 66
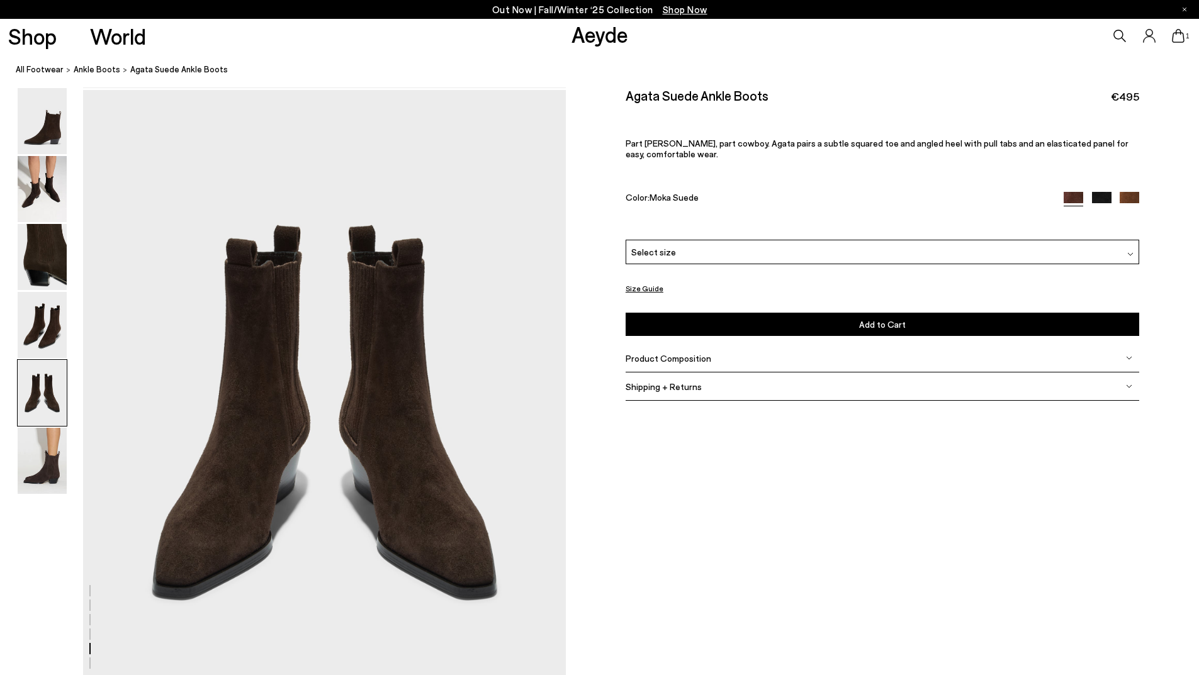
scroll to position [2582, 0]
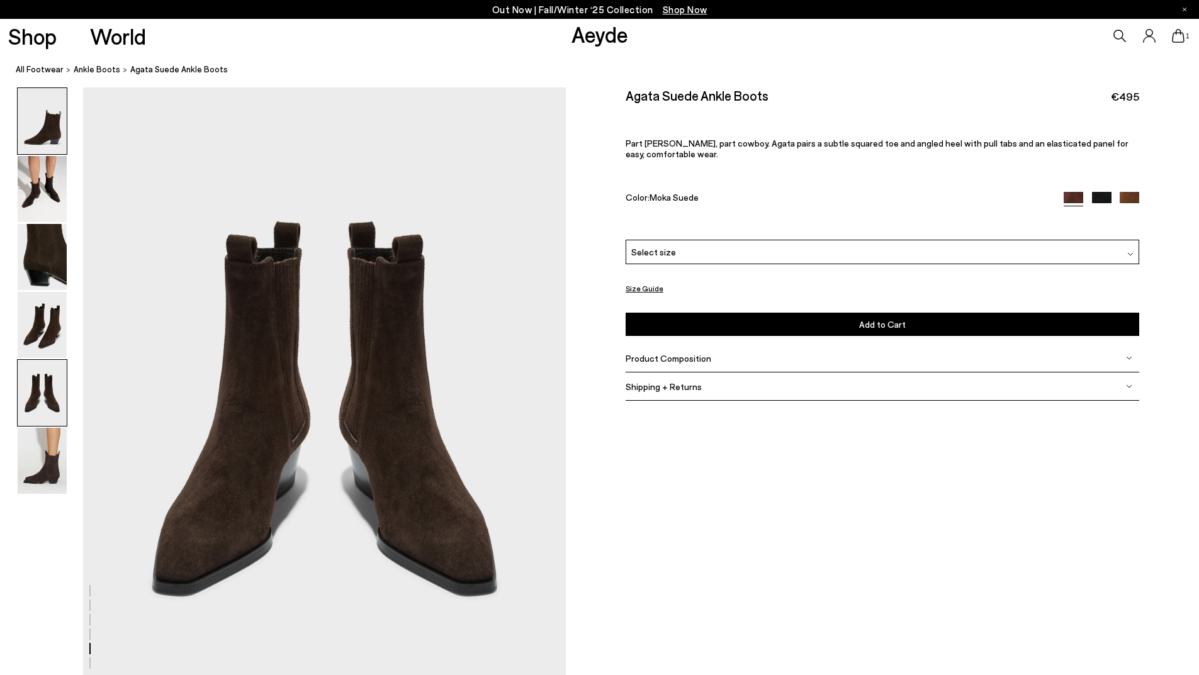
click at [50, 133] on img at bounding box center [42, 121] width 49 height 66
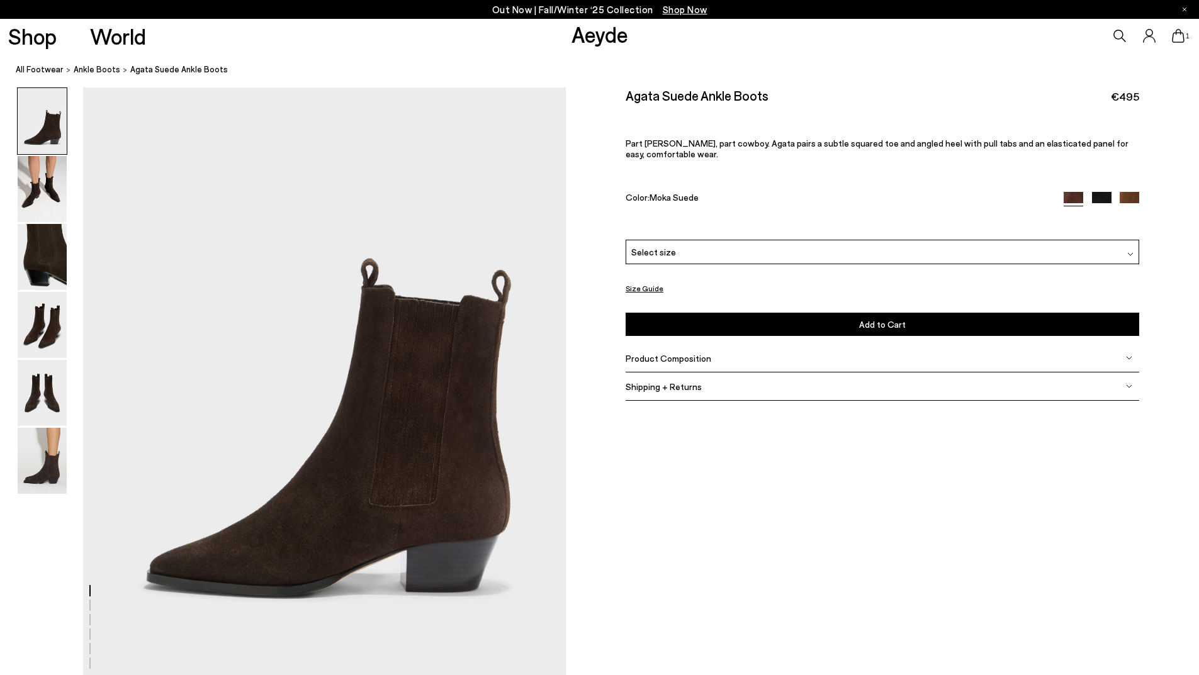
scroll to position [0, 0]
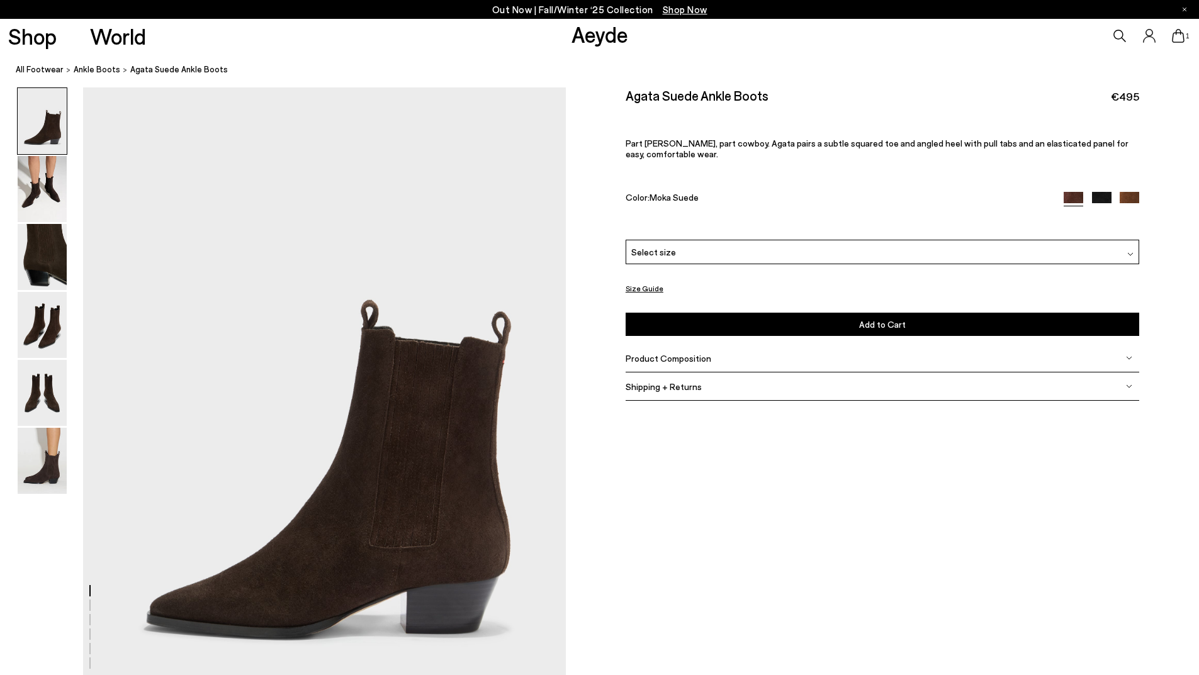
click at [1173, 40] on icon at bounding box center [1178, 36] width 13 height 14
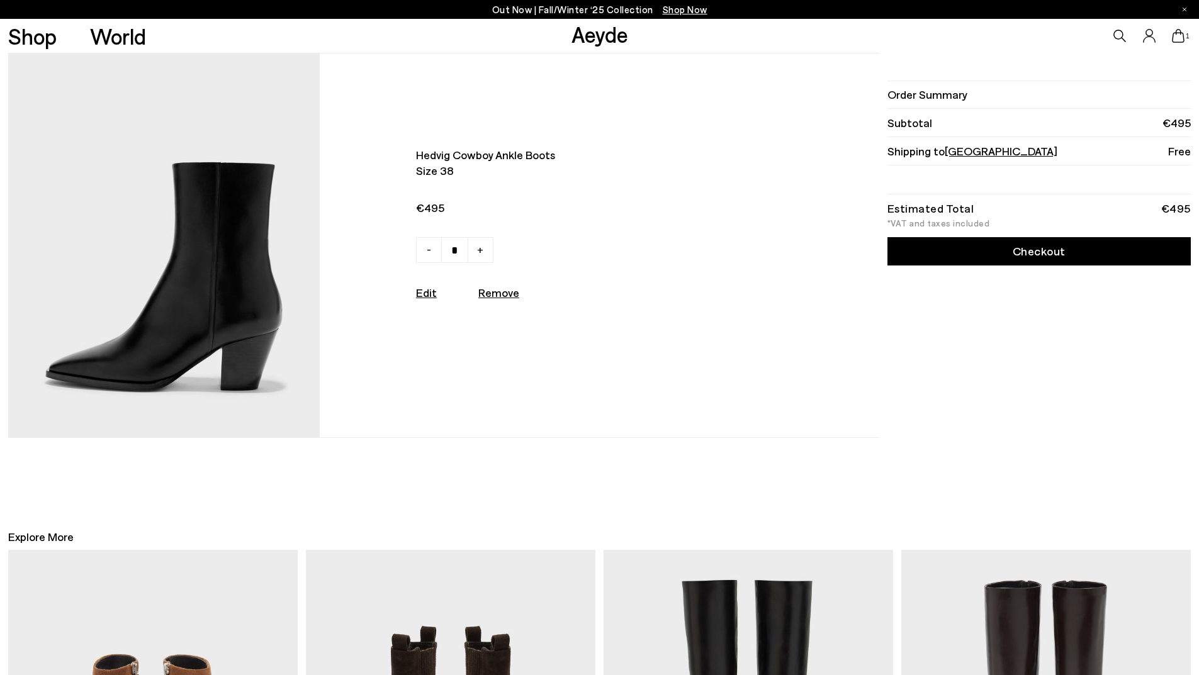
click at [1051, 254] on link "Checkout" at bounding box center [1038, 251] width 303 height 28
